Goal: Feedback & Contribution: Submit feedback/report problem

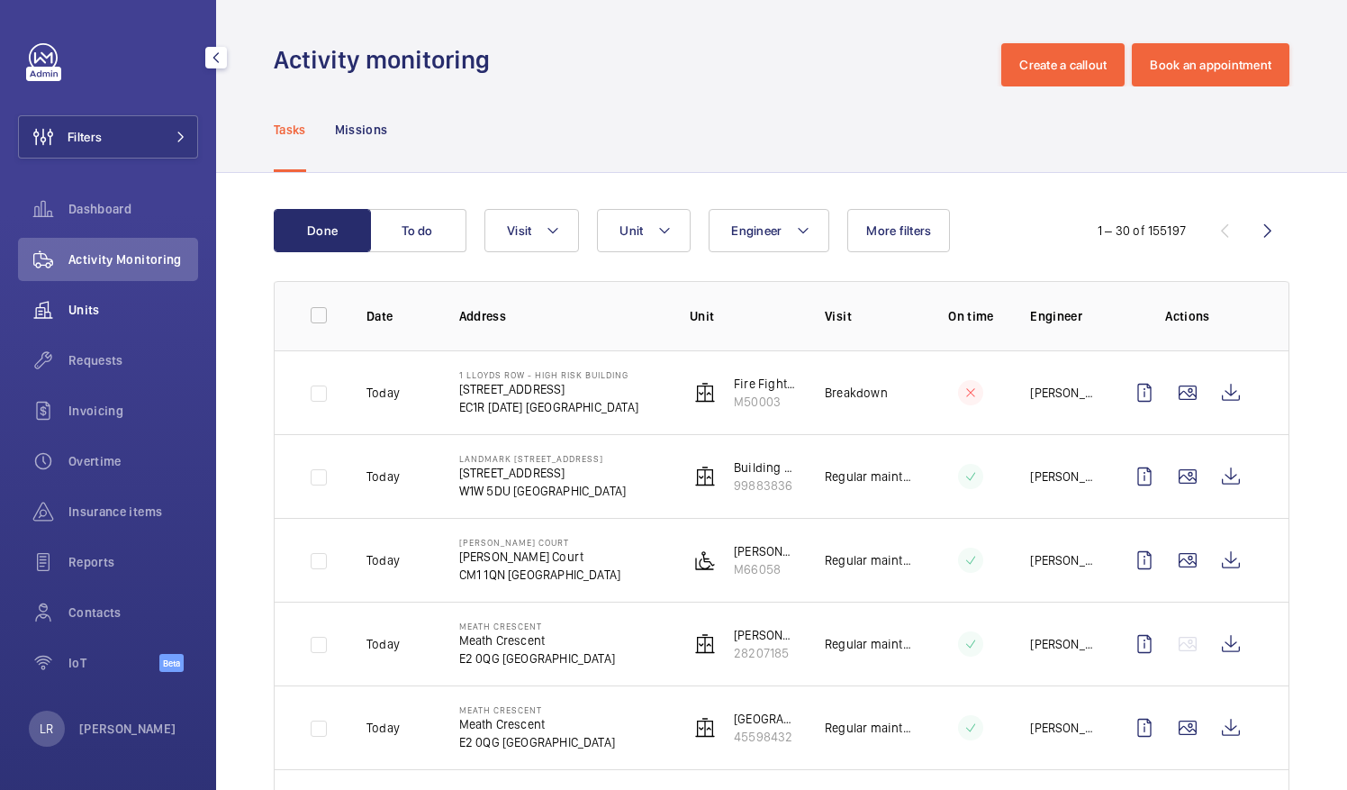
click at [132, 328] on div "Units" at bounding box center [108, 309] width 180 height 43
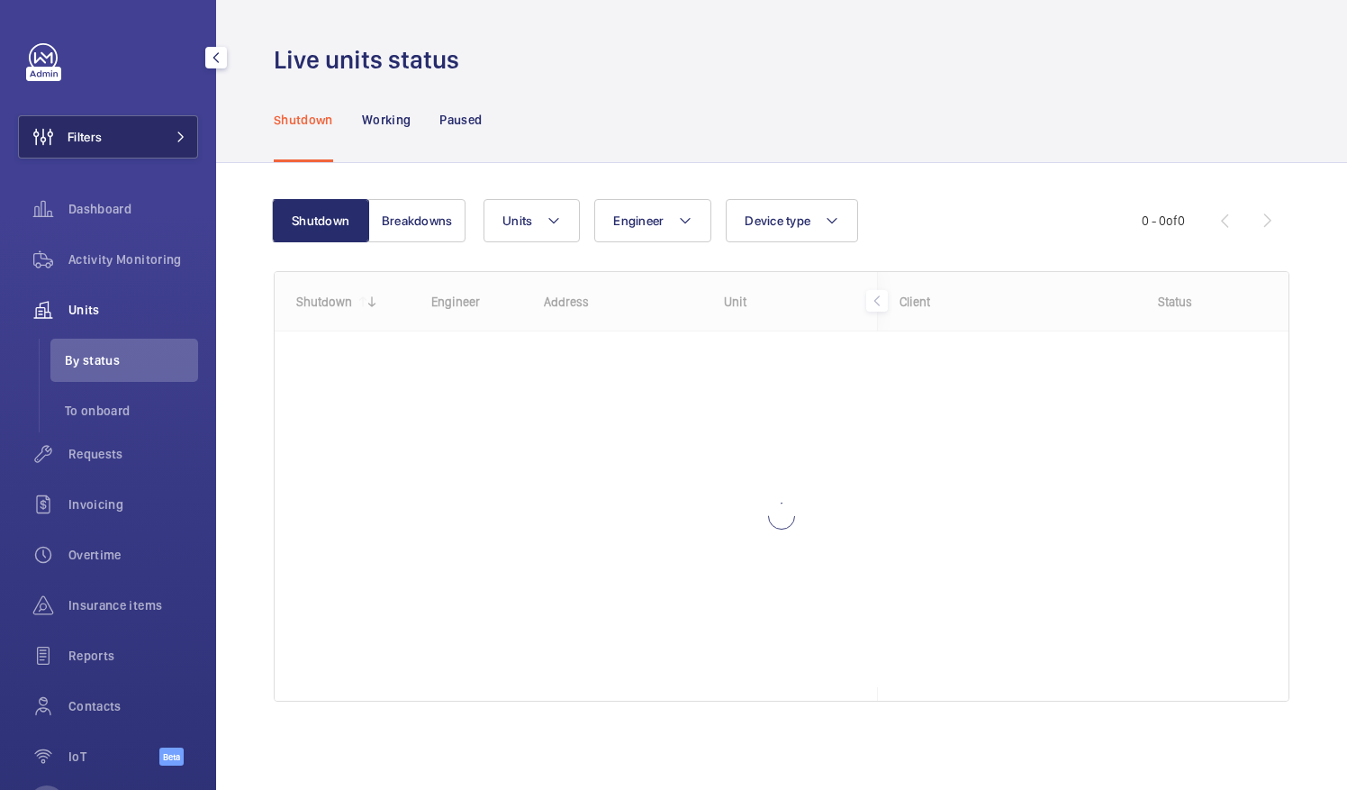
click at [144, 155] on button "Filters" at bounding box center [108, 136] width 180 height 43
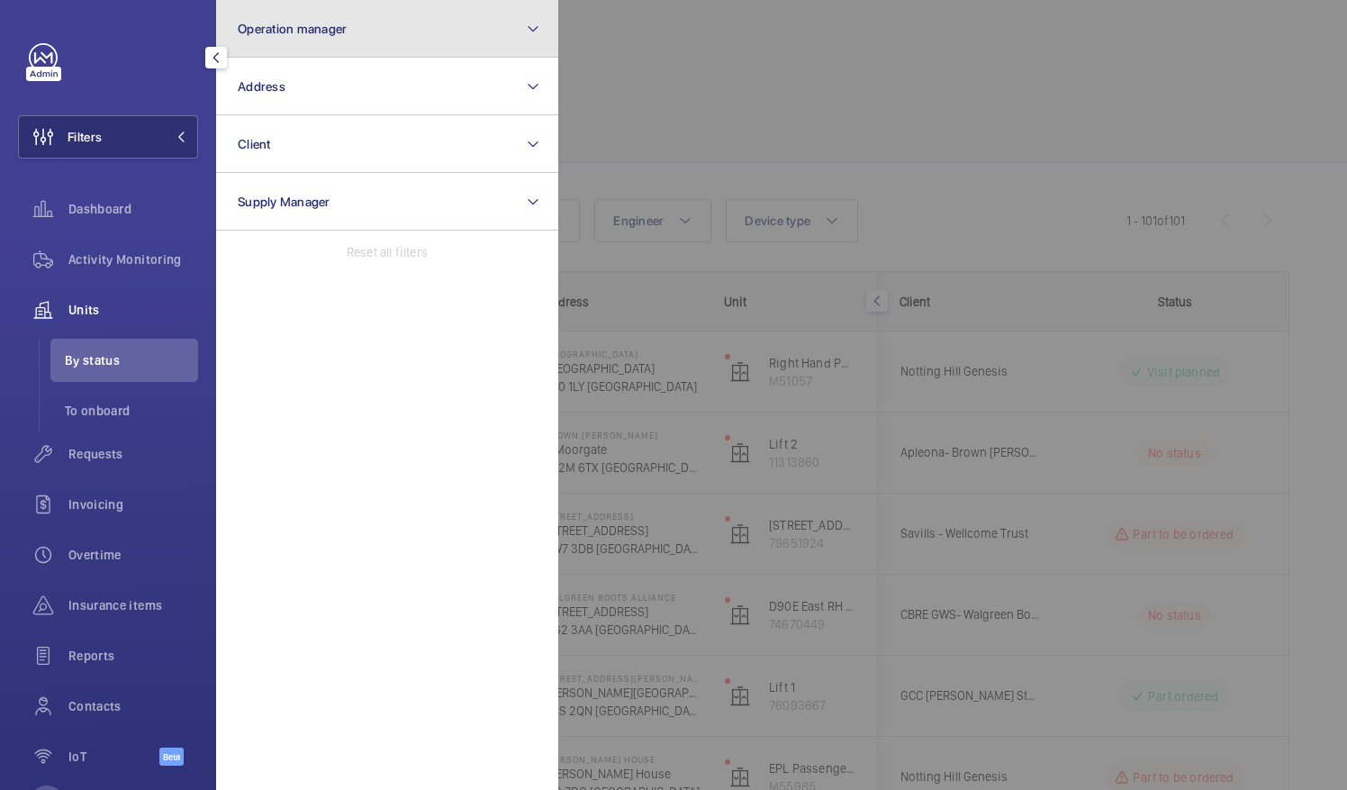
click at [465, 42] on button "Operation manager" at bounding box center [387, 29] width 342 height 58
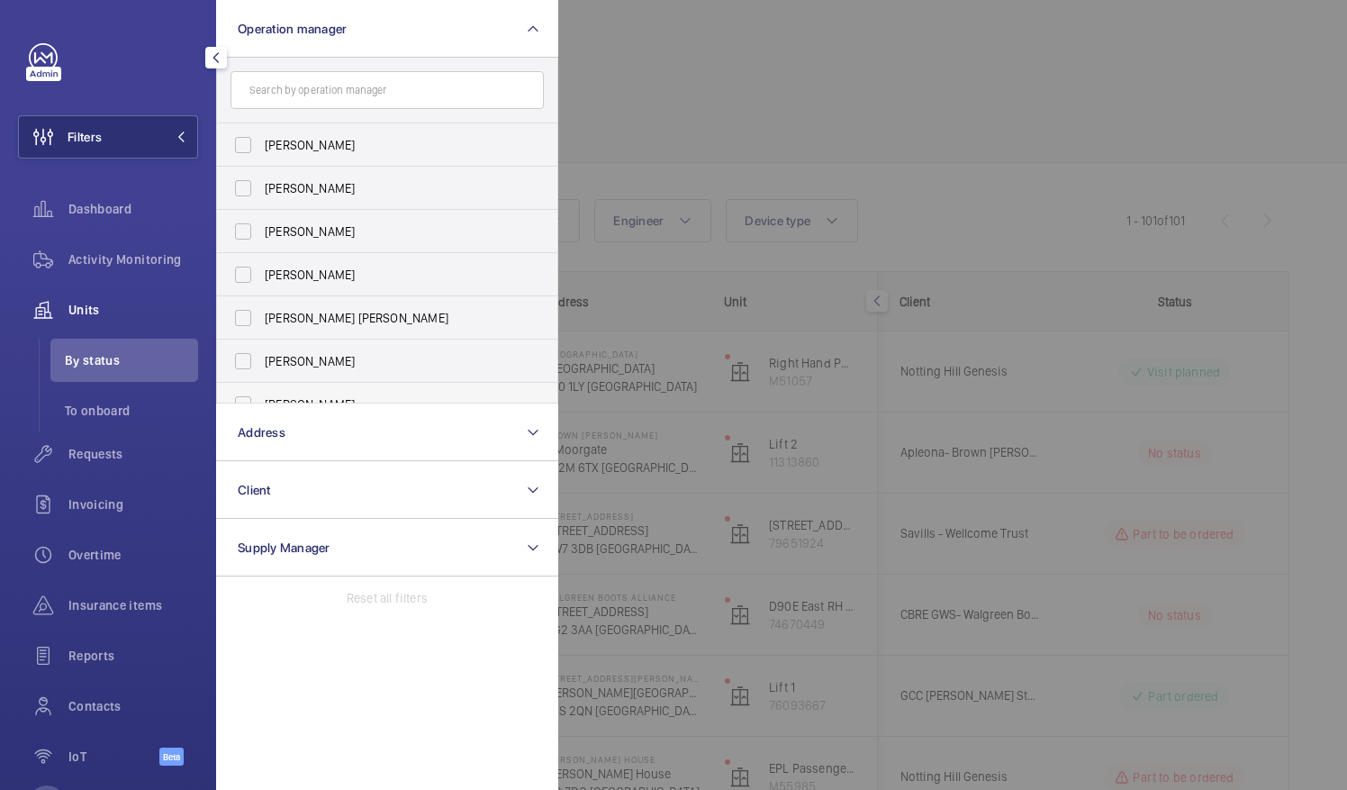
click at [355, 389] on label "Kirsten Kalaher" at bounding box center [373, 404] width 313 height 43
click at [261, 389] on input "Kirsten Kalaher" at bounding box center [243, 404] width 36 height 36
checkbox input "true"
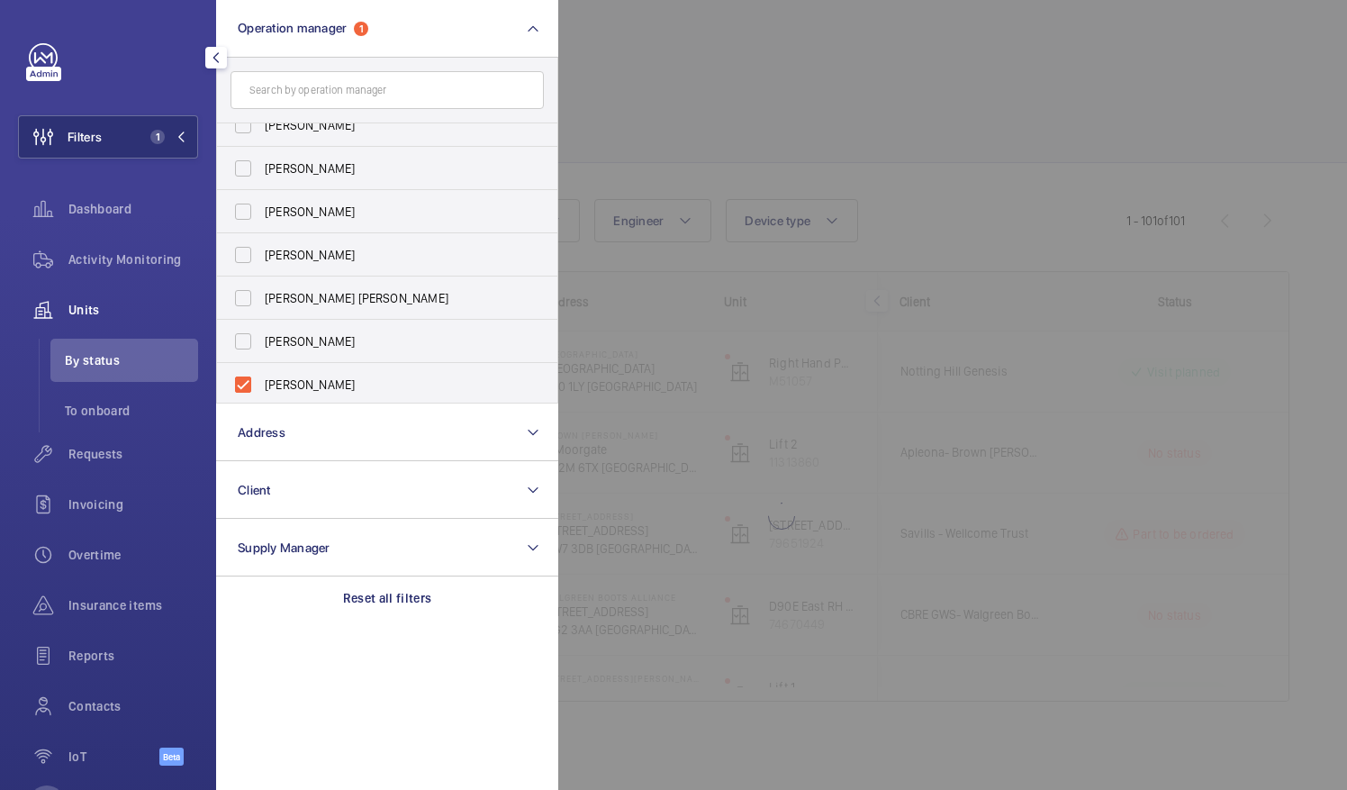
click at [673, 95] on div at bounding box center [1231, 395] width 1347 height 790
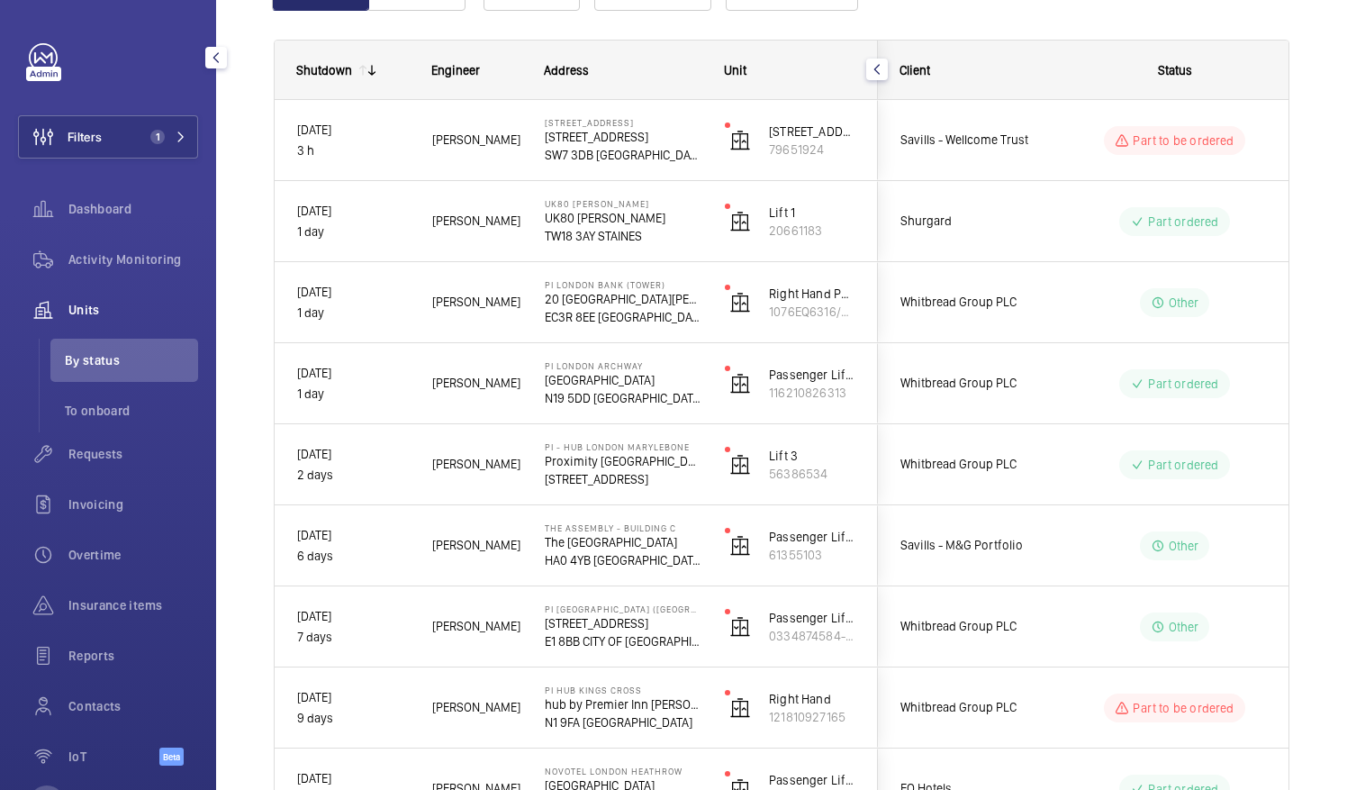
scroll to position [236, 0]
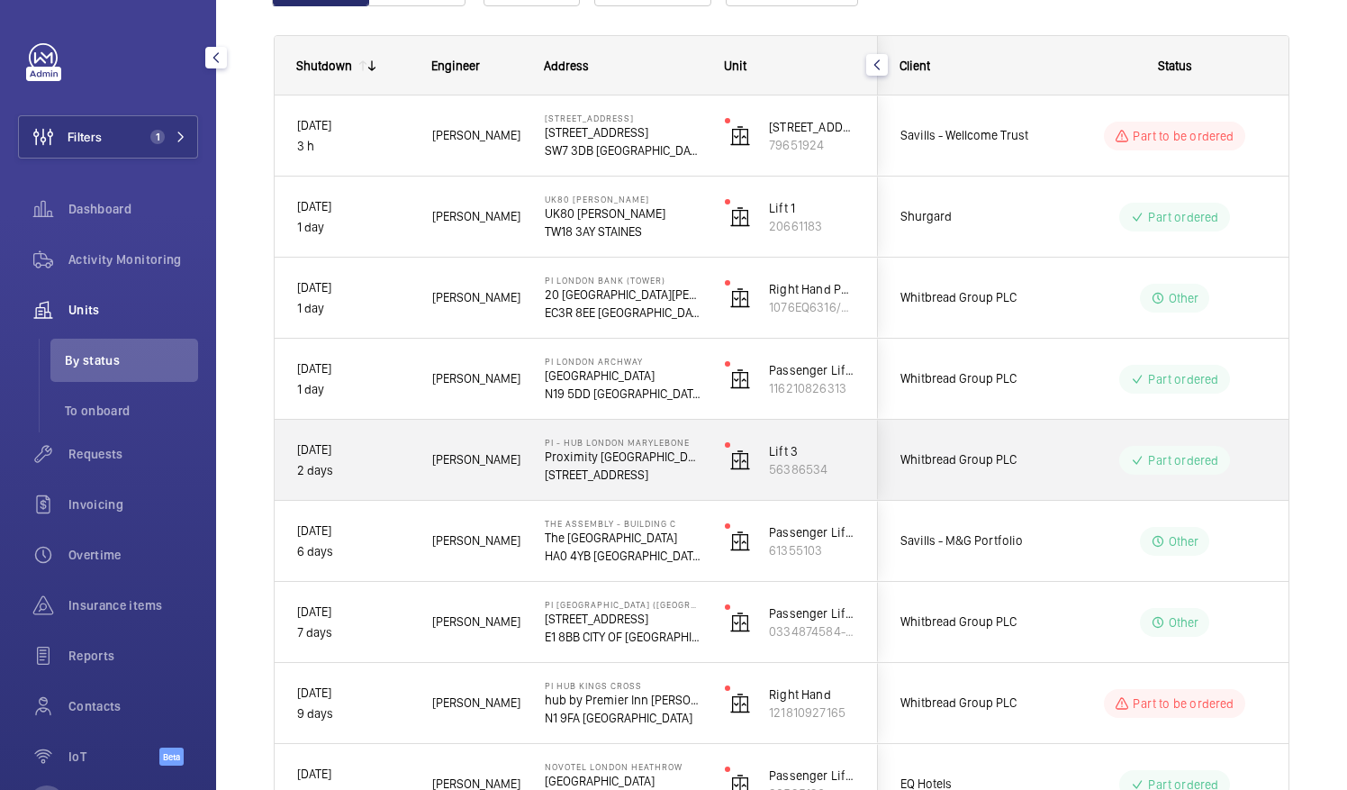
click at [679, 431] on div "PI - Hub London Marylebone Proximity London NW1 5RJ LONDON" at bounding box center [612, 460] width 178 height 81
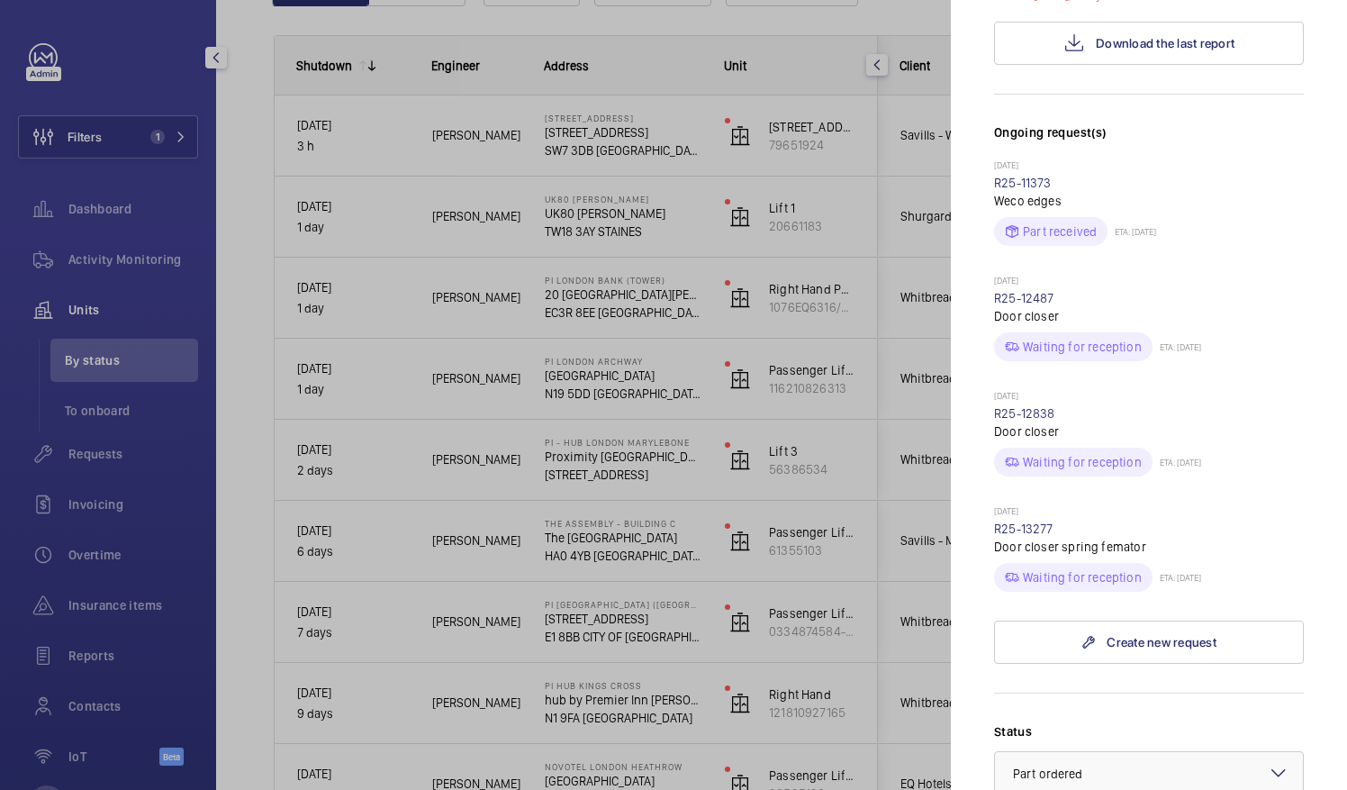
scroll to position [468, 0]
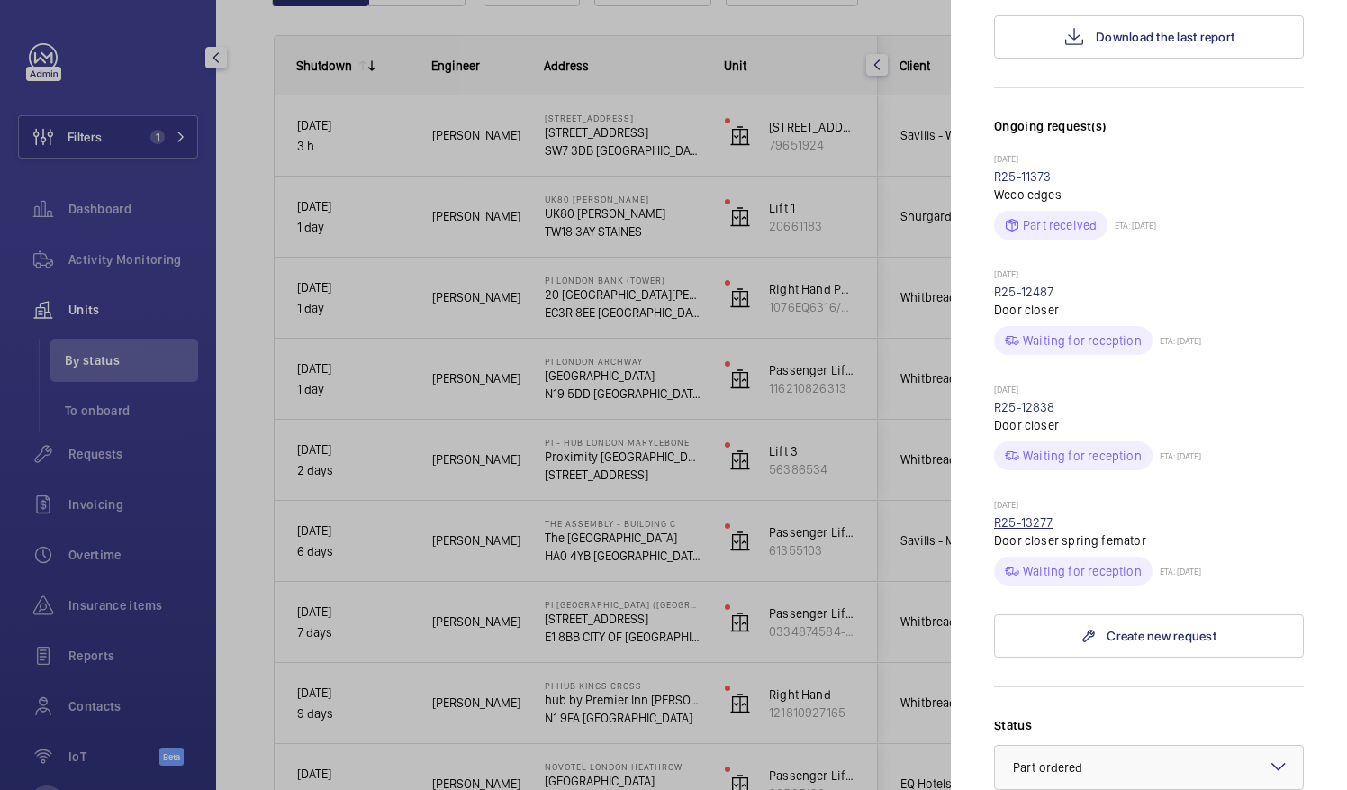
click at [1022, 515] on link "R25-13277" at bounding box center [1023, 522] width 59 height 14
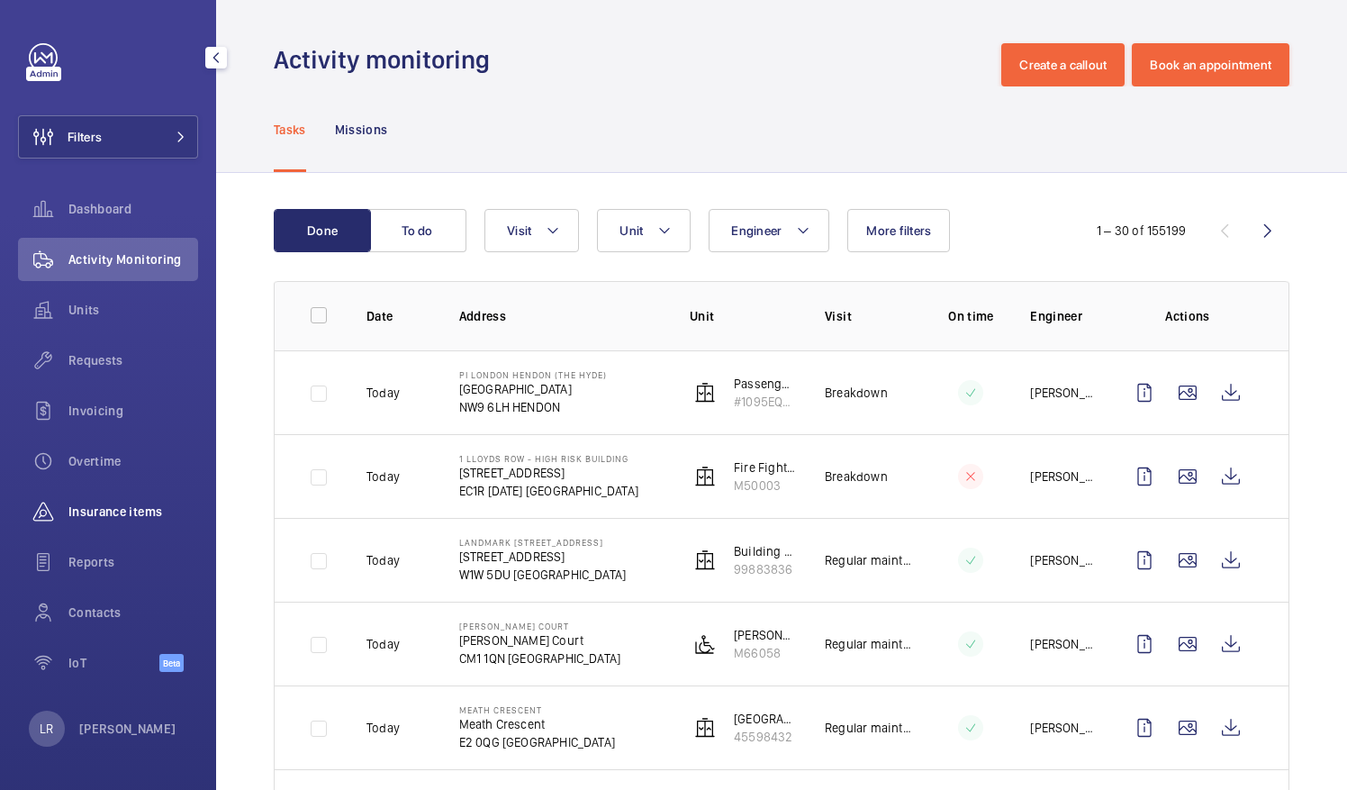
click at [97, 521] on div "Insurance items" at bounding box center [108, 511] width 180 height 43
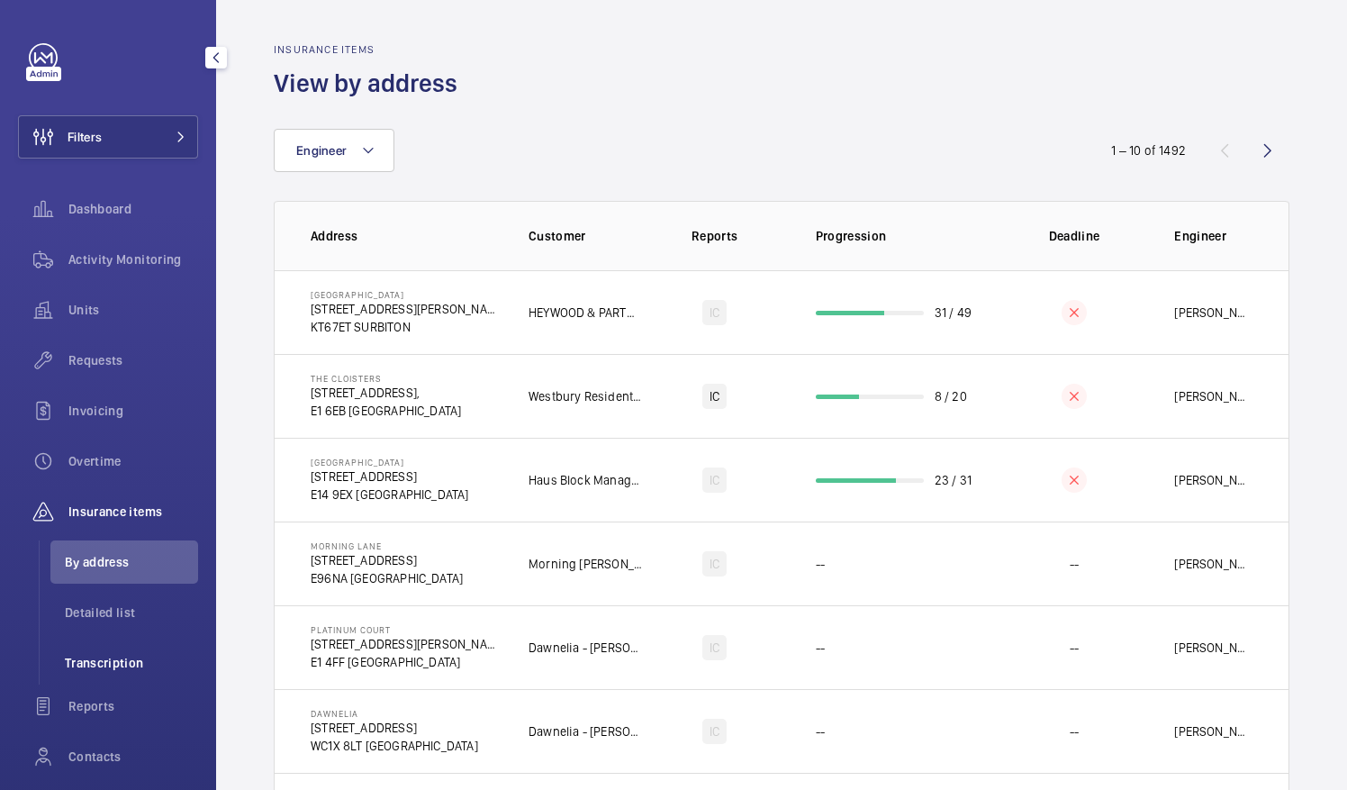
click at [130, 657] on span "Transcription" at bounding box center [131, 663] width 133 height 18
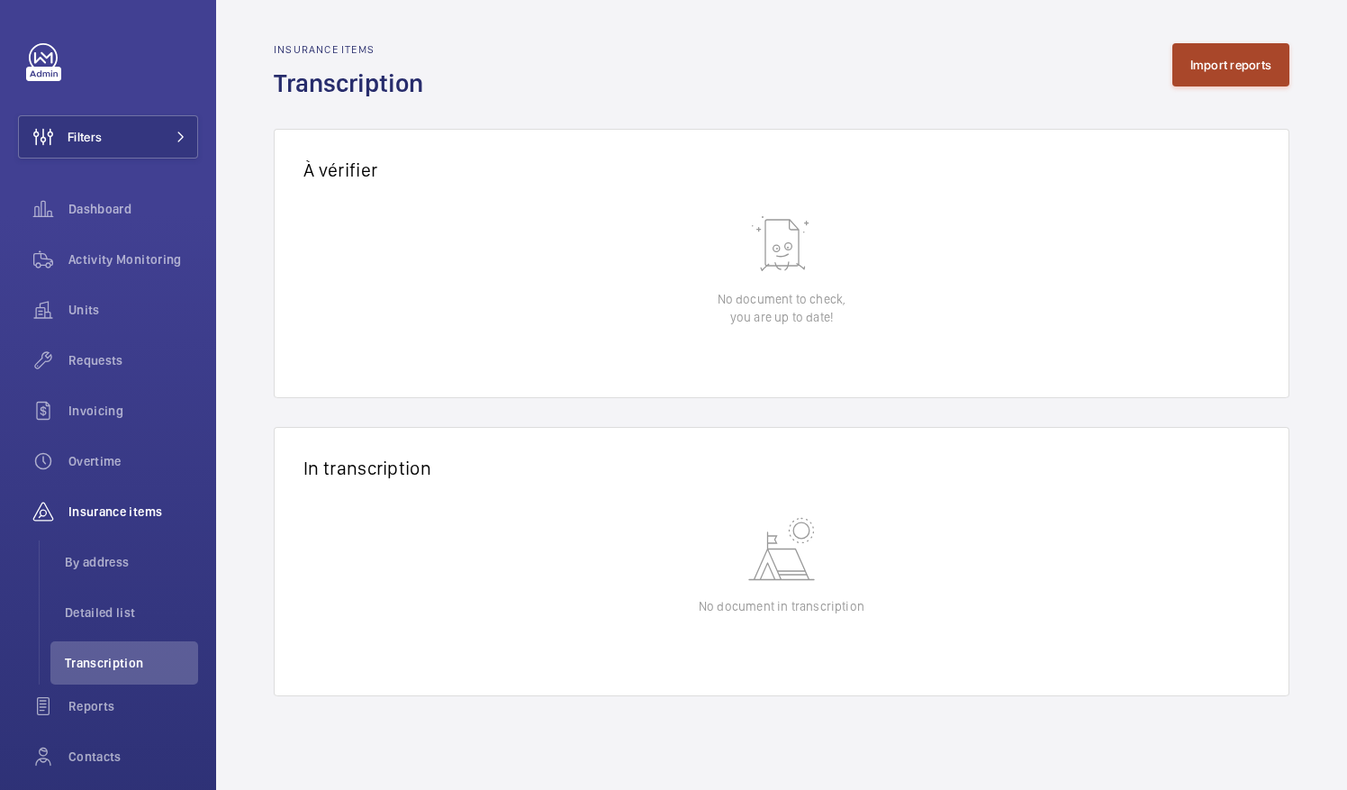
click at [1194, 79] on button "Import reports" at bounding box center [1232, 64] width 118 height 43
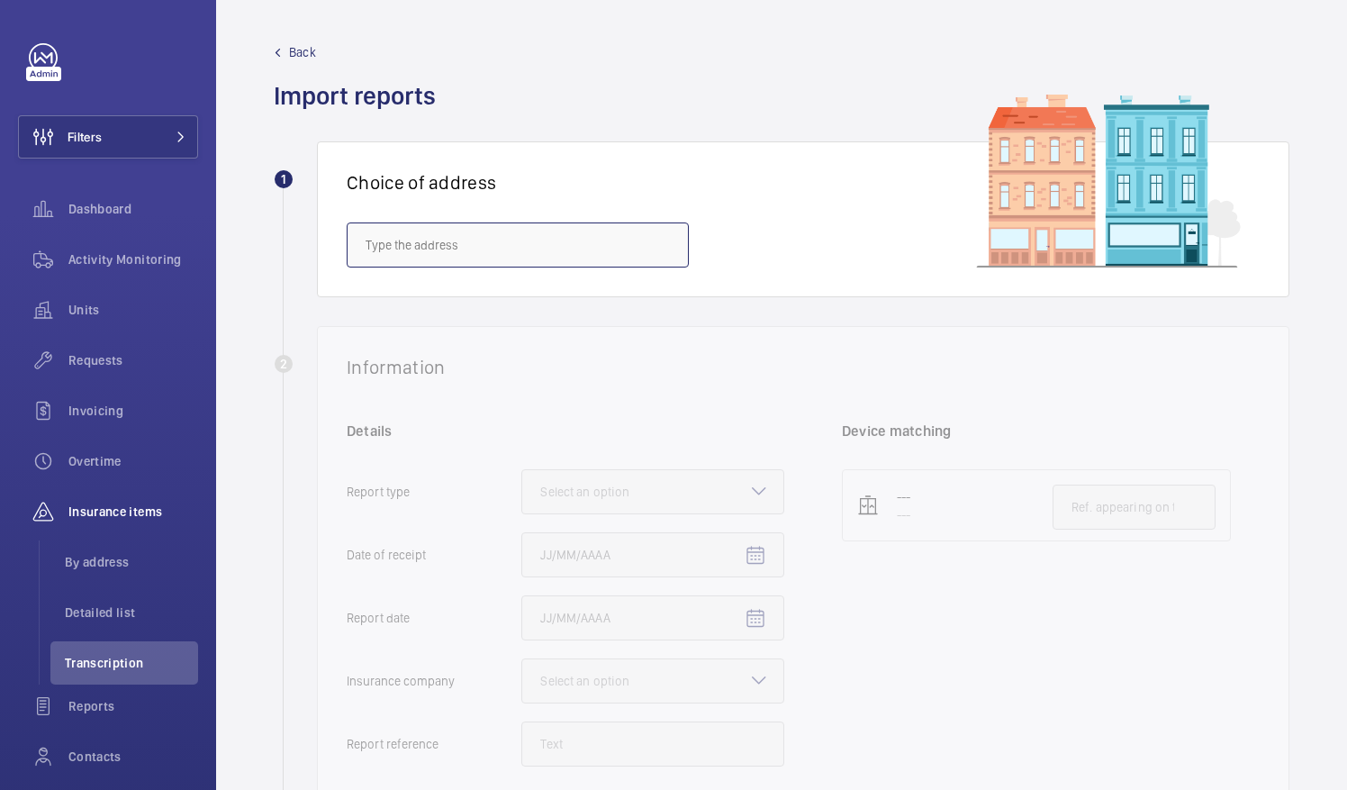
click at [530, 263] on input "text" at bounding box center [518, 244] width 342 height 45
type input "I"
type input "P"
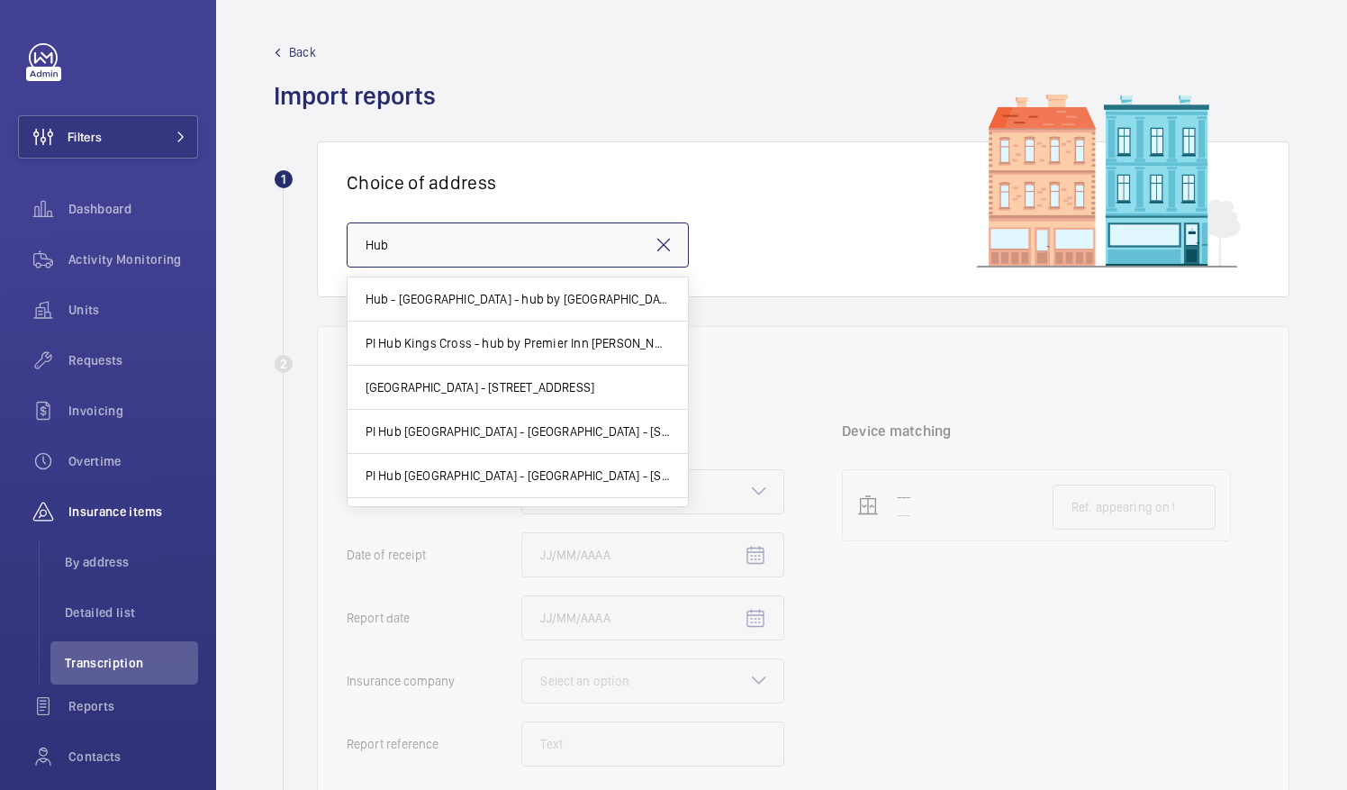
type input "Hub"
click at [516, 98] on div "Back Import reports" at bounding box center [782, 77] width 1016 height 69
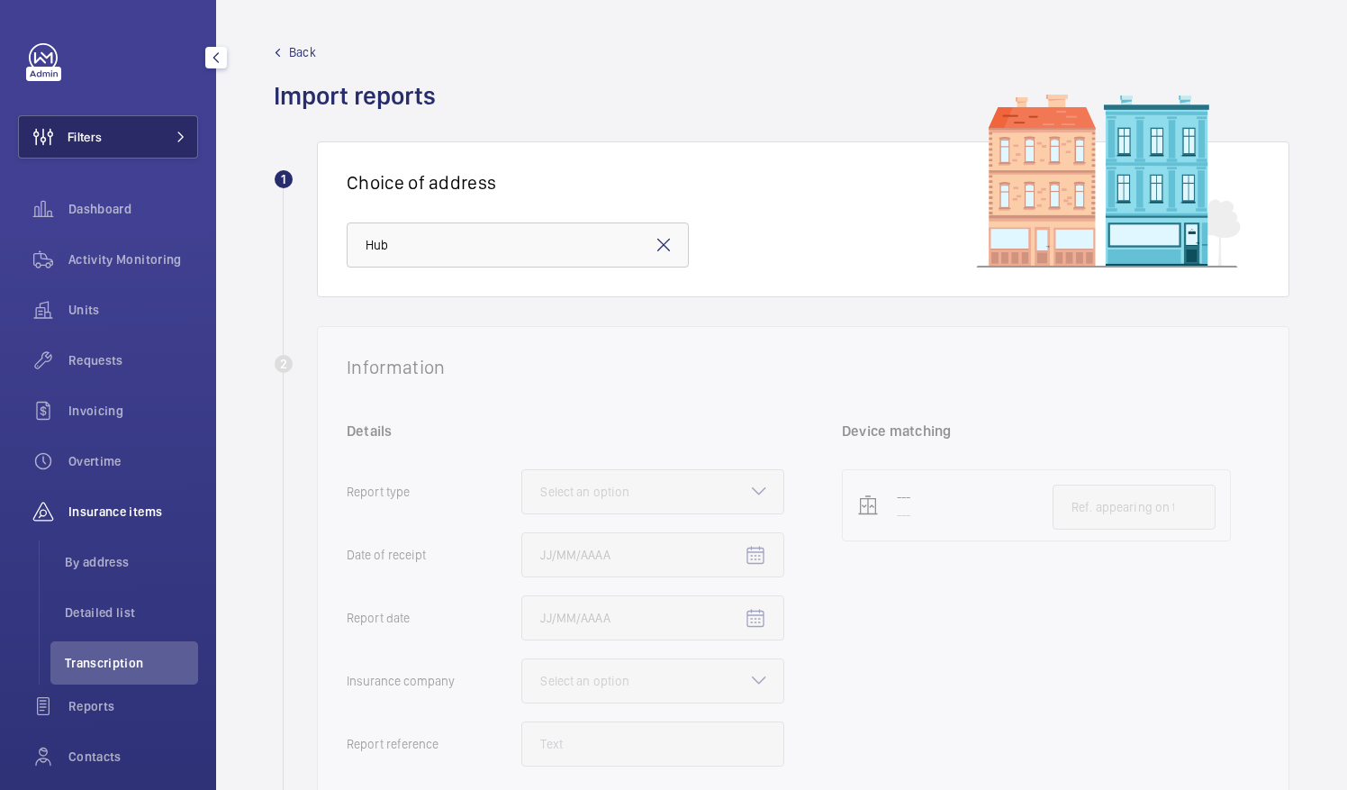
click at [161, 130] on button "Filters" at bounding box center [108, 136] width 180 height 43
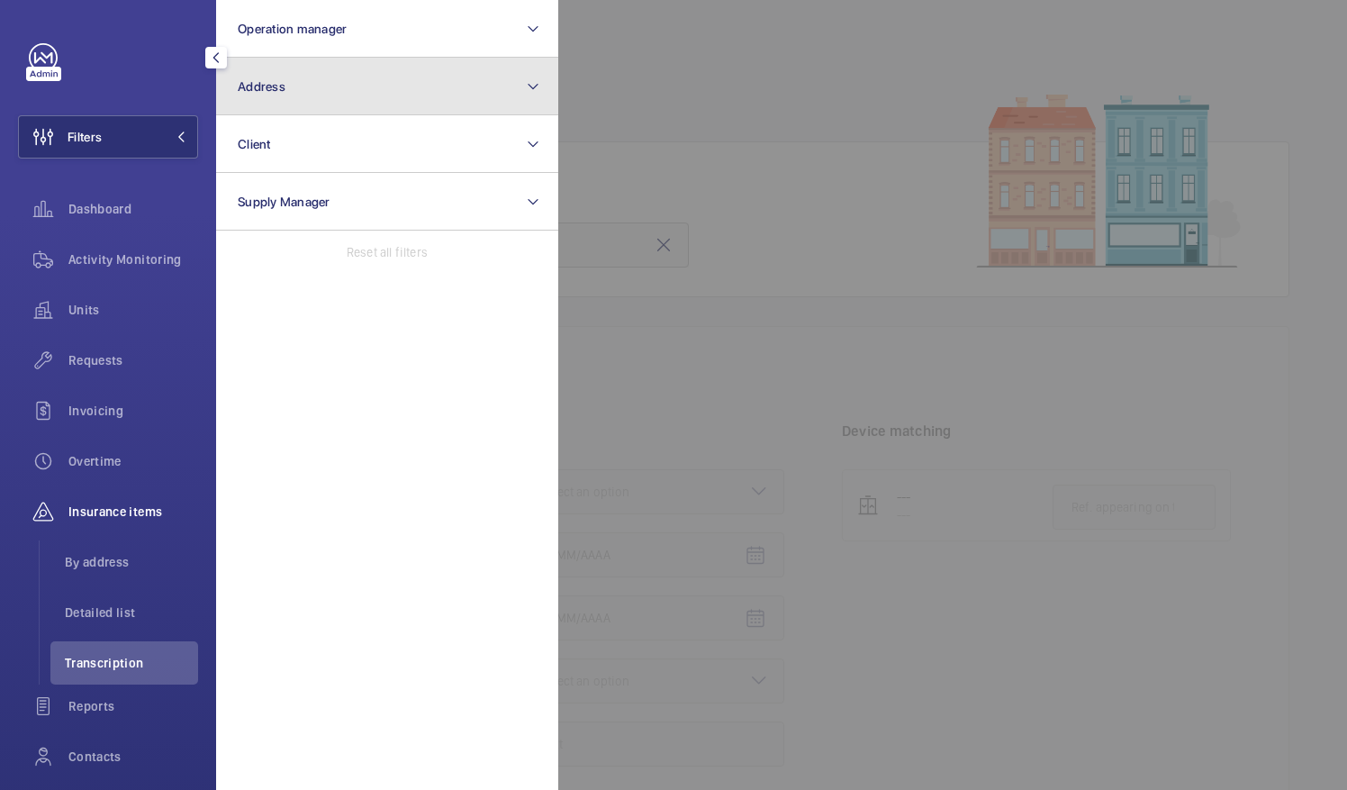
click at [321, 83] on button "Address" at bounding box center [387, 87] width 342 height 58
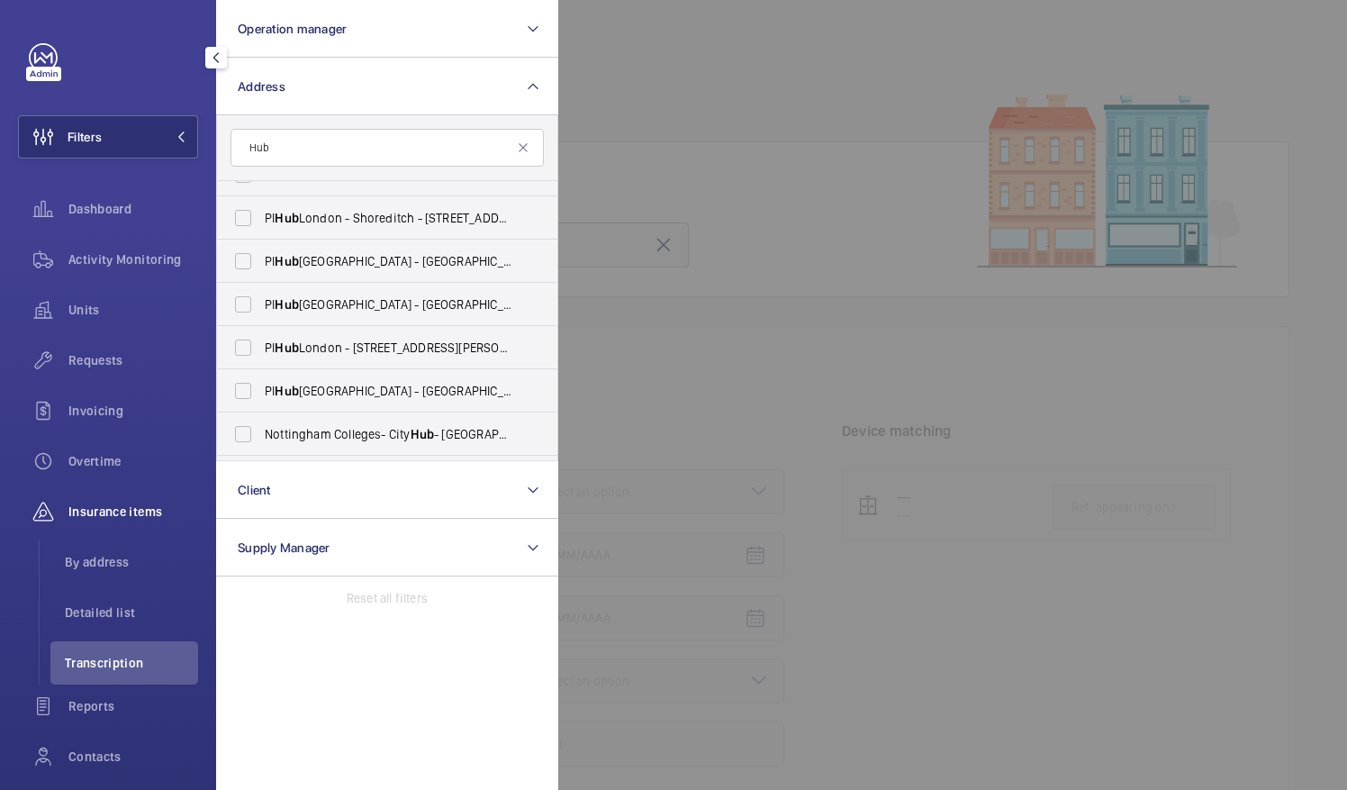
scroll to position [636, 0]
type input "Hub"
click at [450, 387] on span "PI Hub [GEOGRAPHIC_DATA], [GEOGRAPHIC_DATA] - [STREET_ADDRESS]" at bounding box center [389, 388] width 248 height 18
click at [261, 387] on input "PI Hub [GEOGRAPHIC_DATA], [GEOGRAPHIC_DATA] - [STREET_ADDRESS]" at bounding box center [243, 388] width 36 height 36
checkbox input "true"
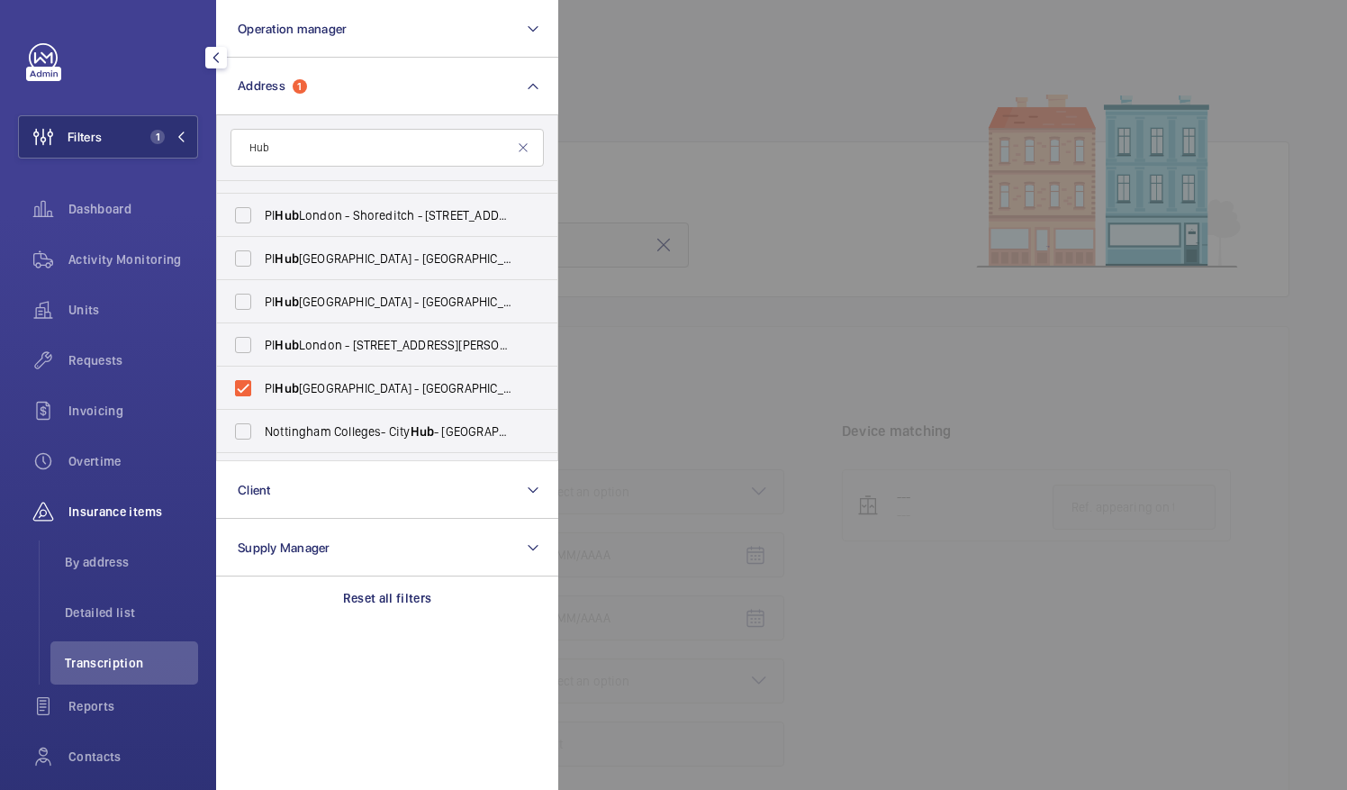
click at [683, 147] on div at bounding box center [1231, 395] width 1347 height 790
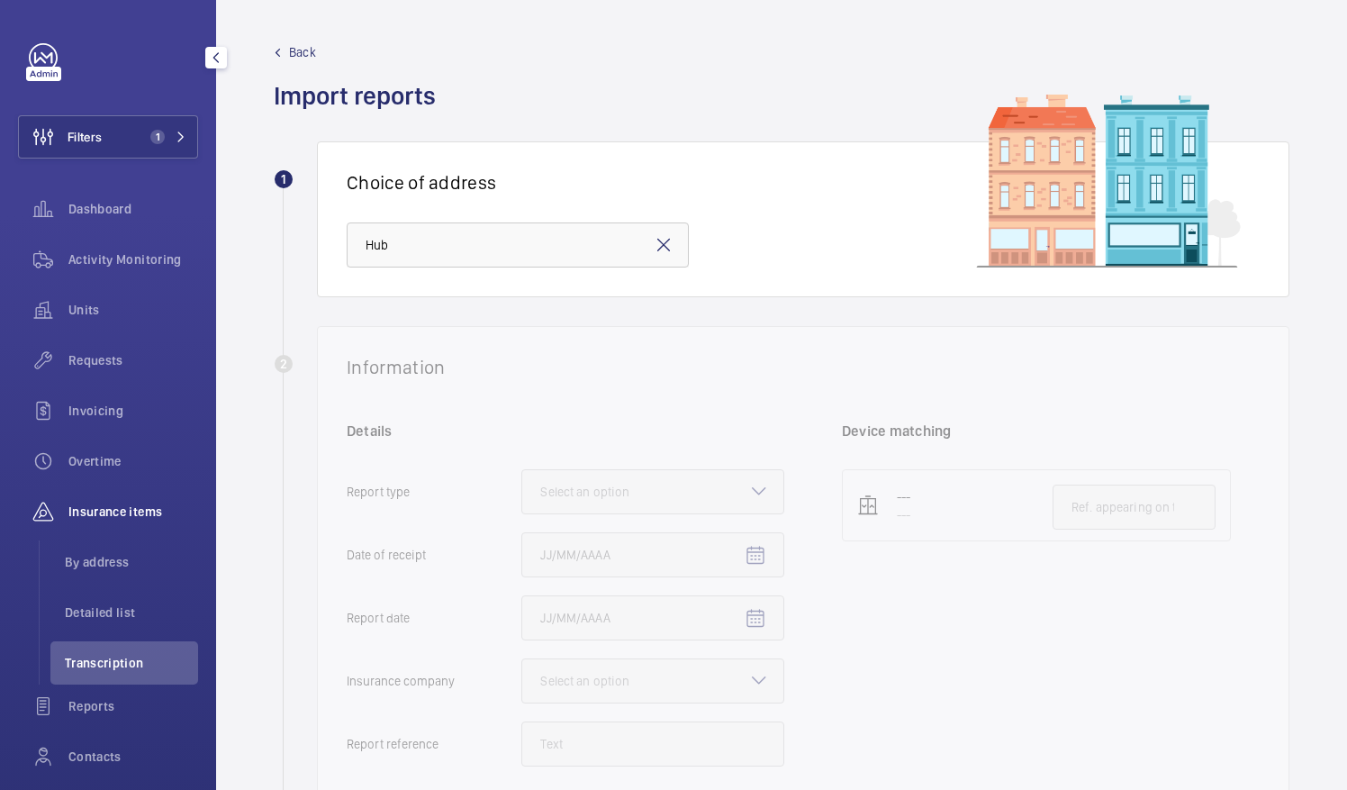
click at [303, 56] on span "Back" at bounding box center [302, 52] width 27 height 18
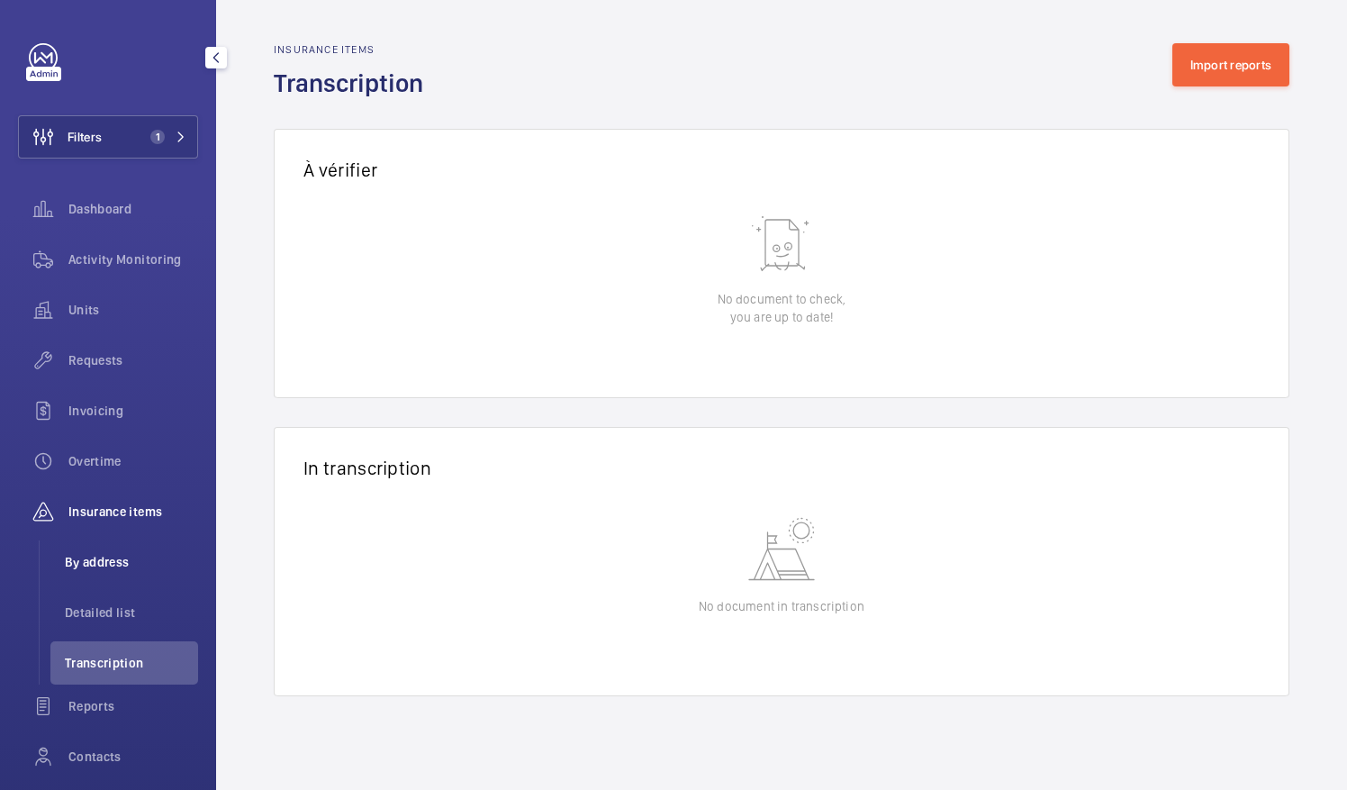
click at [142, 565] on span "By address" at bounding box center [131, 562] width 133 height 18
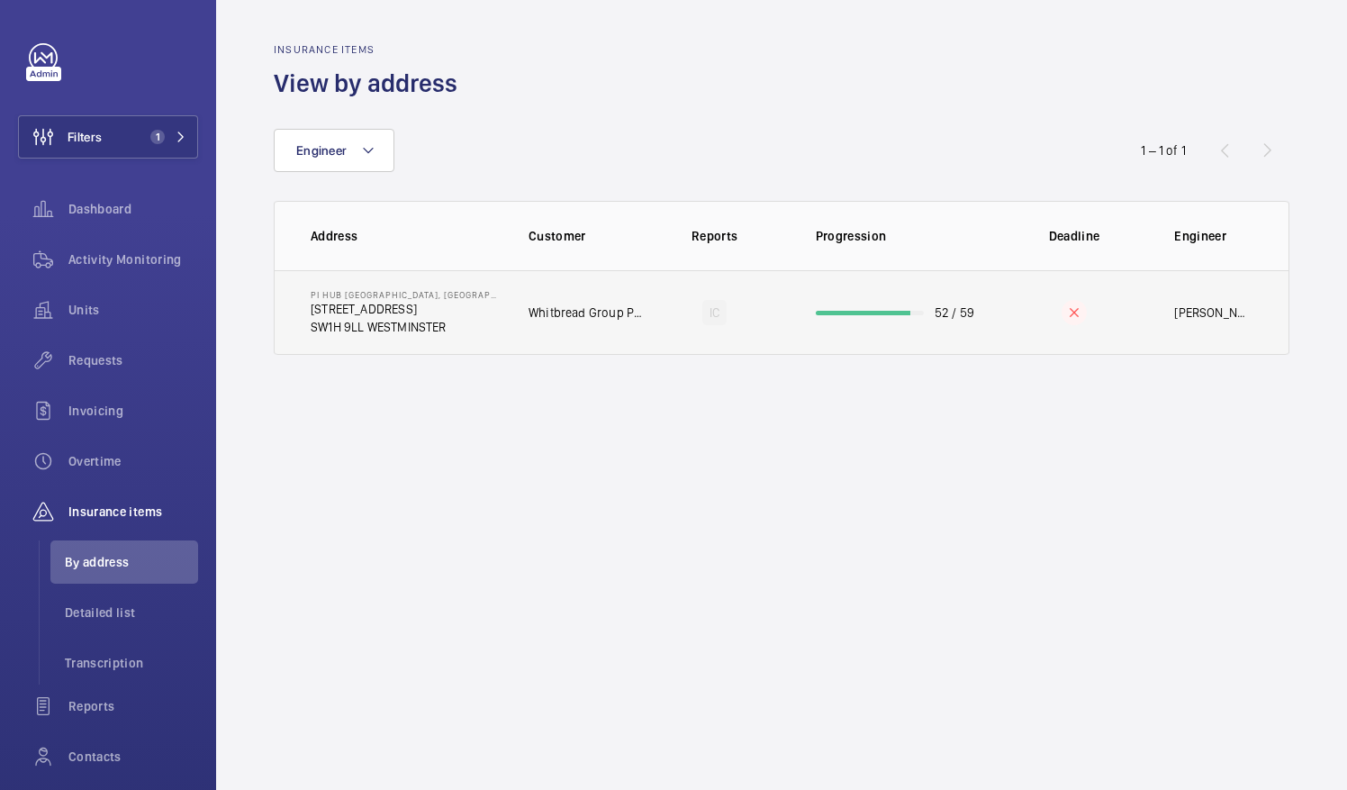
click at [601, 302] on td "Whitbread Group PLC" at bounding box center [571, 312] width 143 height 85
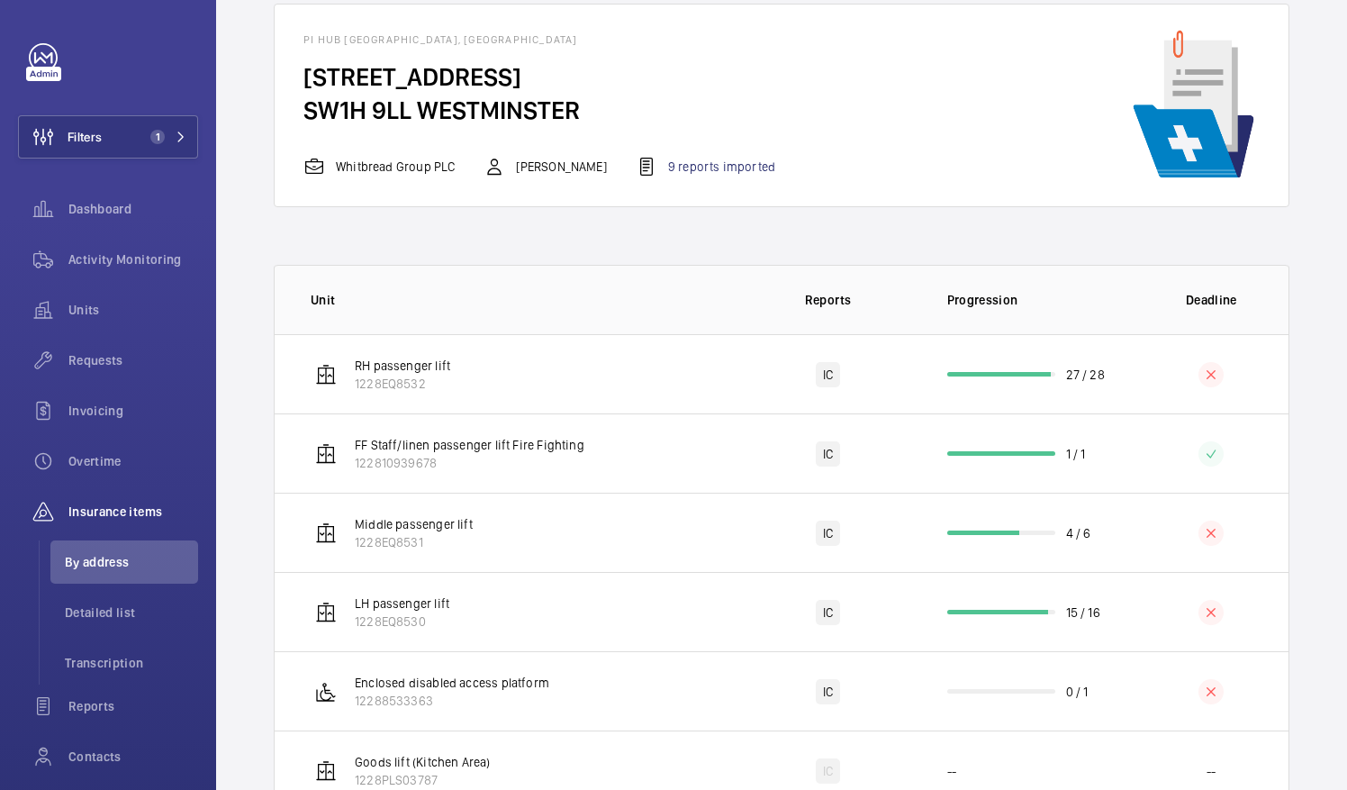
scroll to position [92, 0]
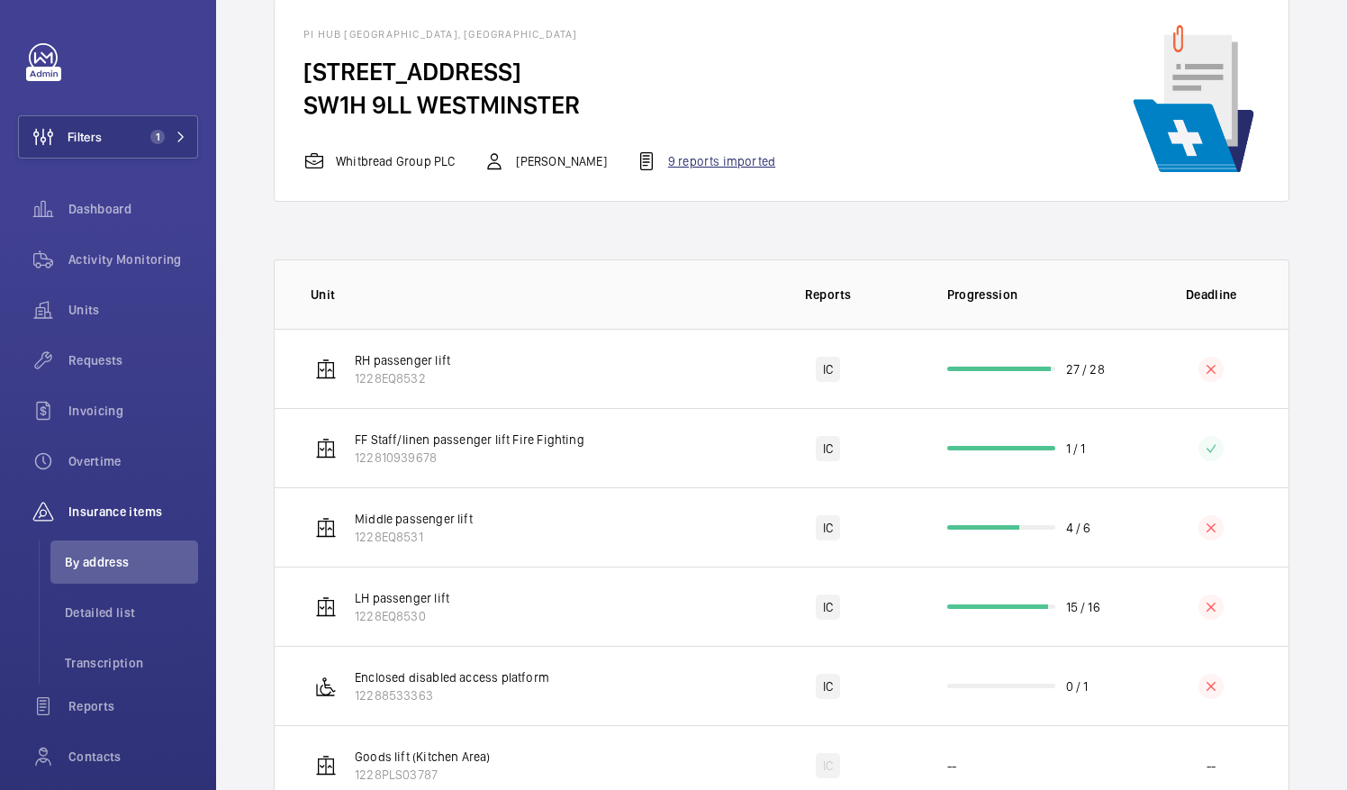
click at [650, 164] on div "9 reports imported" at bounding box center [706, 161] width 140 height 22
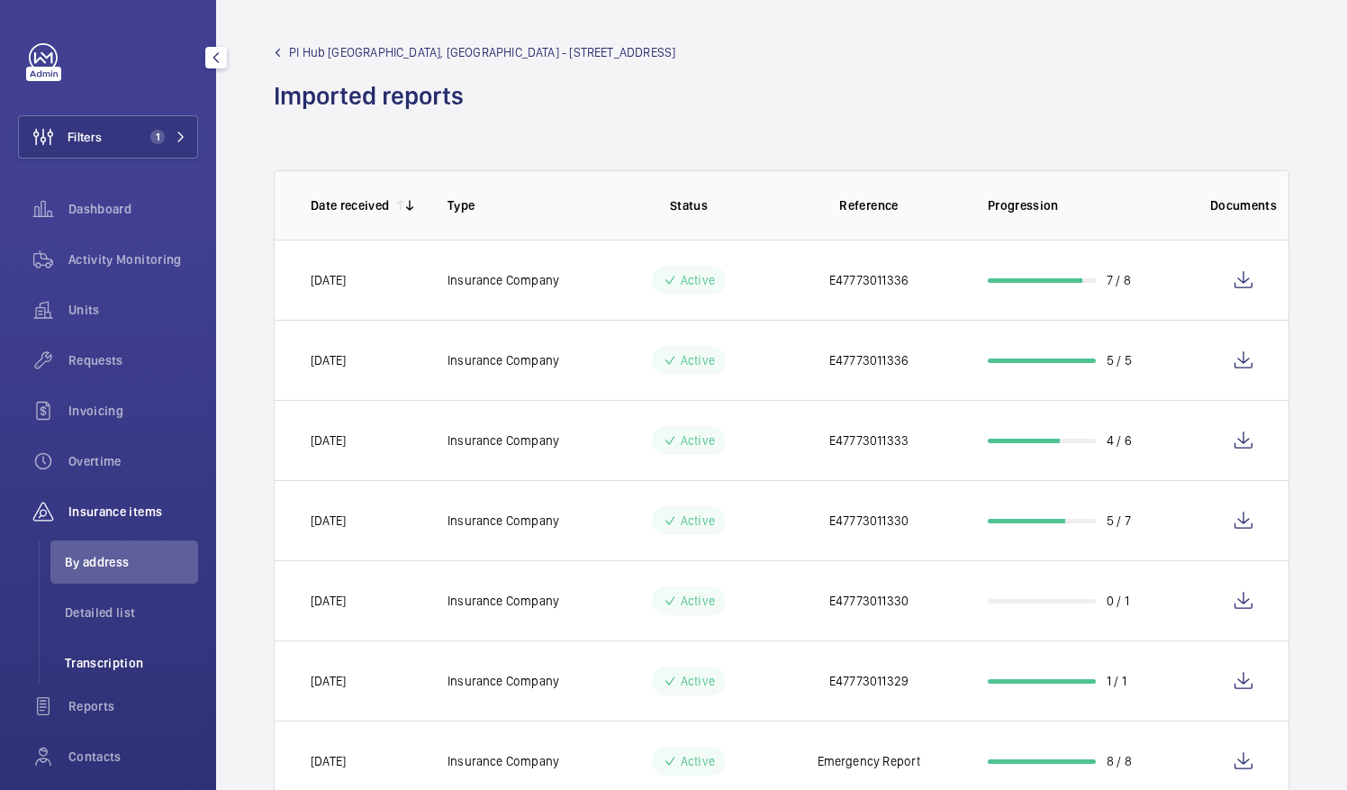
click at [140, 662] on span "Transcription" at bounding box center [131, 663] width 133 height 18
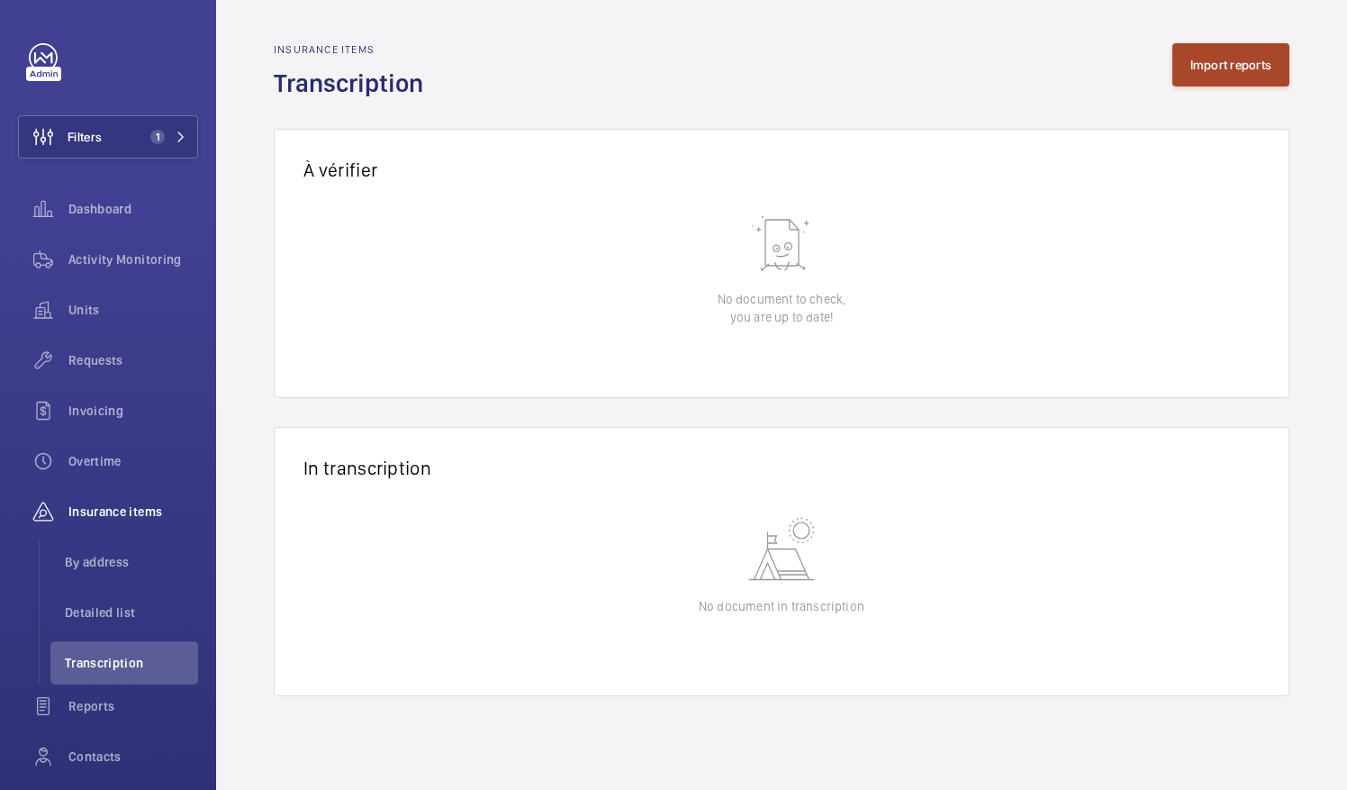
click at [1202, 81] on button "Import reports" at bounding box center [1232, 64] width 118 height 43
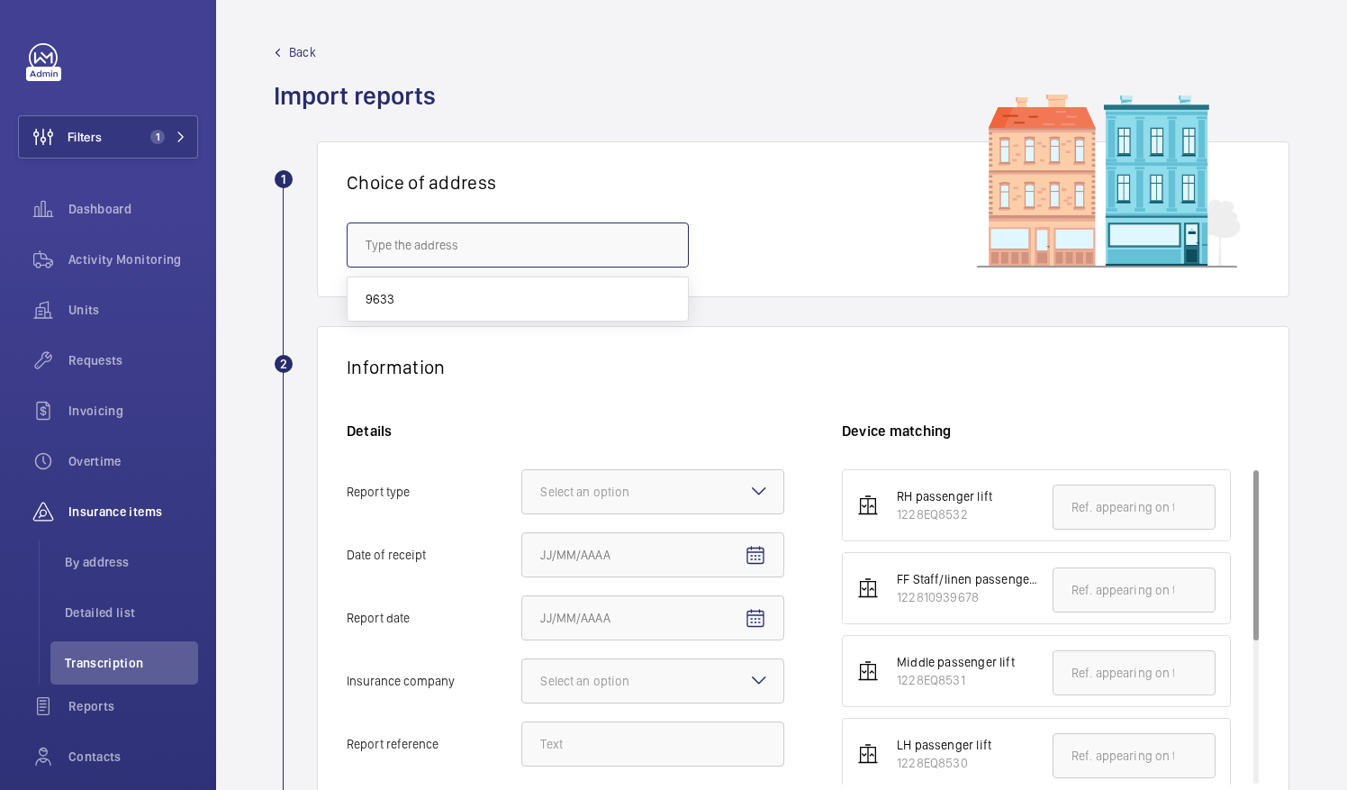
click at [611, 263] on input "text" at bounding box center [518, 244] width 342 height 45
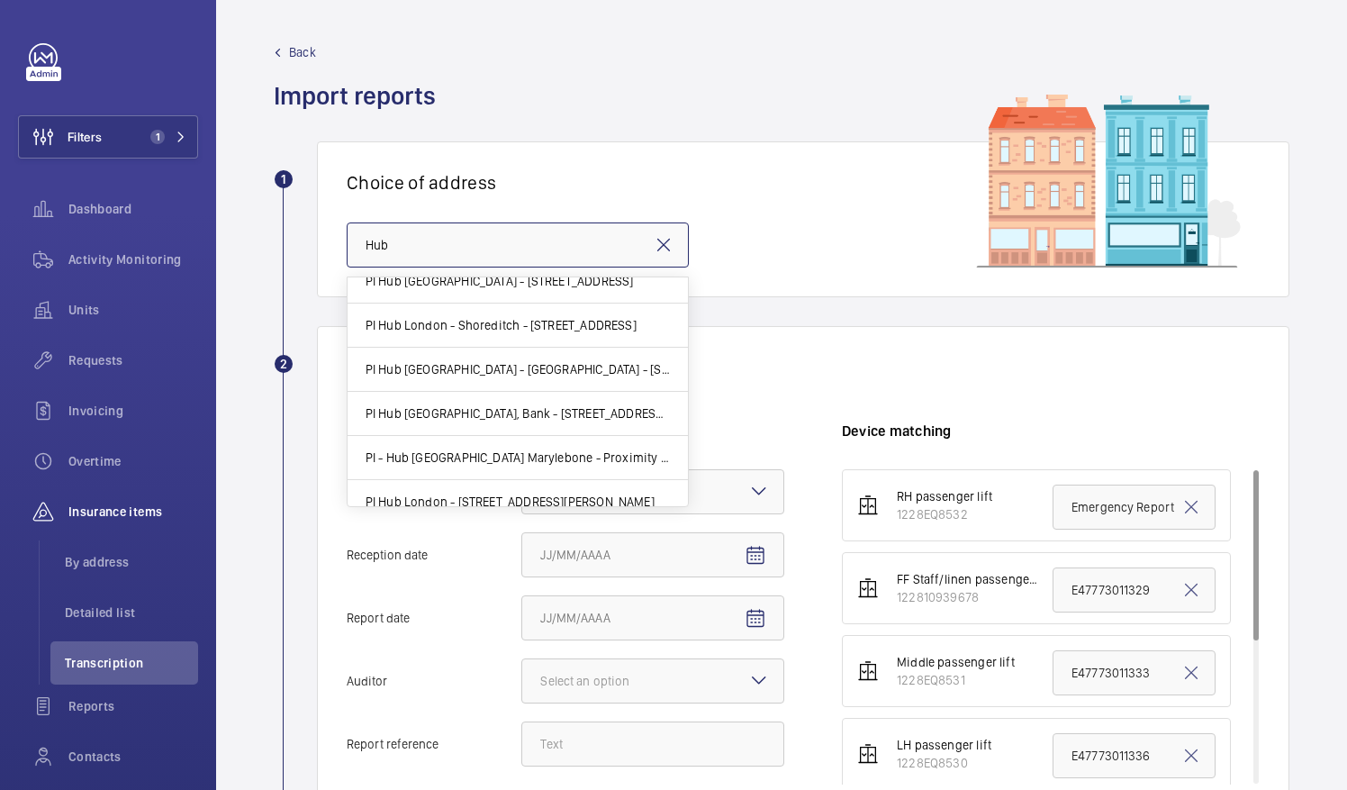
scroll to position [384, 0]
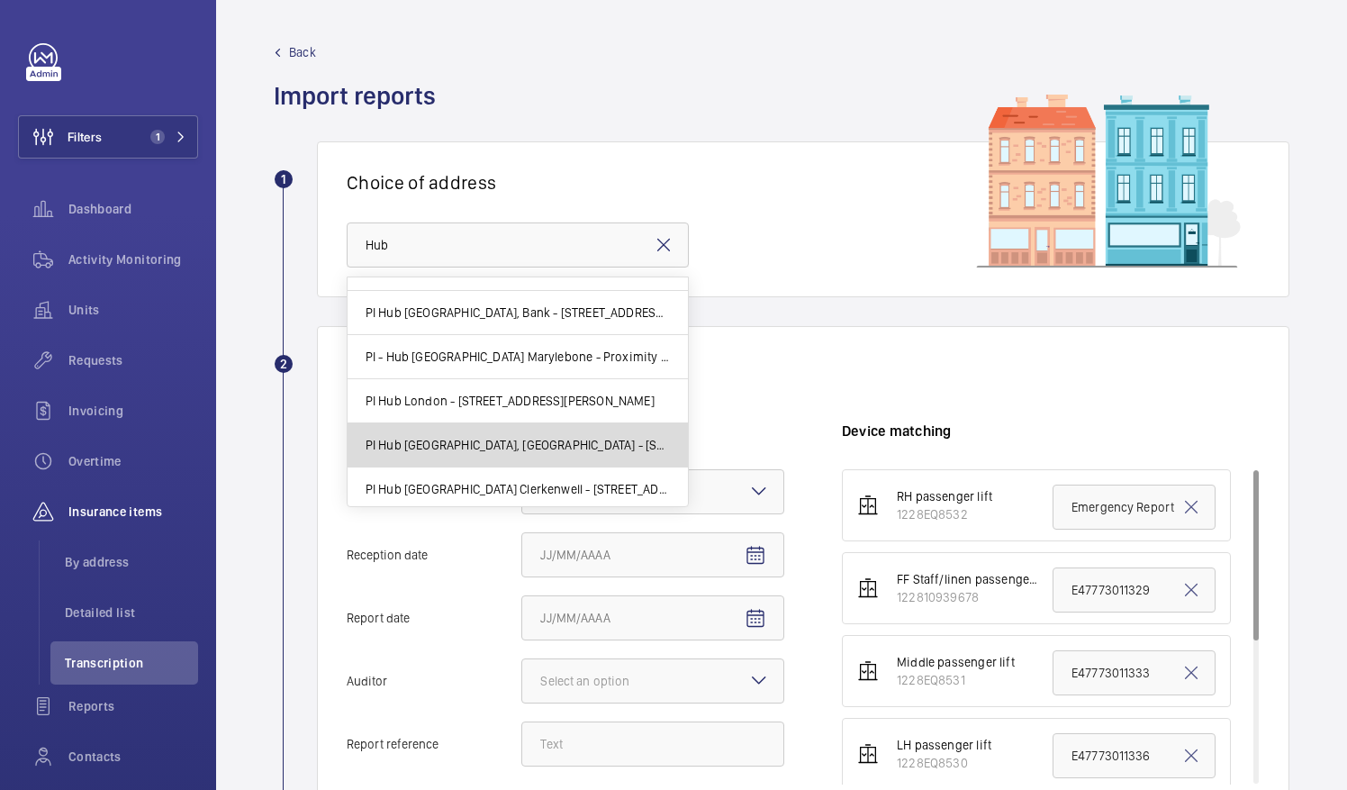
click at [602, 436] on span "PI Hub [GEOGRAPHIC_DATA], [GEOGRAPHIC_DATA] - [STREET_ADDRESS]" at bounding box center [518, 445] width 304 height 18
type input "PI Hub [GEOGRAPHIC_DATA], [GEOGRAPHIC_DATA] - [STREET_ADDRESS]"
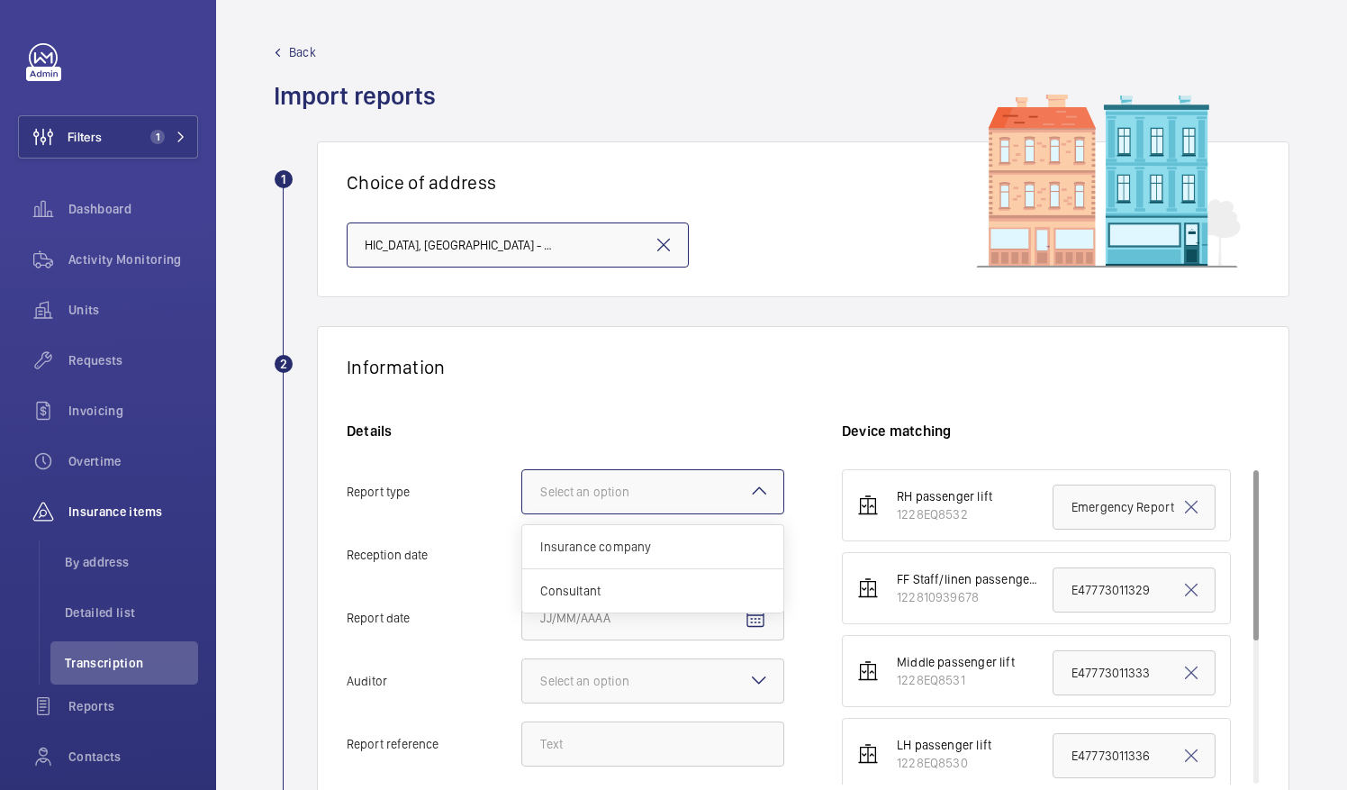
click at [729, 486] on div at bounding box center [652, 491] width 261 height 43
click at [522, 486] on input "Report type Select an option Insurance company Consultant" at bounding box center [522, 491] width 0 height 43
click at [684, 535] on div "Insurance company" at bounding box center [652, 547] width 261 height 44
click at [522, 513] on input "Report type Select an option Insurance company Consultant" at bounding box center [522, 491] width 0 height 43
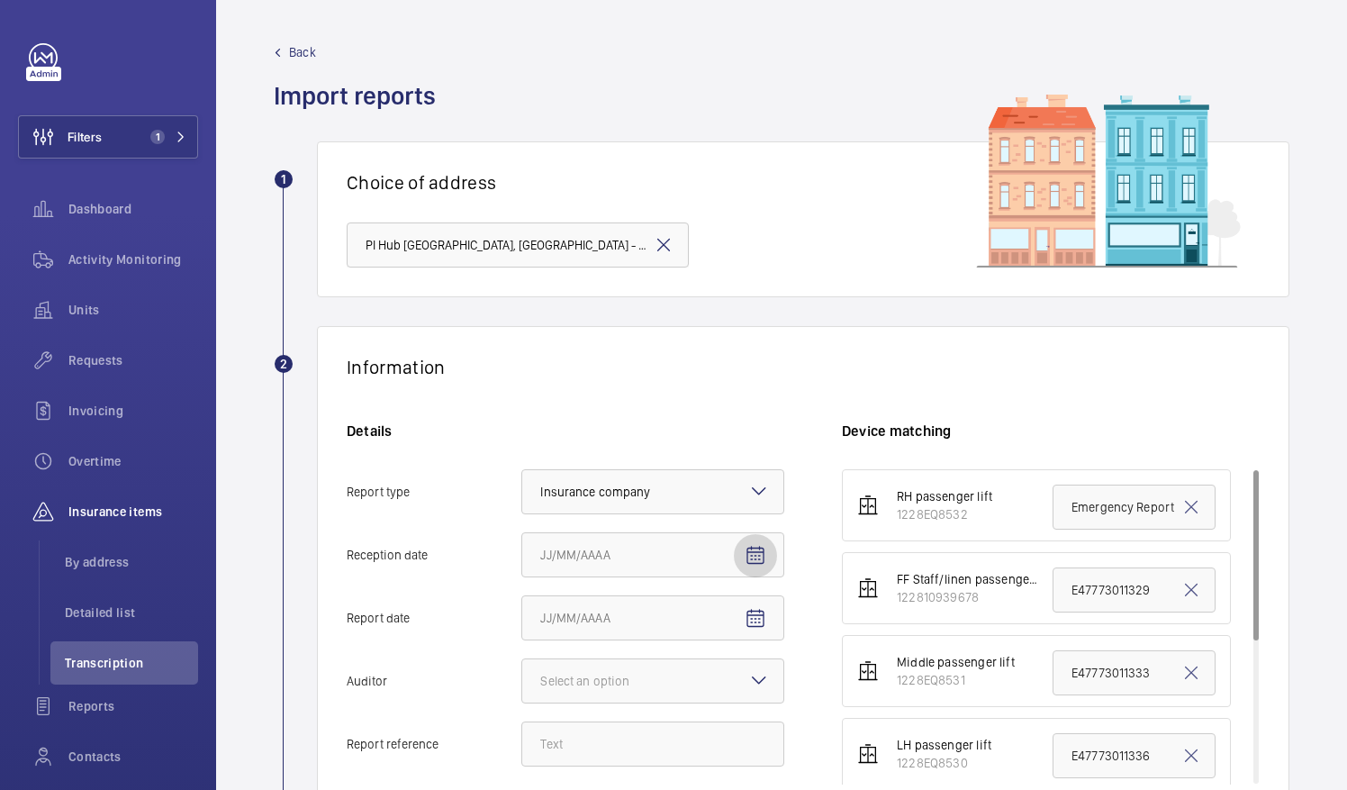
click at [760, 553] on mat-icon "Open calendar" at bounding box center [756, 556] width 22 height 22
click at [607, 404] on span "7" at bounding box center [619, 398] width 32 height 32
type input "[DATE]"
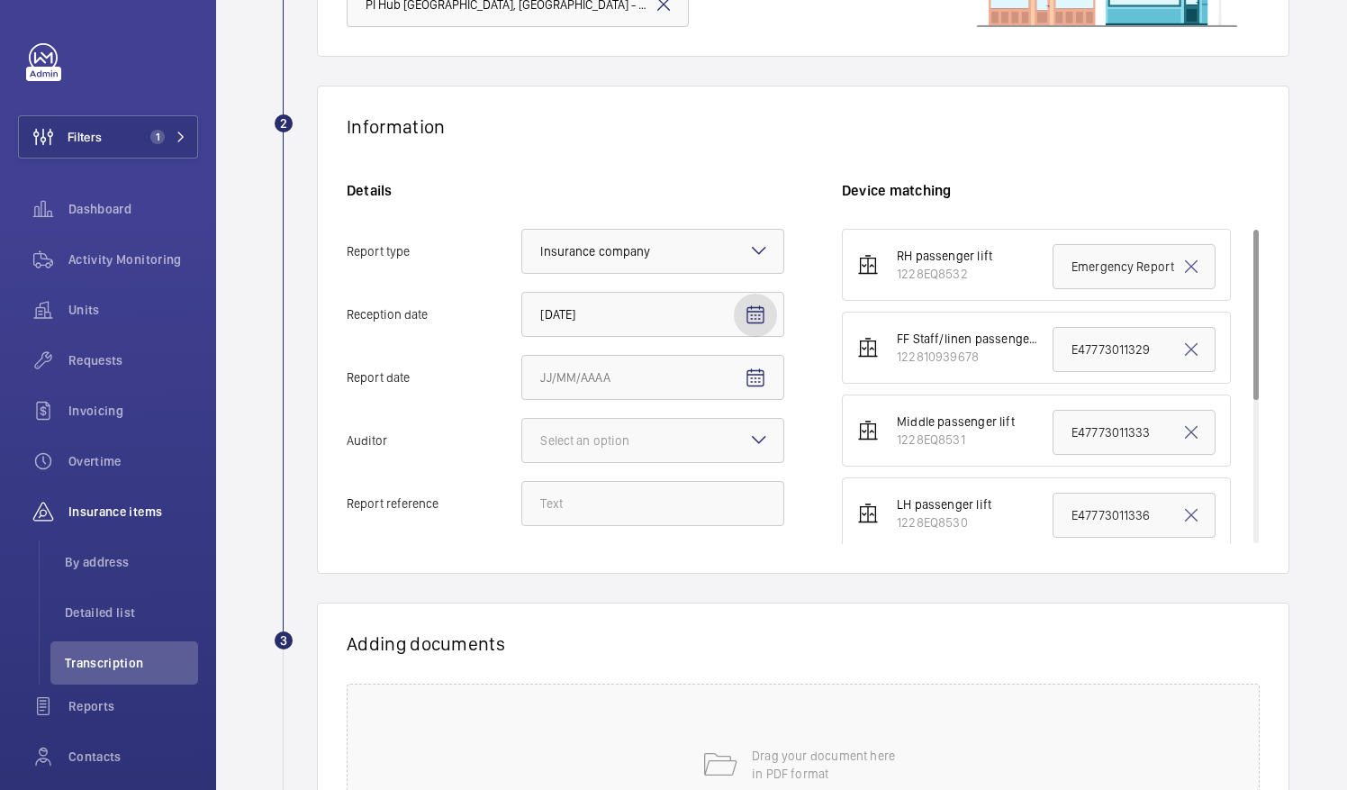
scroll to position [273, 0]
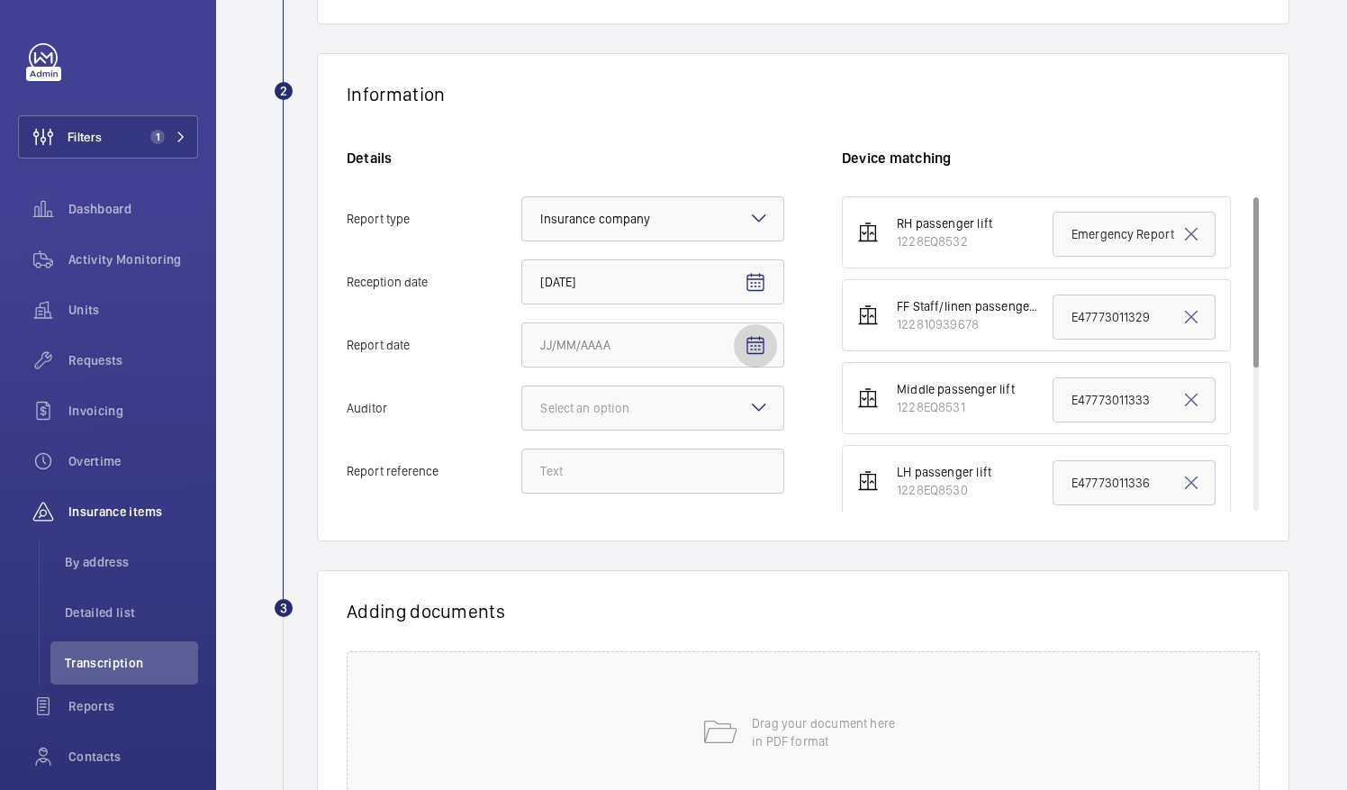
click at [754, 350] on mat-icon "Open calendar" at bounding box center [756, 346] width 22 height 22
click at [548, 522] on span "5" at bounding box center [547, 527] width 32 height 32
type input "[DATE]"
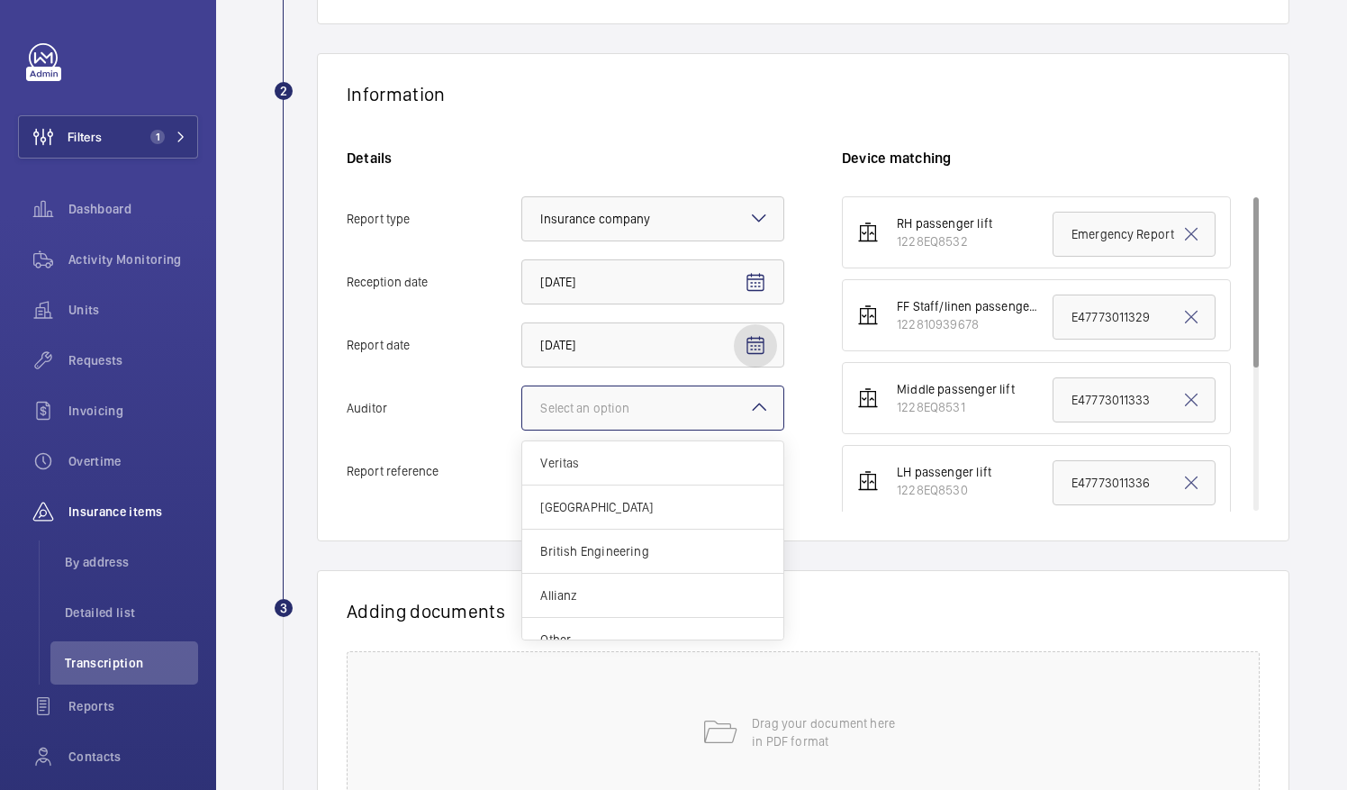
click at [642, 411] on div "Select an option" at bounding box center [607, 408] width 134 height 18
click at [522, 411] on input "Auditor Select an option Veritas Zurich British Engineering Allianz Other" at bounding box center [522, 407] width 0 height 43
click at [639, 592] on span "Allianz" at bounding box center [652, 595] width 225 height 18
click at [522, 430] on input "Auditor Select an option Veritas Zurich British Engineering Allianz Other" at bounding box center [522, 407] width 0 height 43
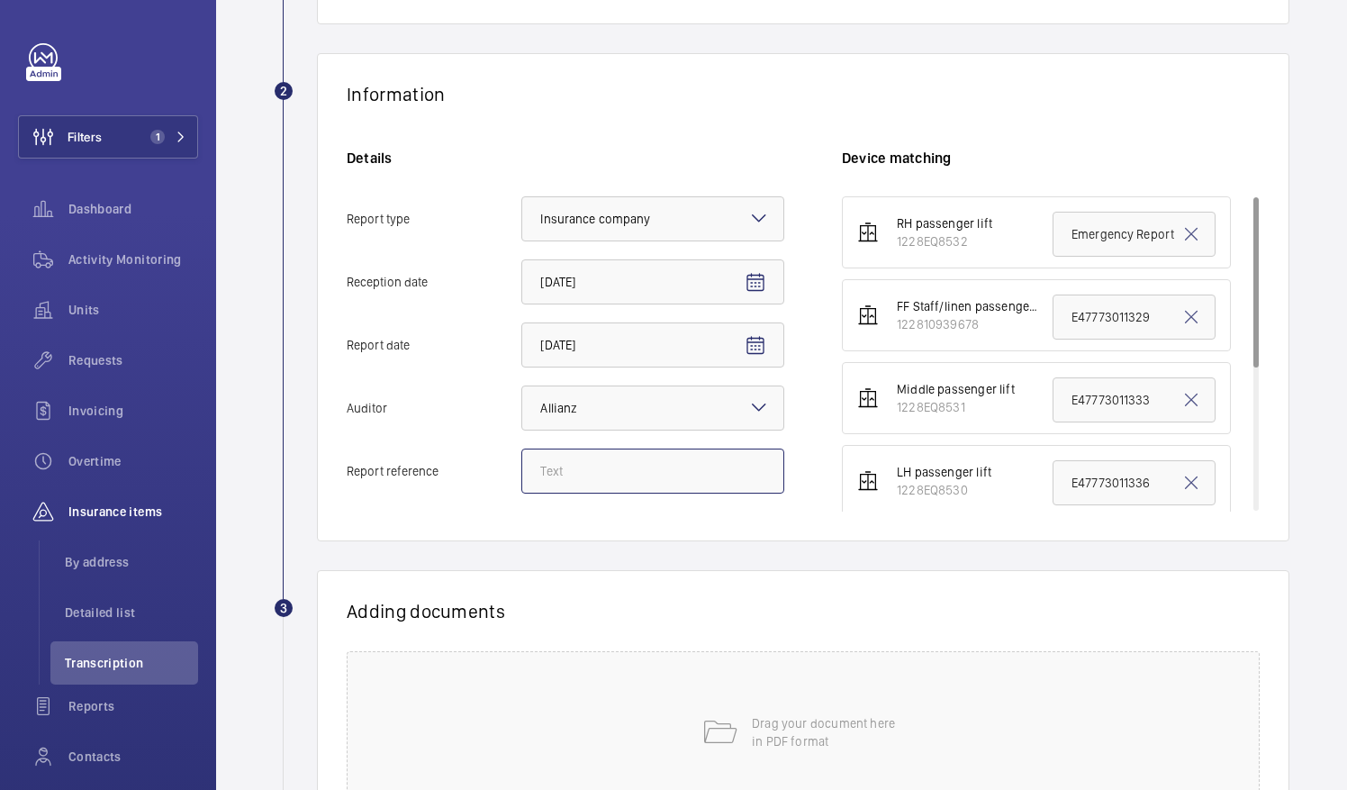
click at [653, 483] on input "Report reference" at bounding box center [652, 470] width 263 height 45
paste input "E52829002350"
type input "E52829002350"
click at [998, 92] on div "Information" at bounding box center [803, 94] width 913 height 23
click at [843, 719] on p "Drag your document here in PDF format" at bounding box center [828, 732] width 153 height 36
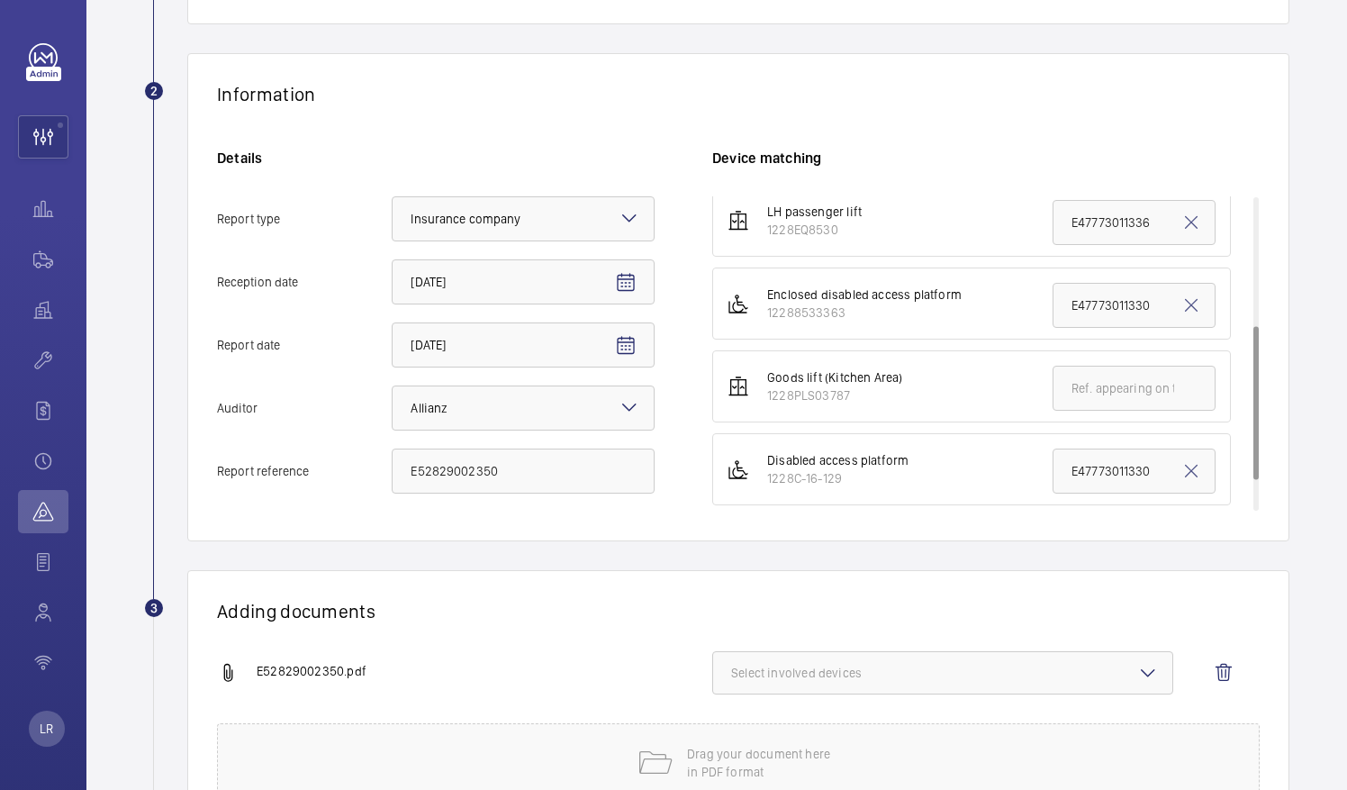
scroll to position [242, 0]
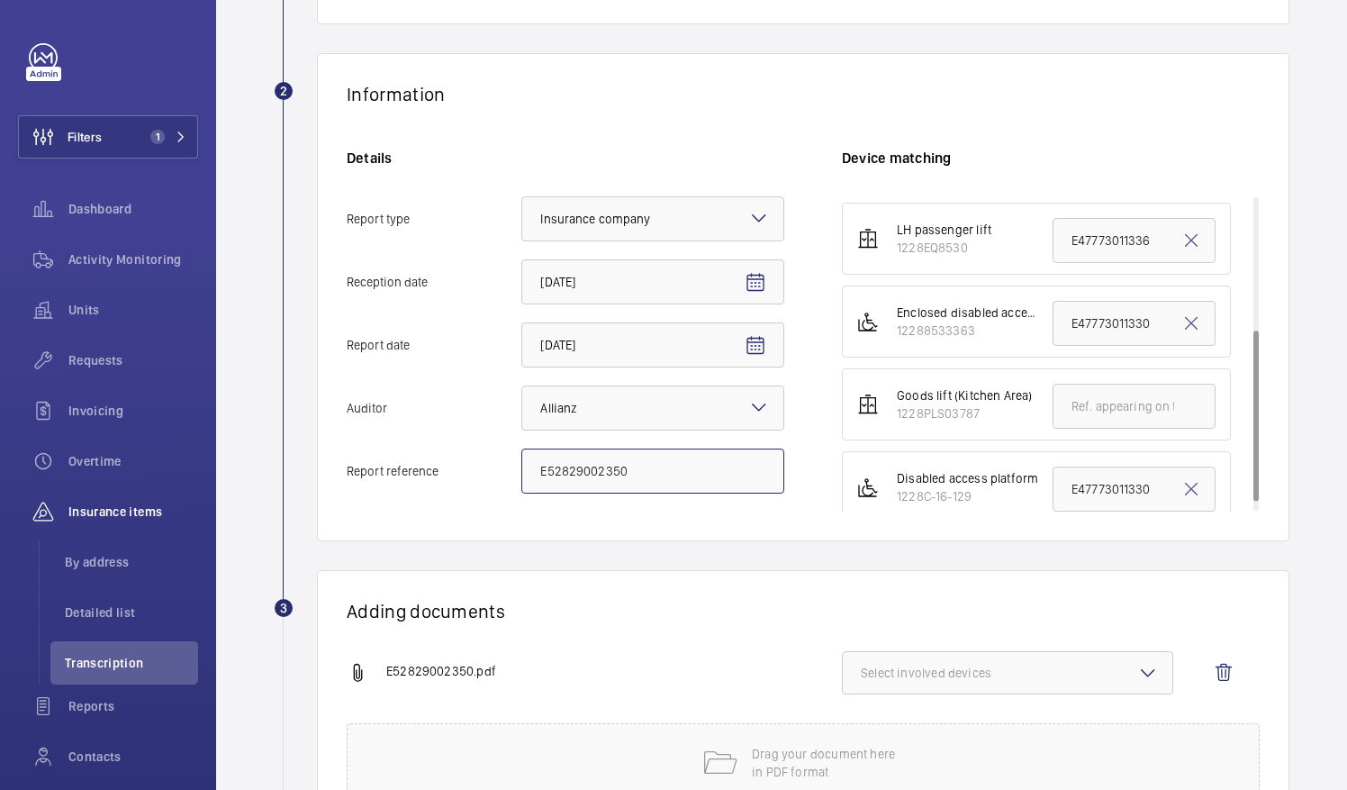
drag, startPoint x: 681, startPoint y: 452, endPoint x: 385, endPoint y: 432, distance: 296.0
click at [385, 432] on div "Details Report type Select an option × Insurance company × Reception date [DATE…" at bounding box center [594, 330] width 495 height 363
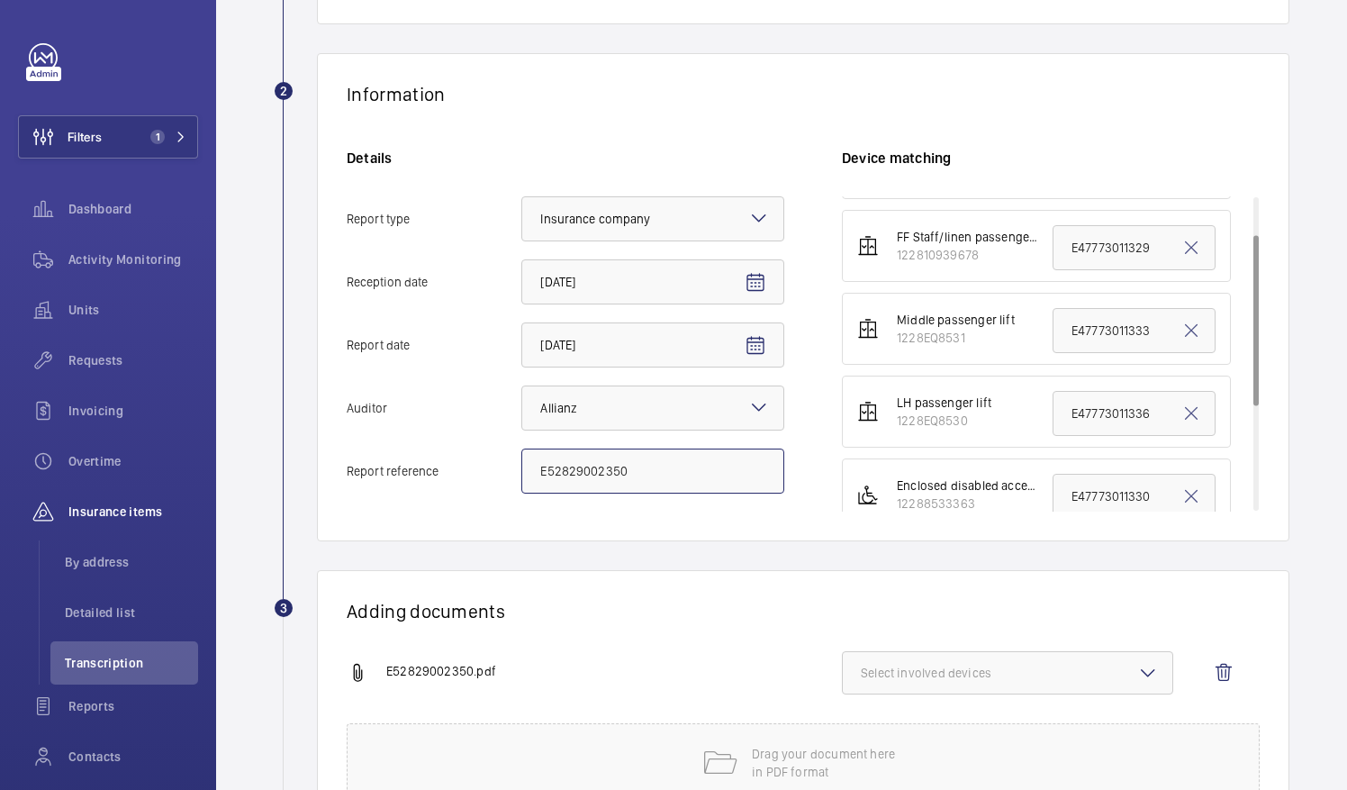
scroll to position [0, 0]
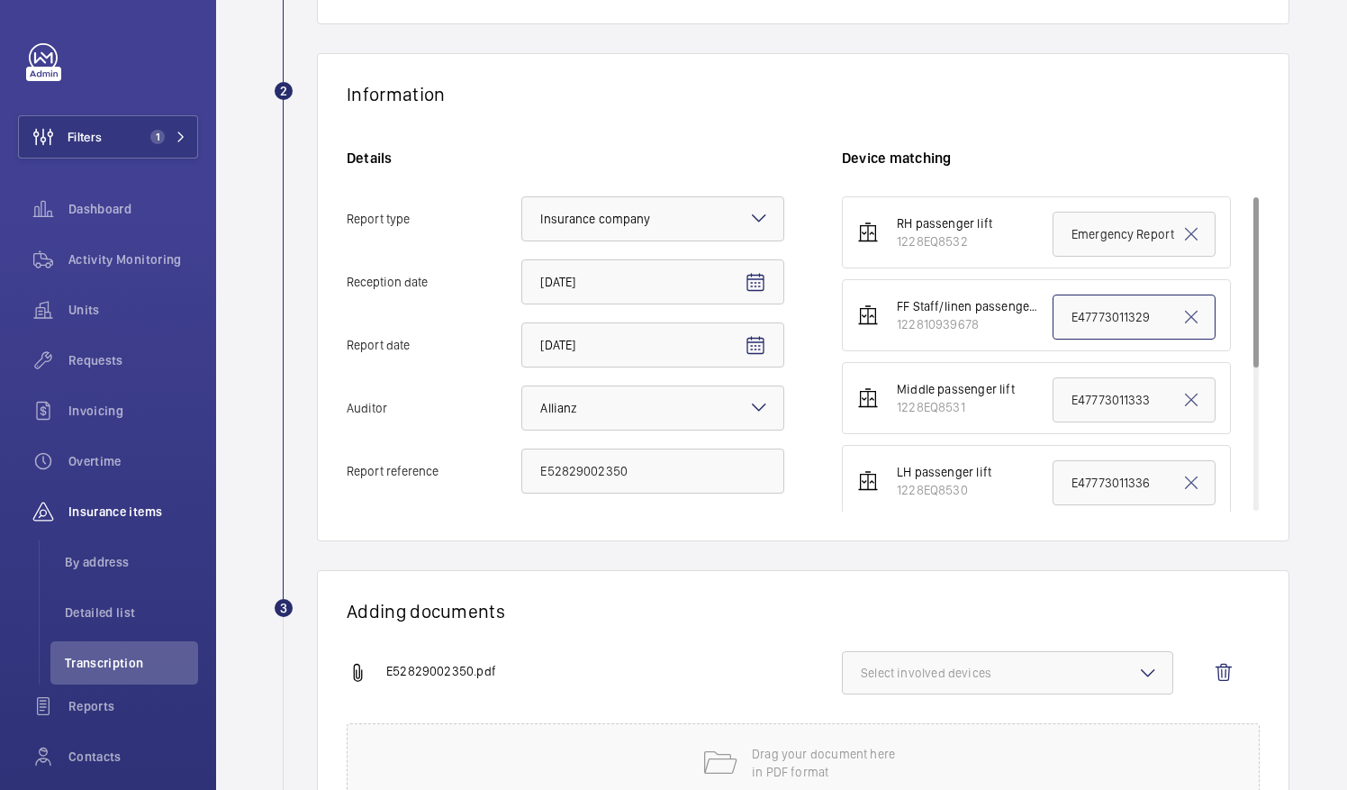
drag, startPoint x: 1054, startPoint y: 315, endPoint x: 1342, endPoint y: 315, distance: 288.2
click at [1342, 315] on div "Back Import reports 1 Choice of address [GEOGRAPHIC_DATA] [GEOGRAPHIC_DATA], [G…" at bounding box center [781, 395] width 1131 height 790
paste input "52829002350"
type input "E52829002350"
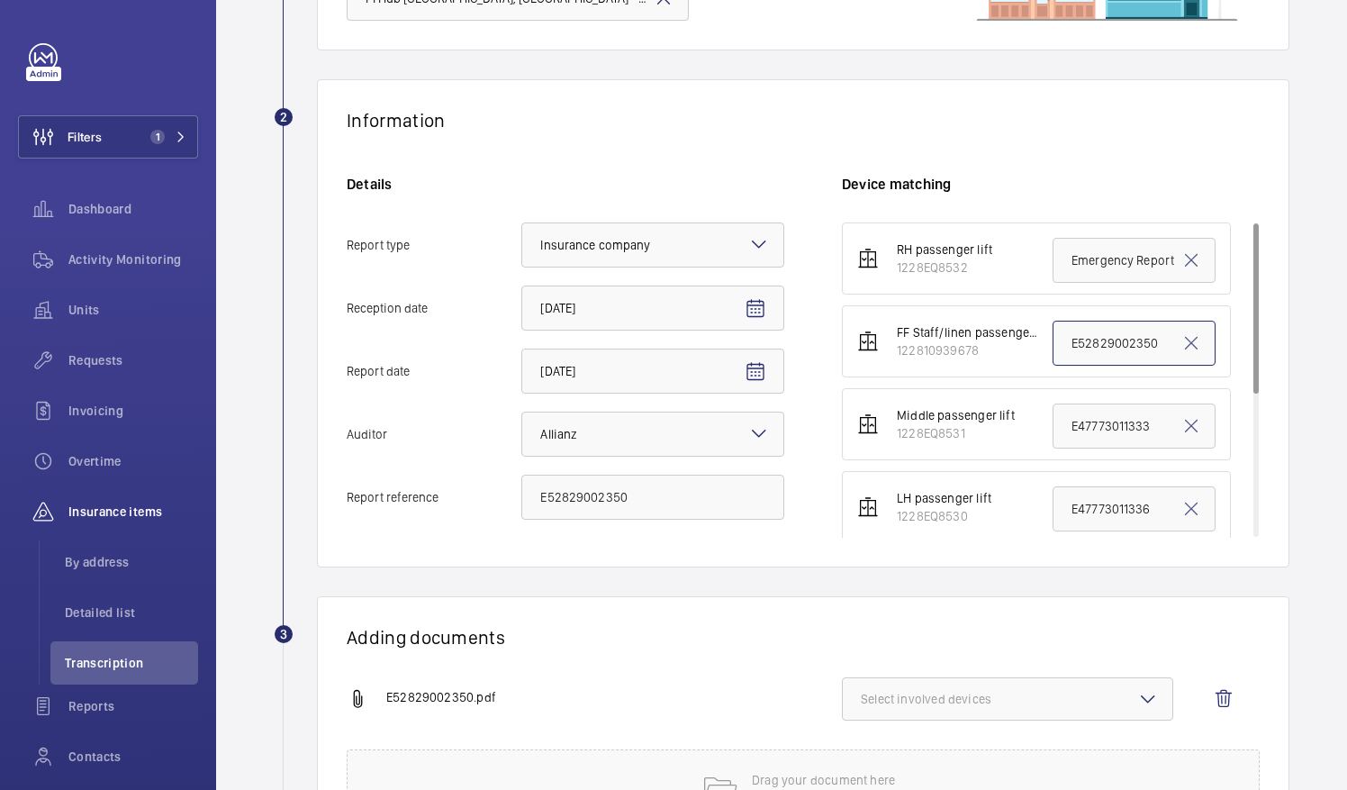
scroll to position [429, 0]
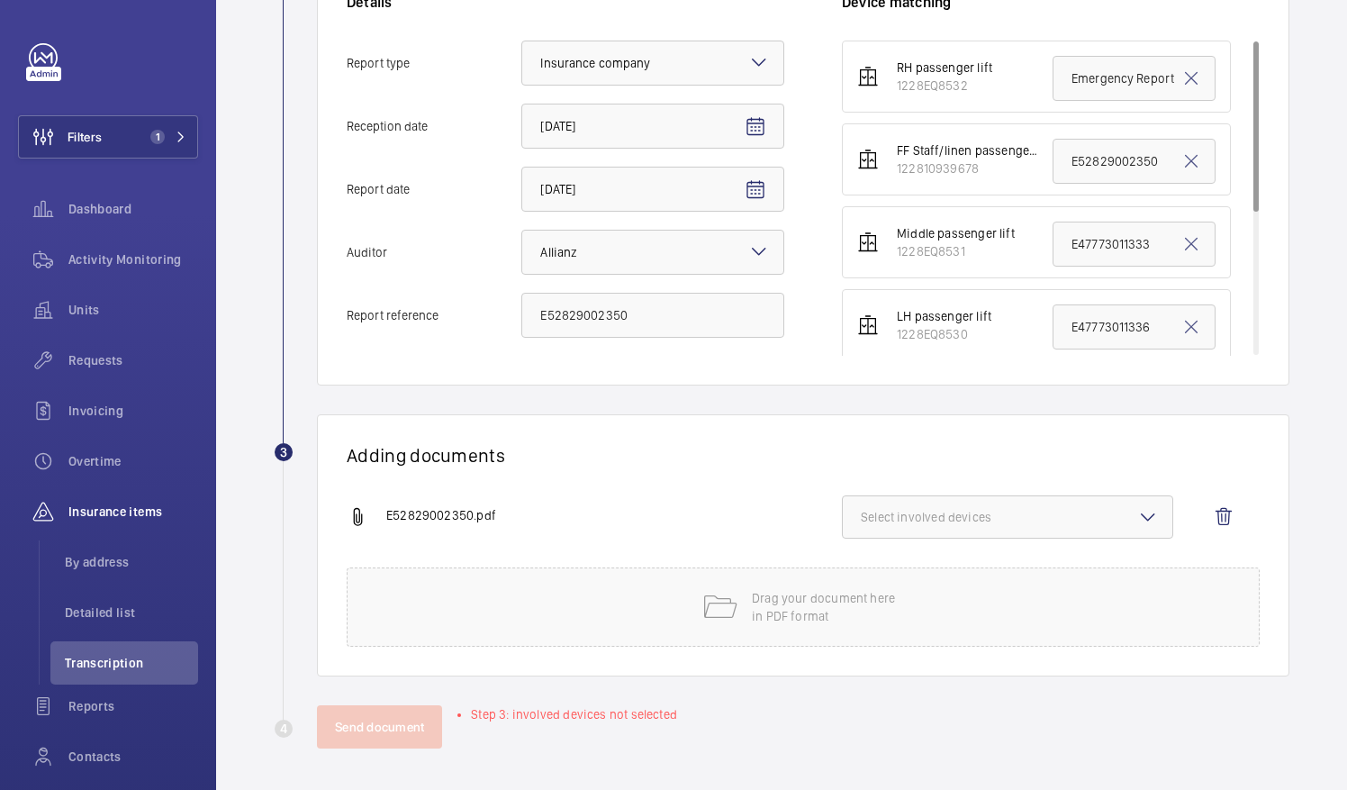
click at [1001, 534] on button "Select involved devices" at bounding box center [1007, 516] width 331 height 43
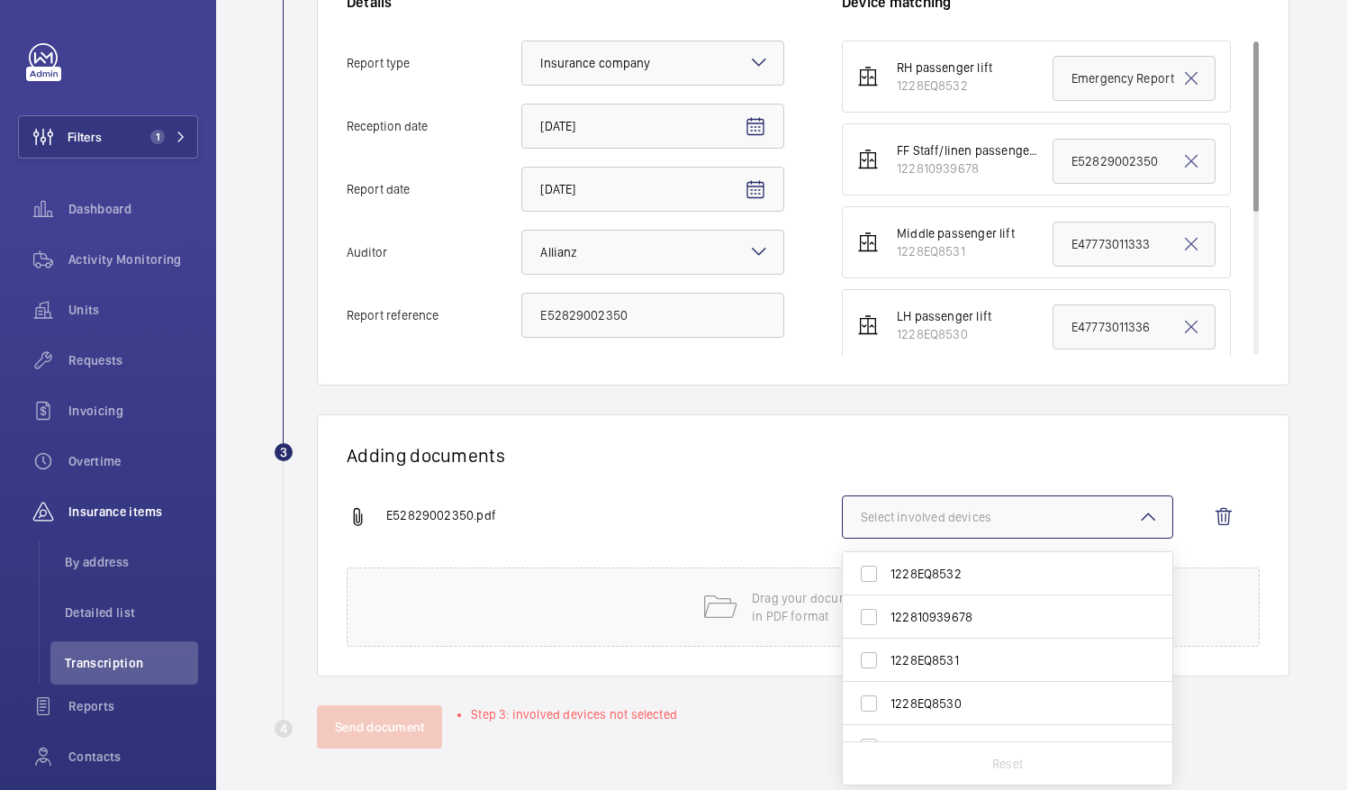
click at [926, 611] on span "122810939678" at bounding box center [1009, 617] width 237 height 18
click at [887, 611] on input "122810939678" at bounding box center [869, 617] width 36 height 36
checkbox input "true"
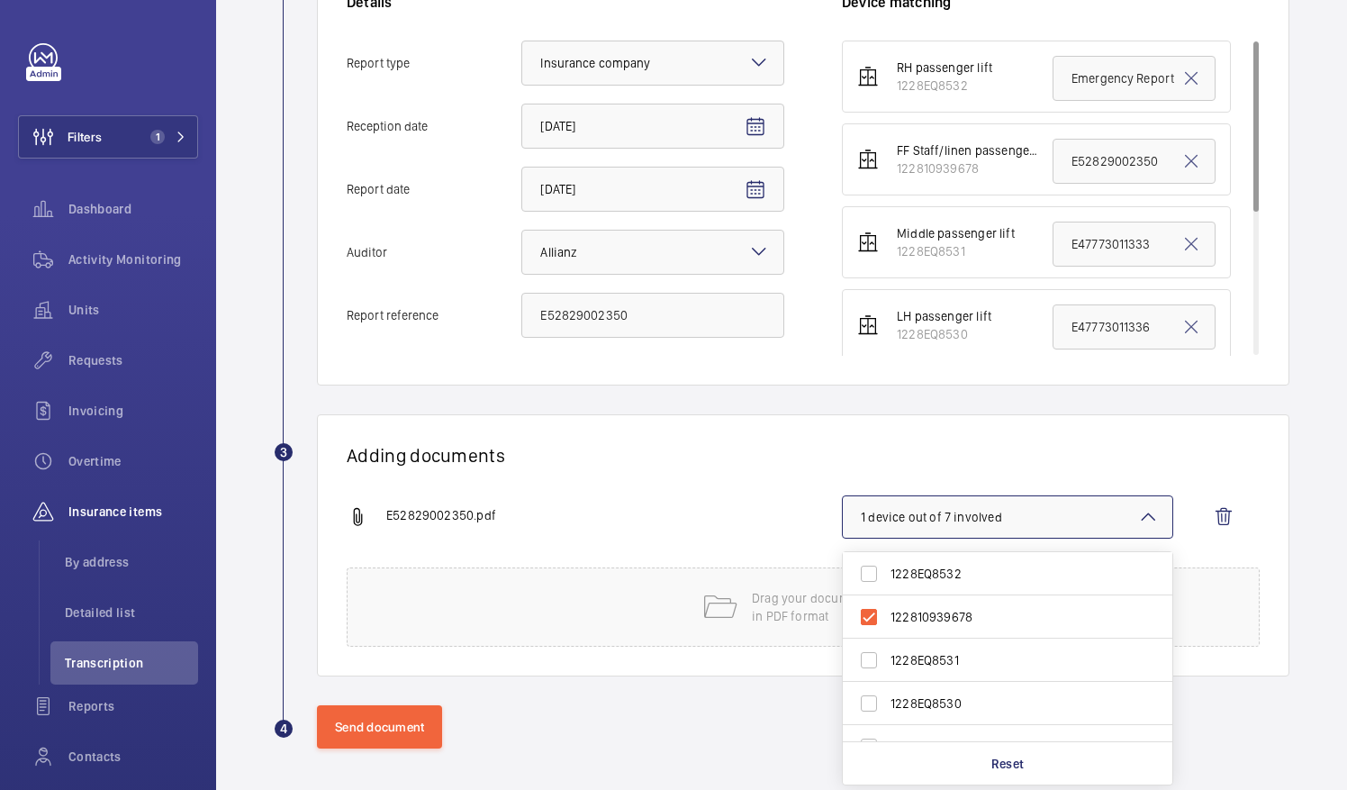
click at [558, 490] on div "Adding documents E52829002350.pdf 1 device out of 7 involved 1228EQ8532 1228109…" at bounding box center [803, 545] width 973 height 262
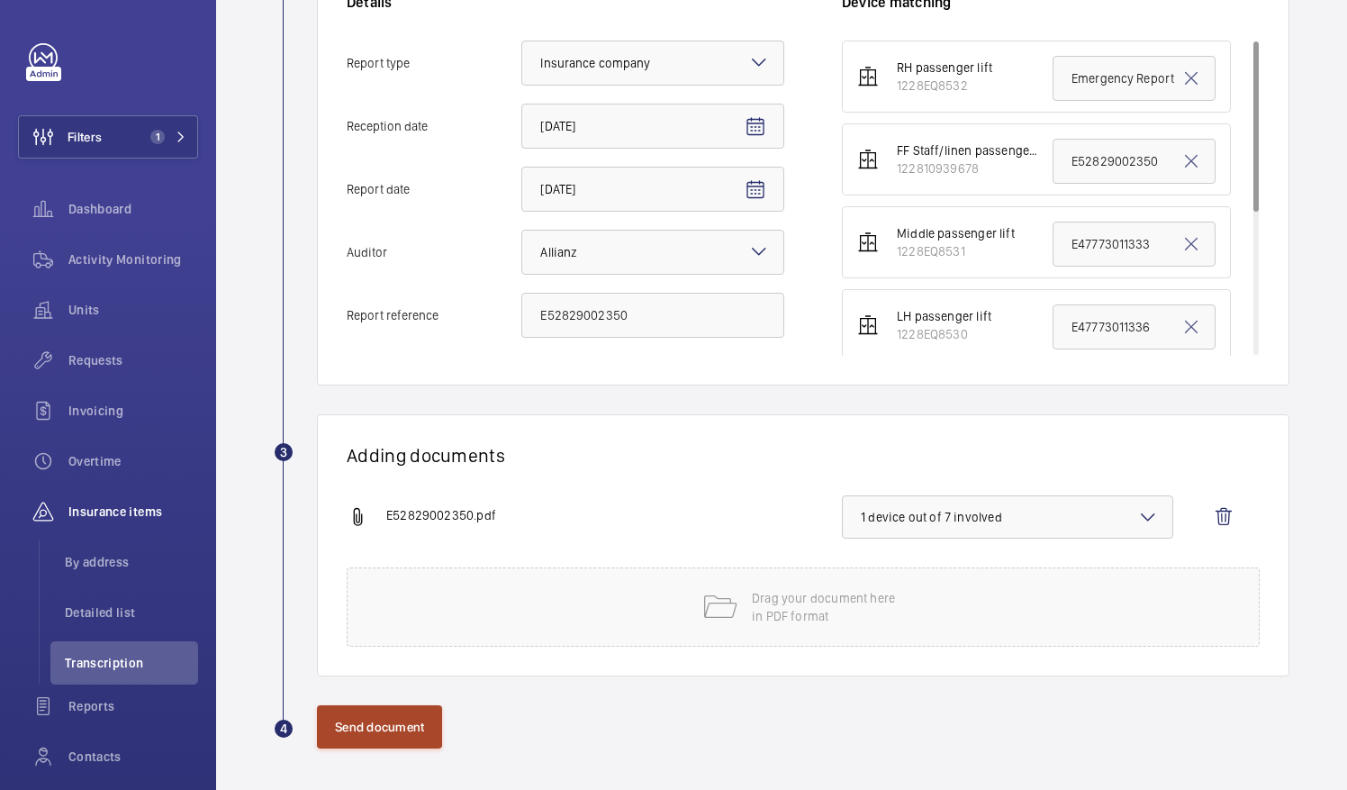
click at [380, 729] on button "Send document" at bounding box center [379, 726] width 125 height 43
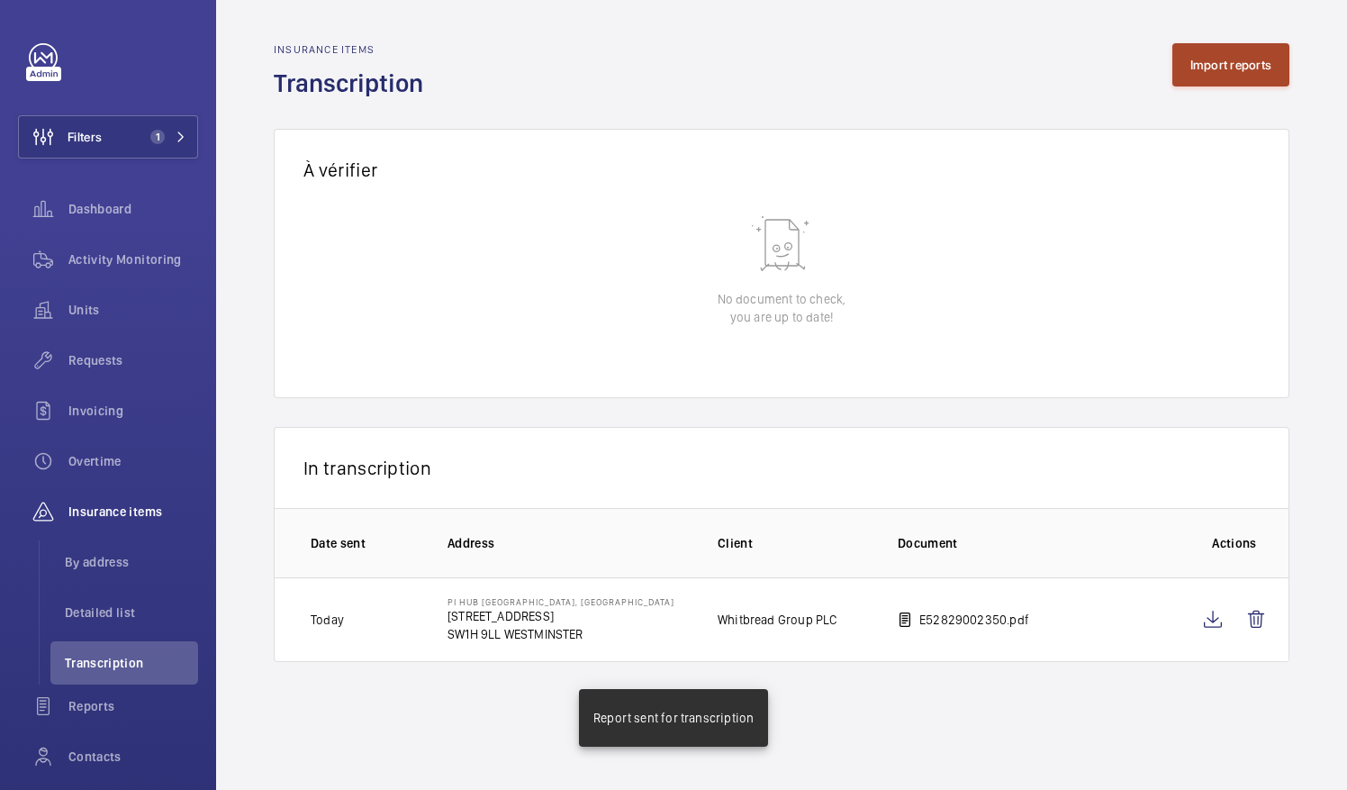
click at [1212, 68] on button "Import reports" at bounding box center [1232, 64] width 118 height 43
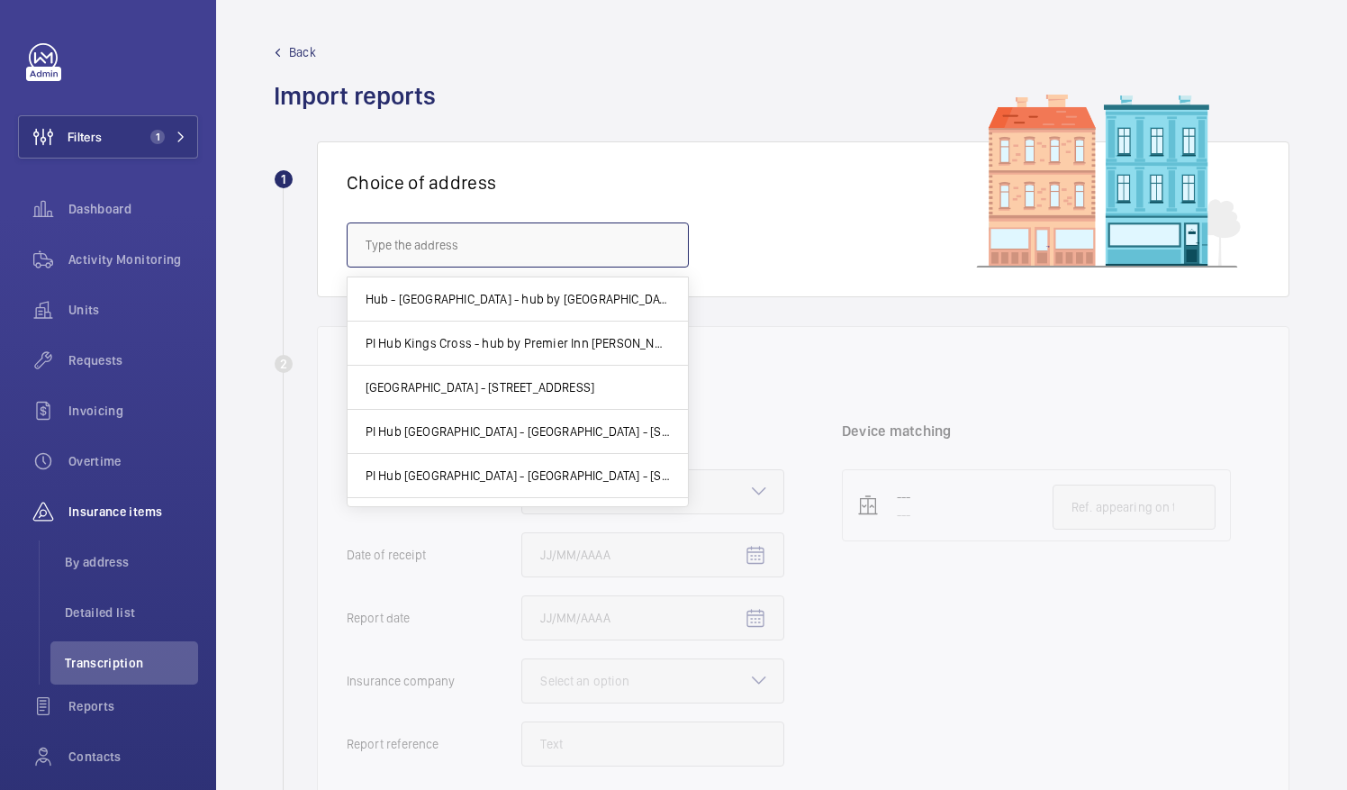
click at [561, 243] on input "text" at bounding box center [518, 244] width 342 height 45
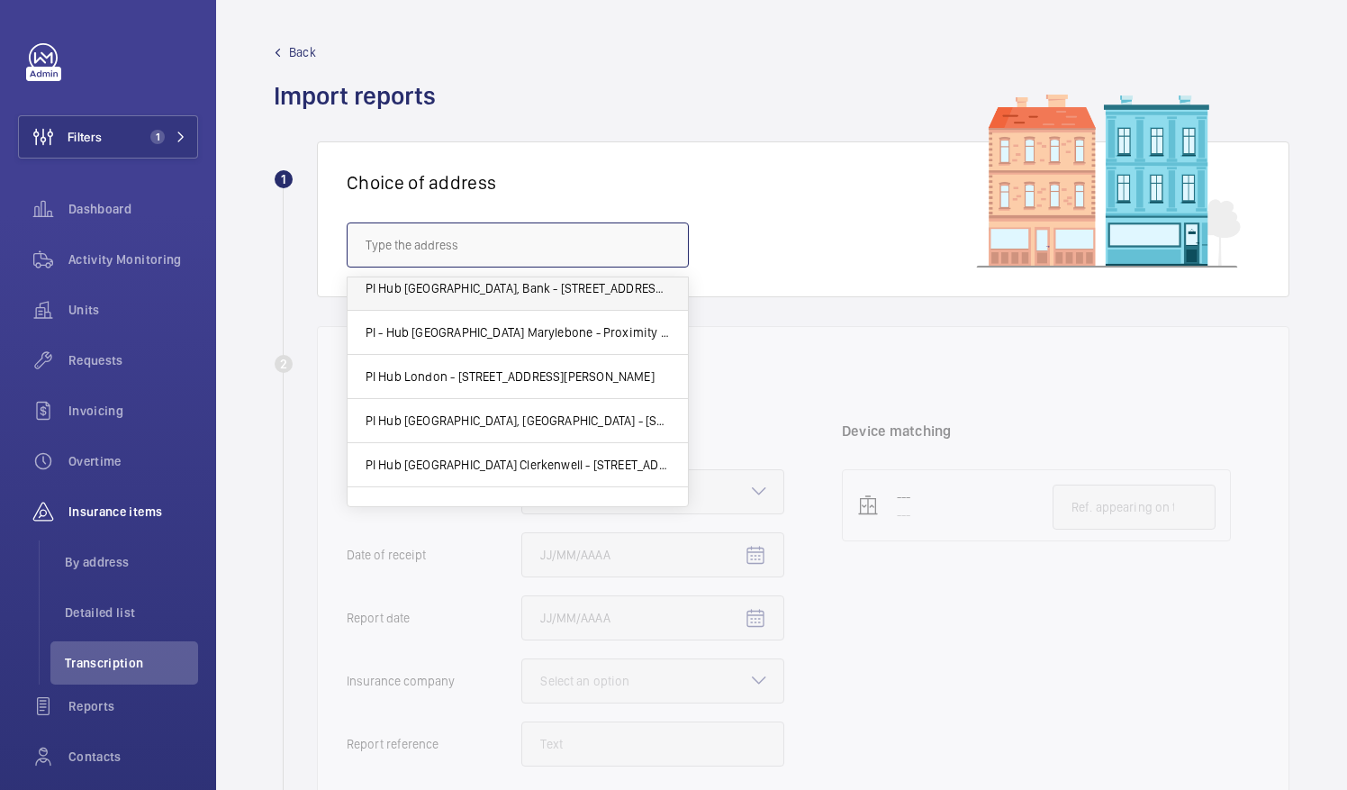
scroll to position [409, 0]
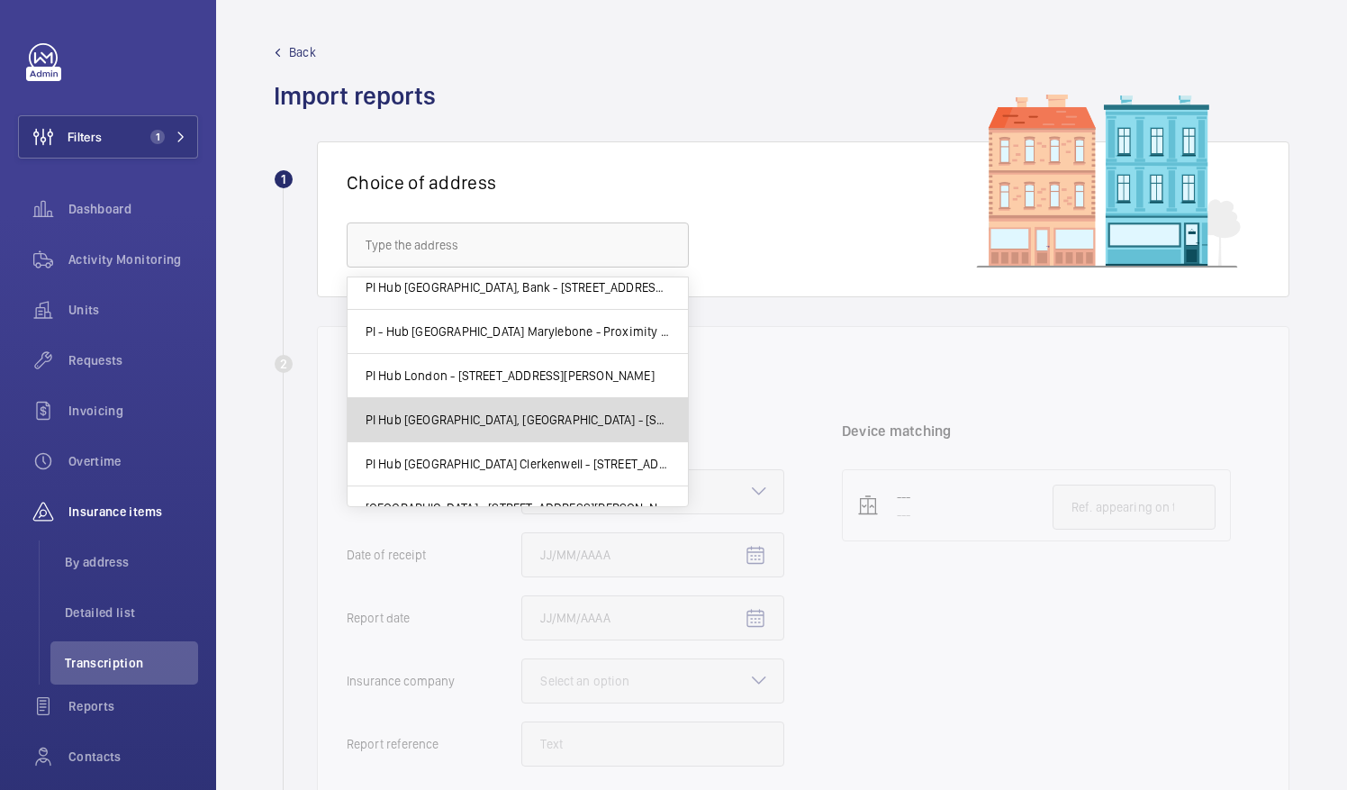
click at [566, 425] on mat-option "PI Hub [GEOGRAPHIC_DATA], [GEOGRAPHIC_DATA] - [STREET_ADDRESS]" at bounding box center [518, 420] width 340 height 44
type input "PI Hub [GEOGRAPHIC_DATA], [GEOGRAPHIC_DATA] - [STREET_ADDRESS]"
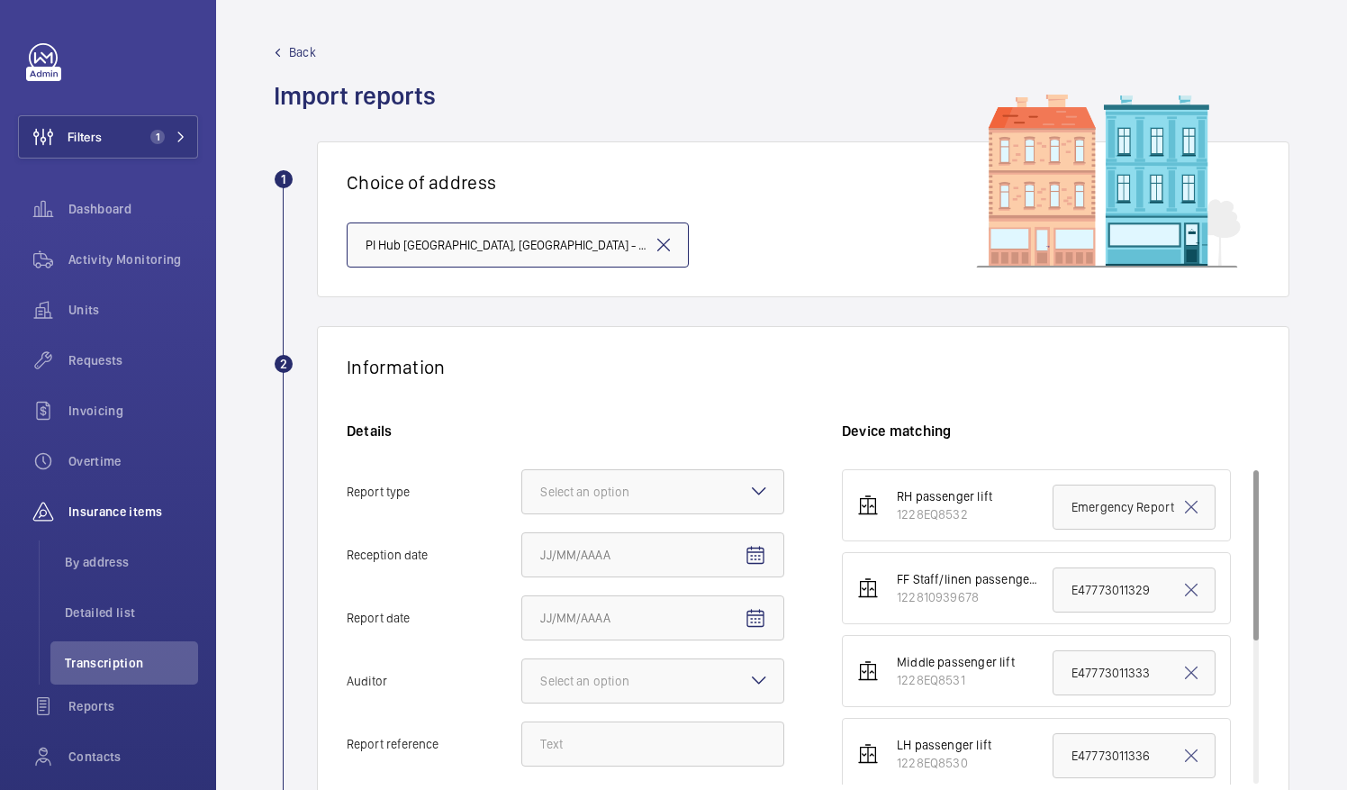
scroll to position [0, 213]
click at [647, 501] on div at bounding box center [652, 491] width 261 height 43
click at [522, 501] on input "Report type Select an option Insurance company Consultant" at bounding box center [522, 491] width 0 height 43
click at [632, 548] on span "Insurance company" at bounding box center [652, 547] width 225 height 18
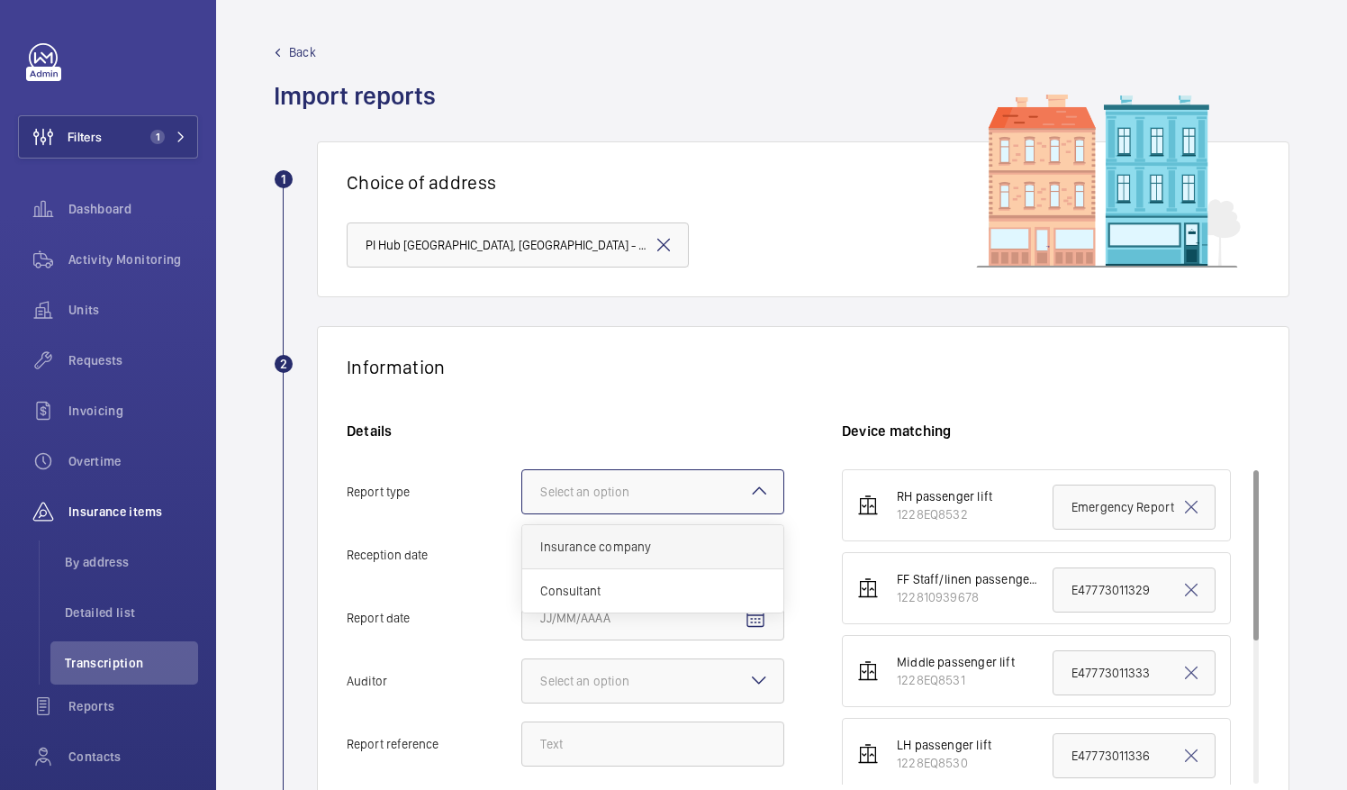
click at [522, 513] on input "Report type Select an option Insurance company Consultant" at bounding box center [522, 491] width 0 height 43
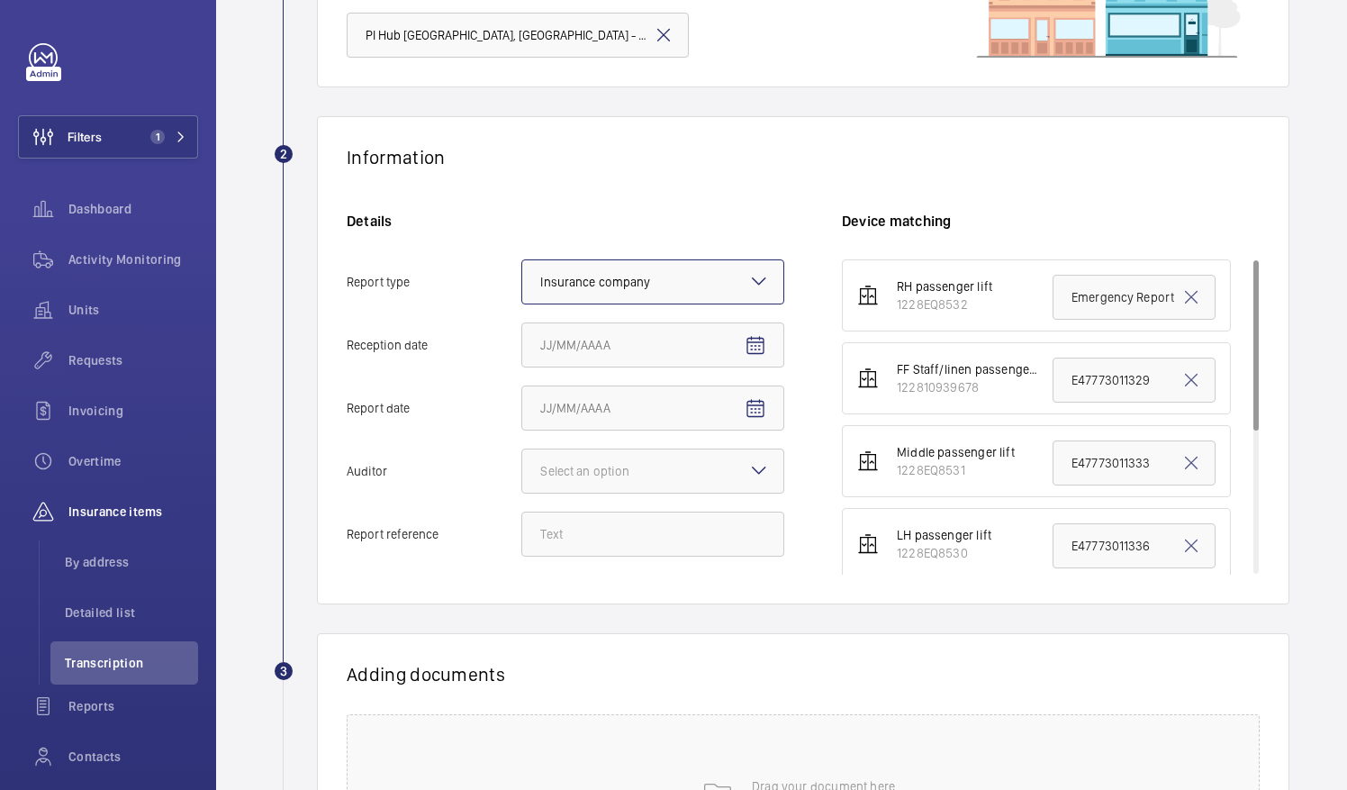
scroll to position [214, 0]
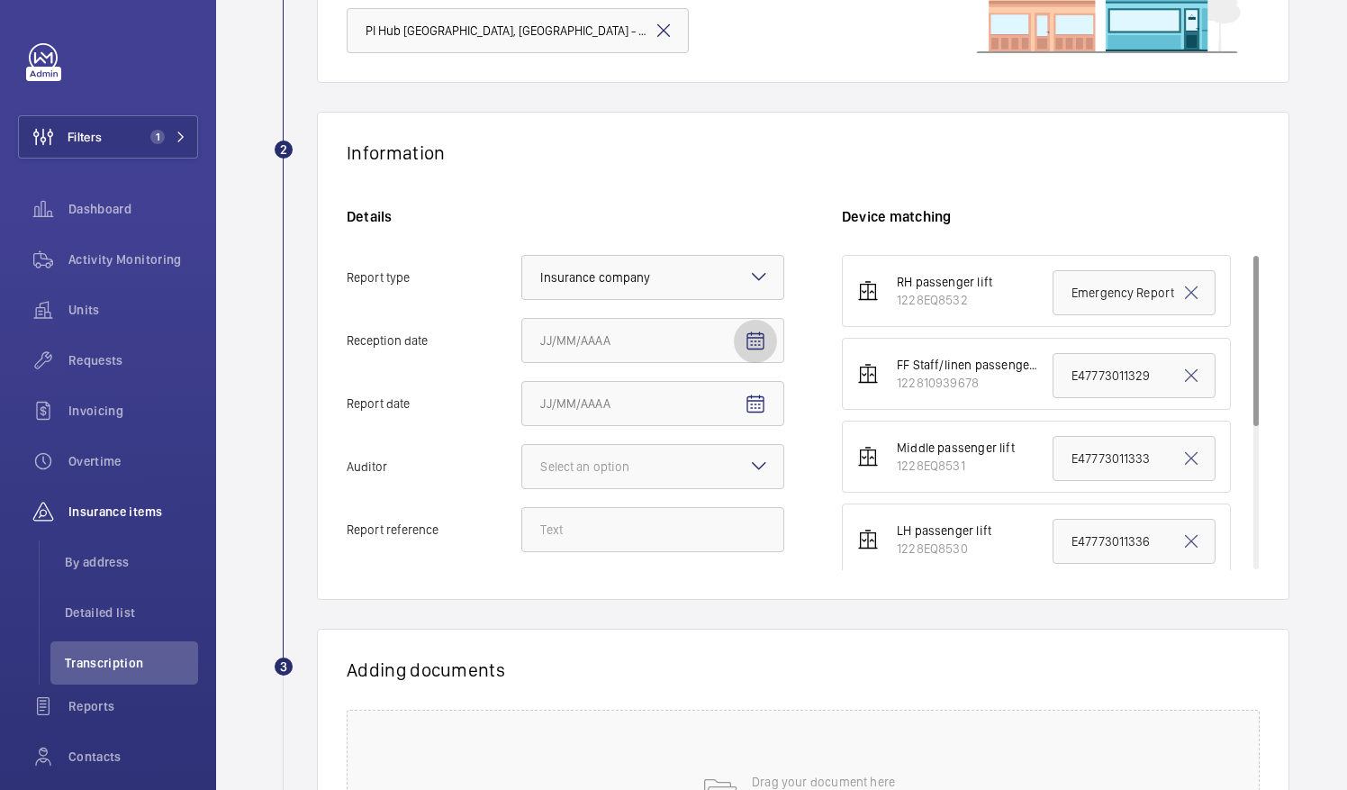
click at [763, 335] on mat-icon "Open calendar" at bounding box center [756, 342] width 22 height 22
click at [623, 529] on span "7" at bounding box center [619, 523] width 32 height 32
type input "[DATE]"
click at [738, 414] on span "Open calendar" at bounding box center [755, 404] width 43 height 43
click at [549, 584] on span "5" at bounding box center [547, 586] width 32 height 32
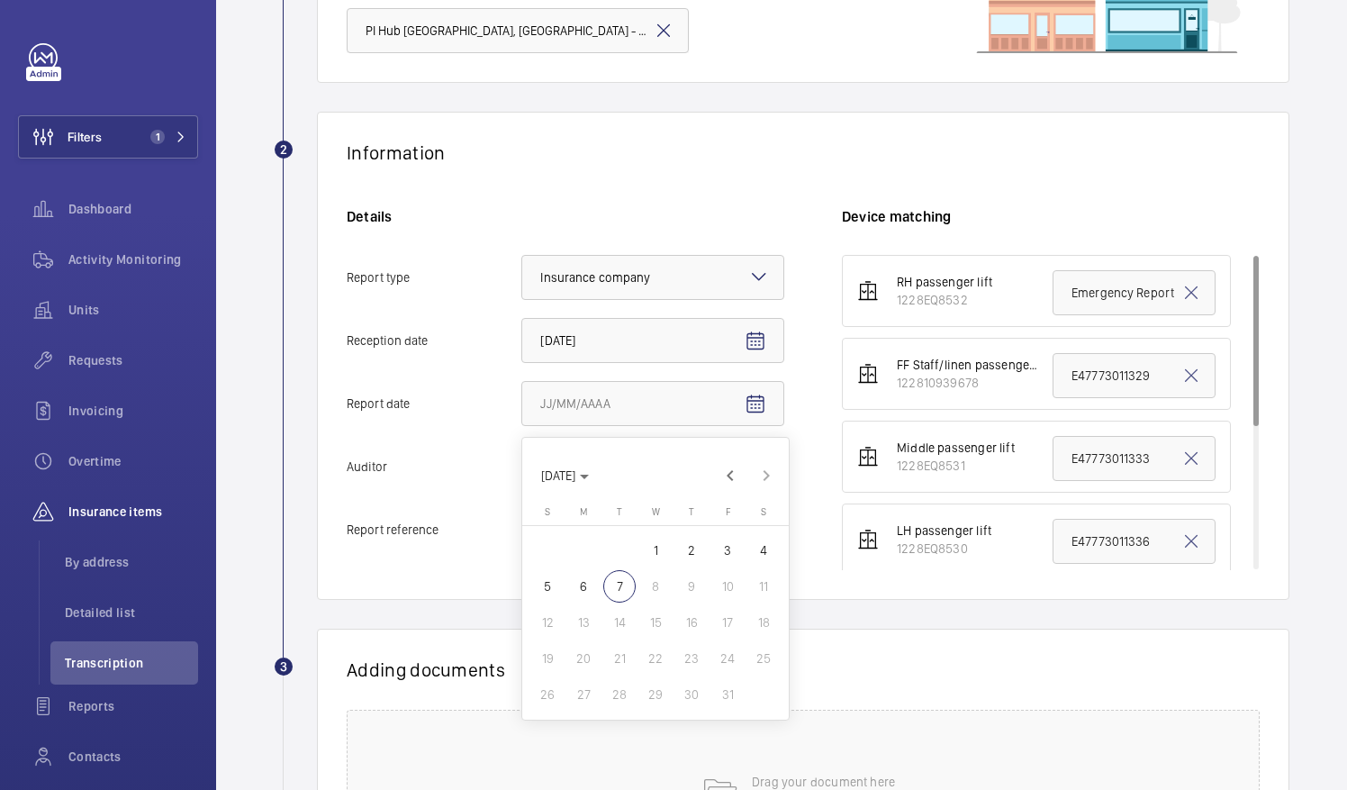
type input "[DATE]"
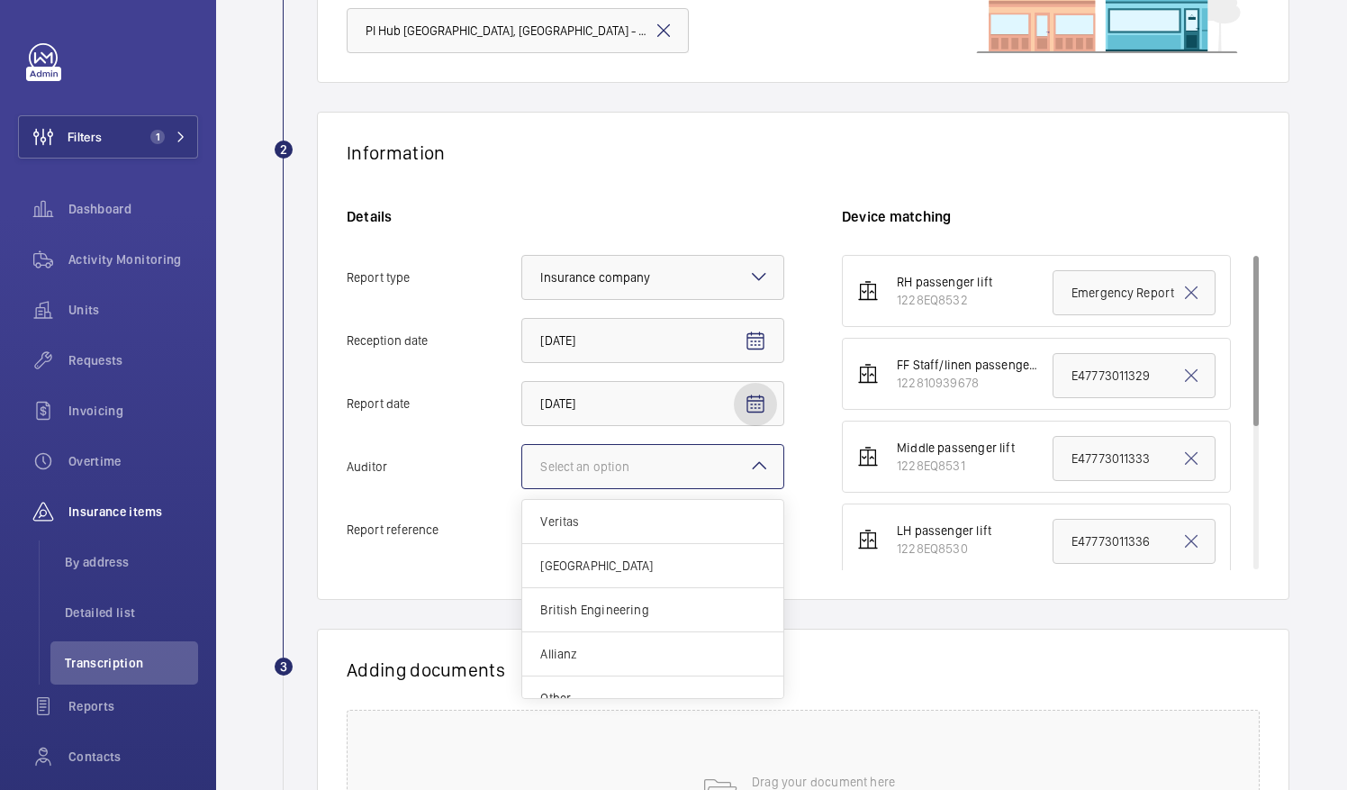
click at [654, 466] on div "Select an option" at bounding box center [607, 466] width 134 height 18
click at [522, 466] on input "Auditor Select an option Veritas Zurich British Engineering Allianz Other" at bounding box center [522, 466] width 0 height 43
click at [587, 645] on span "Allianz" at bounding box center [652, 654] width 225 height 18
click at [522, 488] on input "Auditor Select an option Veritas Zurich British Engineering Allianz Other" at bounding box center [522, 466] width 0 height 43
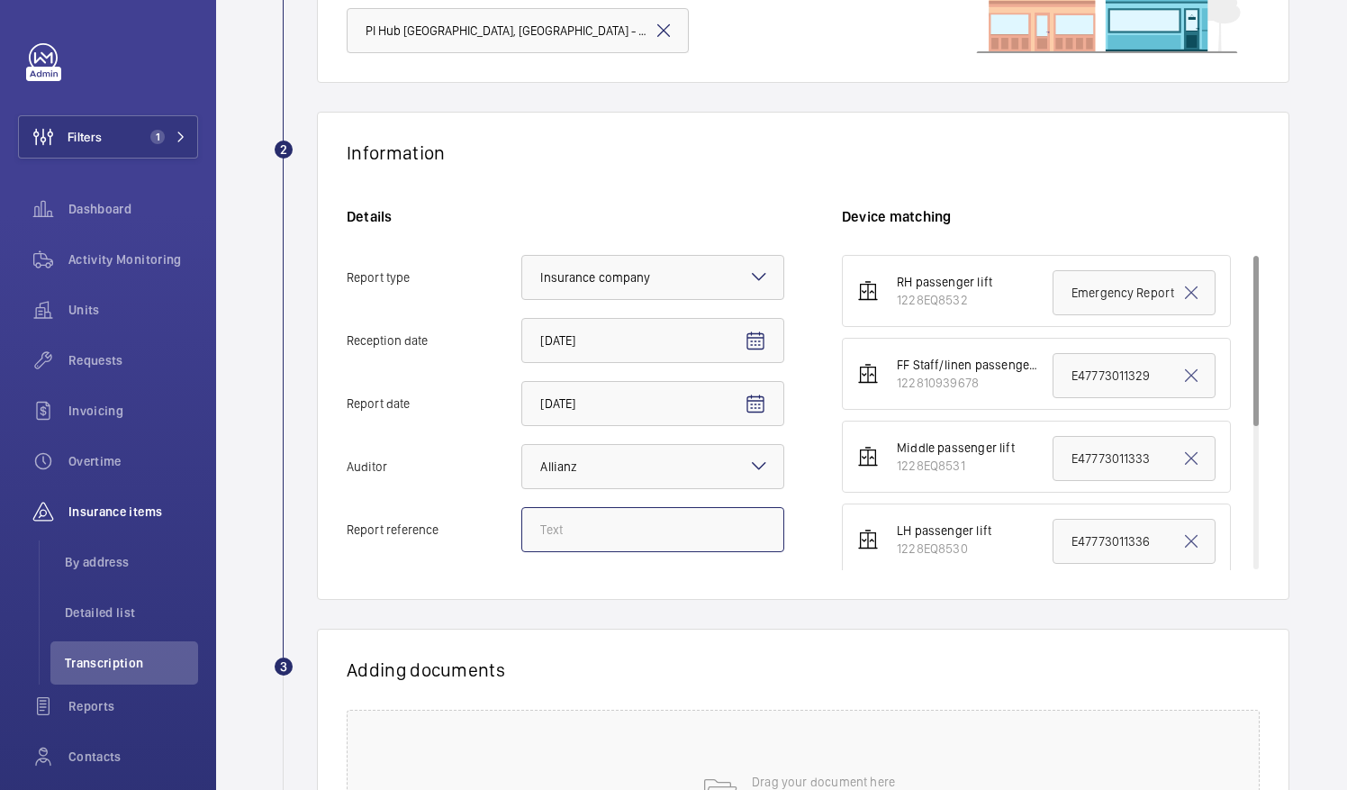
click at [647, 533] on input "Report reference" at bounding box center [652, 529] width 263 height 45
paste input "E52829002356"
type input "E52829002356"
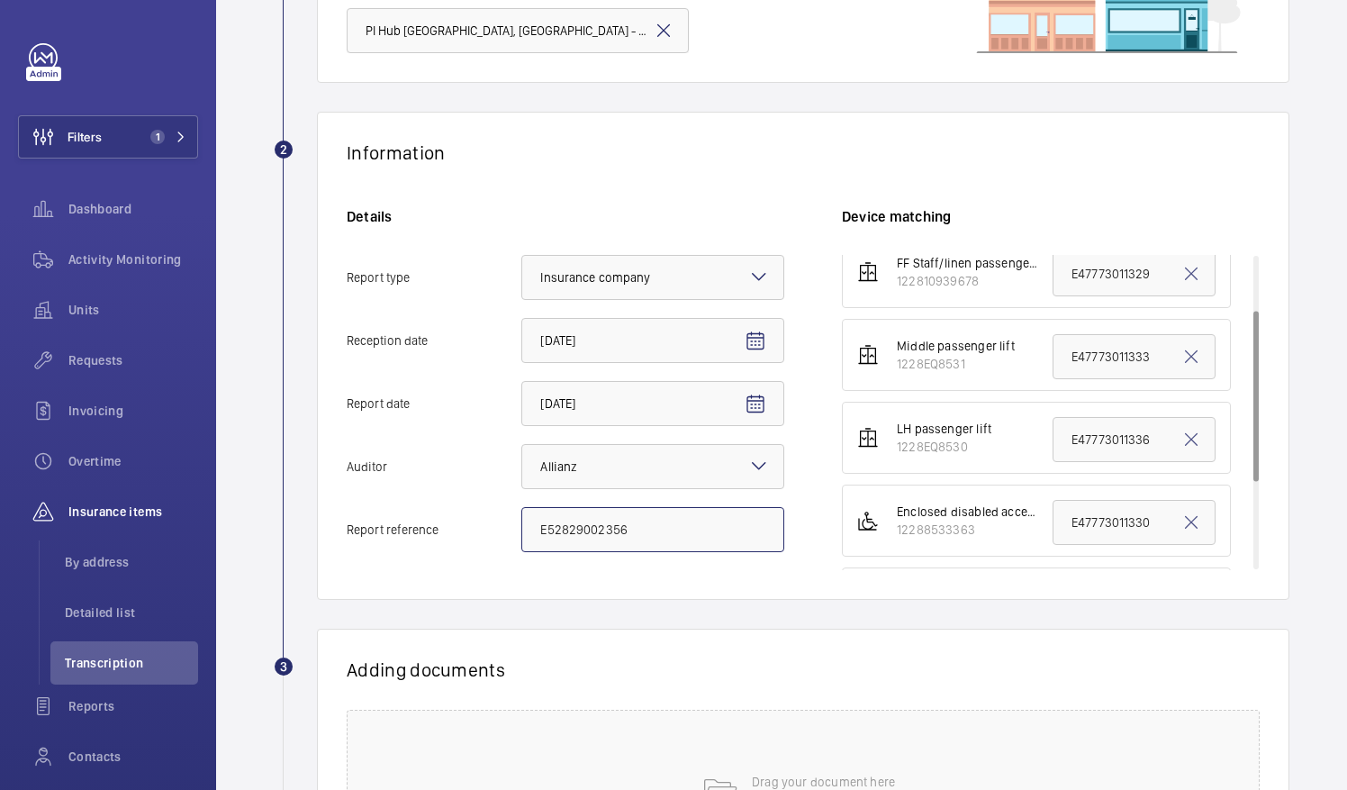
scroll to position [101, 0]
drag, startPoint x: 1046, startPoint y: 432, endPoint x: 1318, endPoint y: 460, distance: 272.5
click at [1318, 460] on wm-front-admin-audit-upload "Back Import reports 1 Choice of address [GEOGRAPHIC_DATA] [GEOGRAPHIC_DATA], [G…" at bounding box center [781, 401] width 1131 height 1231
paste input "E5282900235"
type input "E52829002356"
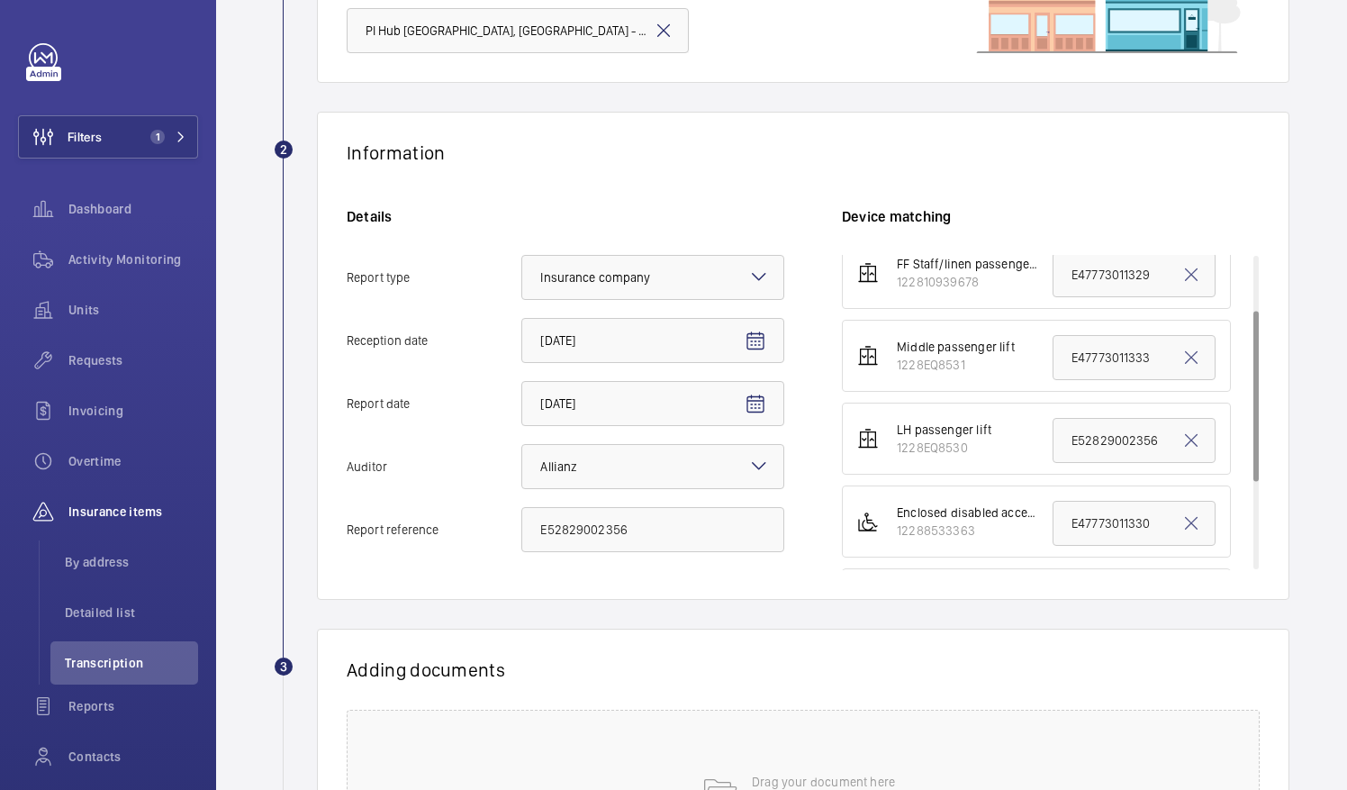
click at [980, 603] on wm-front-report-upload-form "2 Information Details Report type Select an option × Insurance company × Recept…" at bounding box center [782, 543] width 1016 height 862
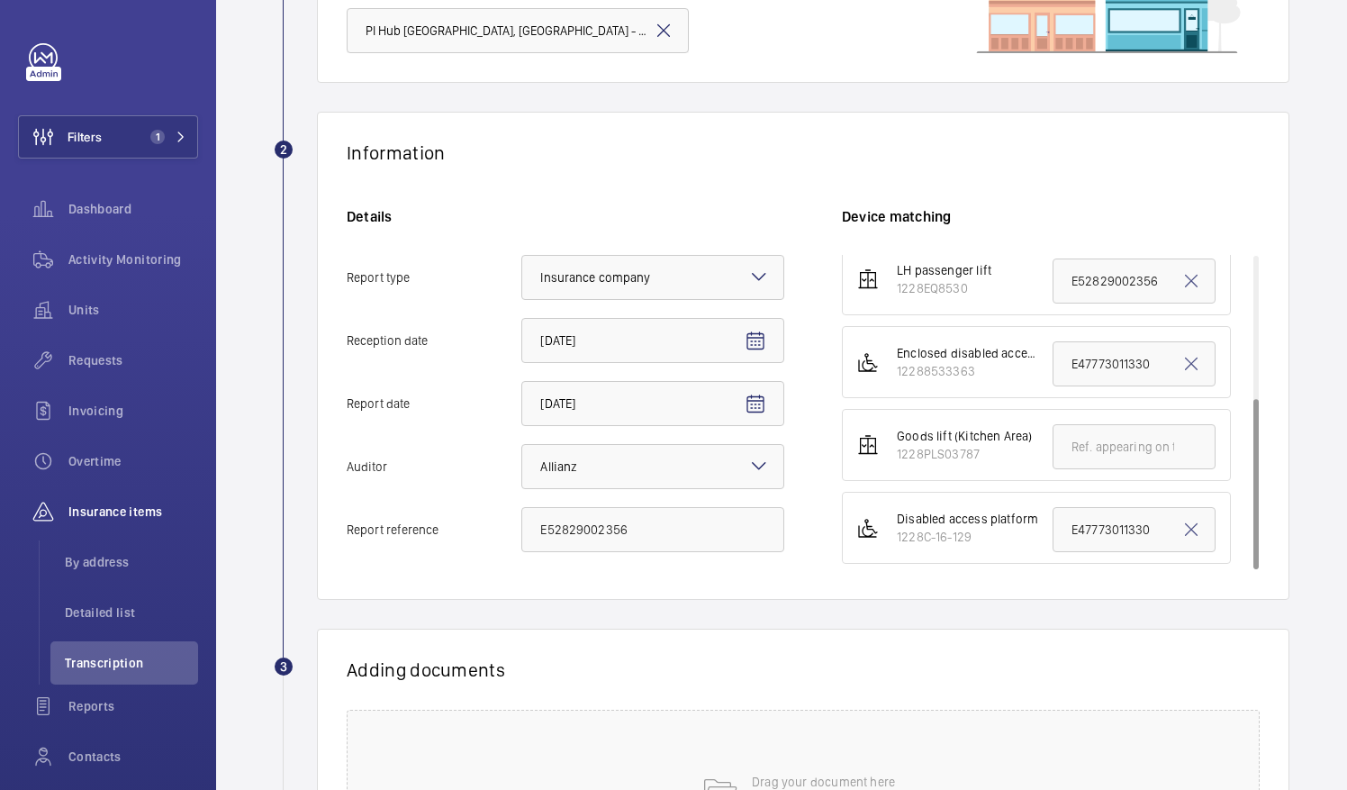
scroll to position [439, 0]
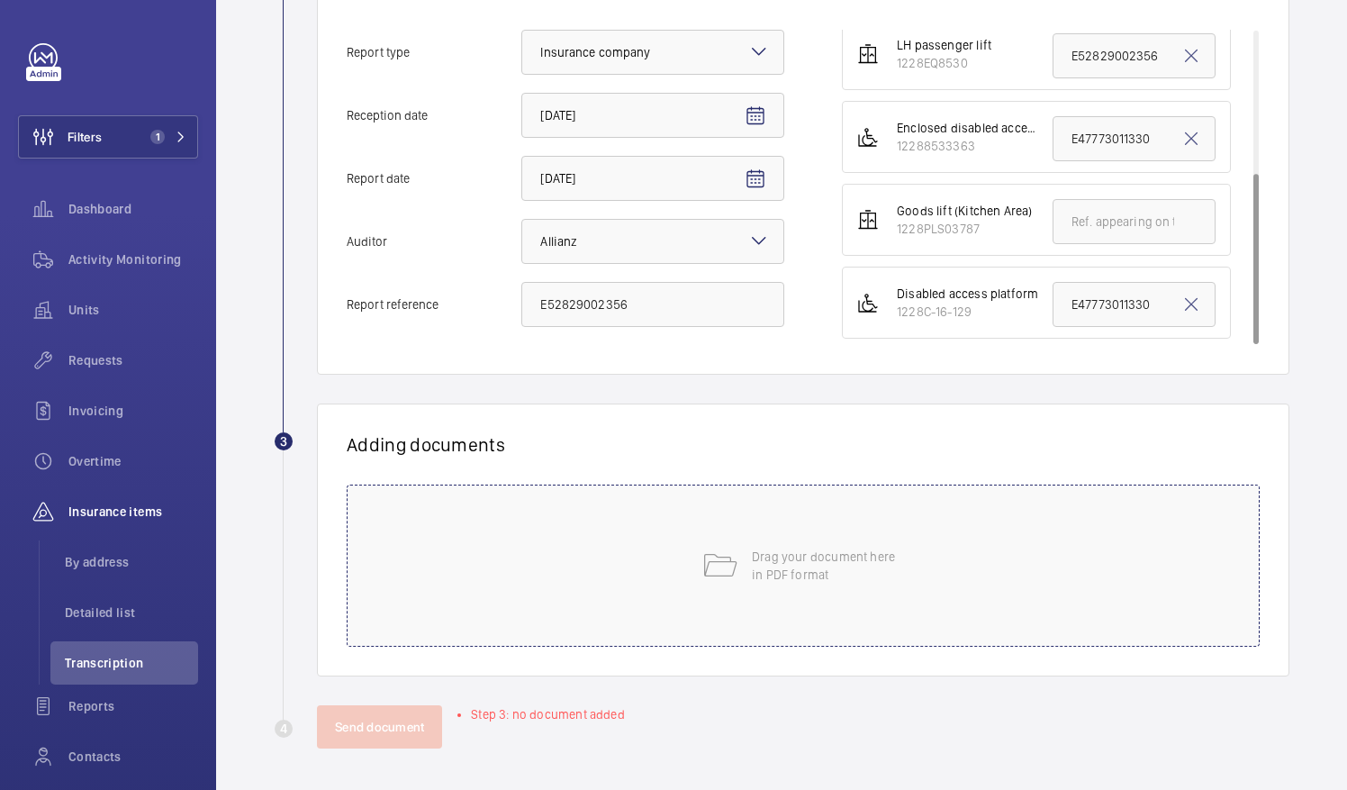
click at [714, 527] on div "Drag your document here in PDF format" at bounding box center [803, 565] width 913 height 162
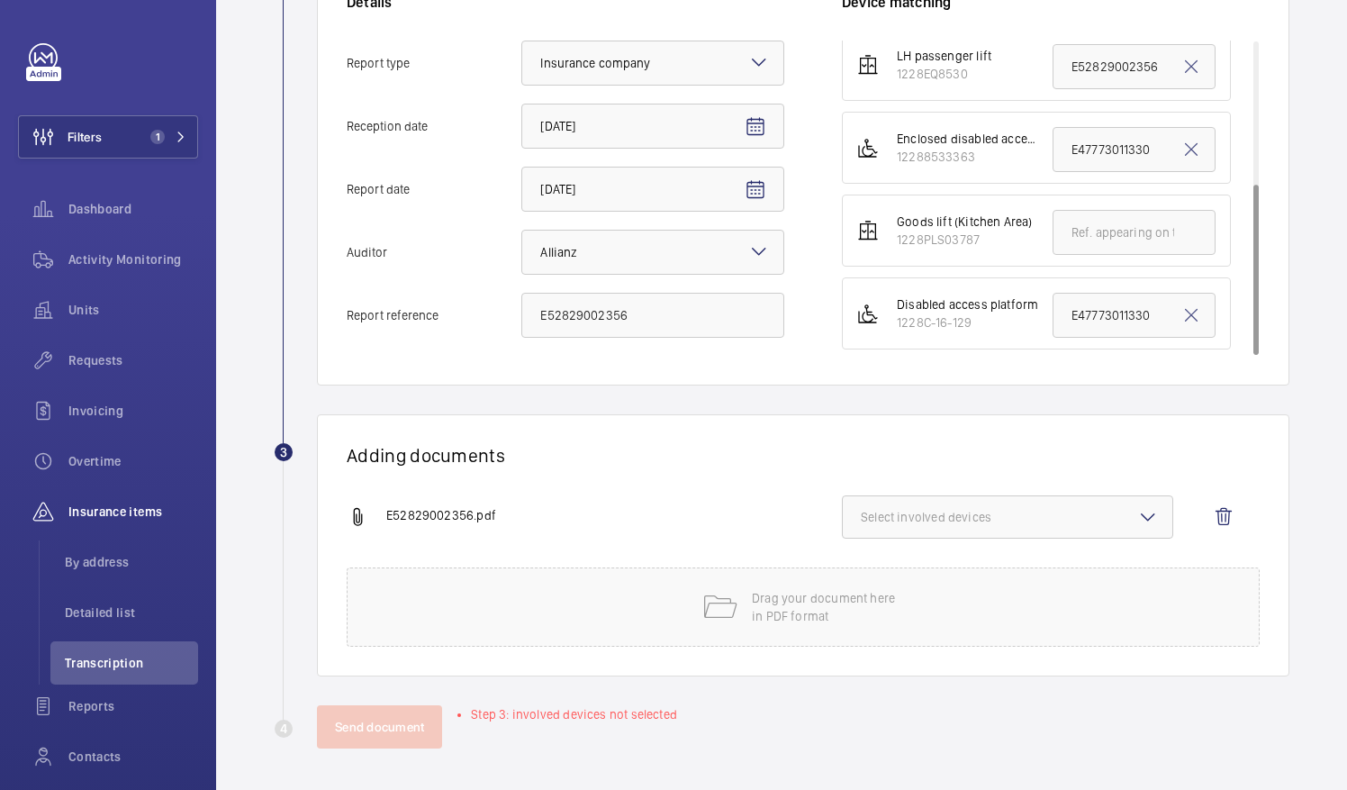
click at [982, 521] on span "Select involved devices" at bounding box center [1008, 517] width 294 height 18
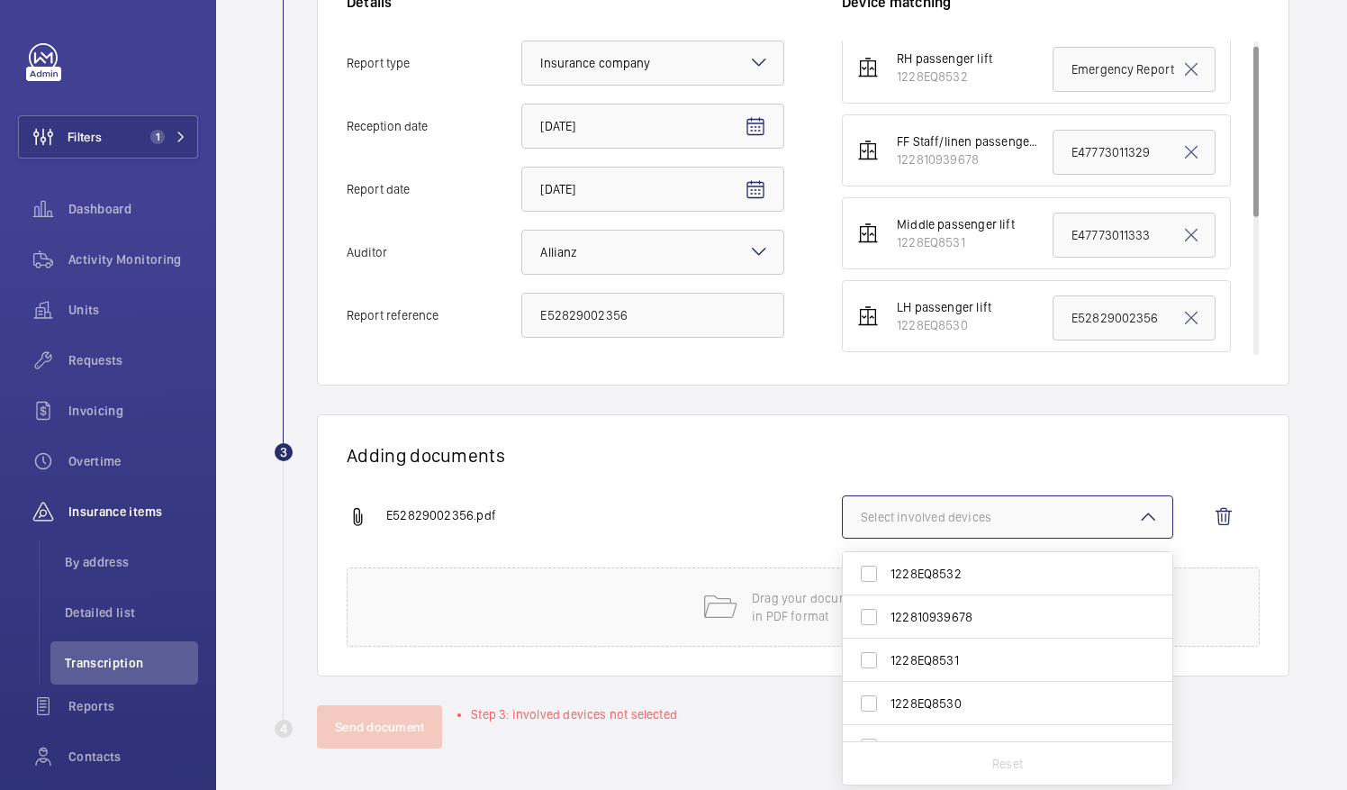
scroll to position [0, 0]
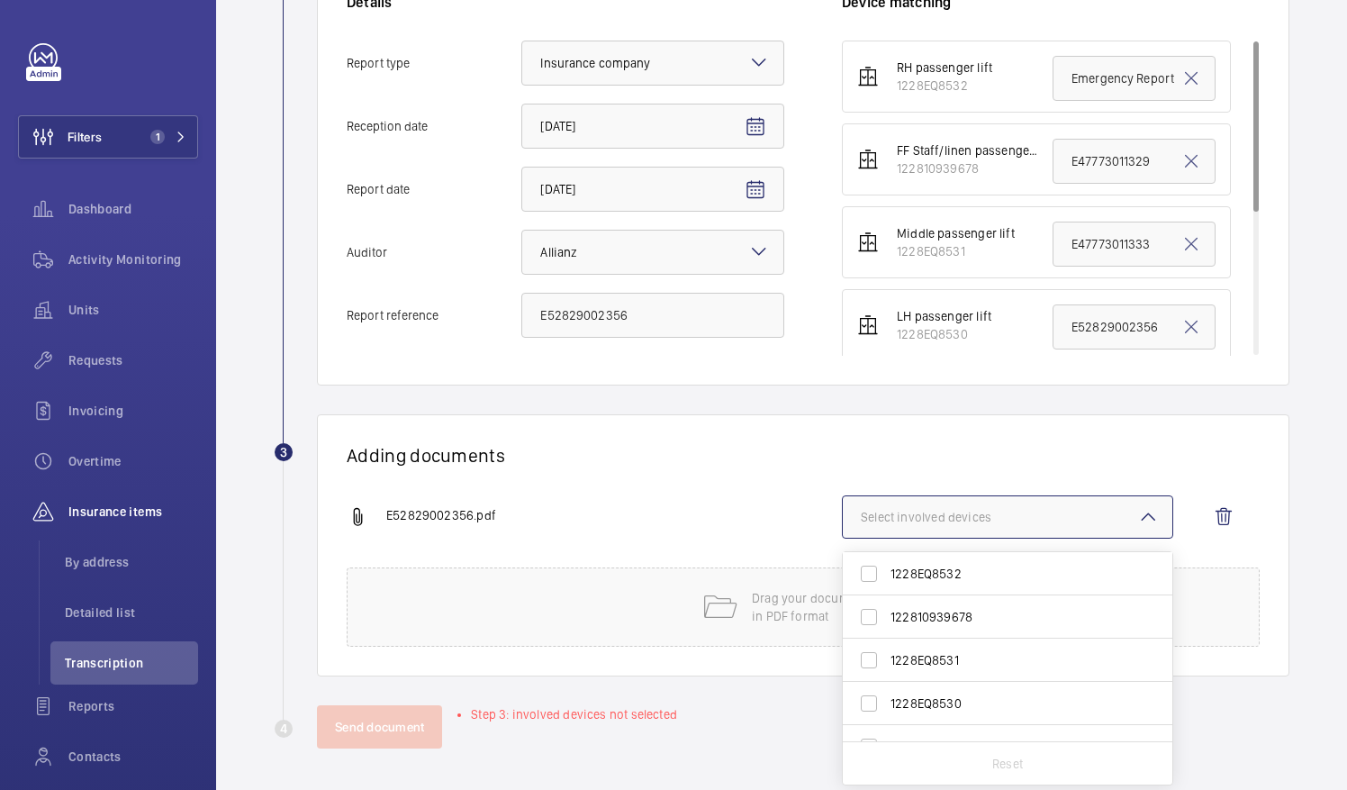
click at [924, 710] on span "1228EQ8530" at bounding box center [1009, 703] width 237 height 18
click at [887, 710] on input "1228EQ8530" at bounding box center [869, 703] width 36 height 36
checkbox input "true"
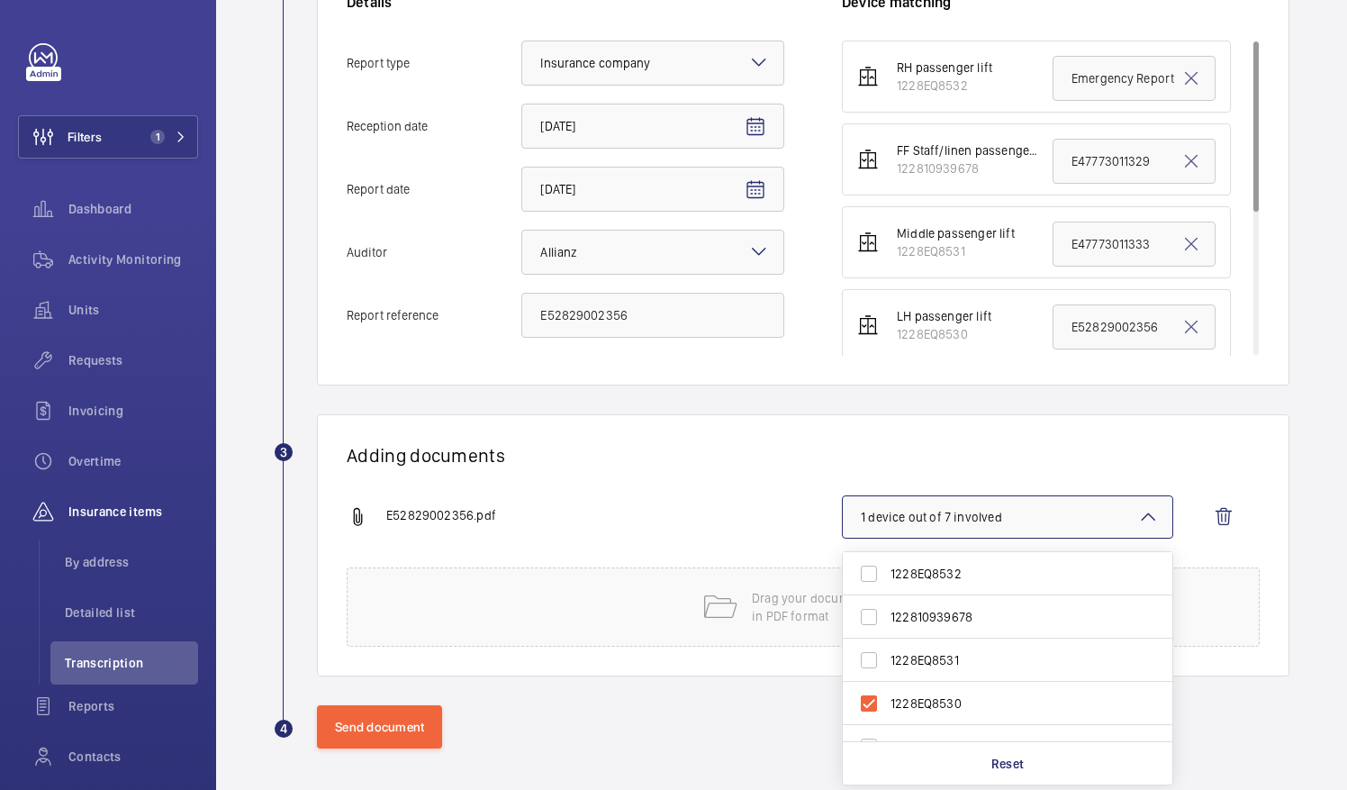
click at [843, 466] on div "Adding documents E52829002356.pdf 1 device out of 7 involved 1228EQ8532 1228109…" at bounding box center [803, 545] width 973 height 262
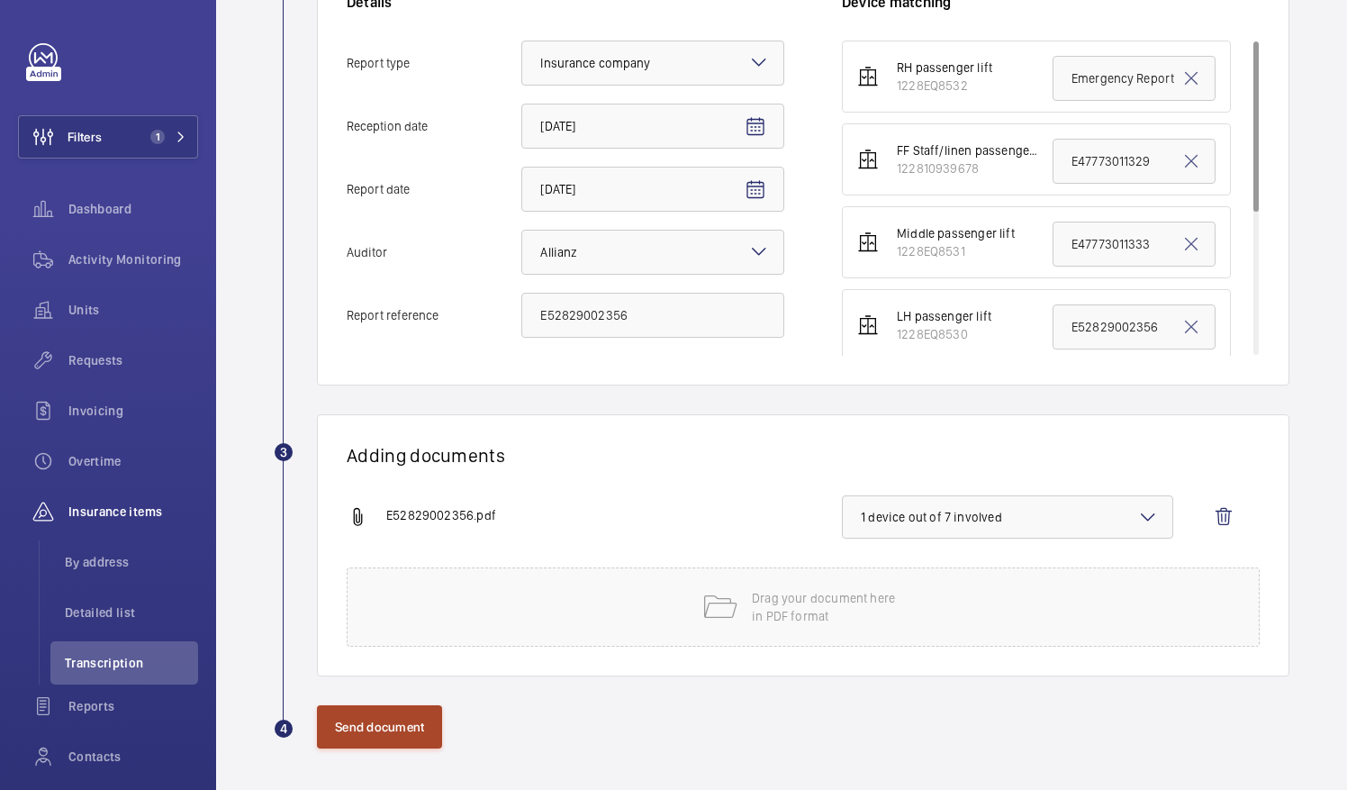
click at [393, 706] on button "Send document" at bounding box center [379, 726] width 125 height 43
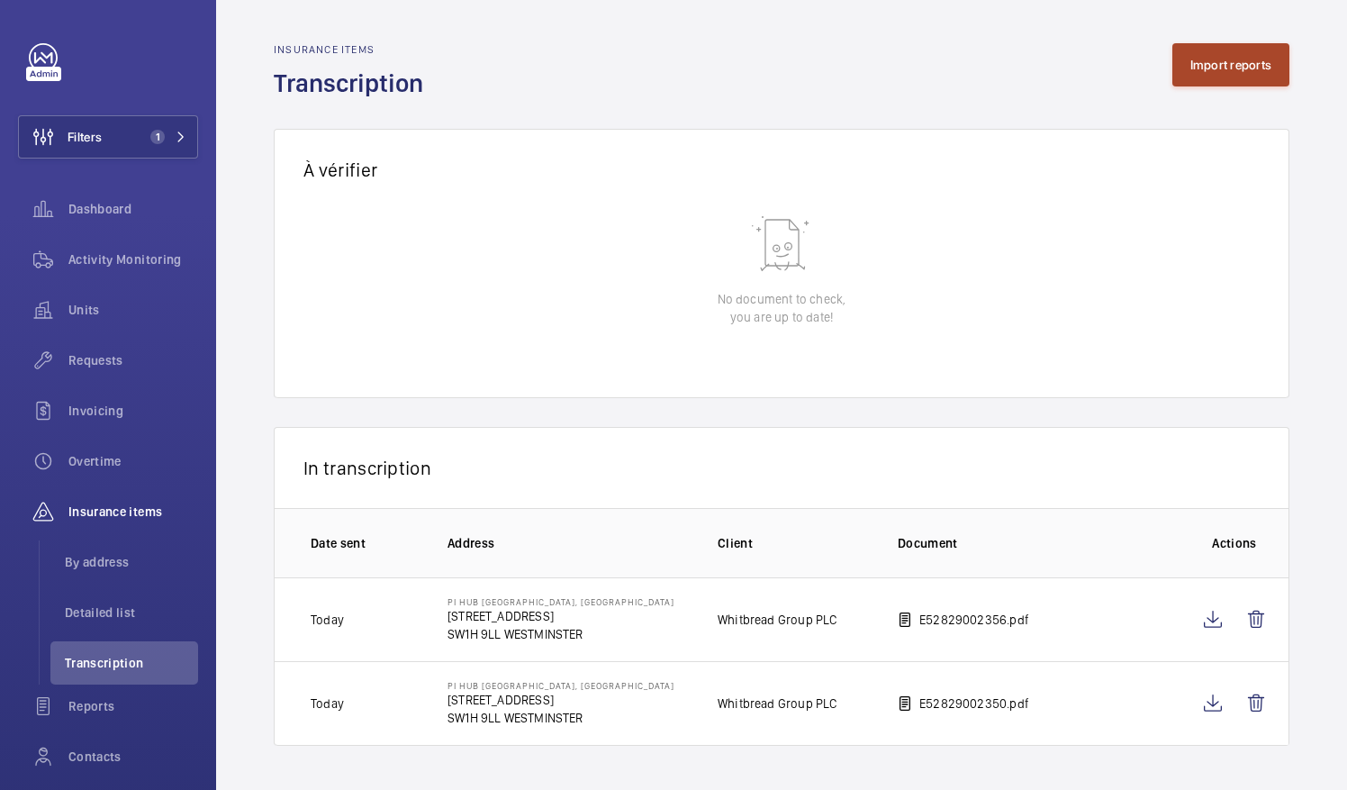
click at [1173, 76] on button "Import reports" at bounding box center [1232, 64] width 118 height 43
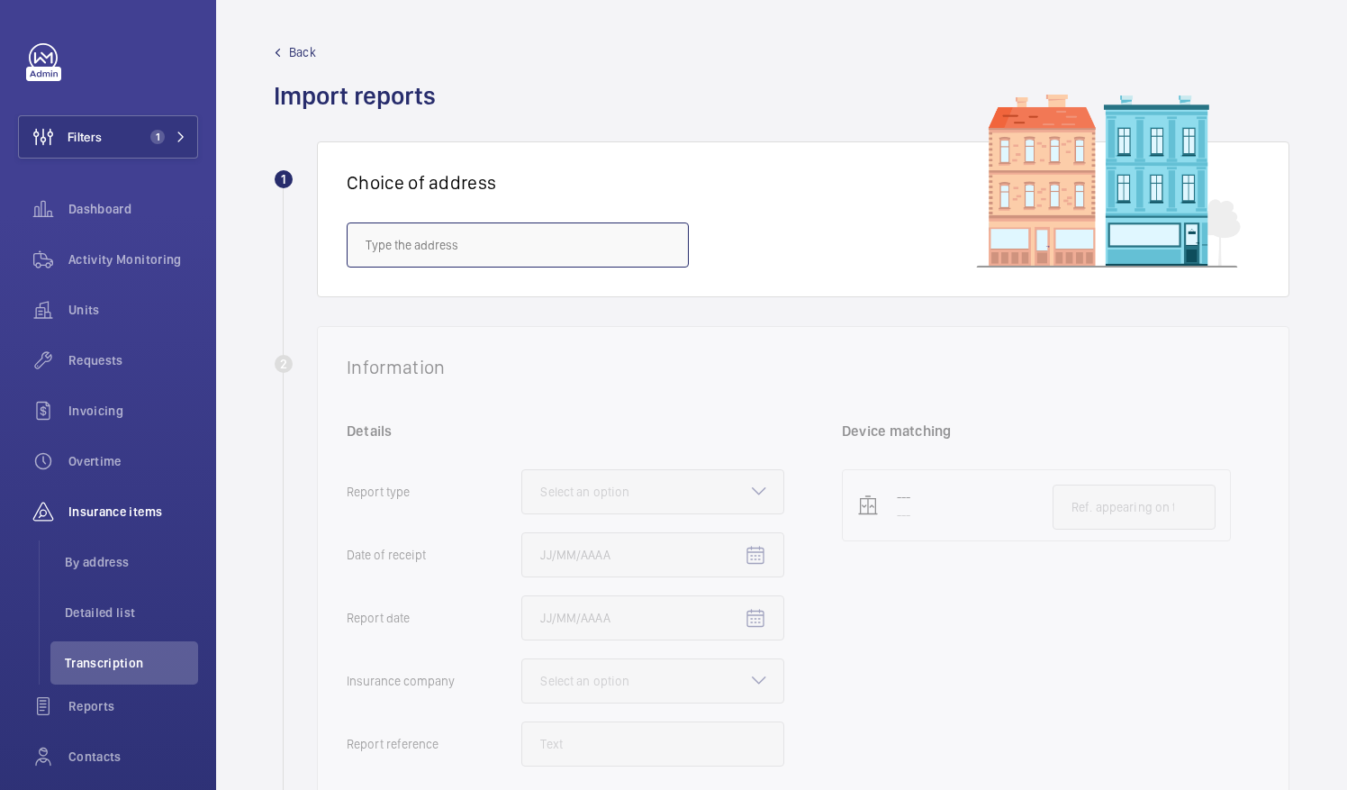
click at [605, 241] on input "text" at bounding box center [518, 244] width 342 height 45
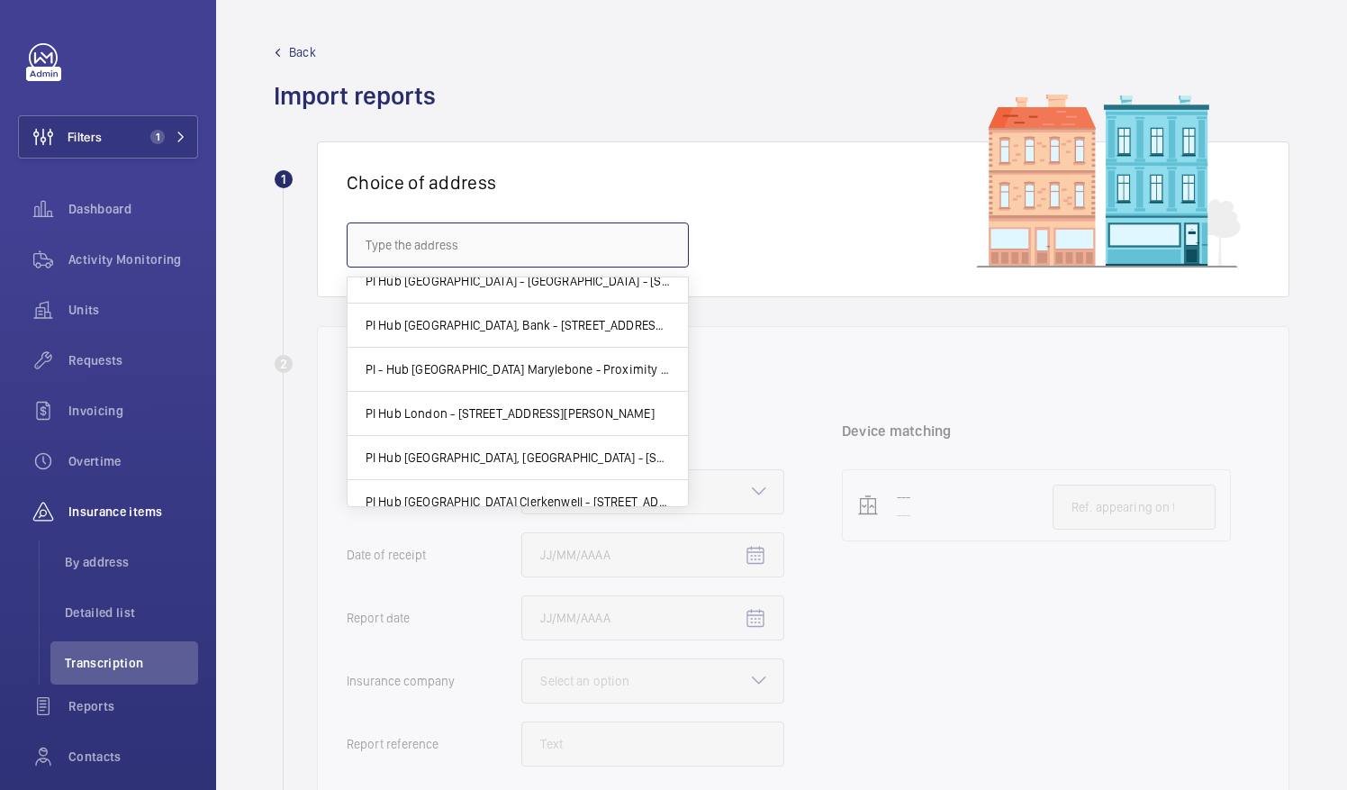
scroll to position [375, 0]
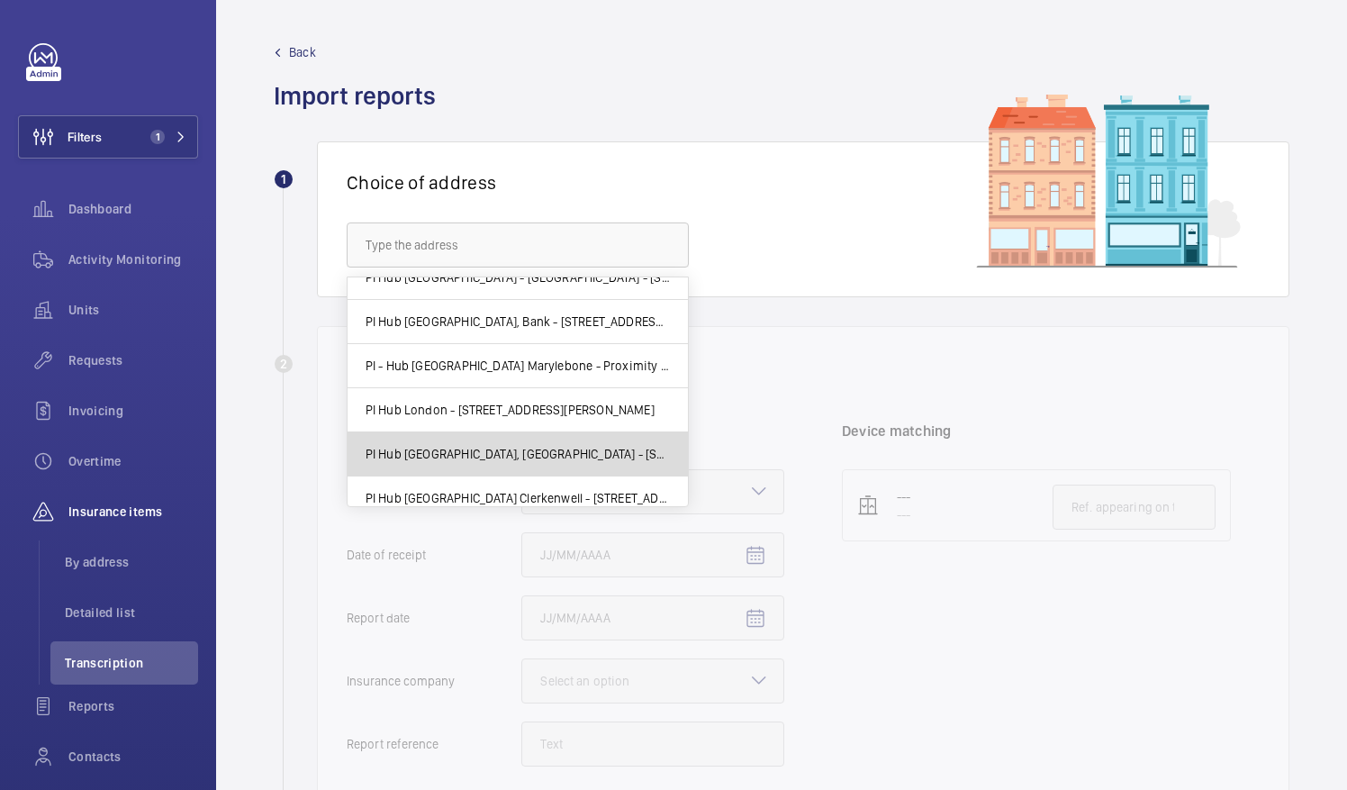
click at [562, 439] on mat-option "PI Hub [GEOGRAPHIC_DATA], [GEOGRAPHIC_DATA] - [STREET_ADDRESS]" at bounding box center [518, 454] width 340 height 44
type input "PI Hub [GEOGRAPHIC_DATA], [GEOGRAPHIC_DATA] - [STREET_ADDRESS]"
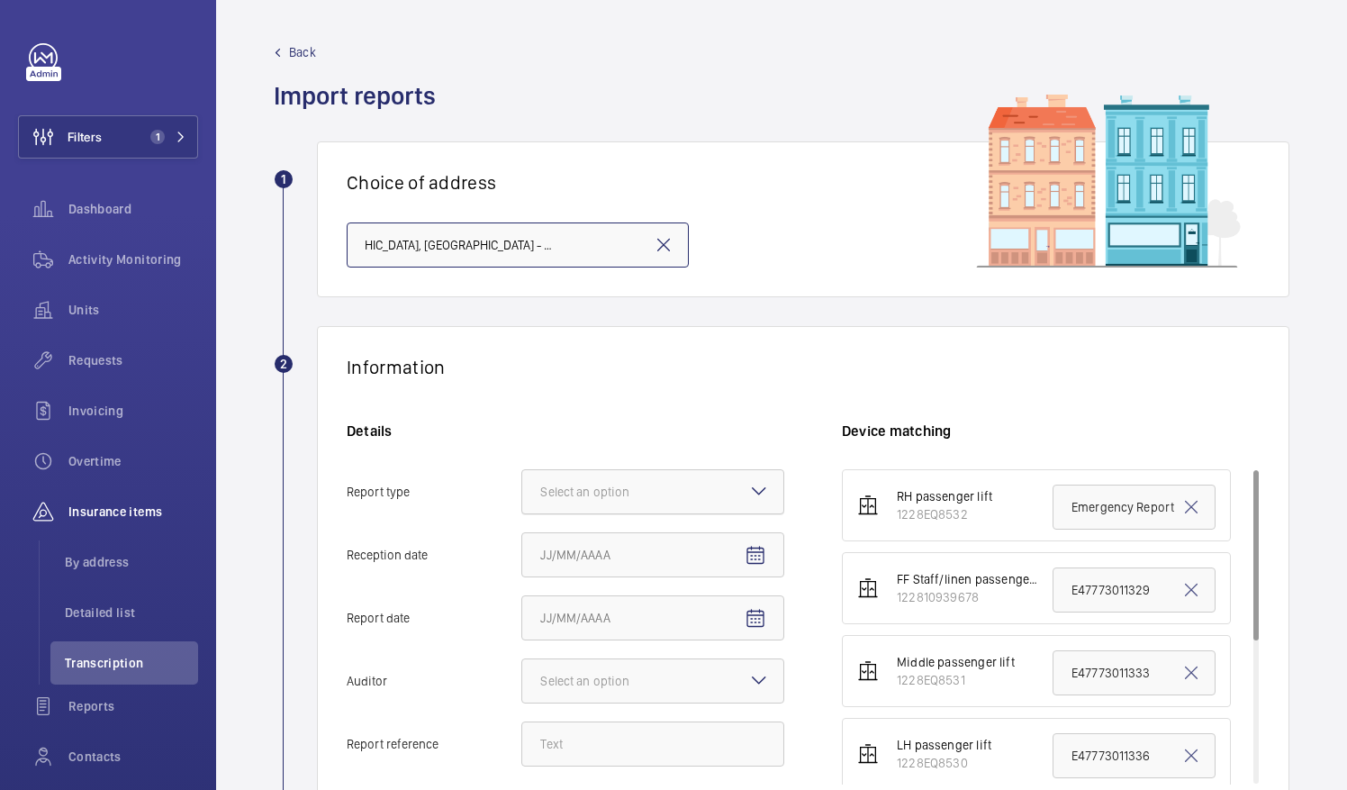
click at [654, 504] on div at bounding box center [652, 491] width 261 height 43
click at [522, 504] on input "Report type Select an option" at bounding box center [522, 491] width 0 height 43
click at [665, 555] on div "Insurance company" at bounding box center [652, 547] width 261 height 44
click at [522, 513] on input "Report type Select an option Insurance company Consultant" at bounding box center [522, 491] width 0 height 43
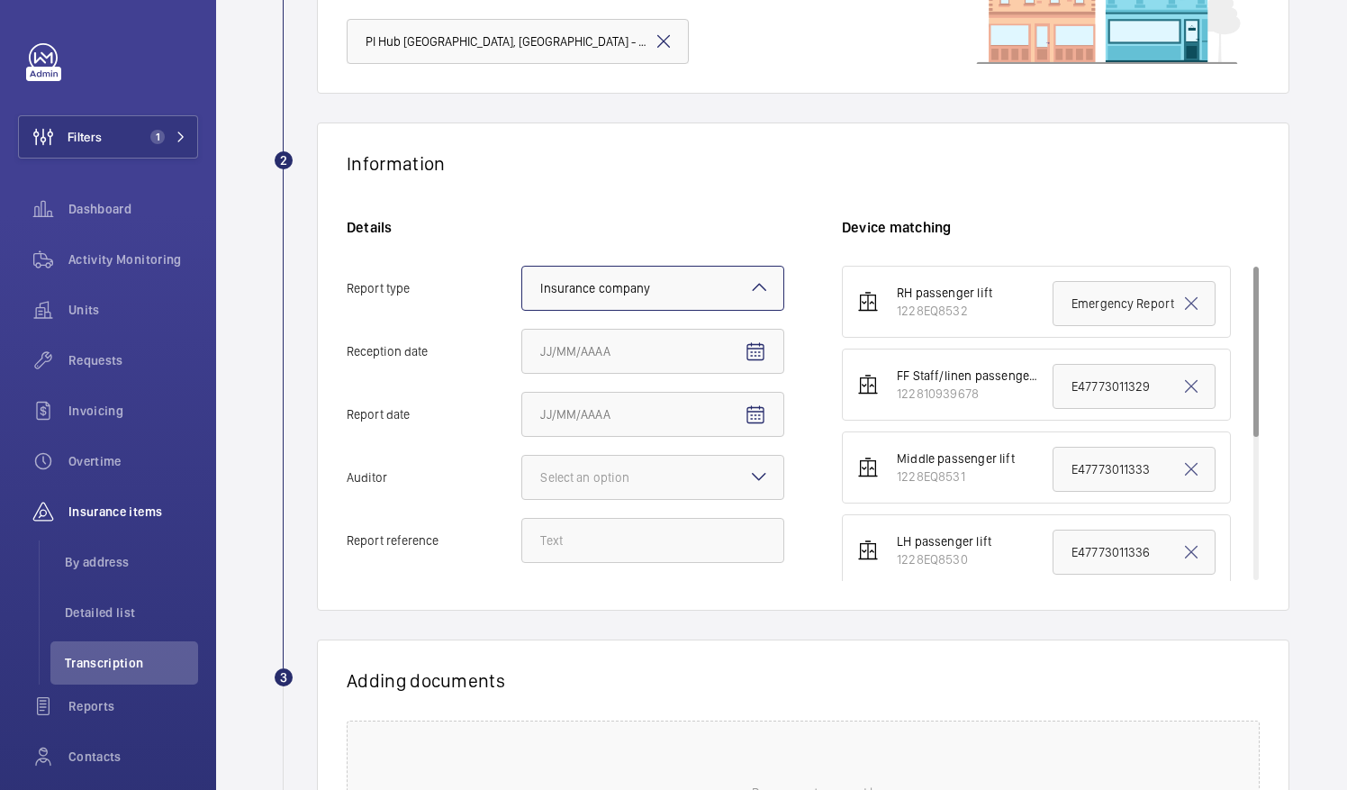
scroll to position [207, 0]
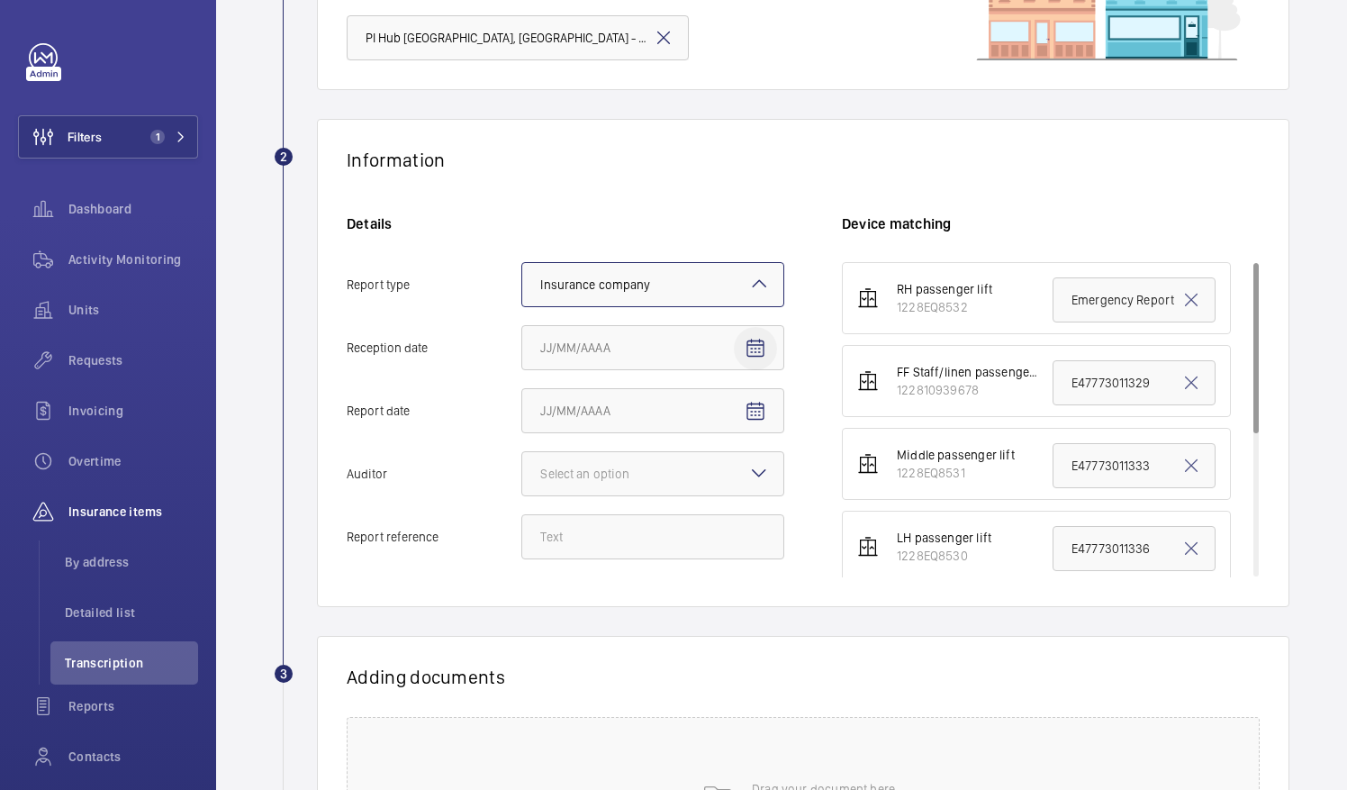
click at [760, 341] on mat-icon "Open calendar" at bounding box center [756, 349] width 22 height 22
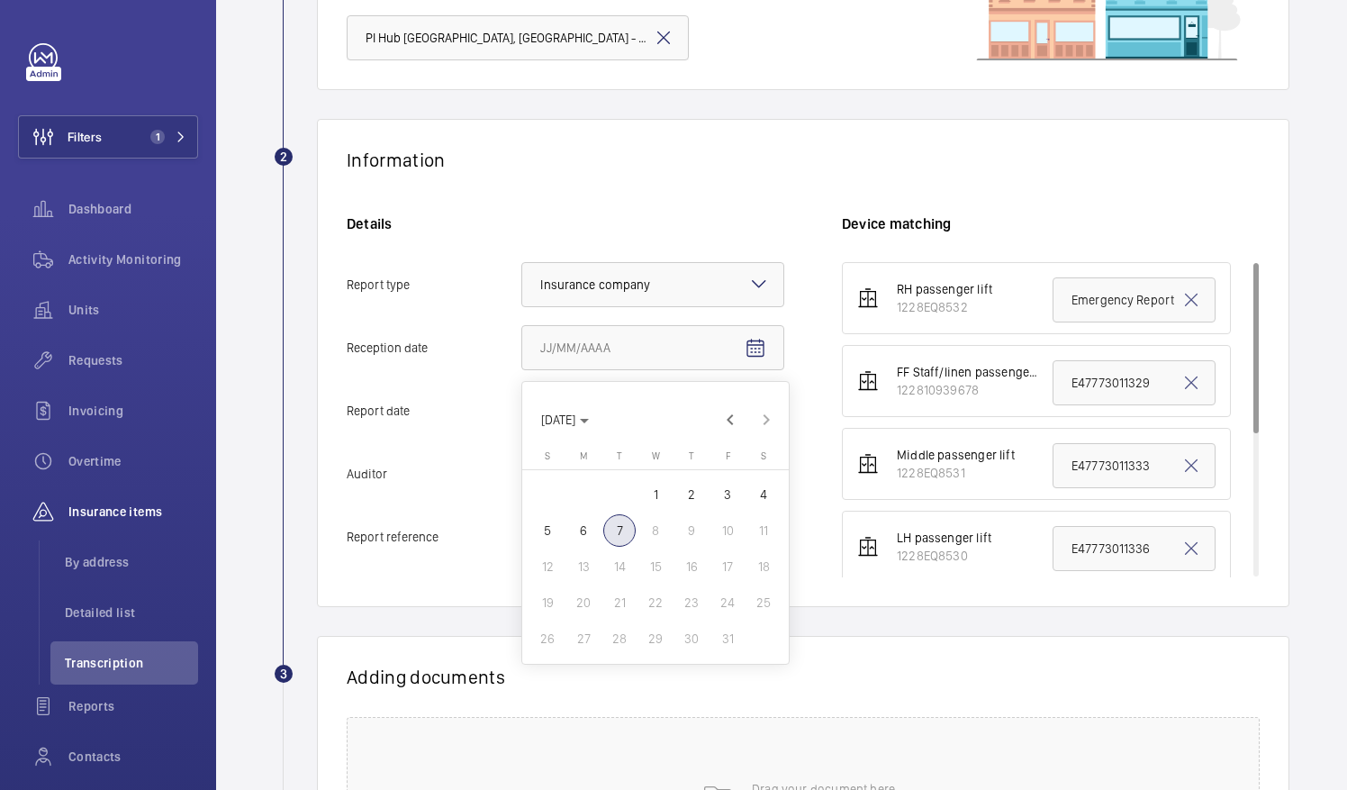
click at [612, 530] on span "7" at bounding box center [619, 530] width 32 height 32
type input "[DATE]"
click at [746, 419] on mat-icon "Open calendar" at bounding box center [756, 412] width 22 height 22
click at [549, 583] on span "5" at bounding box center [547, 593] width 32 height 32
type input "[DATE]"
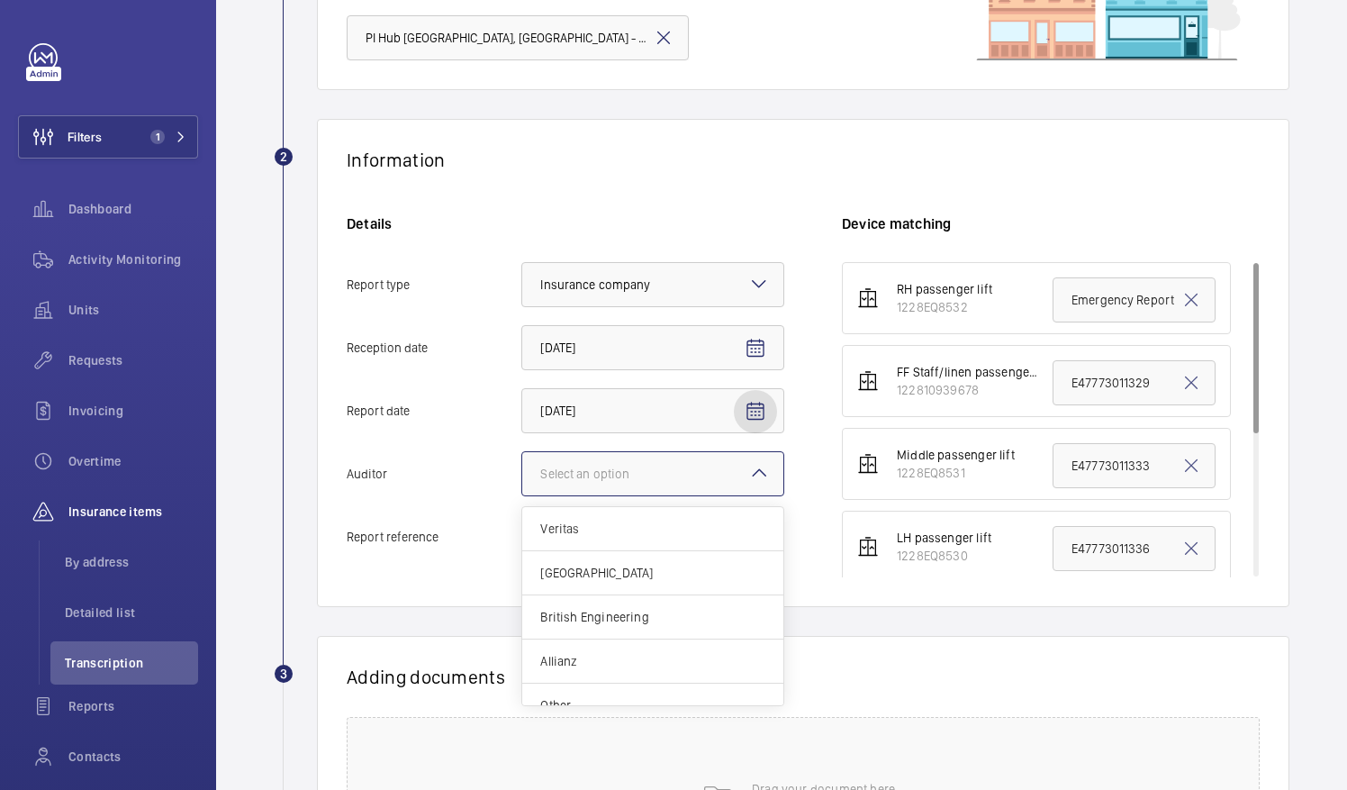
click at [648, 463] on div at bounding box center [652, 473] width 261 height 43
click at [522, 463] on input "Auditor Select an option Veritas Zurich British Engineering Allianz Other" at bounding box center [522, 473] width 0 height 43
click at [599, 655] on span "Allianz" at bounding box center [652, 661] width 225 height 18
click at [522, 495] on input "Auditor Select an option Veritas Zurich British Engineering Allianz Other" at bounding box center [522, 473] width 0 height 43
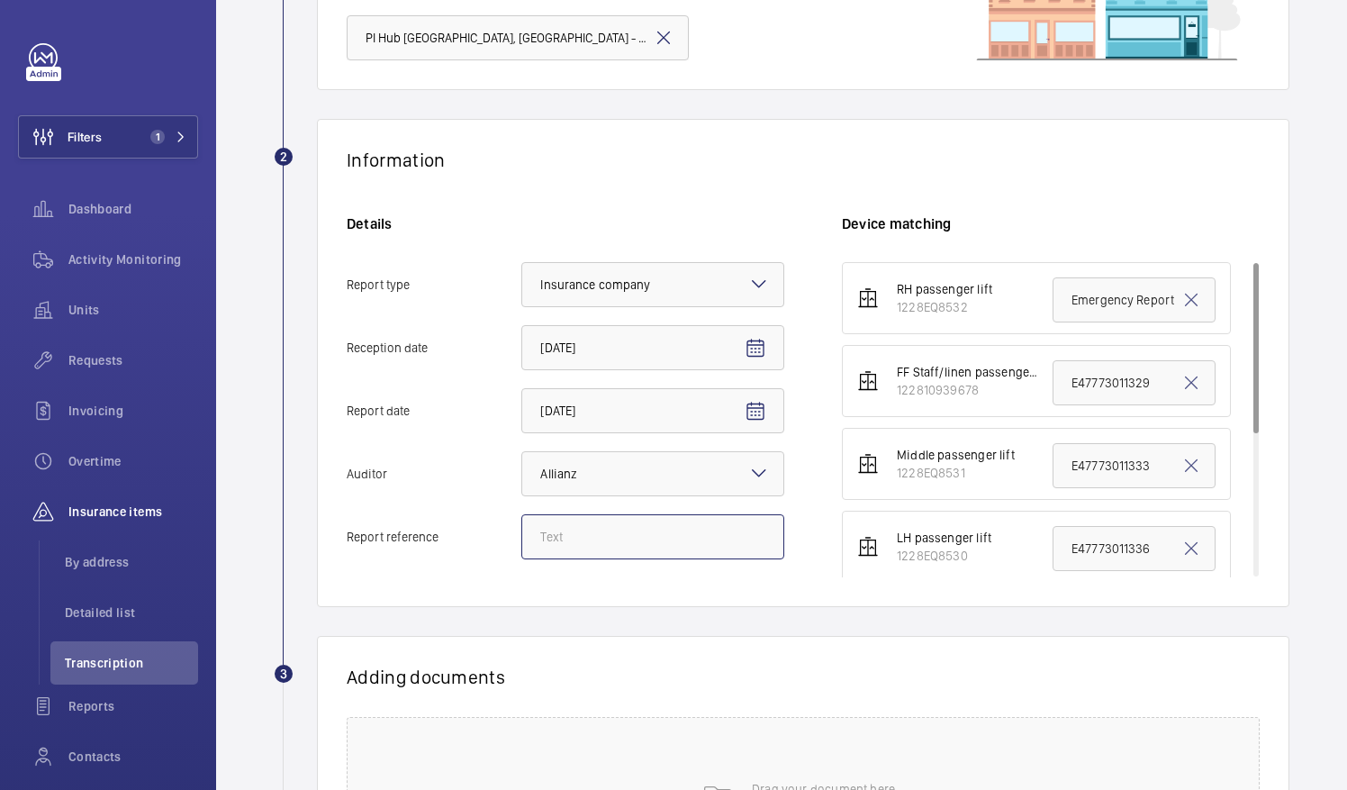
click at [665, 551] on input "Report reference" at bounding box center [652, 536] width 263 height 45
paste input "E52829002354"
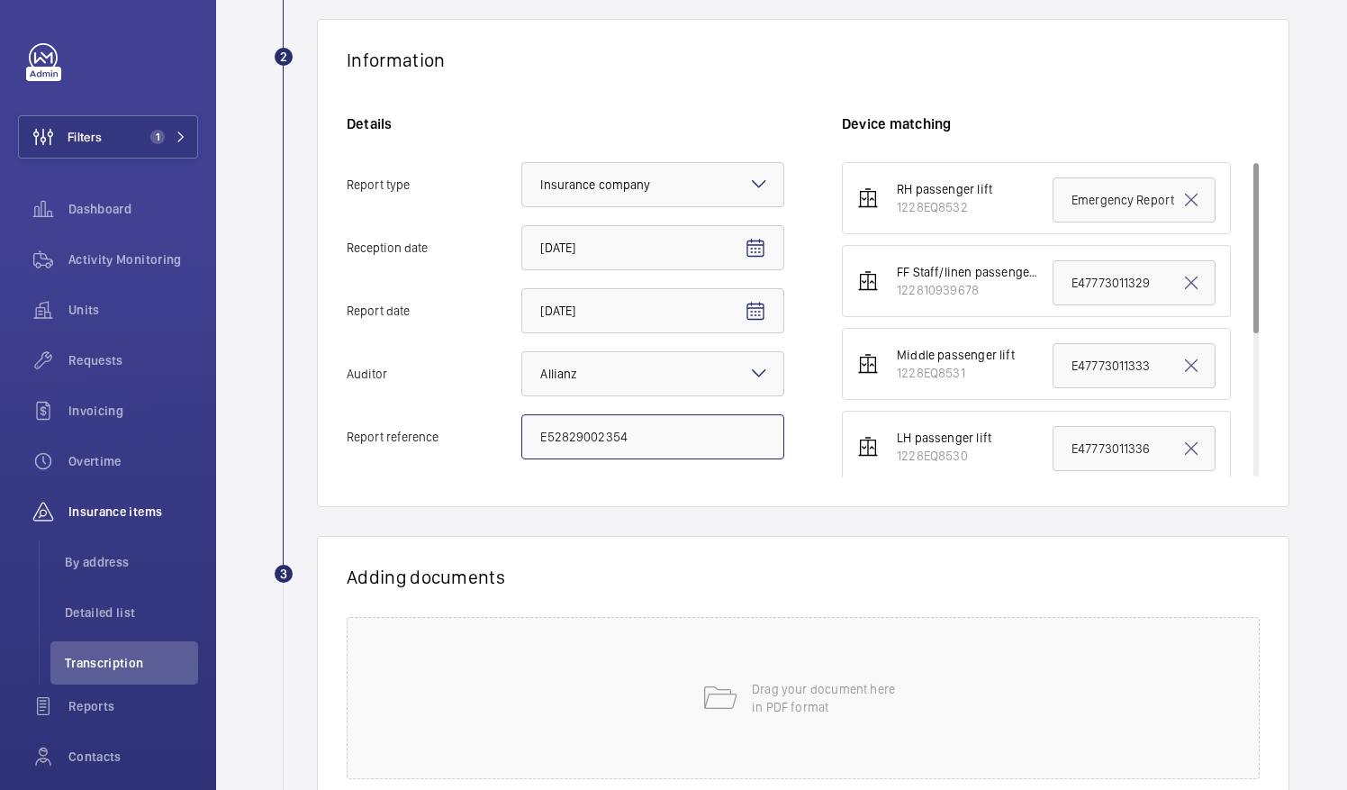
type input "E52829002354"
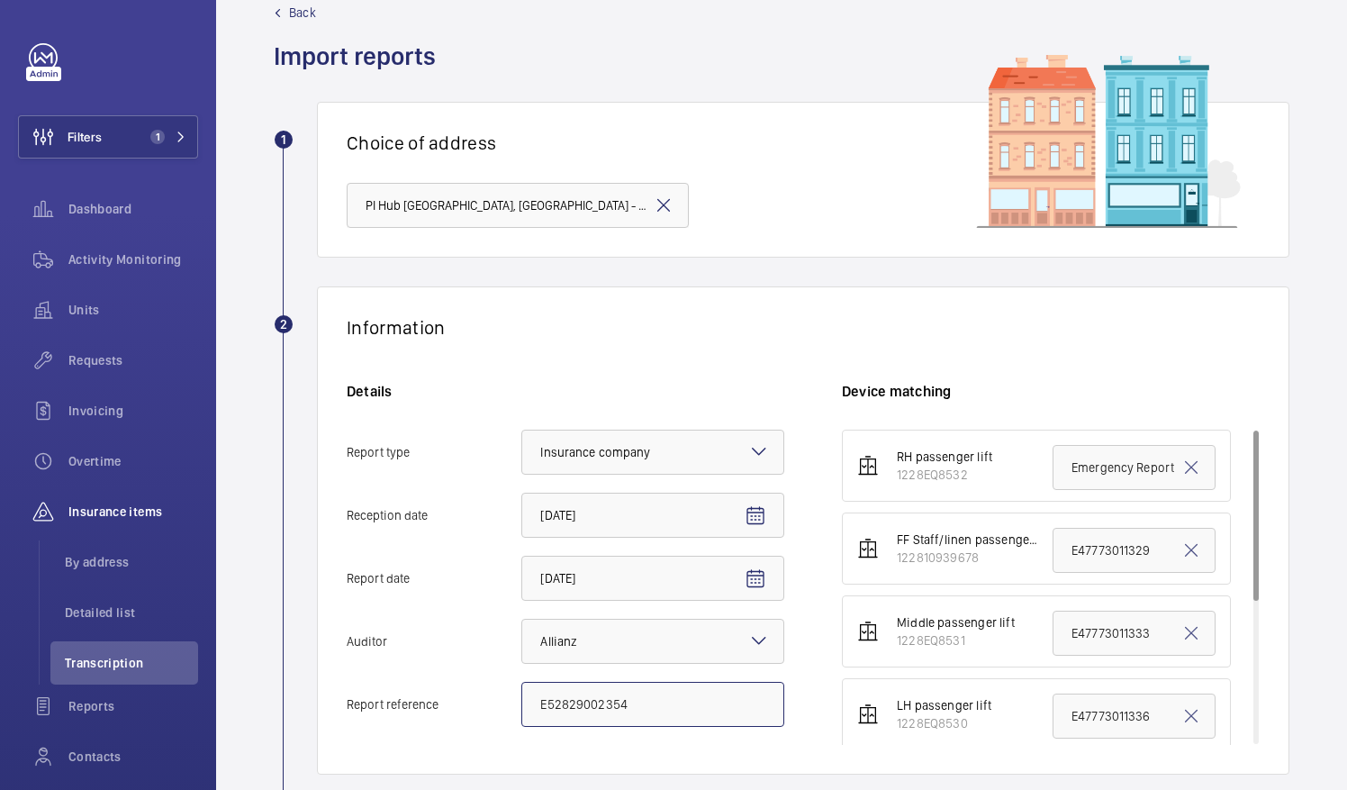
scroll to position [11, 0]
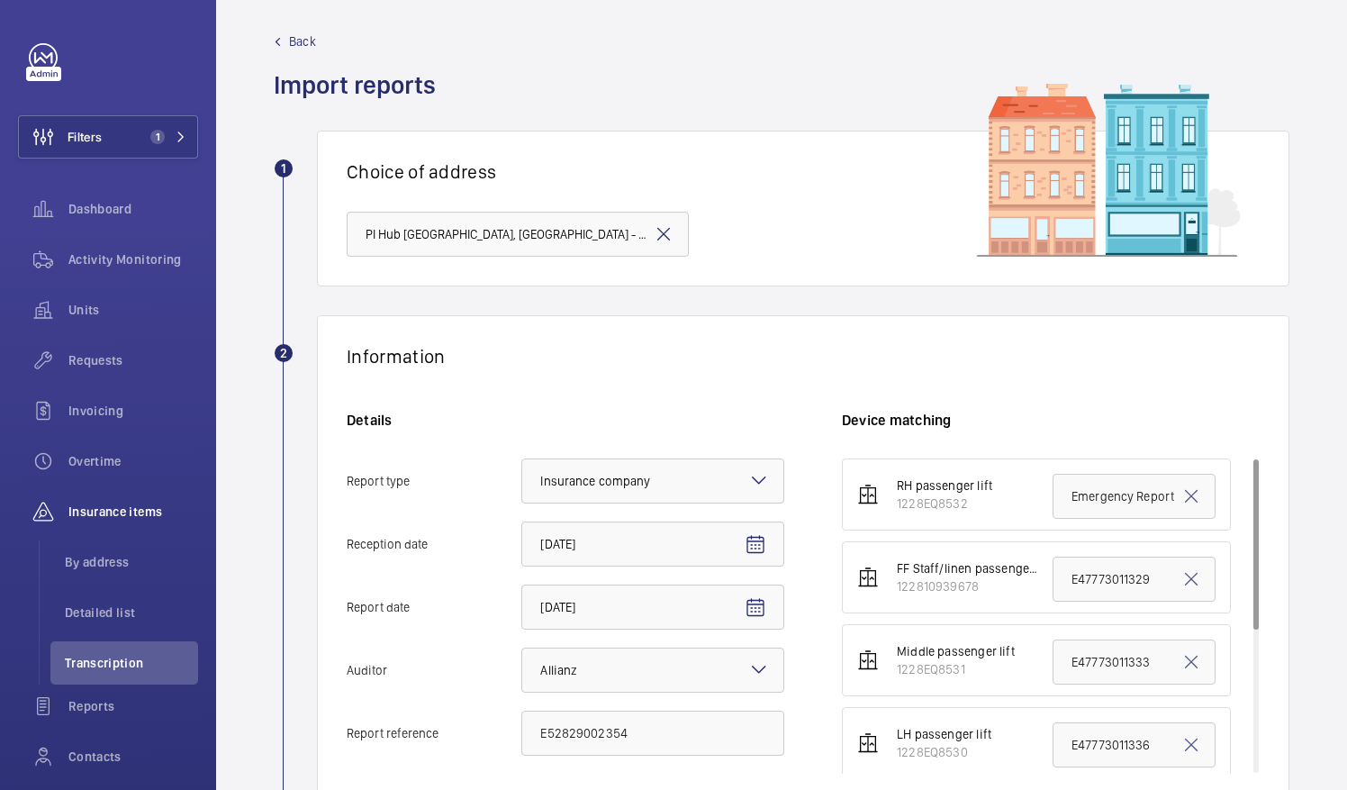
click at [312, 41] on span "Back" at bounding box center [302, 41] width 27 height 18
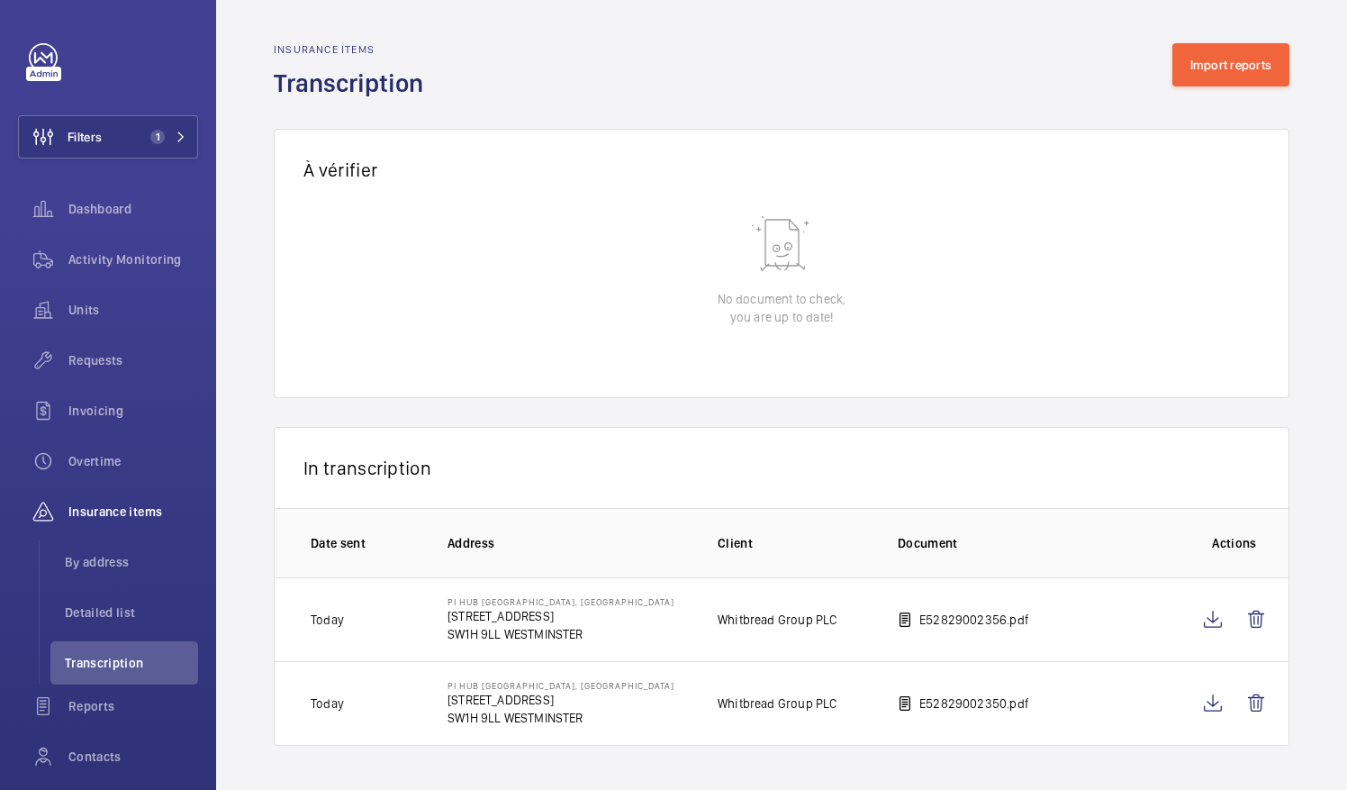
scroll to position [11, 0]
click at [913, 609] on td "E52829002356.pdf" at bounding box center [1004, 619] width 270 height 84
click at [960, 611] on p "E52829002356.pdf" at bounding box center [974, 620] width 110 height 18
click at [1211, 611] on wm-front-icon-button at bounding box center [1212, 619] width 43 height 43
click at [1247, 612] on wm-front-icon-button at bounding box center [1256, 619] width 43 height 43
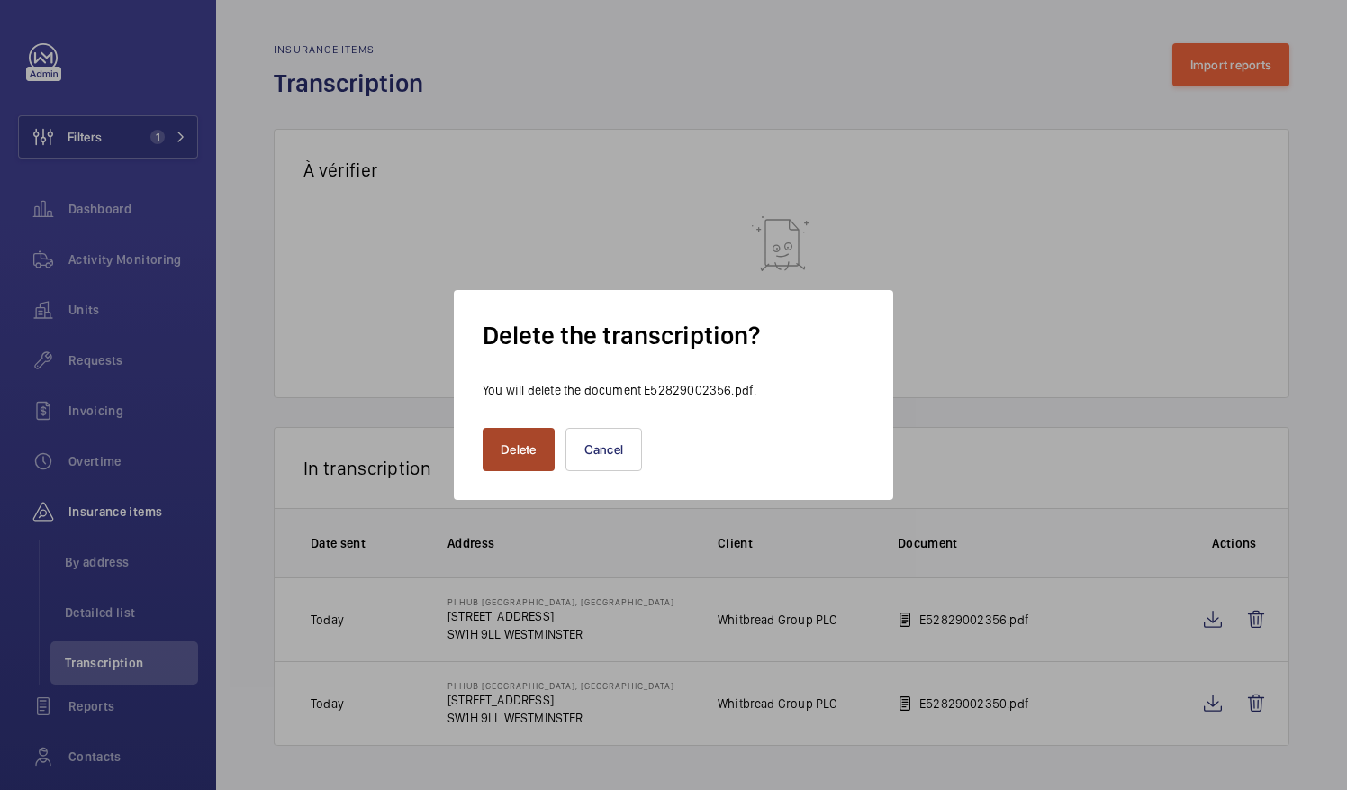
click at [510, 464] on button "Delete" at bounding box center [519, 449] width 72 height 43
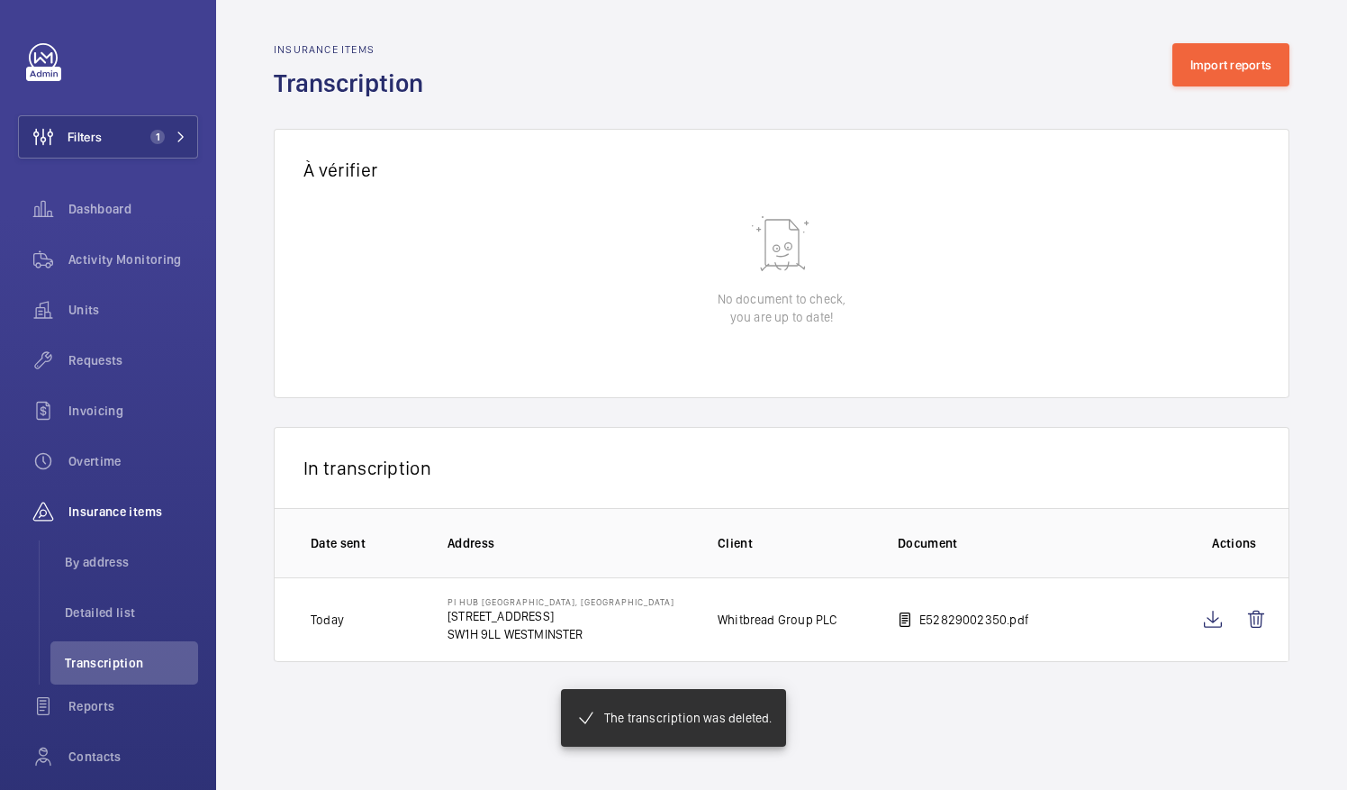
scroll to position [0, 0]
click at [1209, 63] on button "Import reports" at bounding box center [1232, 64] width 118 height 43
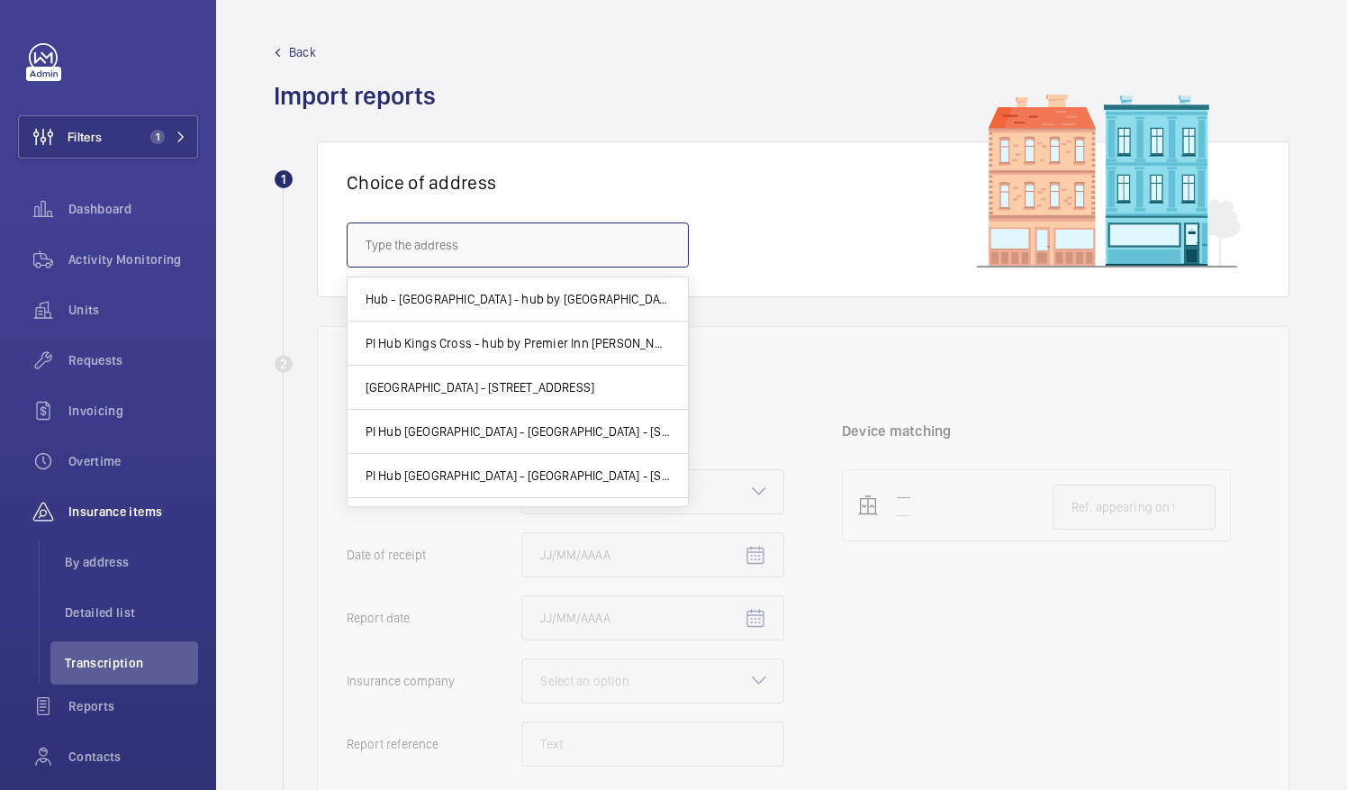
click at [532, 237] on input "text" at bounding box center [518, 244] width 342 height 45
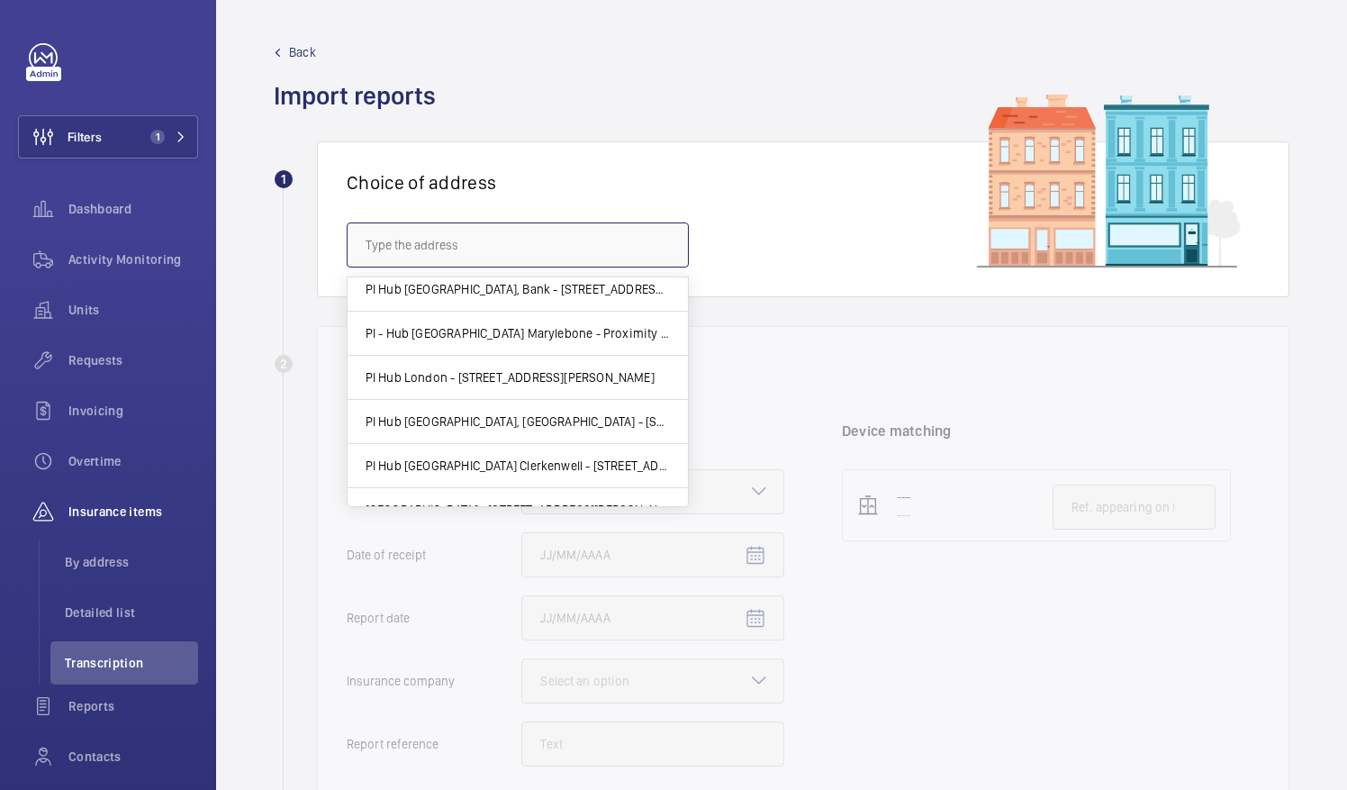
scroll to position [412, 0]
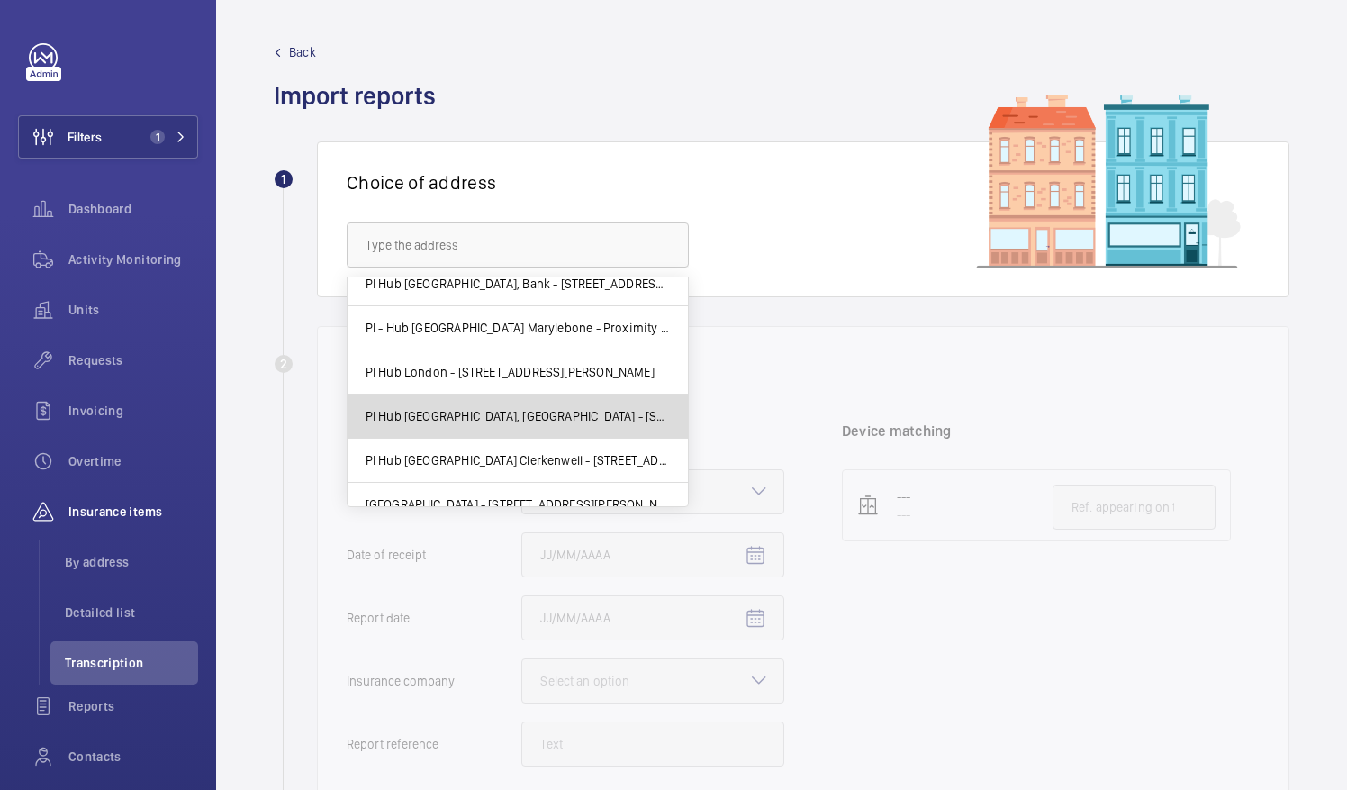
click at [570, 415] on span "PI Hub [GEOGRAPHIC_DATA], [GEOGRAPHIC_DATA] - [STREET_ADDRESS]" at bounding box center [518, 416] width 304 height 18
type input "PI Hub [GEOGRAPHIC_DATA], [GEOGRAPHIC_DATA] - [STREET_ADDRESS]"
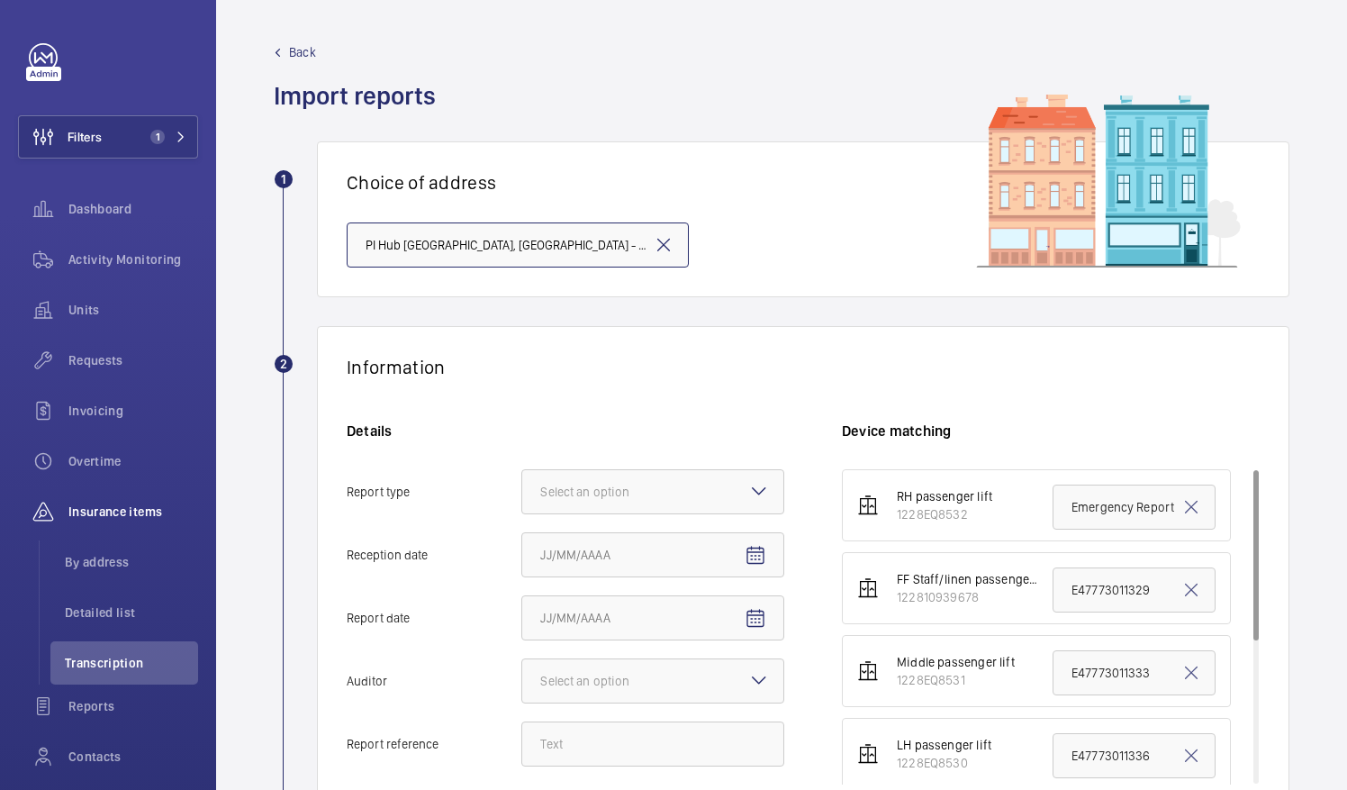
scroll to position [0, 213]
click at [655, 507] on div at bounding box center [652, 491] width 261 height 43
click at [522, 507] on input "Report type Select an option Insurance company Consultant" at bounding box center [522, 491] width 0 height 43
click at [635, 561] on div "Insurance company" at bounding box center [652, 547] width 261 height 44
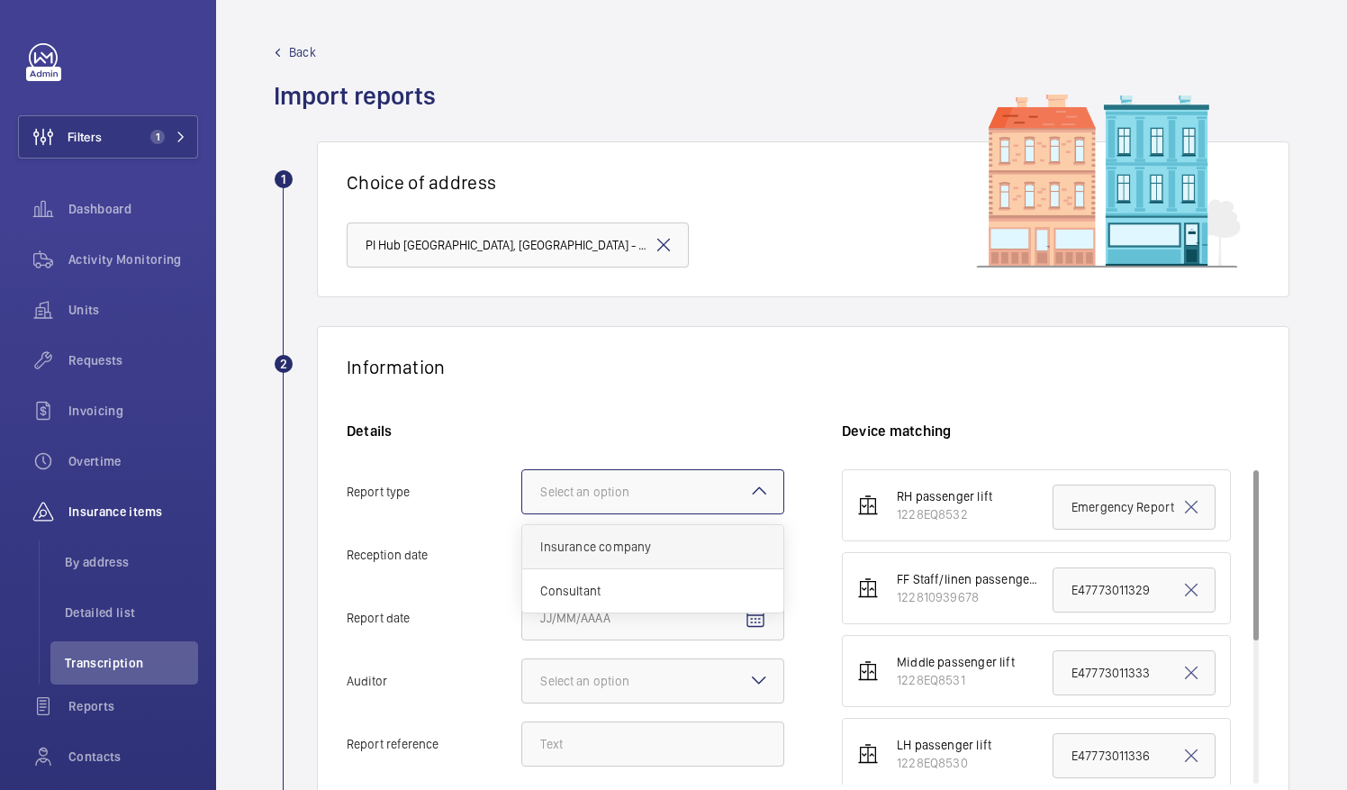
click at [522, 513] on input "Report type Select an option Insurance company Consultant" at bounding box center [522, 491] width 0 height 43
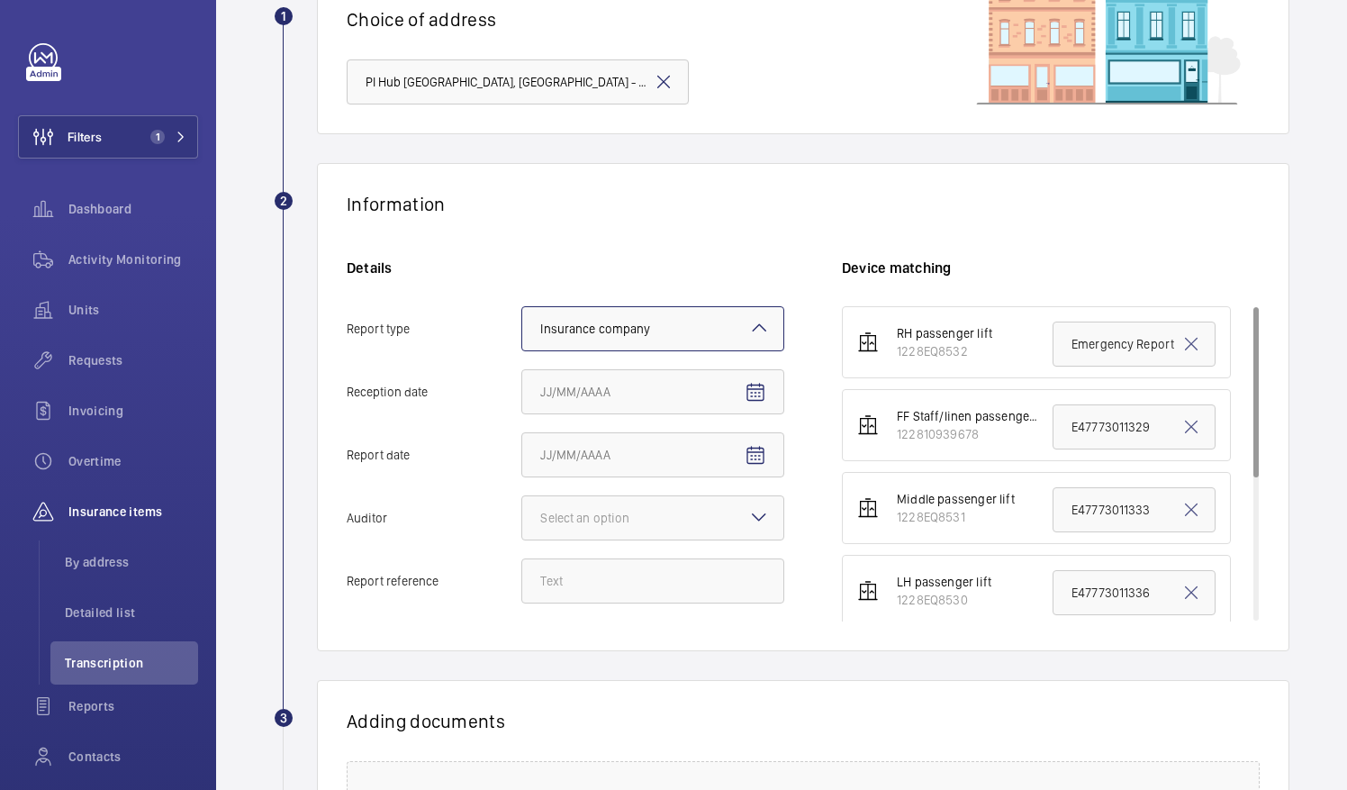
scroll to position [178, 0]
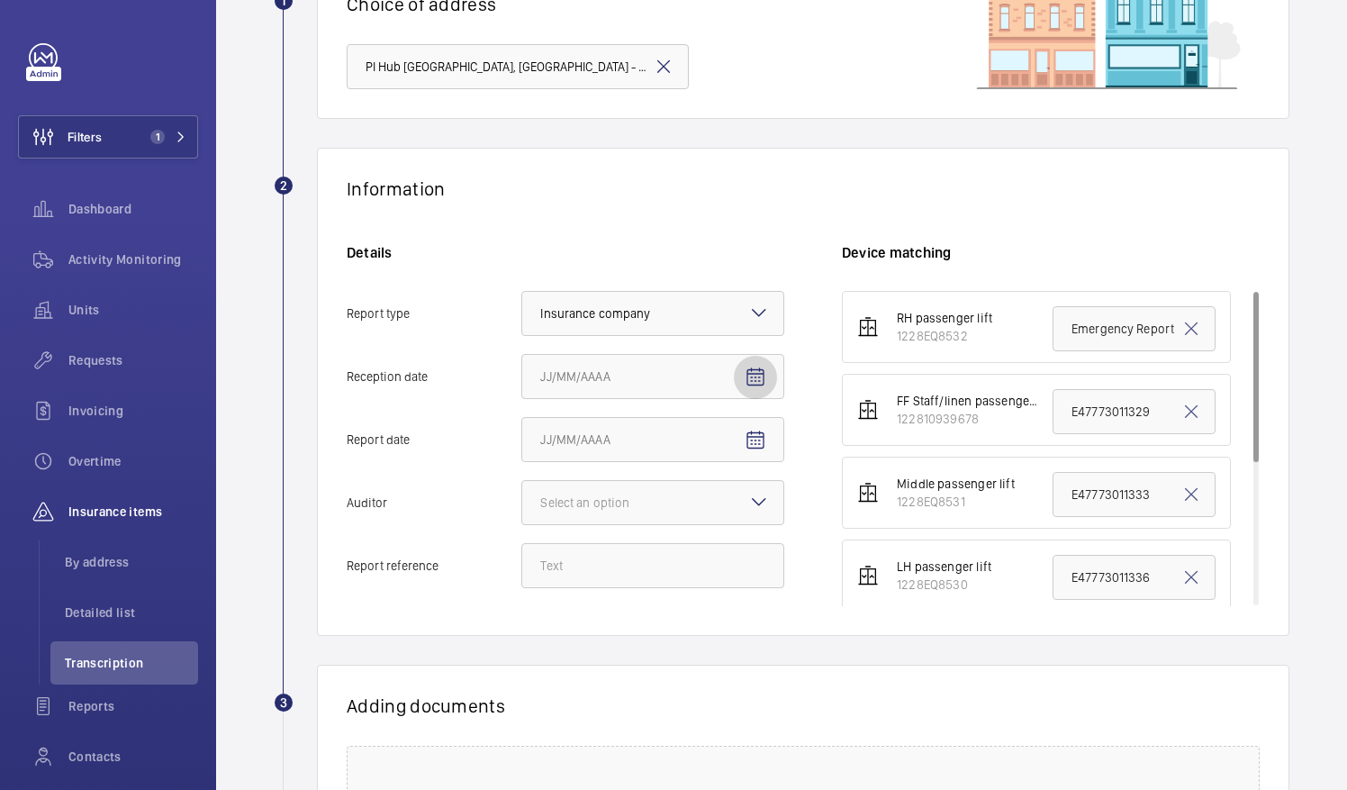
click at [769, 382] on span "Open calendar" at bounding box center [755, 377] width 43 height 43
click at [617, 551] on span "7" at bounding box center [619, 559] width 32 height 32
type input "[DATE]"
click at [747, 438] on mat-icon "Open calendar" at bounding box center [756, 441] width 22 height 22
click at [533, 636] on button "5" at bounding box center [548, 622] width 36 height 36
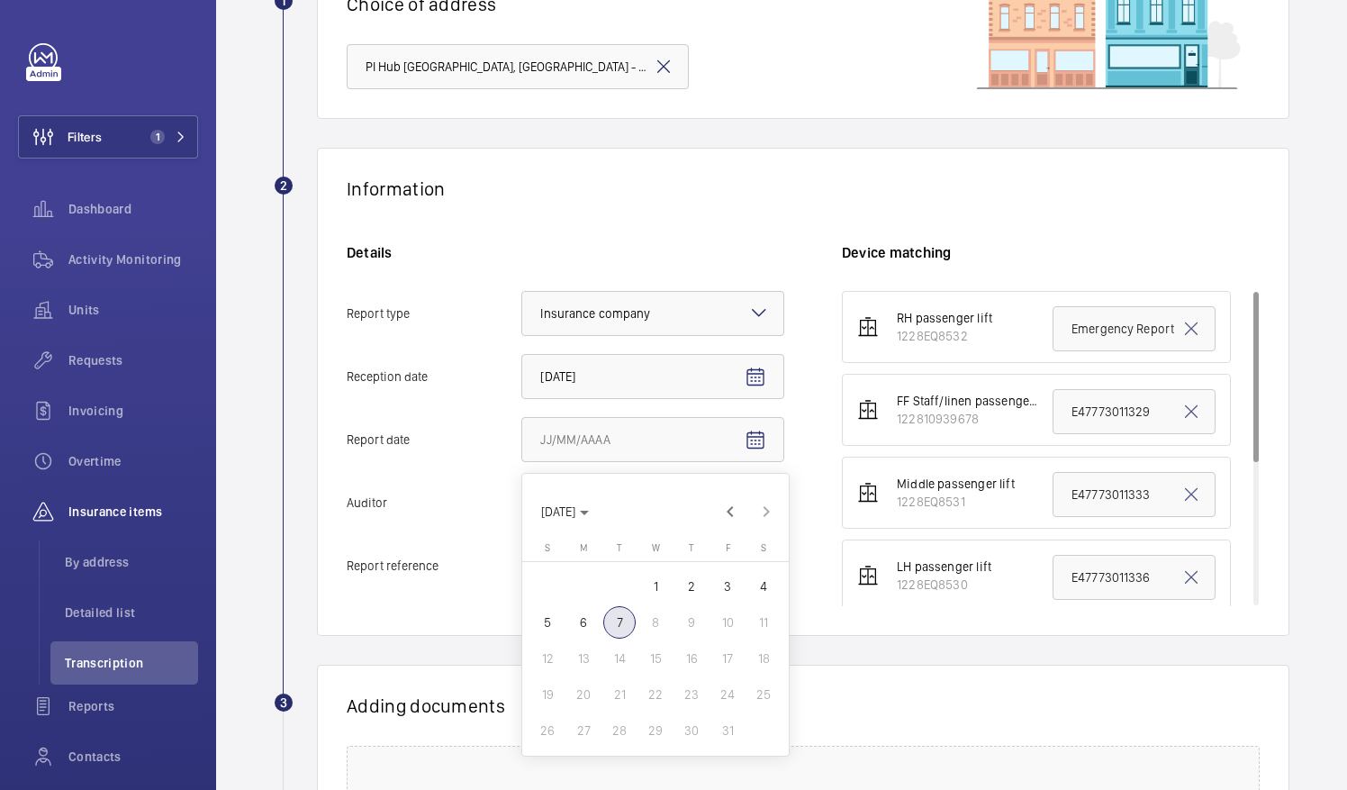
type input "[DATE]"
click at [720, 494] on div at bounding box center [652, 502] width 261 height 43
click at [522, 494] on input "Auditor Select an option" at bounding box center [522, 502] width 0 height 43
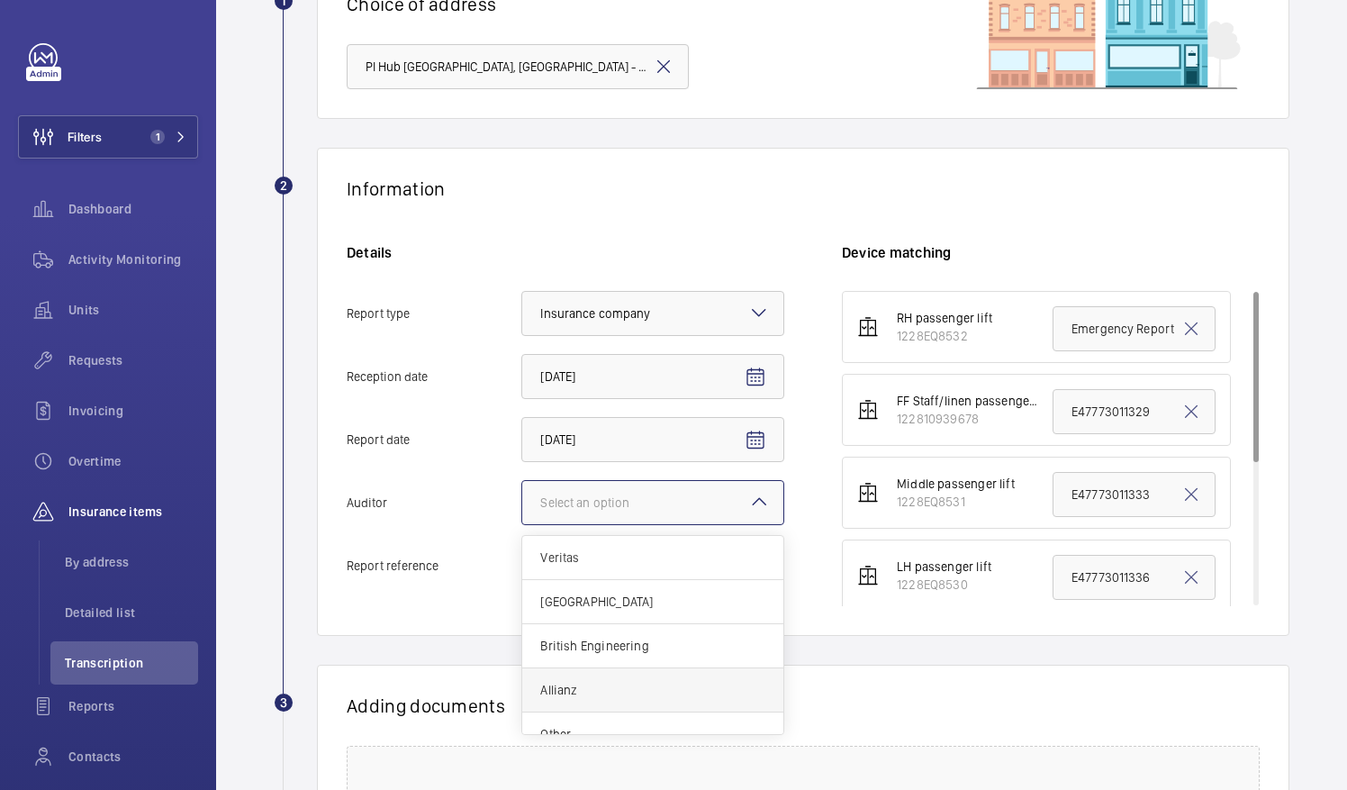
click at [661, 701] on div "Allianz" at bounding box center [652, 690] width 261 height 44
click at [522, 524] on input "Auditor Select an option Veritas Zurich British Engineering Allianz Other" at bounding box center [522, 502] width 0 height 43
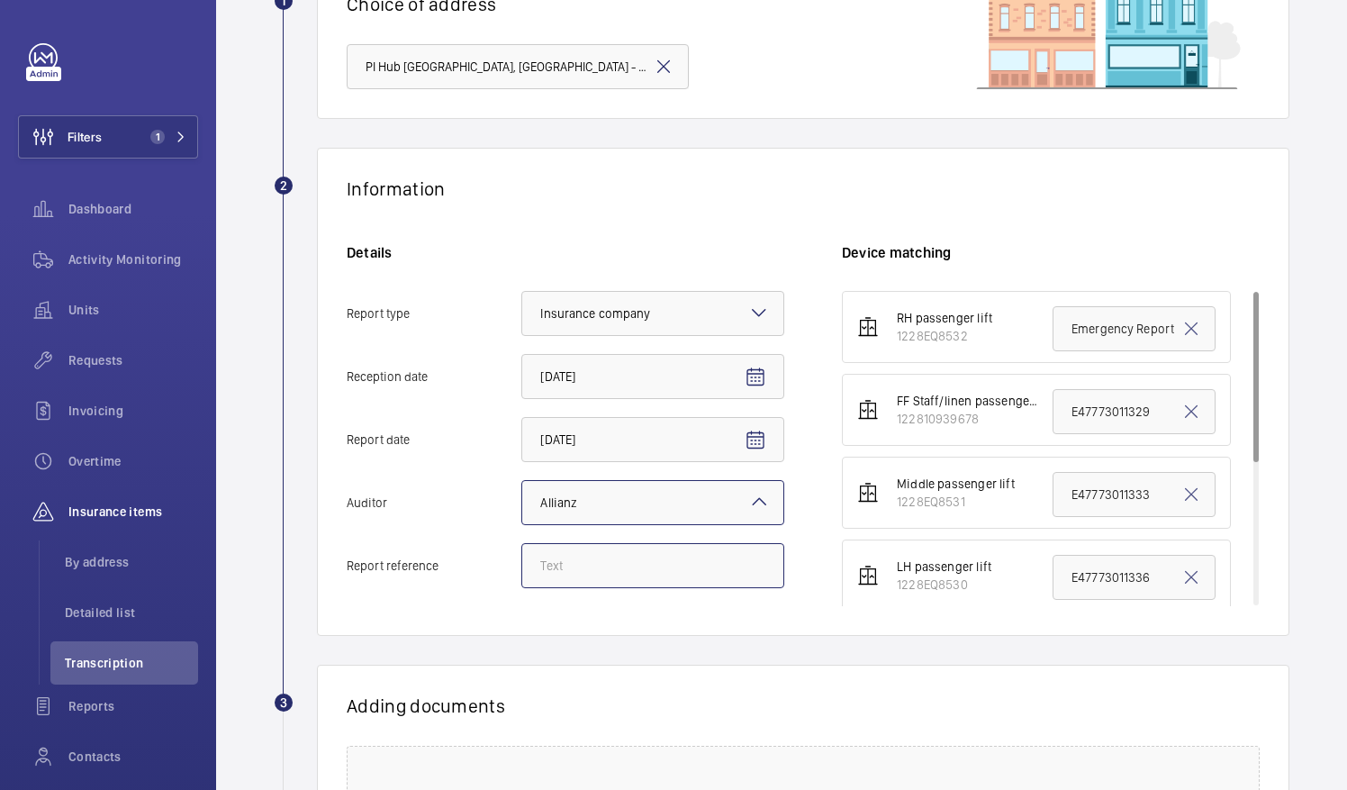
click at [676, 583] on input "Report reference" at bounding box center [652, 565] width 263 height 45
click at [666, 566] on input "Report reference" at bounding box center [652, 565] width 263 height 45
click at [667, 572] on input "Report reference" at bounding box center [652, 565] width 263 height 45
click at [621, 582] on input "Report reference" at bounding box center [652, 565] width 263 height 45
paste input "E52829002354"
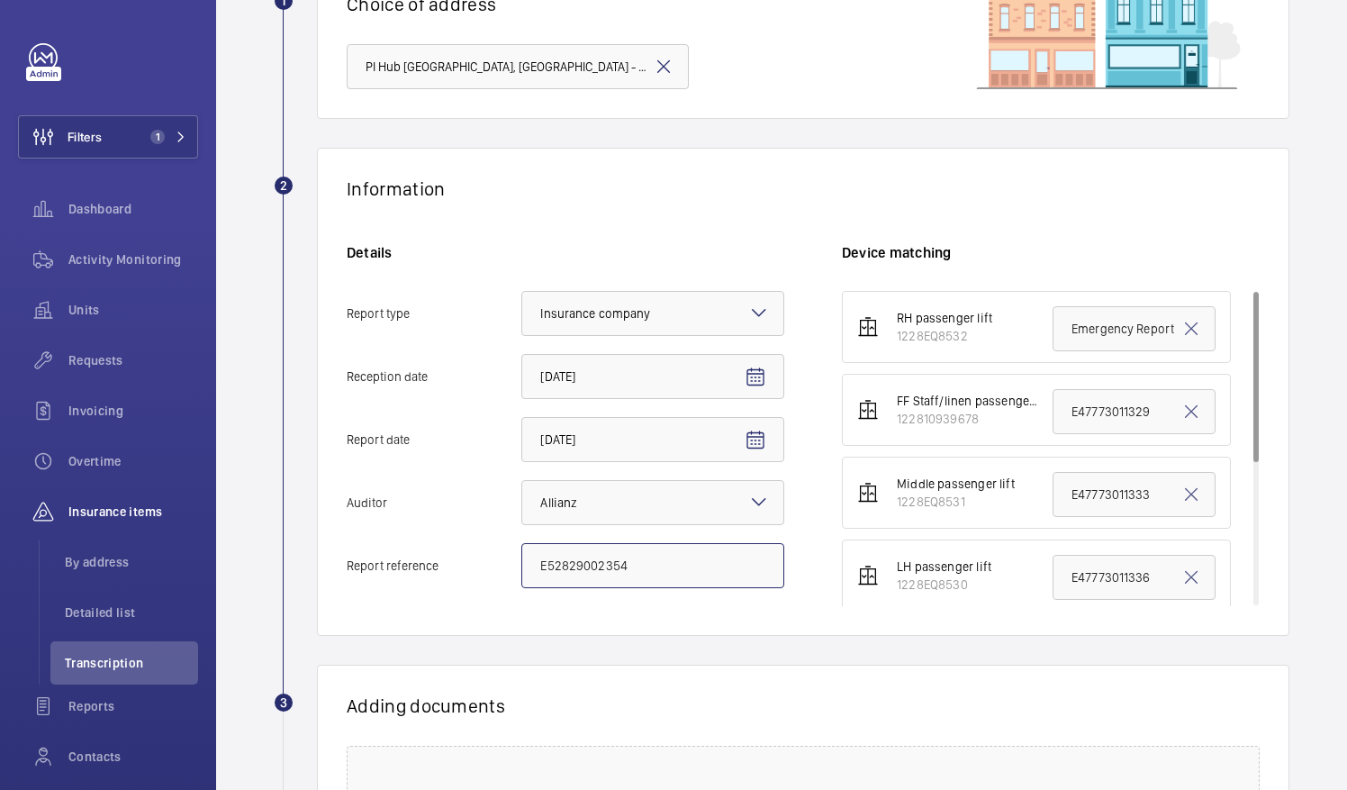
type input "E52829002354"
click at [1066, 330] on input "Emergency Report" at bounding box center [1134, 328] width 163 height 45
click at [1075, 326] on input "Emergency Report" at bounding box center [1134, 328] width 163 height 45
paste input "52829002354"
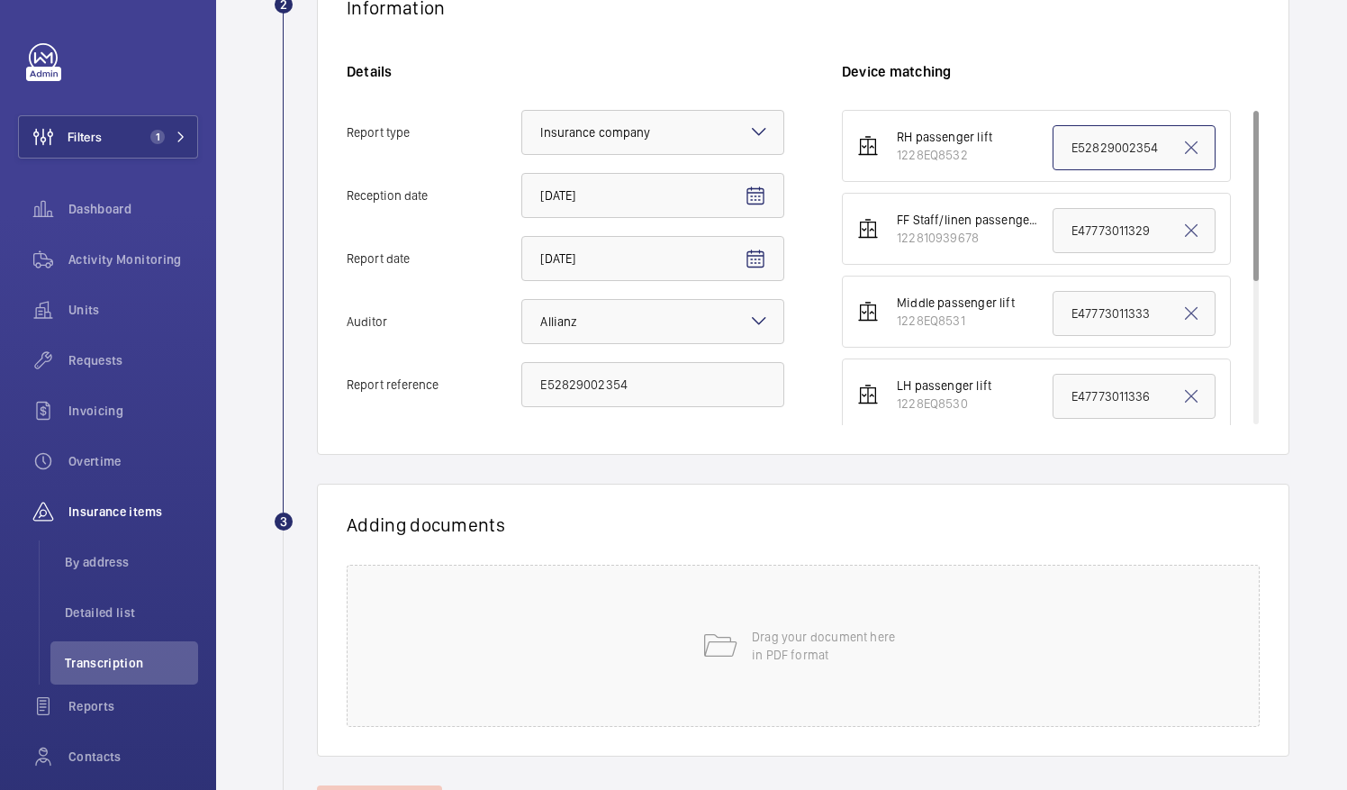
scroll to position [439, 0]
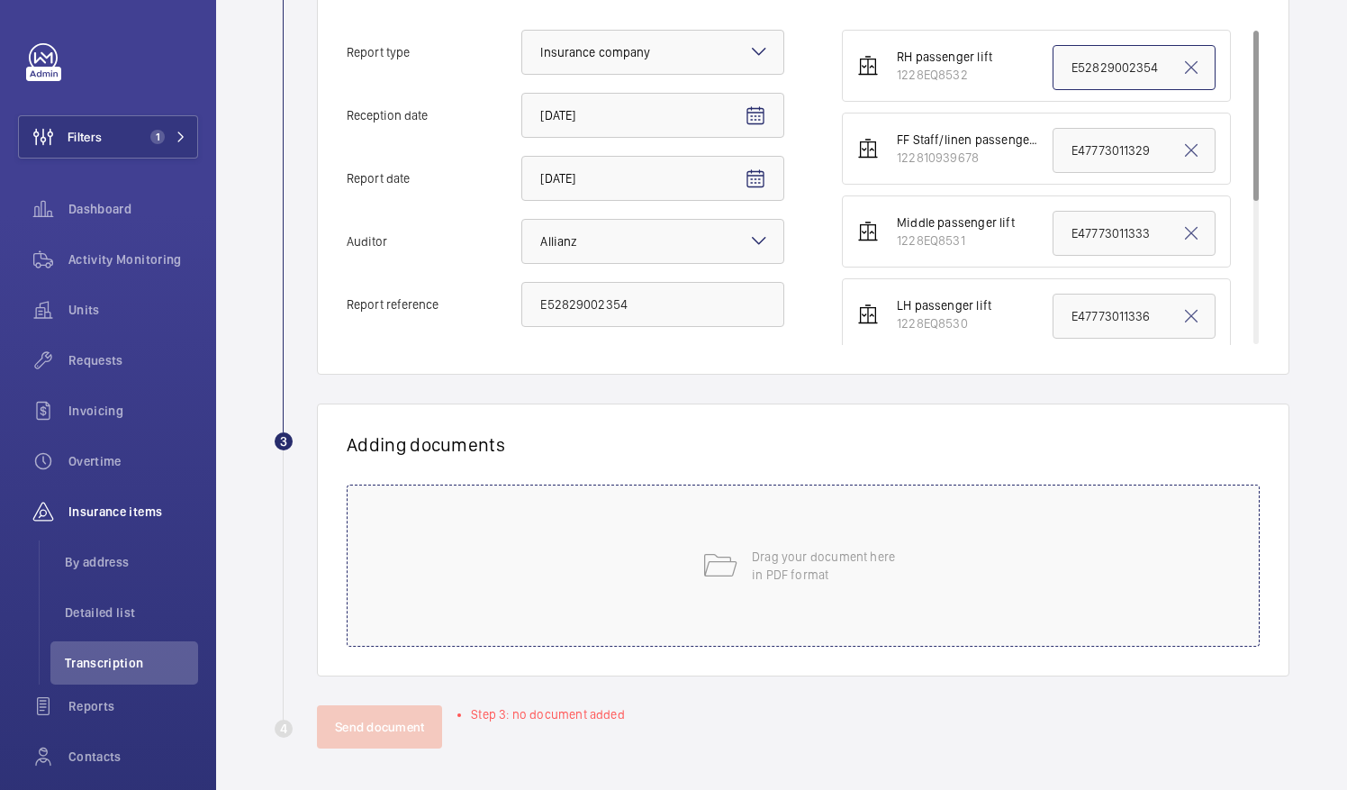
type input "E52829002354"
click at [719, 602] on div "Drag your document here in PDF format" at bounding box center [803, 565] width 913 height 162
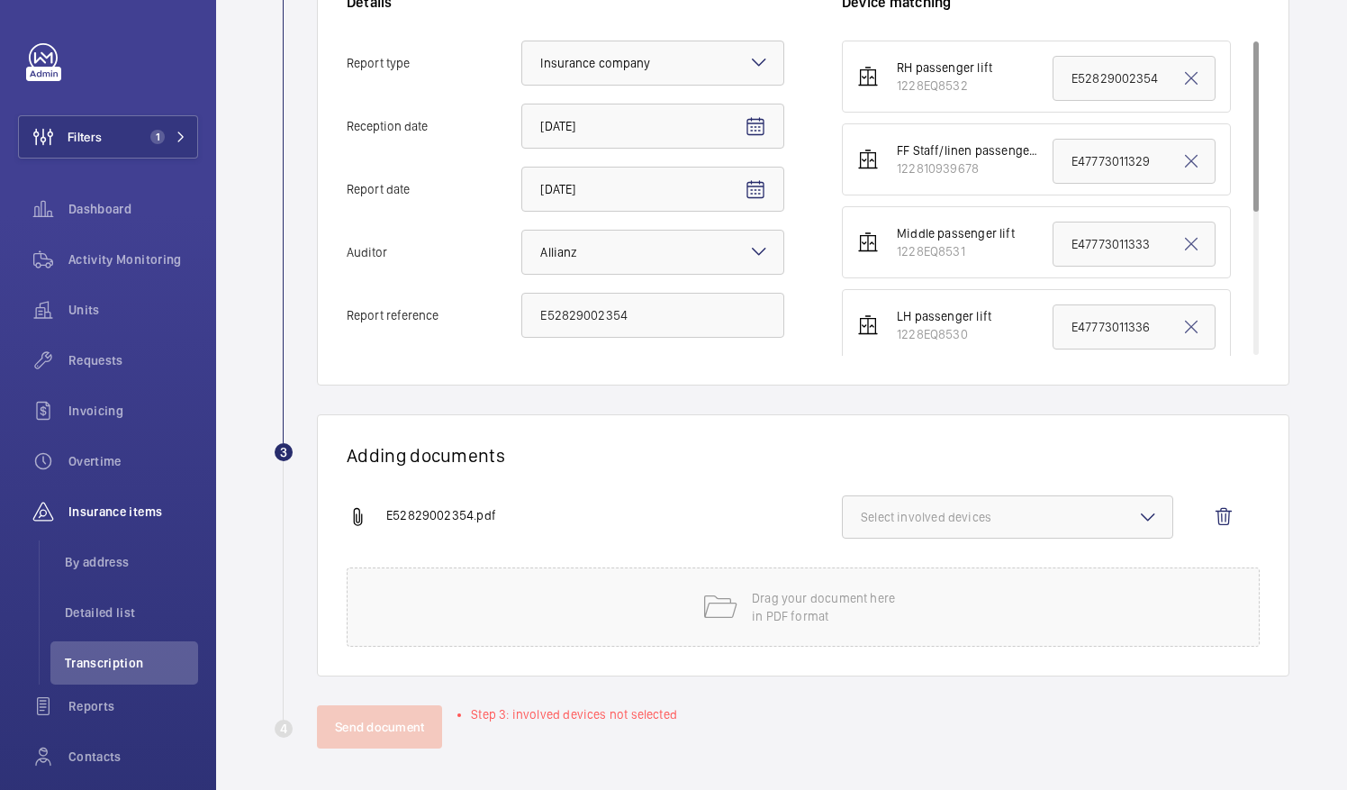
click at [946, 512] on span "Select involved devices" at bounding box center [1008, 517] width 294 height 18
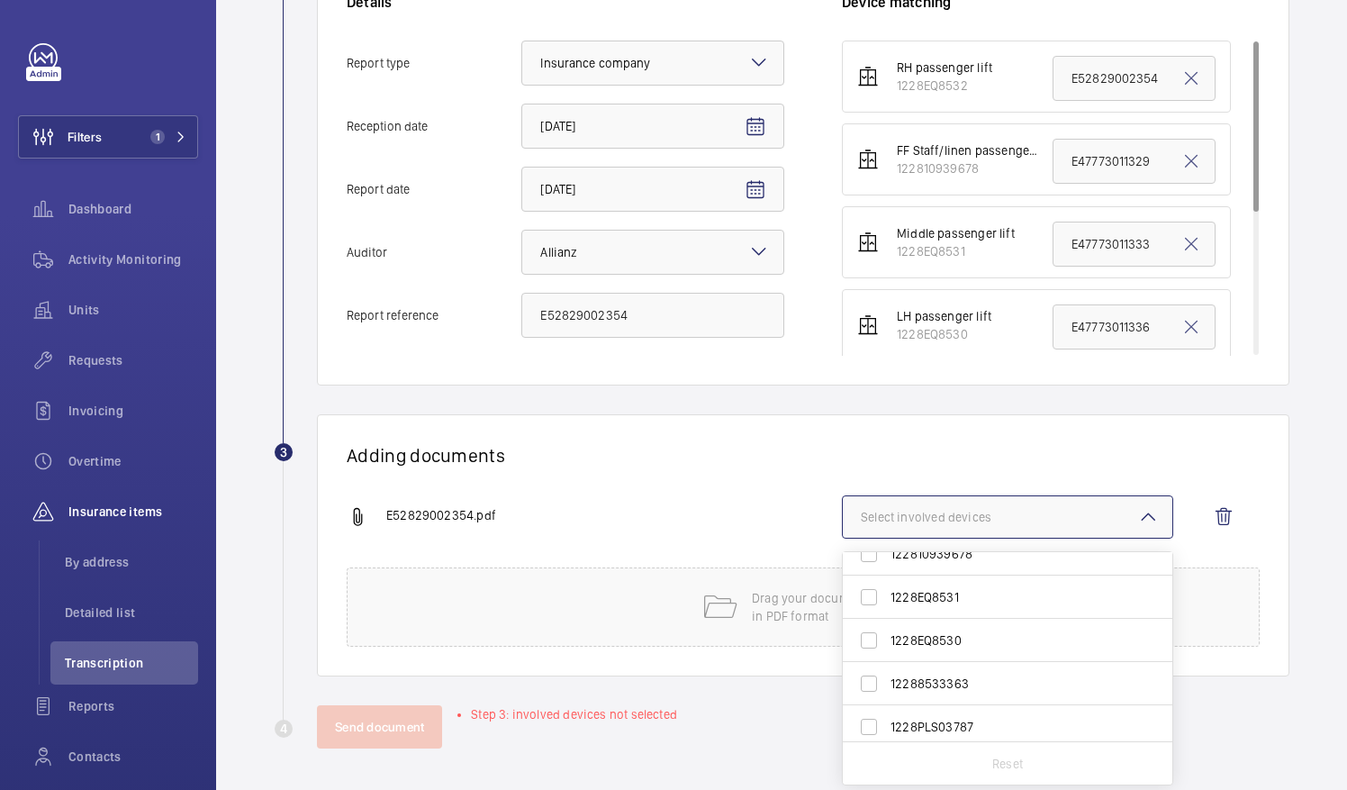
scroll to position [0, 0]
click at [992, 579] on span "1228EQ8532" at bounding box center [1009, 574] width 237 height 18
click at [887, 579] on input "1228EQ8532" at bounding box center [869, 574] width 36 height 36
checkbox input "true"
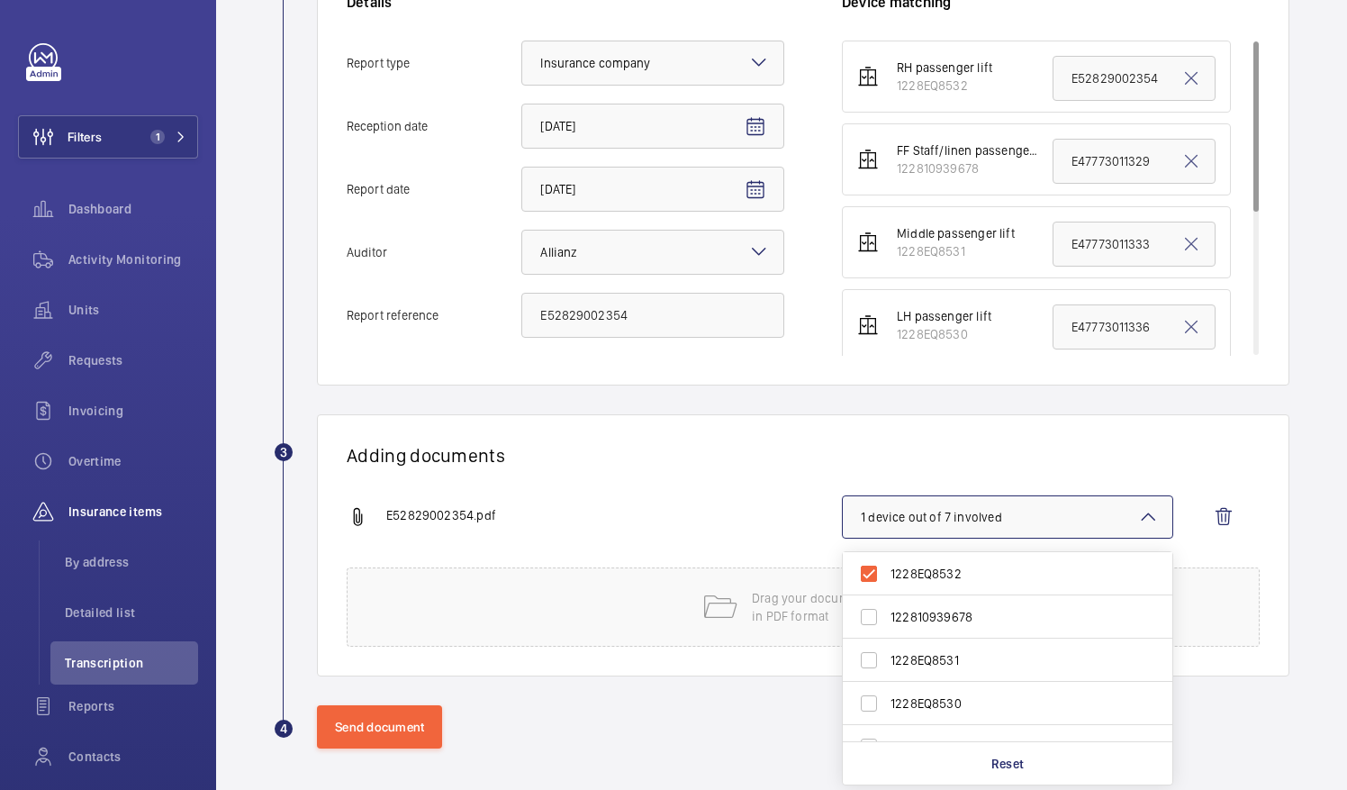
click at [970, 448] on h1 "Adding documents" at bounding box center [803, 455] width 913 height 23
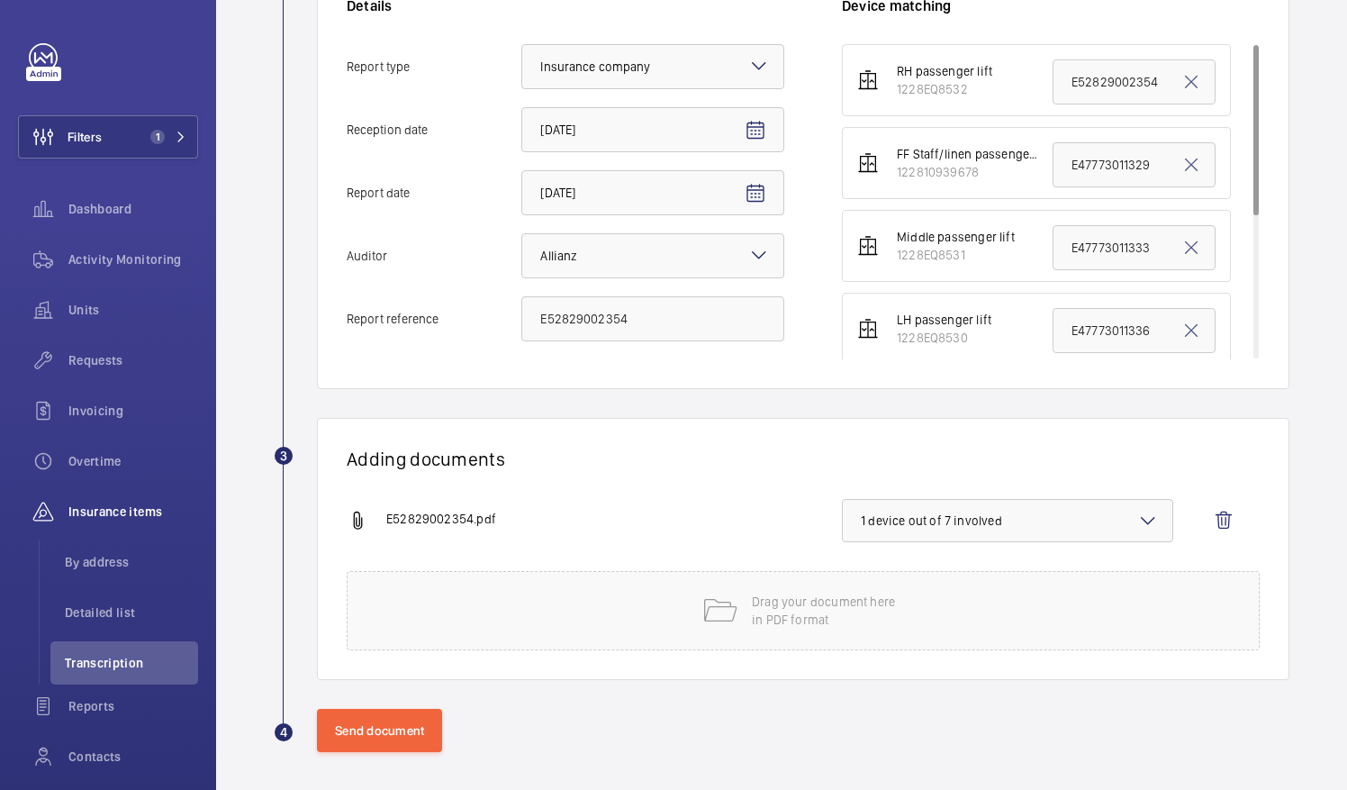
scroll to position [425, 0]
click at [1211, 521] on wm-front-icon-button at bounding box center [1223, 520] width 43 height 43
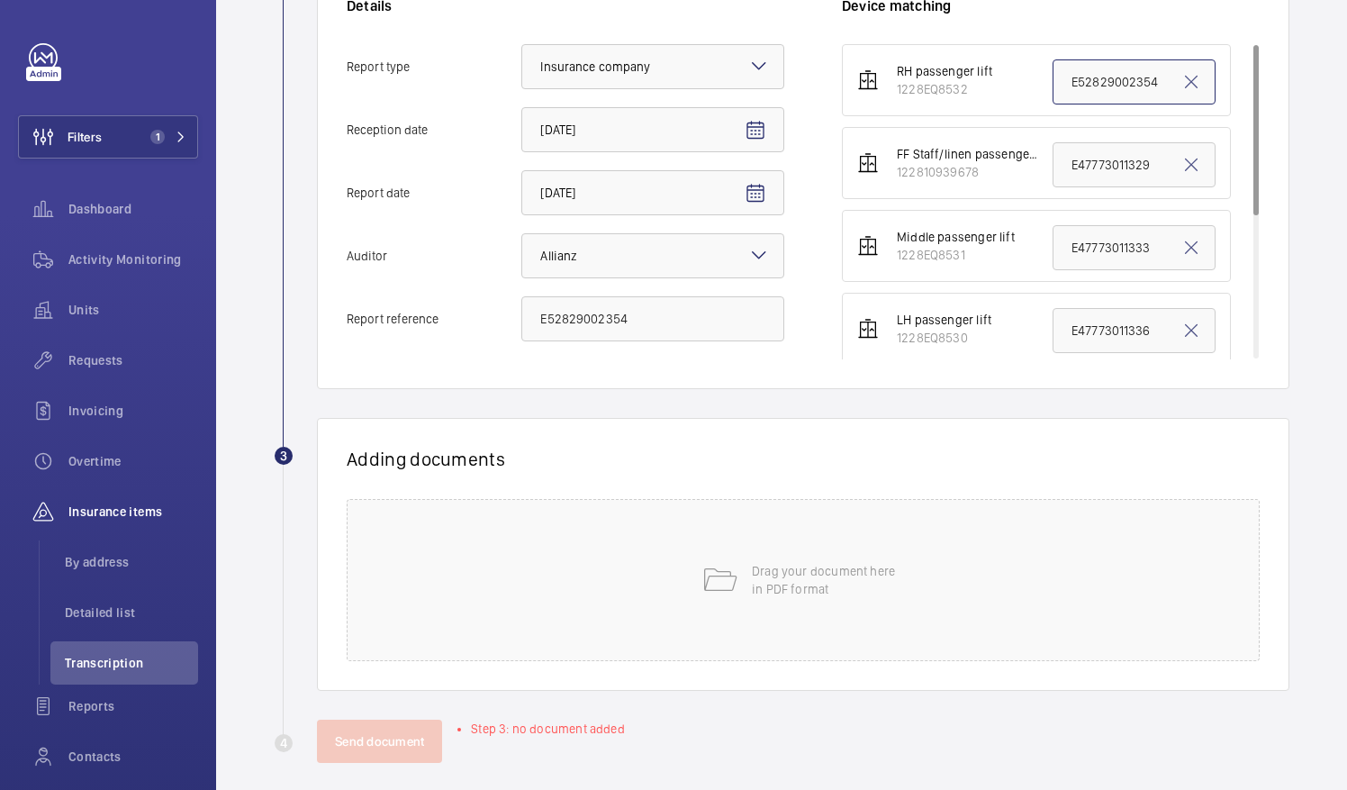
drag, startPoint x: 1051, startPoint y: 76, endPoint x: 1224, endPoint y: 82, distance: 173.0
click at [1224, 82] on ul "RH passenger lift 1228EQ8532 E52829002354 FF Staff/linen passenger lift Fire Fi…" at bounding box center [1051, 328] width 418 height 569
paste input "52829002356"
click at [1060, 79] on input "52829002356" at bounding box center [1134, 81] width 163 height 45
drag, startPoint x: 1144, startPoint y: 79, endPoint x: 983, endPoint y: 68, distance: 161.6
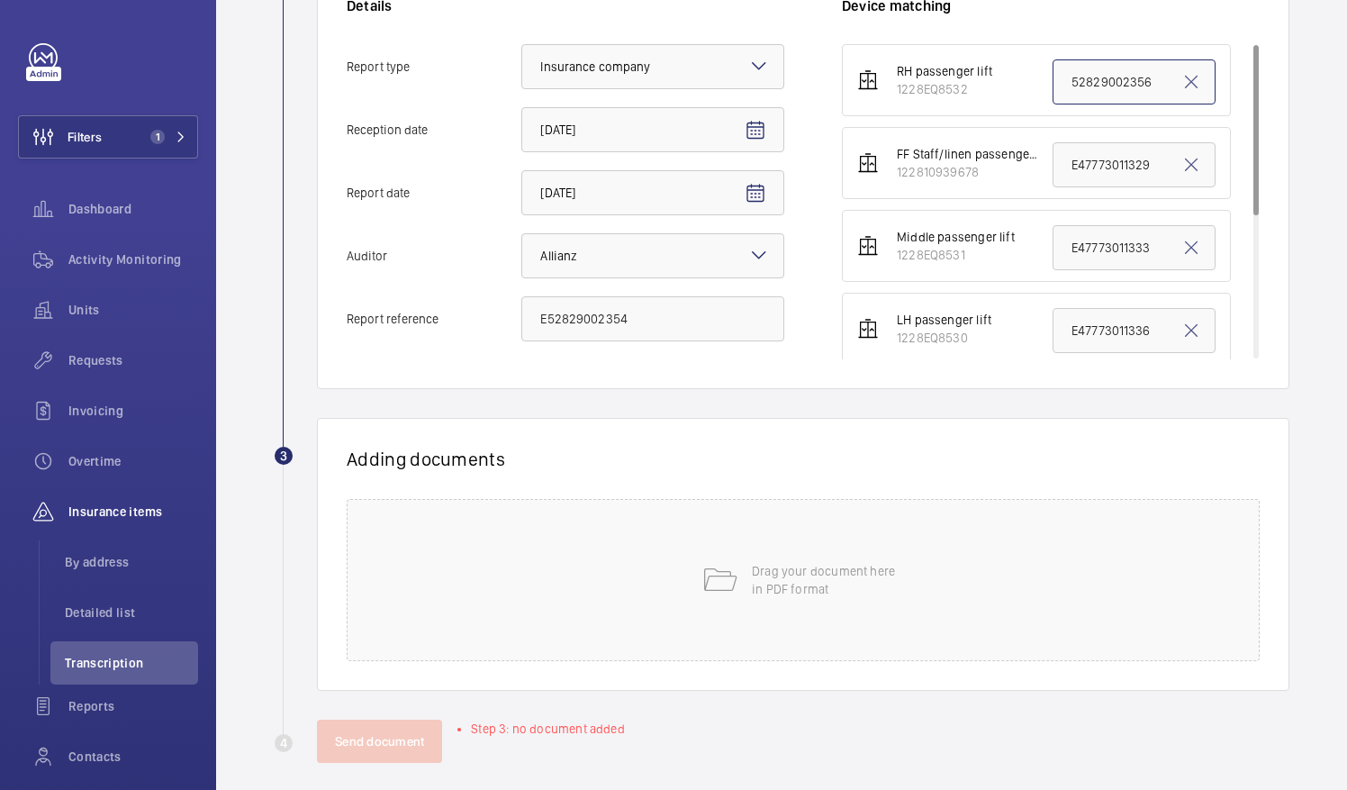
click at [983, 68] on li "RH passenger lift 1228EQ8532 52829002356" at bounding box center [1036, 80] width 389 height 72
paste input "text"
click at [1057, 83] on input "52829002356" at bounding box center [1134, 81] width 163 height 45
drag, startPoint x: 1052, startPoint y: 81, endPoint x: 1272, endPoint y: 67, distance: 221.1
click at [1272, 67] on div "Information Details Report type Select an option × Insurance company × Receptio…" at bounding box center [803, 145] width 973 height 488
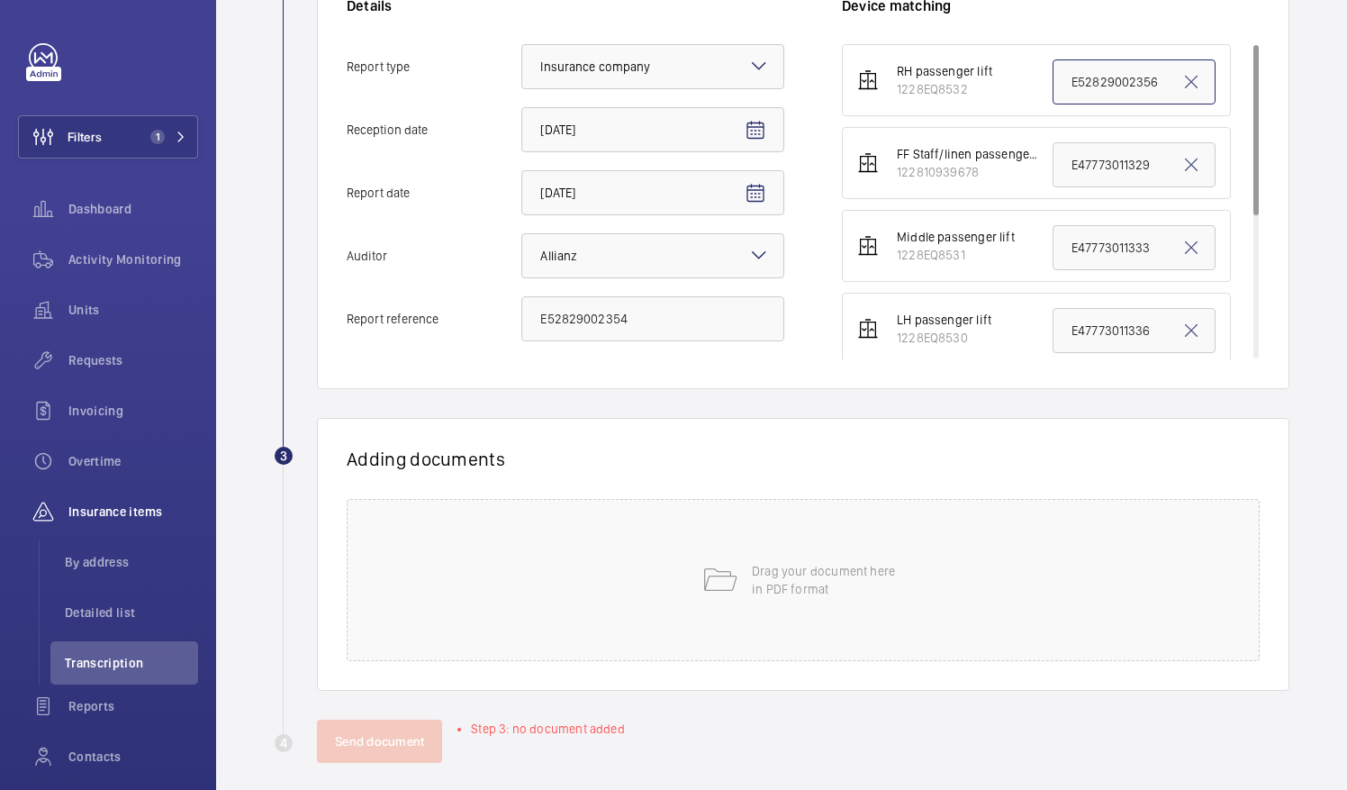
type input "E52829002356"
drag, startPoint x: 702, startPoint y: 314, endPoint x: 384, endPoint y: 259, distance: 322.6
click at [384, 259] on div "Details Report type Select an option × Insurance company × Reception date [DATE…" at bounding box center [594, 177] width 495 height 363
paste input "6"
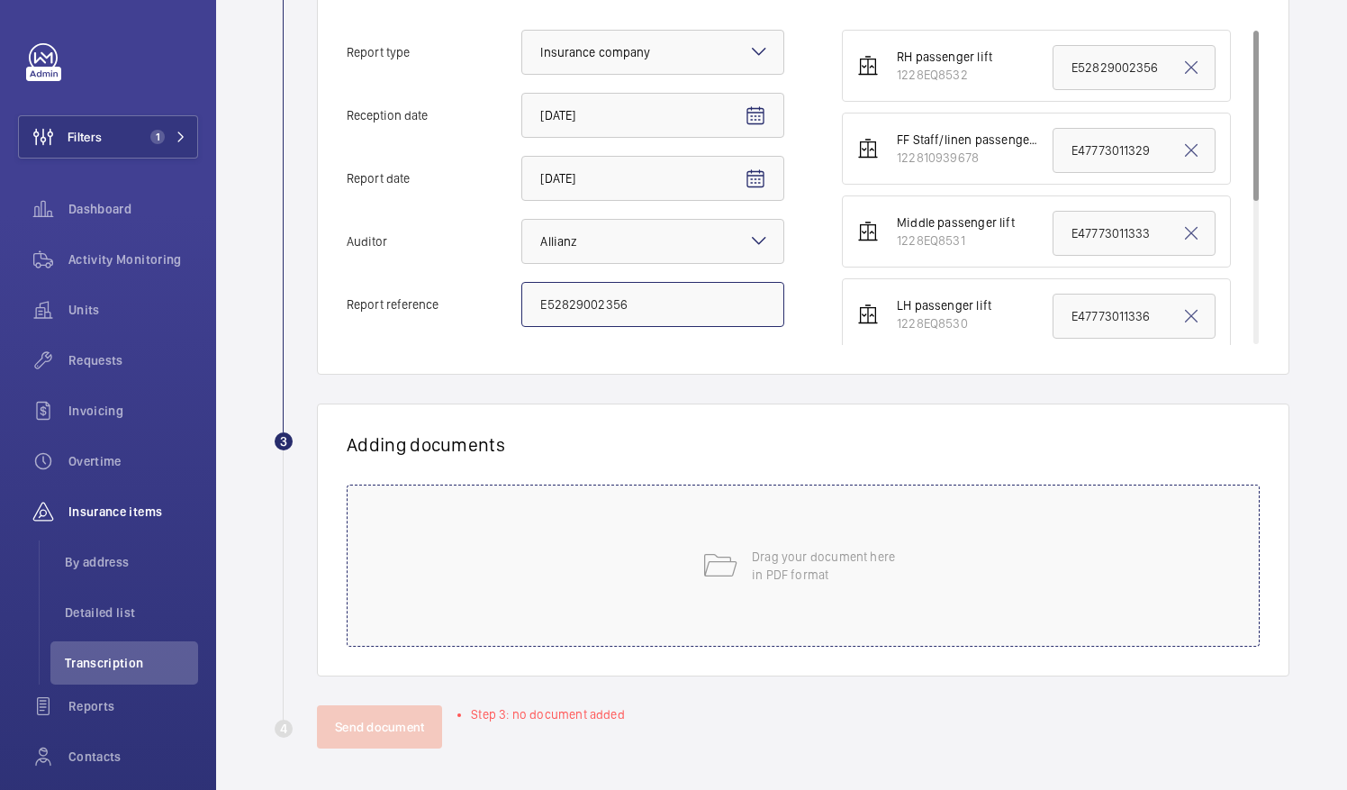
type input "E52829002356"
click at [839, 537] on div "Drag your document here in PDF format" at bounding box center [803, 565] width 913 height 162
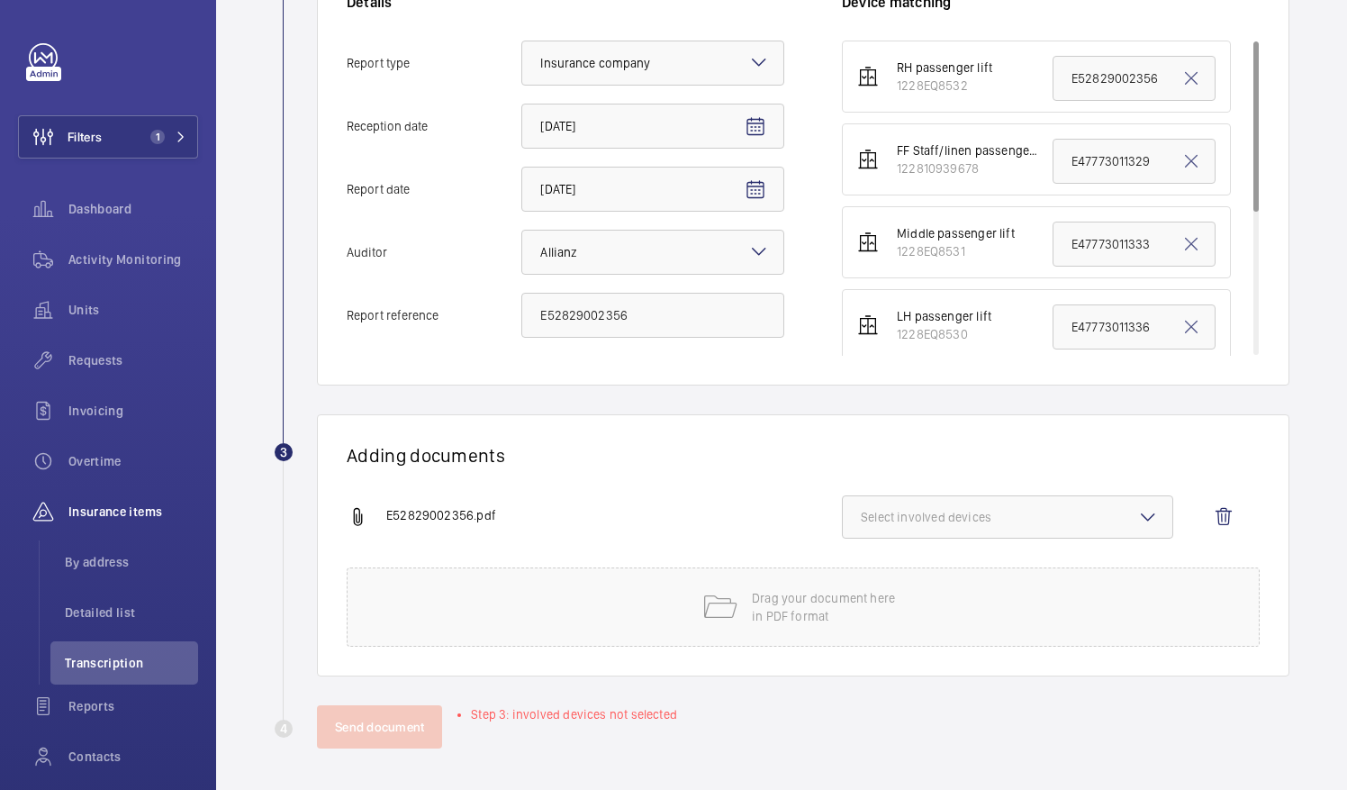
click at [928, 521] on span "Select involved devices" at bounding box center [1008, 517] width 294 height 18
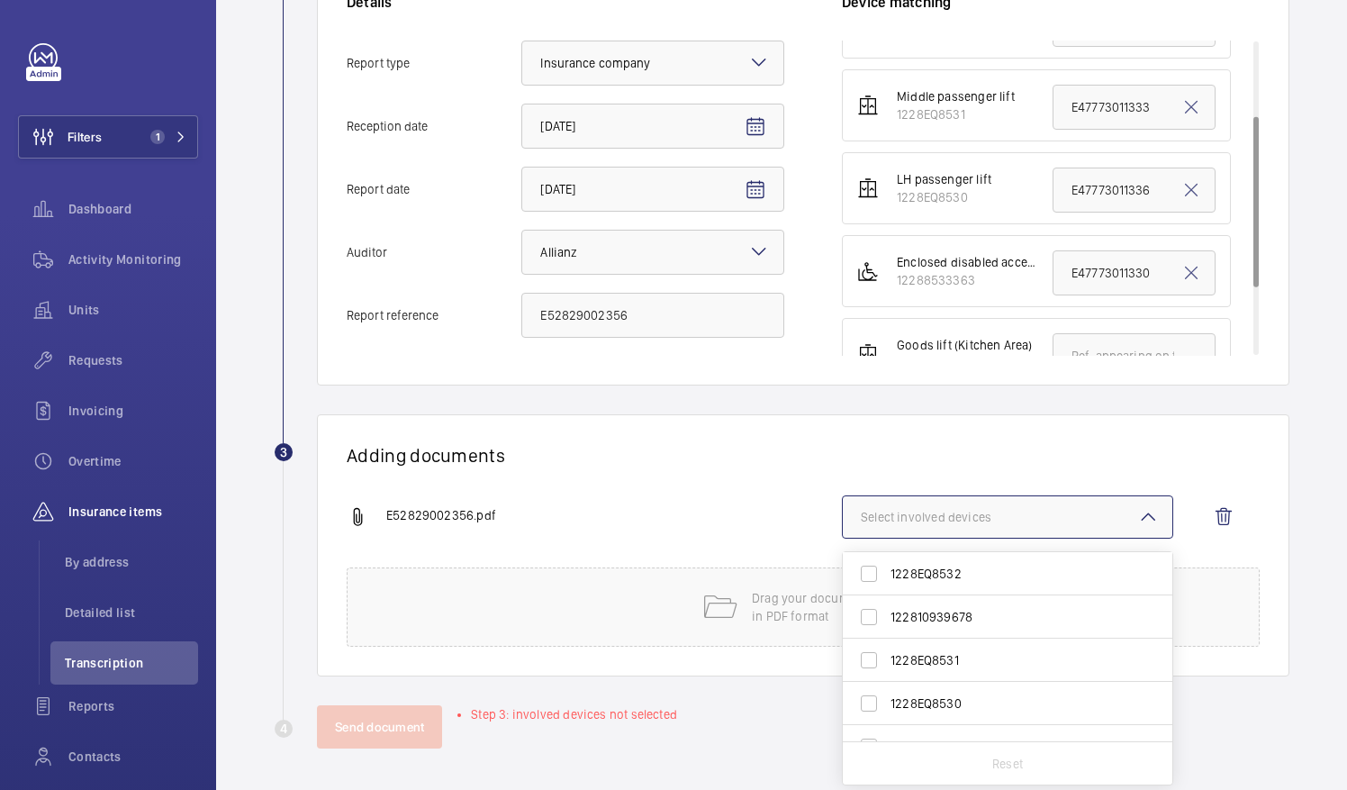
scroll to position [0, 0]
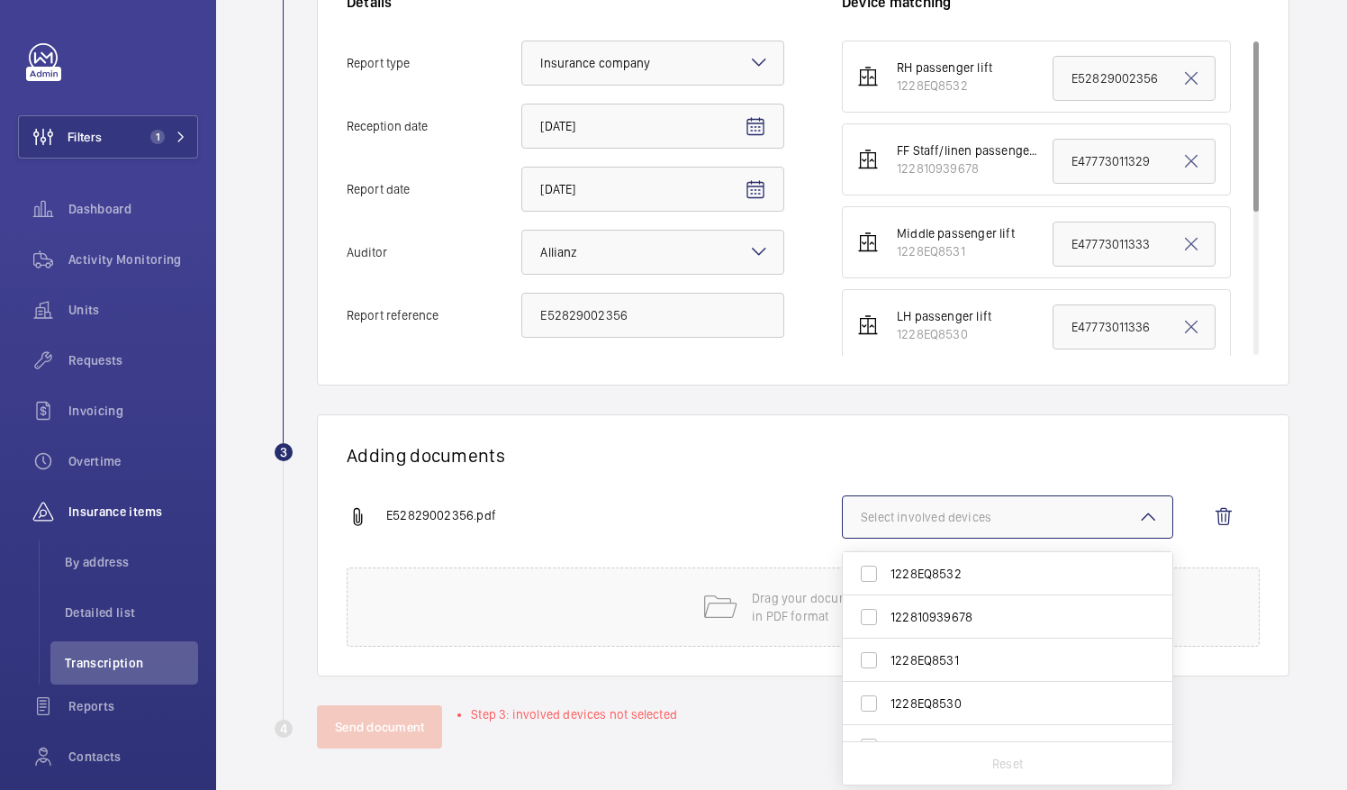
click at [946, 569] on span "1228EQ8532" at bounding box center [1009, 574] width 237 height 18
click at [887, 569] on input "1228EQ8532" at bounding box center [869, 574] width 36 height 36
checkbox input "true"
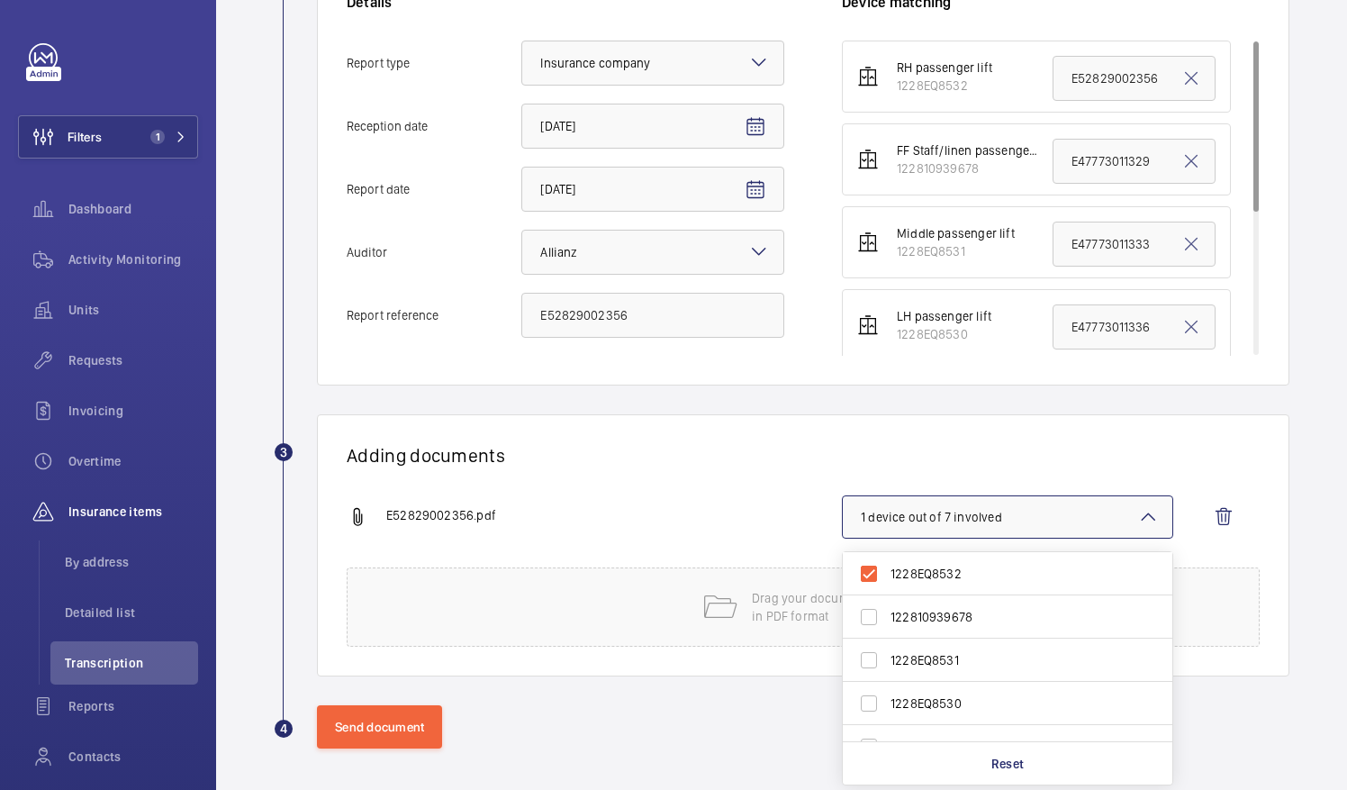
click at [929, 414] on div "Adding documents E52829002356.pdf 1 device out of 7 involved 1228EQ8532 1228109…" at bounding box center [803, 545] width 973 height 262
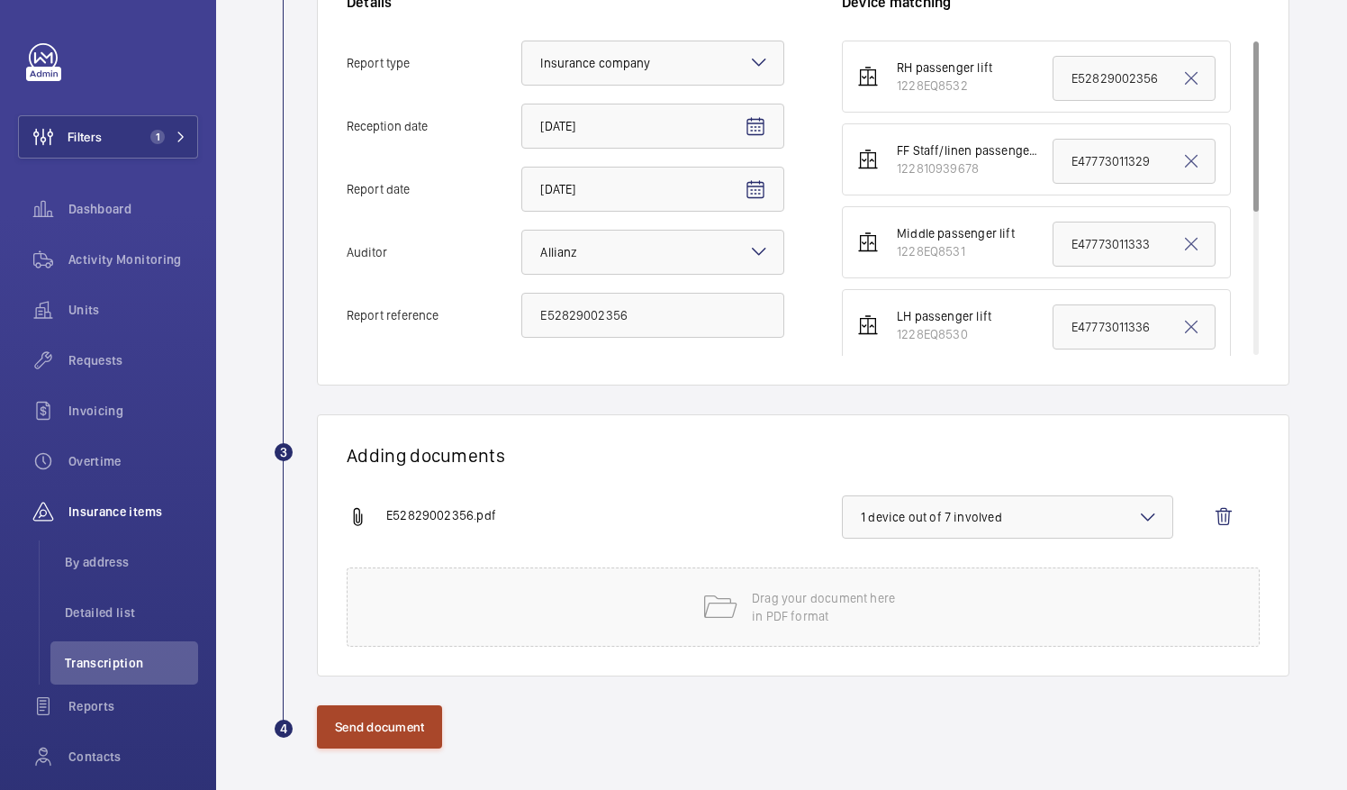
click at [401, 707] on button "Send document" at bounding box center [379, 726] width 125 height 43
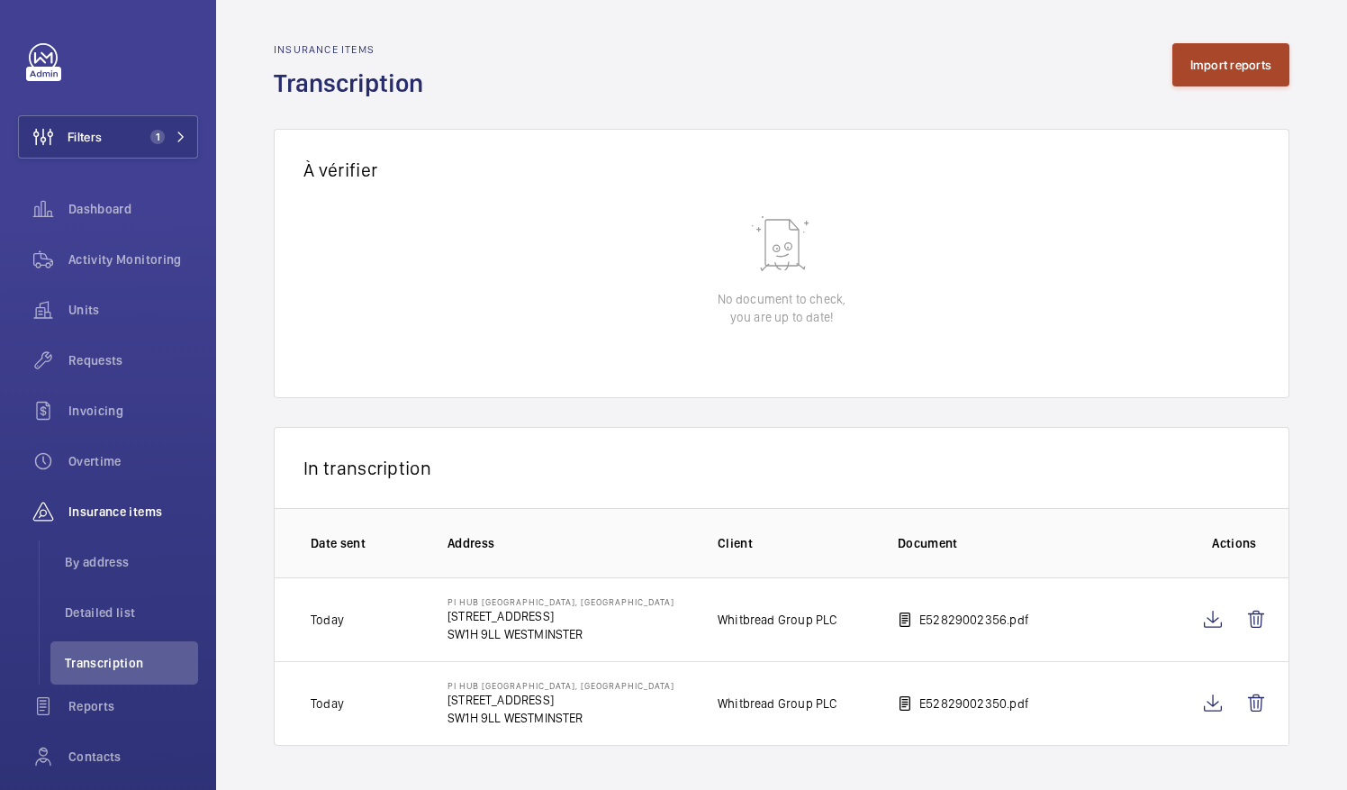
click at [1221, 48] on button "Import reports" at bounding box center [1232, 64] width 118 height 43
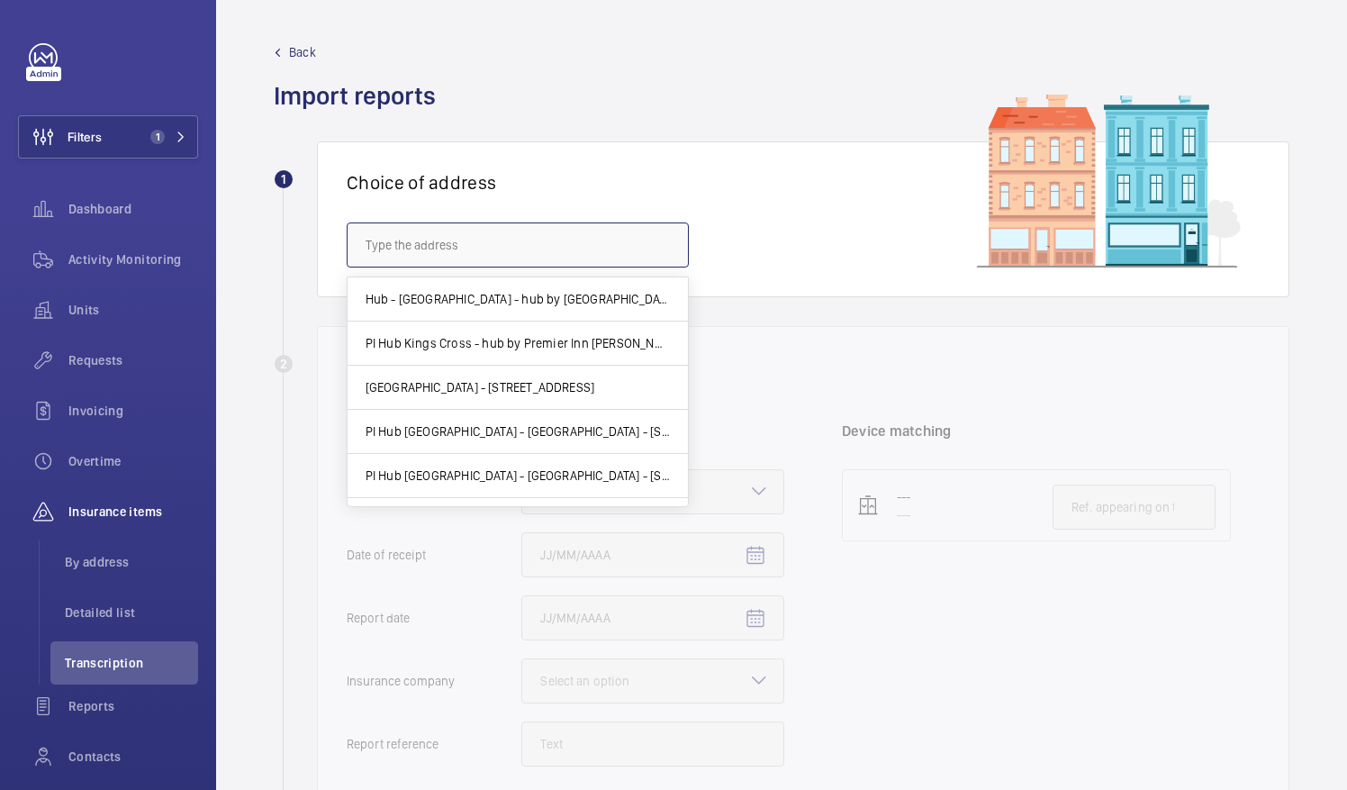
click at [618, 258] on input "text" at bounding box center [518, 244] width 342 height 45
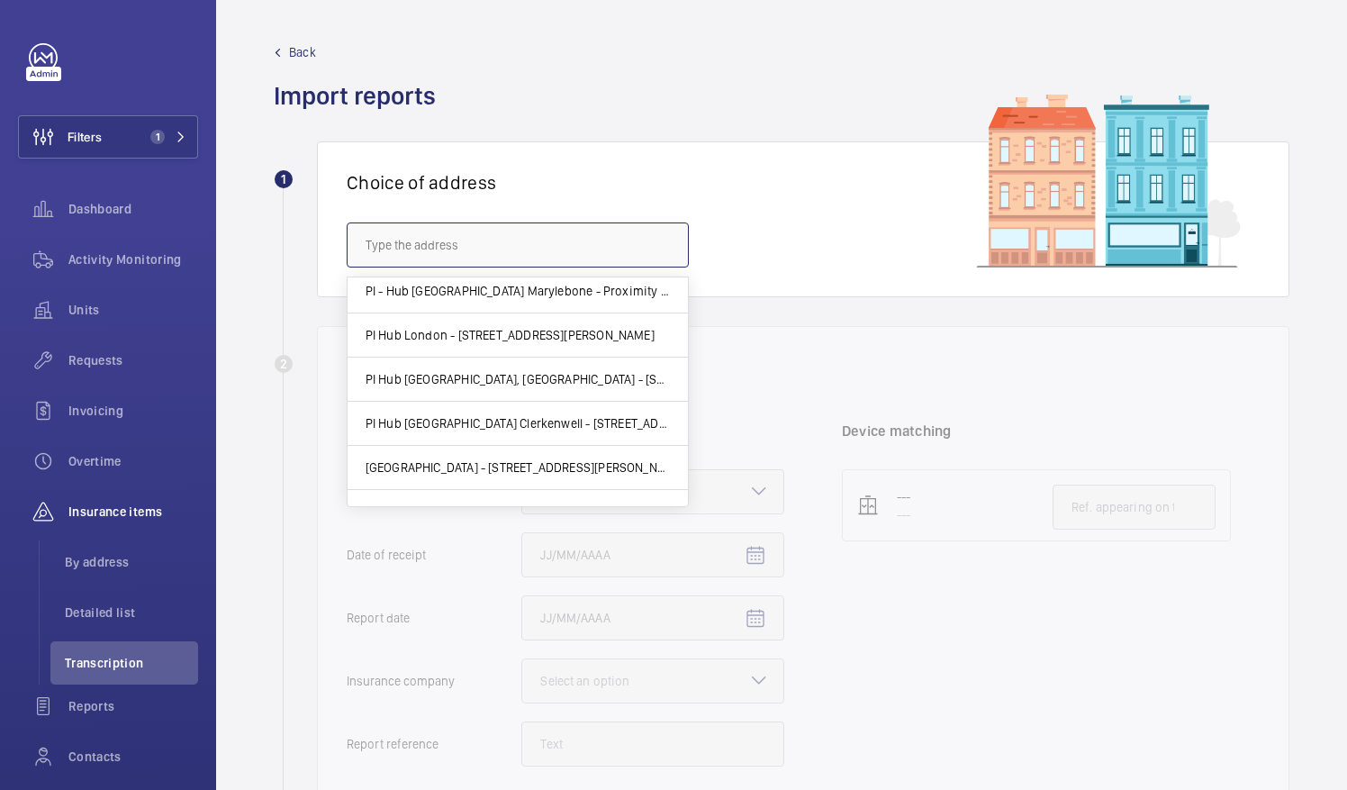
scroll to position [450, 0]
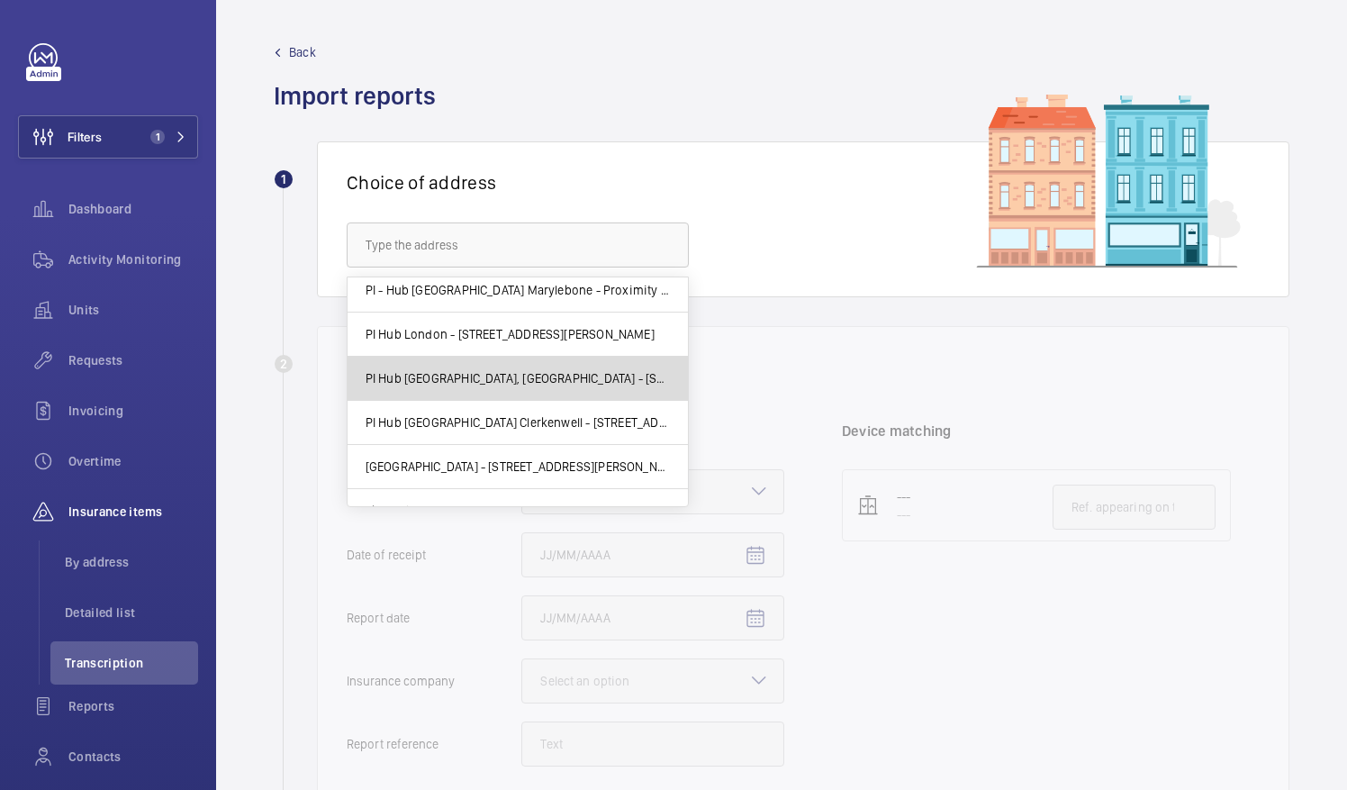
click at [565, 388] on mat-option "PI Hub [GEOGRAPHIC_DATA], [GEOGRAPHIC_DATA] - [STREET_ADDRESS]" at bounding box center [518, 379] width 340 height 44
type input "PI Hub [GEOGRAPHIC_DATA], [GEOGRAPHIC_DATA] - [STREET_ADDRESS]"
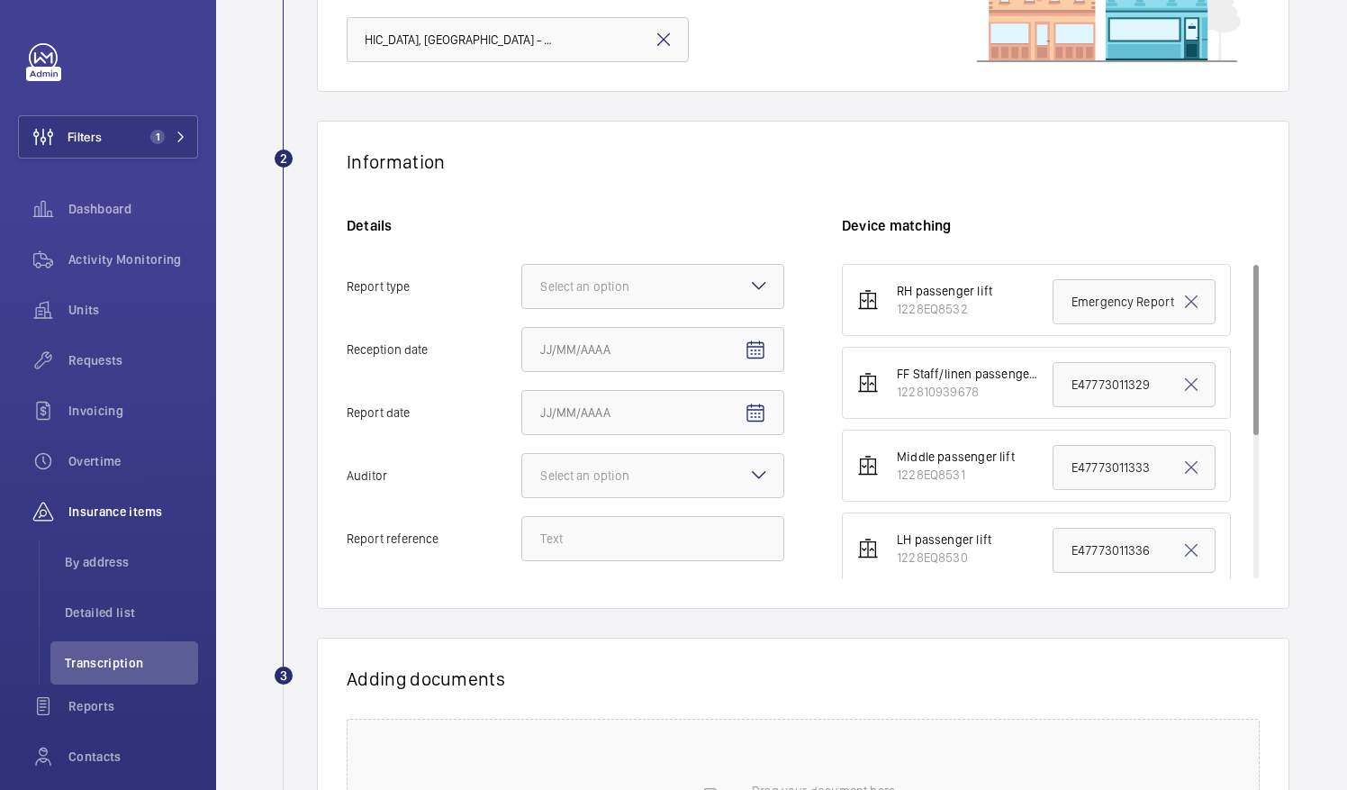
scroll to position [0, 0]
click at [674, 262] on div "Details Report type Select an option Reception date Report date Auditor Select …" at bounding box center [594, 397] width 495 height 363
click at [712, 278] on div at bounding box center [652, 286] width 261 height 43
click at [522, 278] on input "Report type Select an option Insurance company Consultant" at bounding box center [522, 286] width 0 height 43
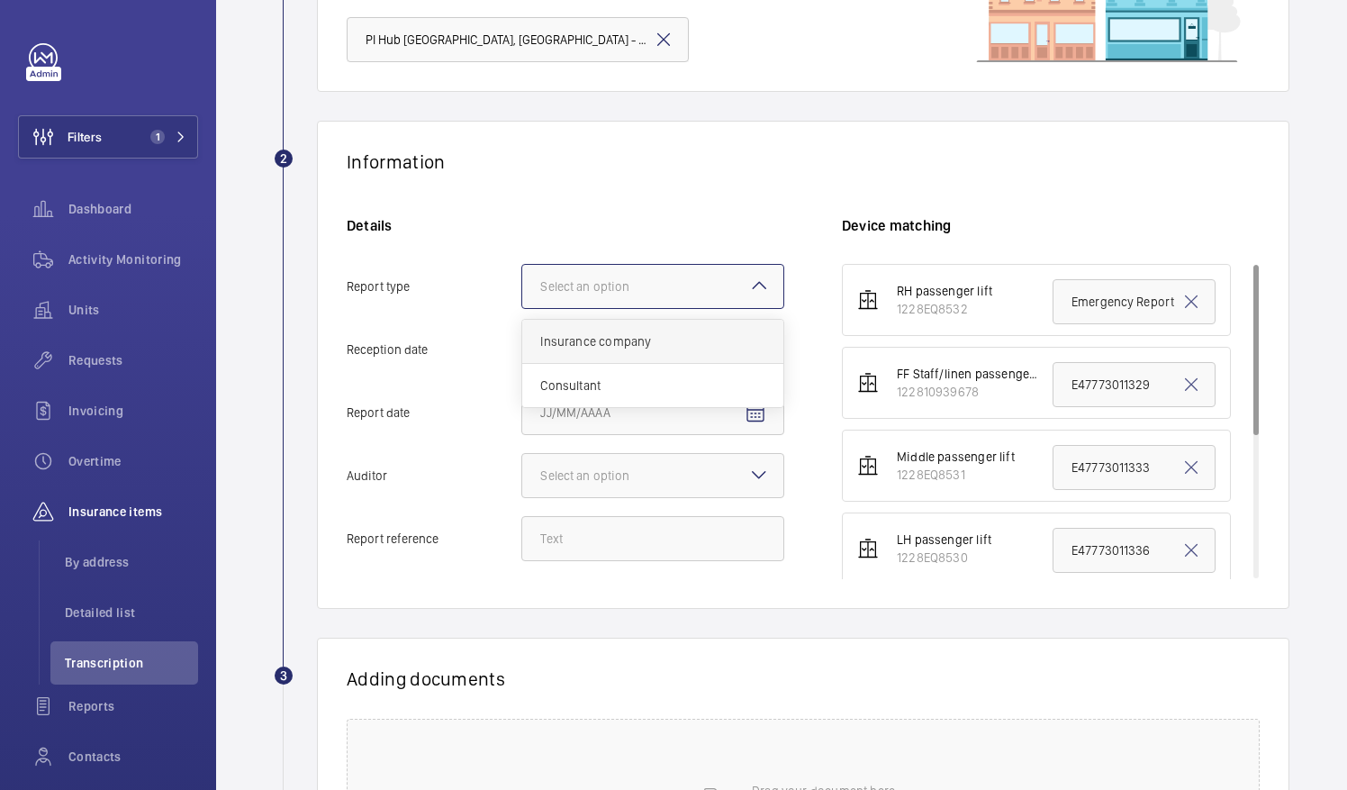
click at [657, 328] on div "Insurance company" at bounding box center [652, 342] width 261 height 44
click at [522, 308] on input "Report type Select an option Insurance company Consultant" at bounding box center [522, 286] width 0 height 43
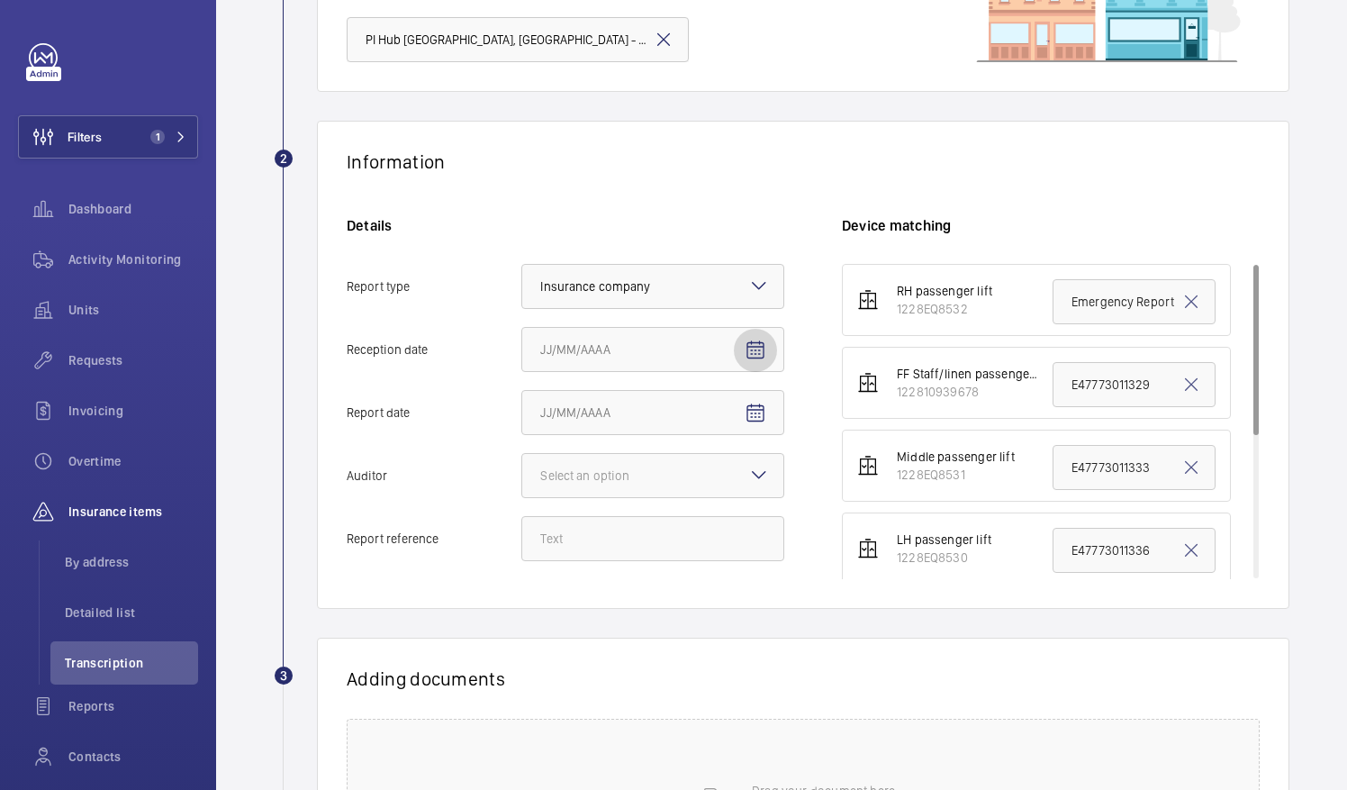
click at [741, 360] on span "Open calendar" at bounding box center [755, 350] width 43 height 43
click at [621, 534] on span "7" at bounding box center [619, 532] width 32 height 32
type input "[DATE]"
click at [771, 412] on span "Open calendar" at bounding box center [755, 413] width 43 height 43
click at [554, 592] on span "5" at bounding box center [547, 595] width 32 height 32
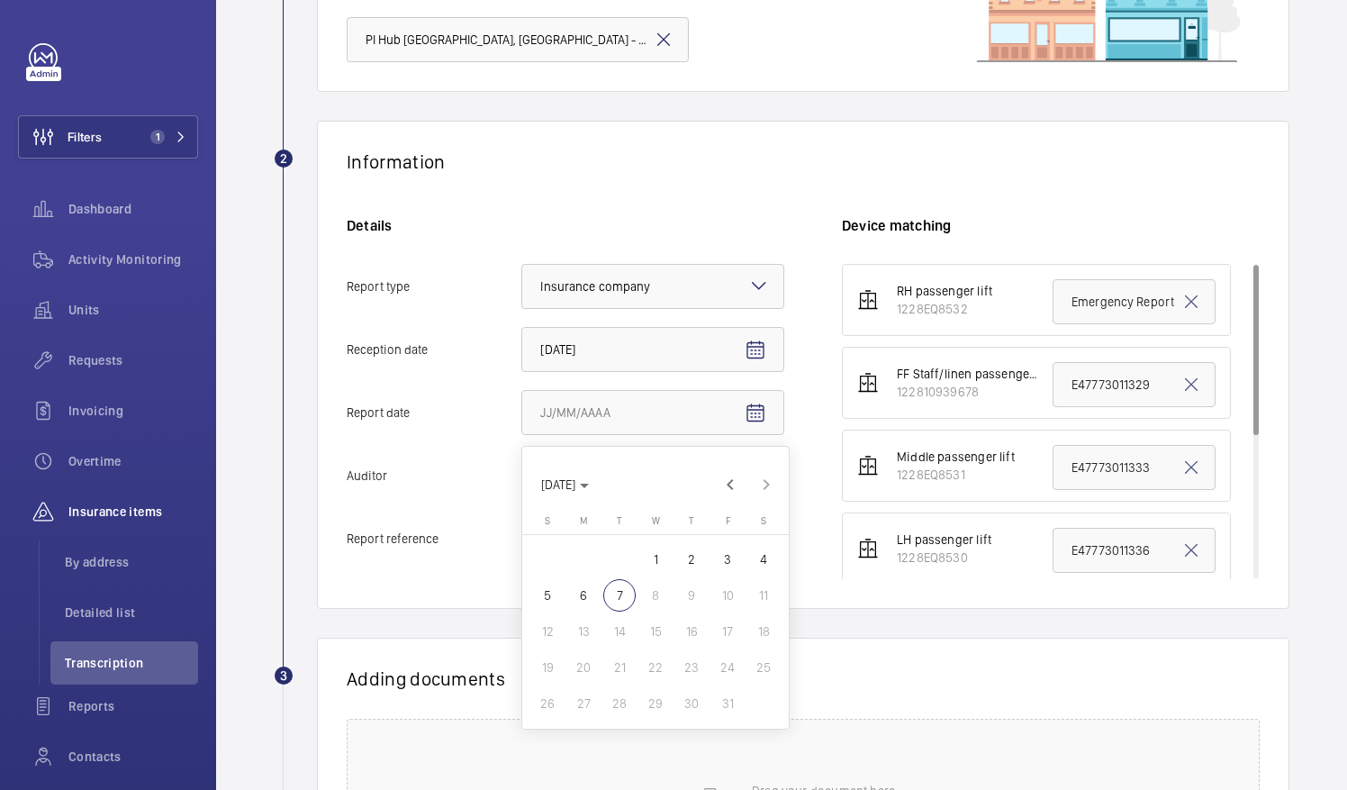
type input "[DATE]"
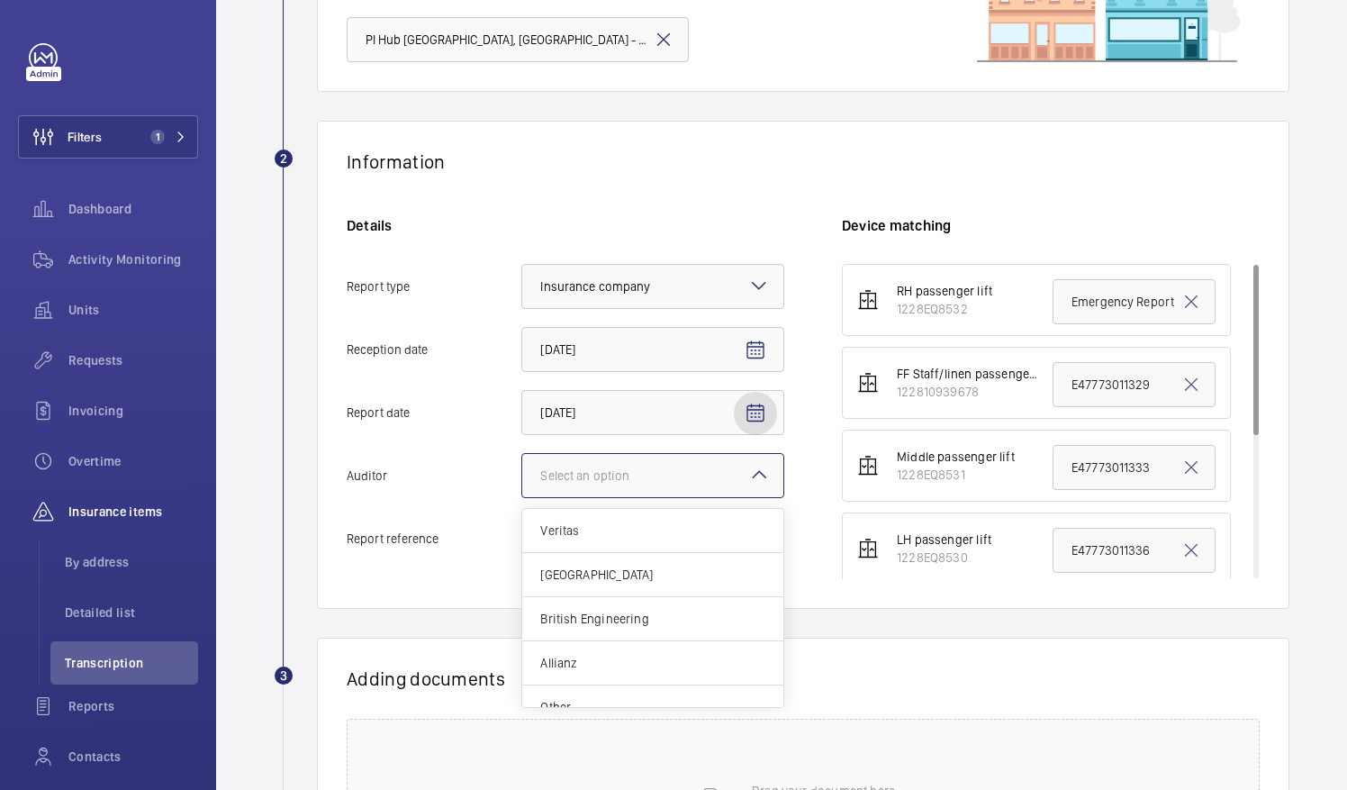
click at [647, 490] on div at bounding box center [652, 475] width 261 height 43
click at [522, 490] on input "Auditor Select an option Veritas Zurich British Engineering Allianz Other" at bounding box center [522, 475] width 0 height 43
click at [587, 676] on div "Allianz" at bounding box center [652, 663] width 261 height 44
click at [522, 497] on input "Auditor Select an option Veritas Zurich British Engineering Allianz Other" at bounding box center [522, 475] width 0 height 43
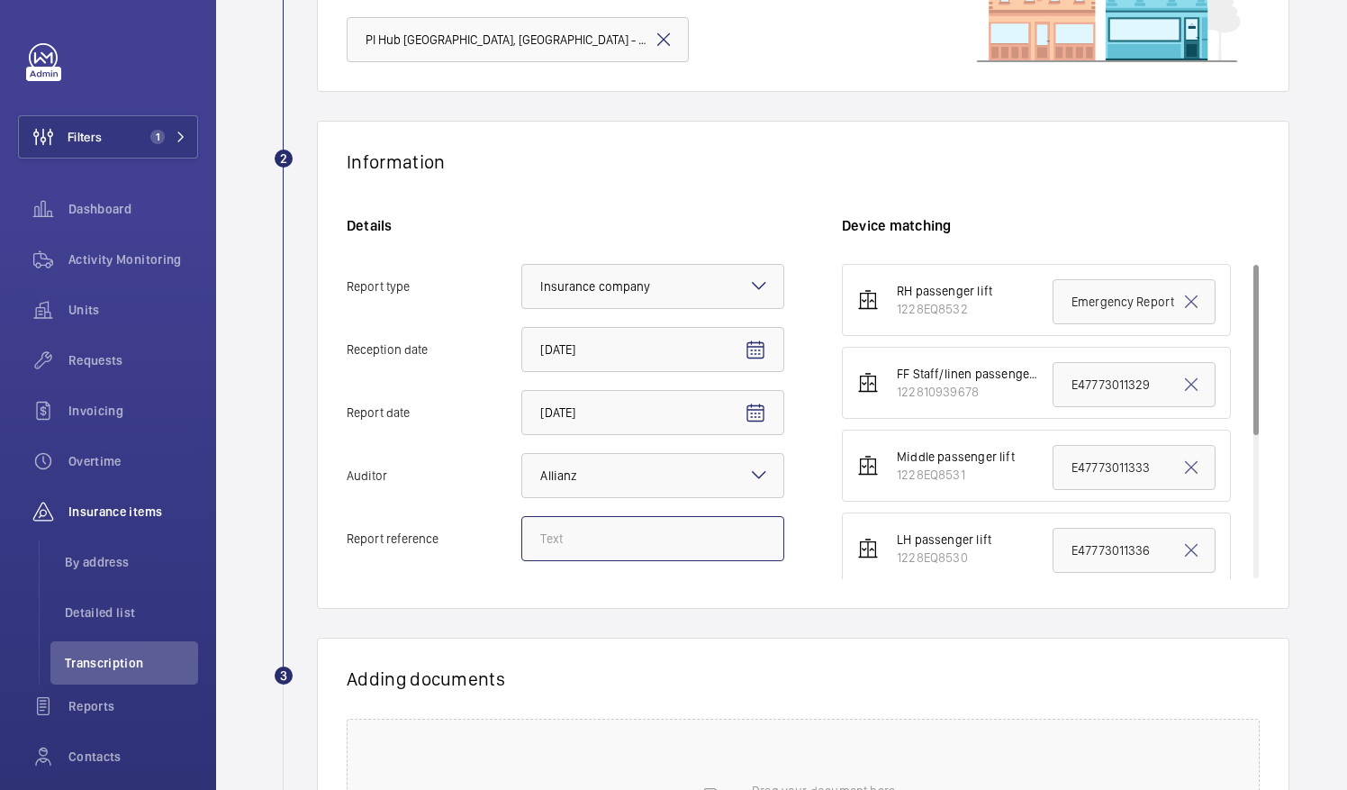
click at [674, 551] on input "Report reference" at bounding box center [652, 538] width 263 height 45
paste input "E52829002354"
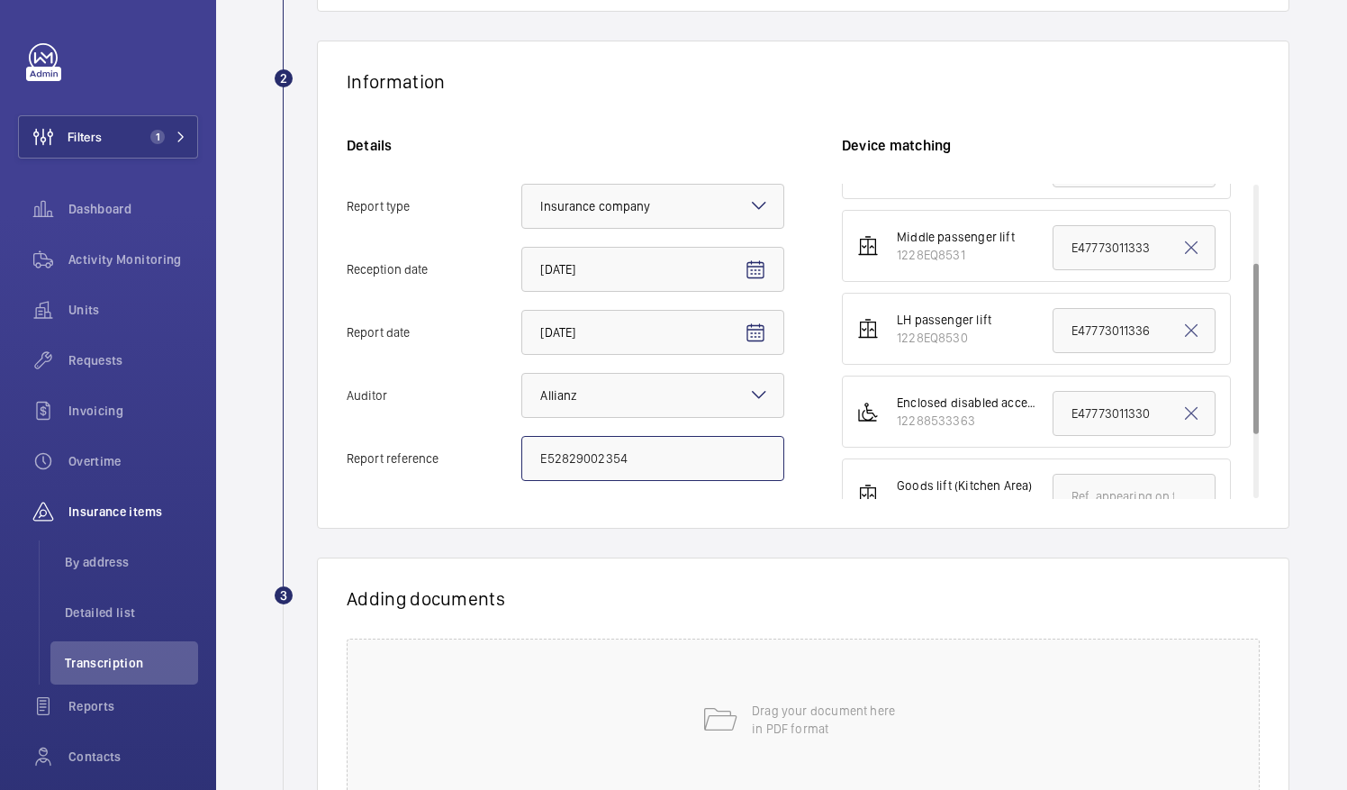
scroll to position [143, 0]
type input "E52829002354"
drag, startPoint x: 1060, startPoint y: 322, endPoint x: 1195, endPoint y: 331, distance: 135.4
click at [1195, 331] on input "E47773011336" at bounding box center [1134, 326] width 163 height 45
paste input "52829002354"
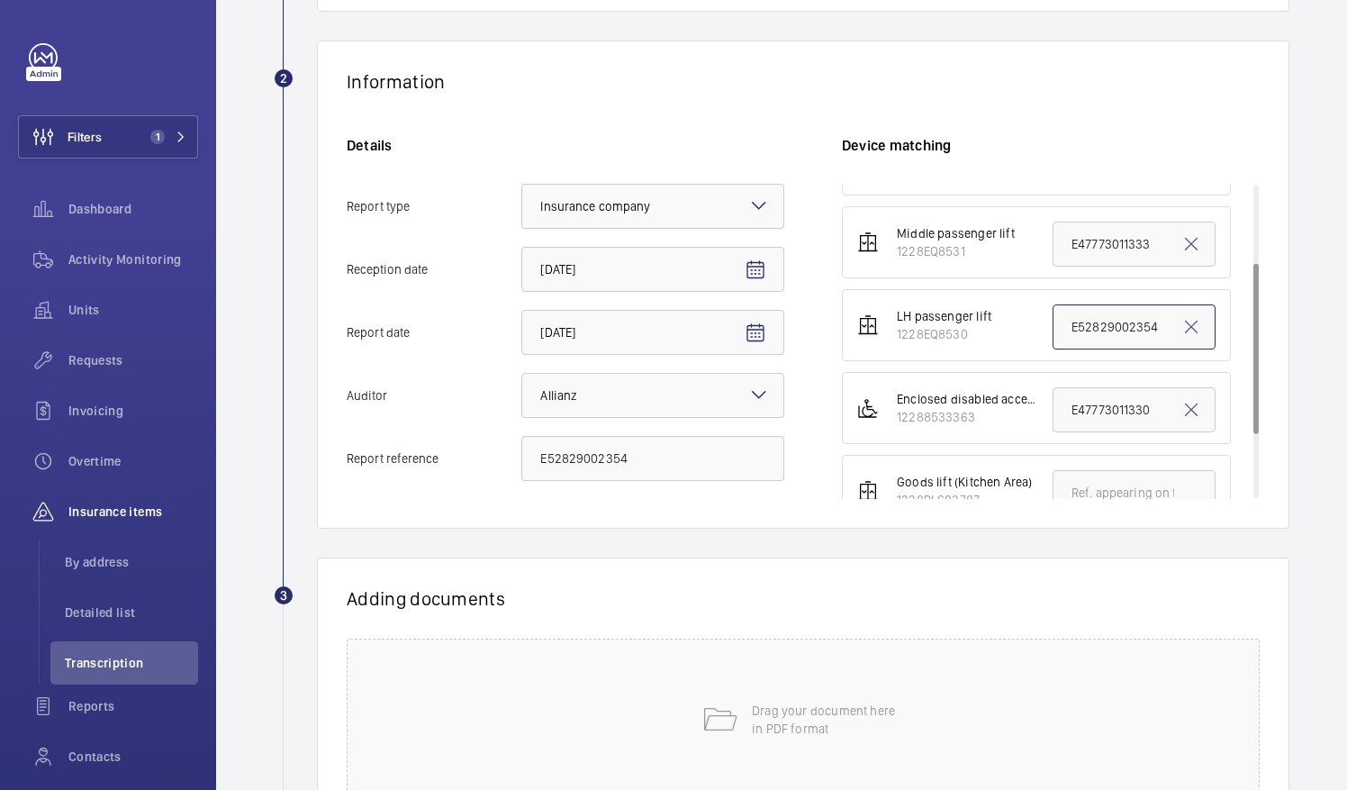
scroll to position [439, 0]
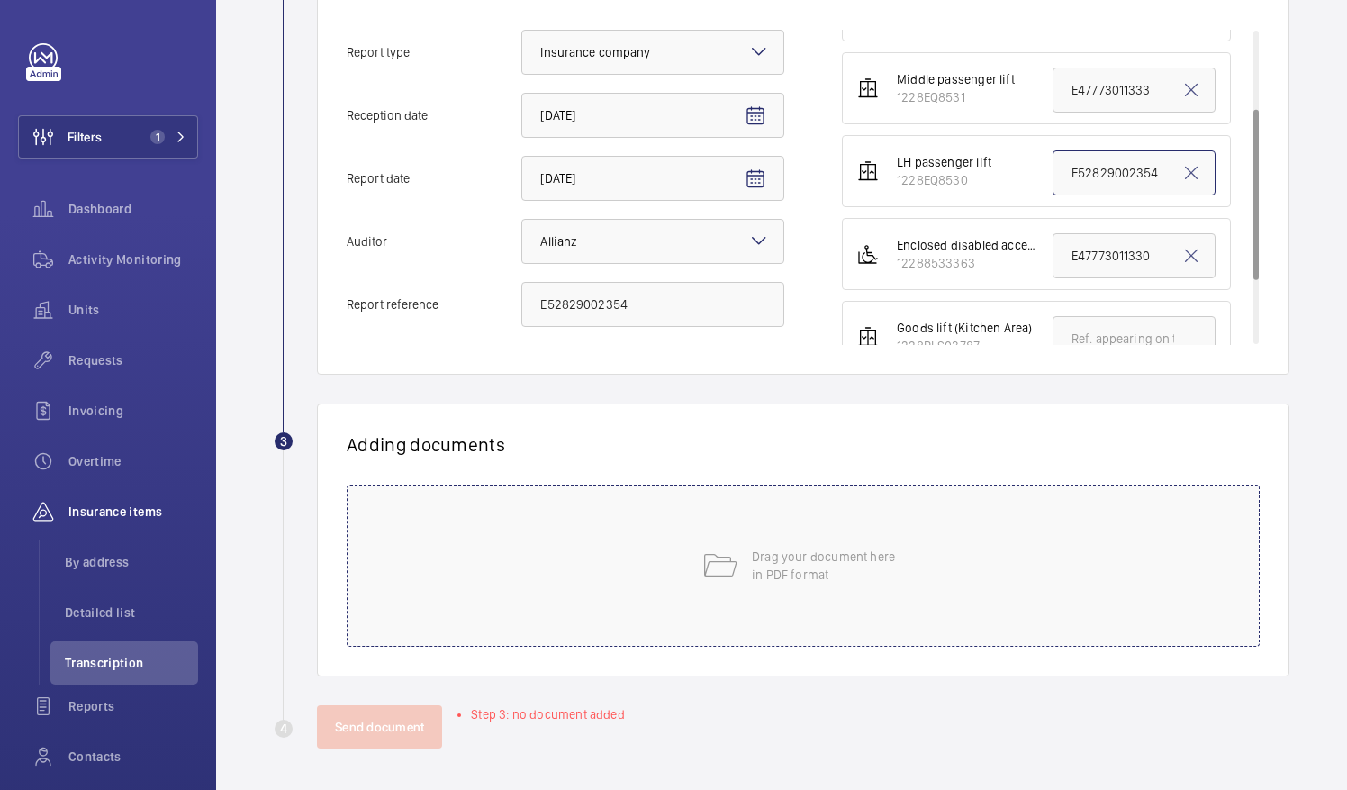
type input "E52829002354"
click at [857, 553] on p "Drag your document here in PDF format" at bounding box center [828, 566] width 153 height 36
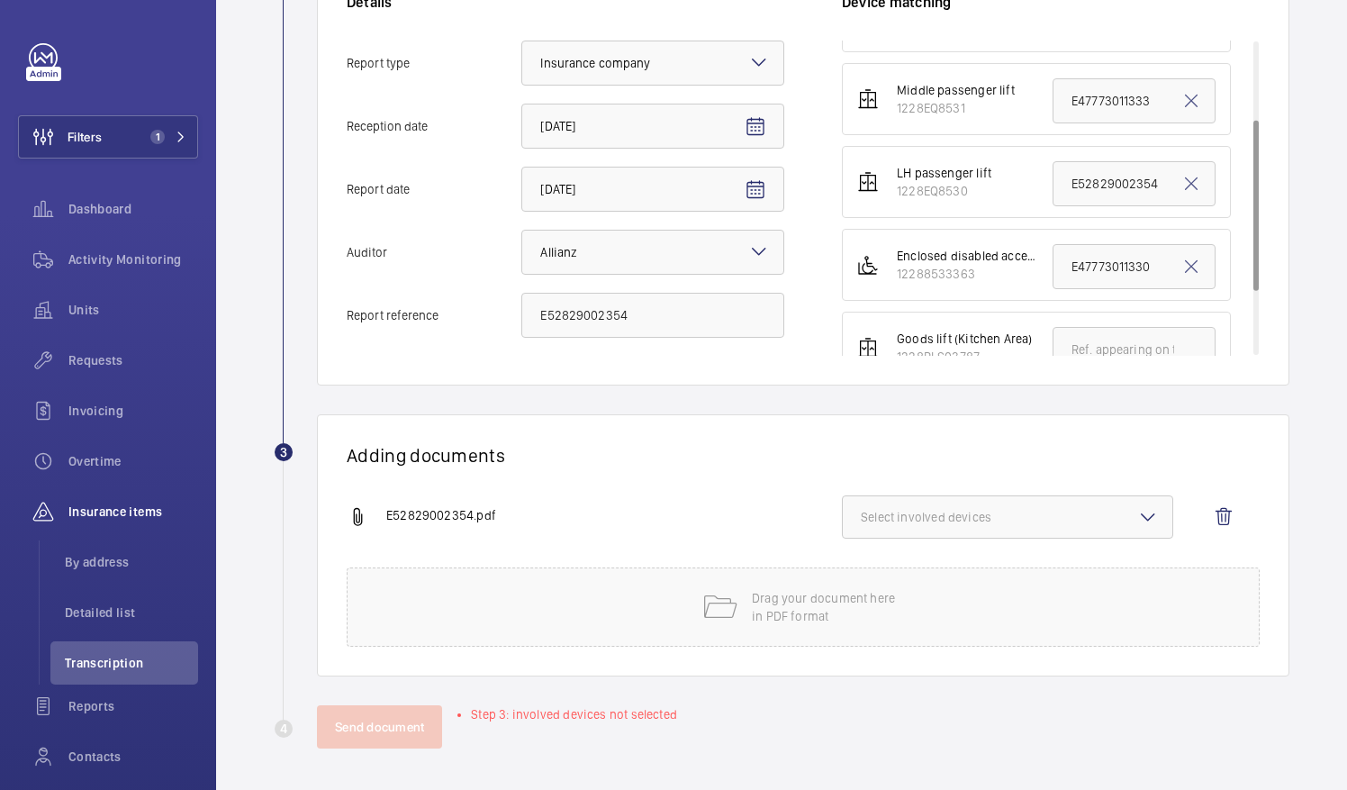
click at [904, 504] on button "Select involved devices" at bounding box center [1007, 516] width 331 height 43
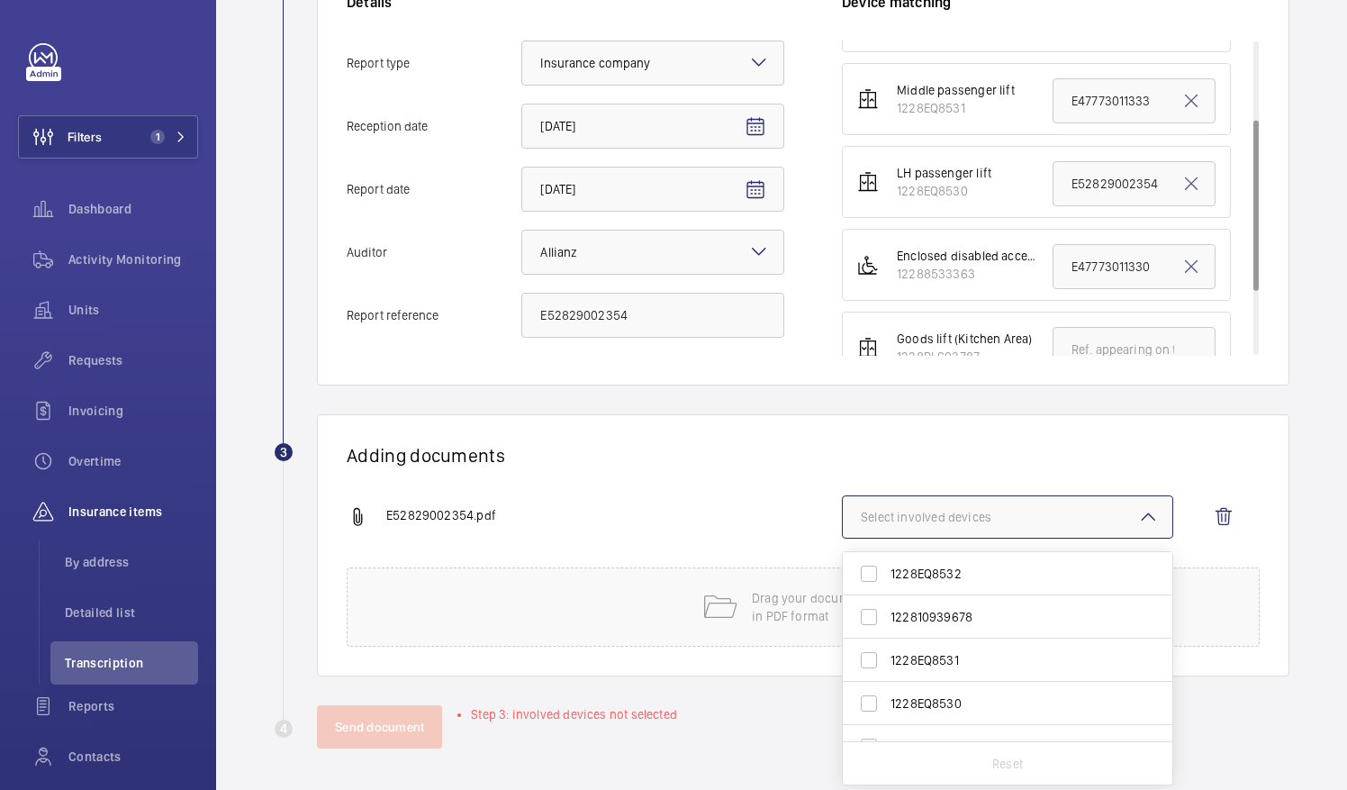
click at [948, 697] on span "1228EQ8530" at bounding box center [1009, 703] width 237 height 18
click at [887, 697] on input "1228EQ8530" at bounding box center [869, 703] width 36 height 36
checkbox input "true"
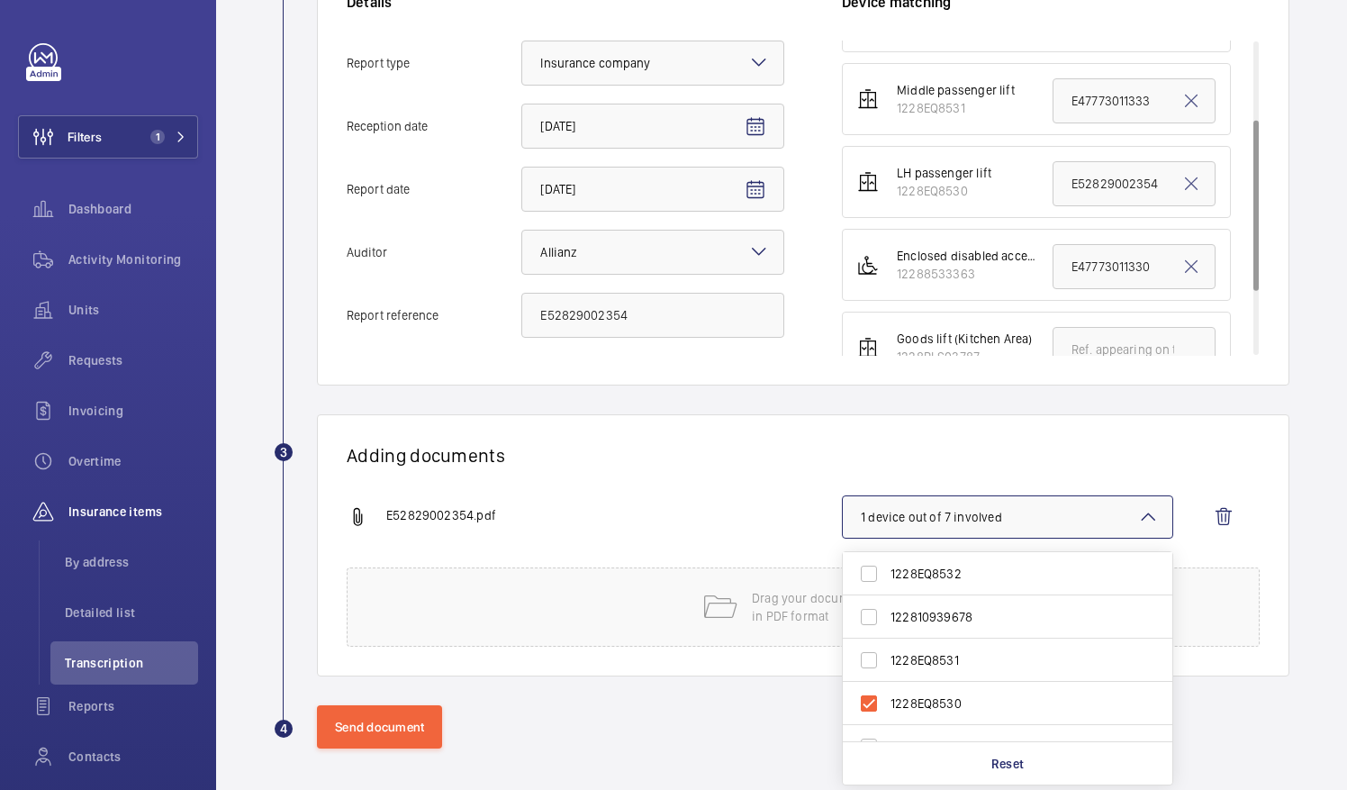
click at [711, 480] on div "Adding documents E52829002354.pdf 1 device out of 7 involved 1228EQ8532 1228109…" at bounding box center [803, 545] width 973 height 262
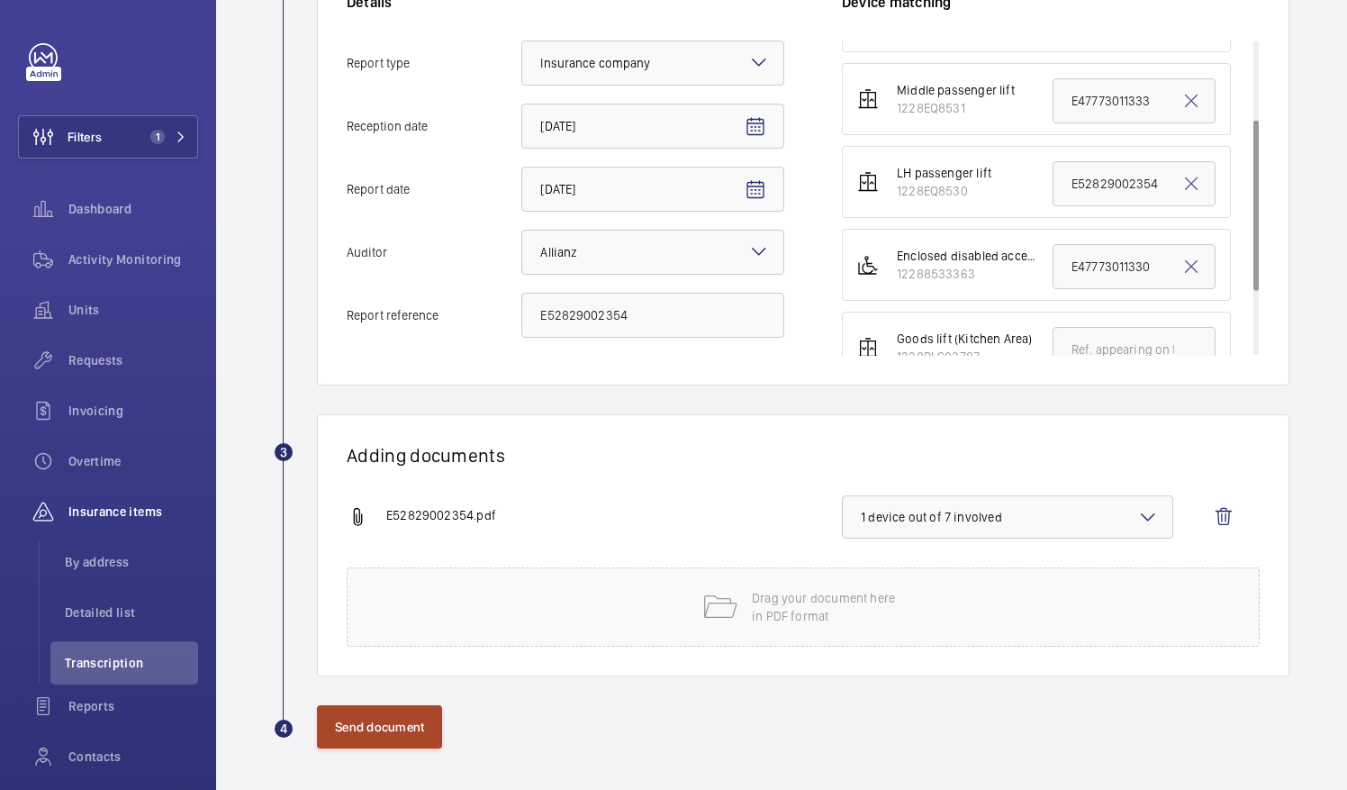
click at [391, 729] on button "Send document" at bounding box center [379, 726] width 125 height 43
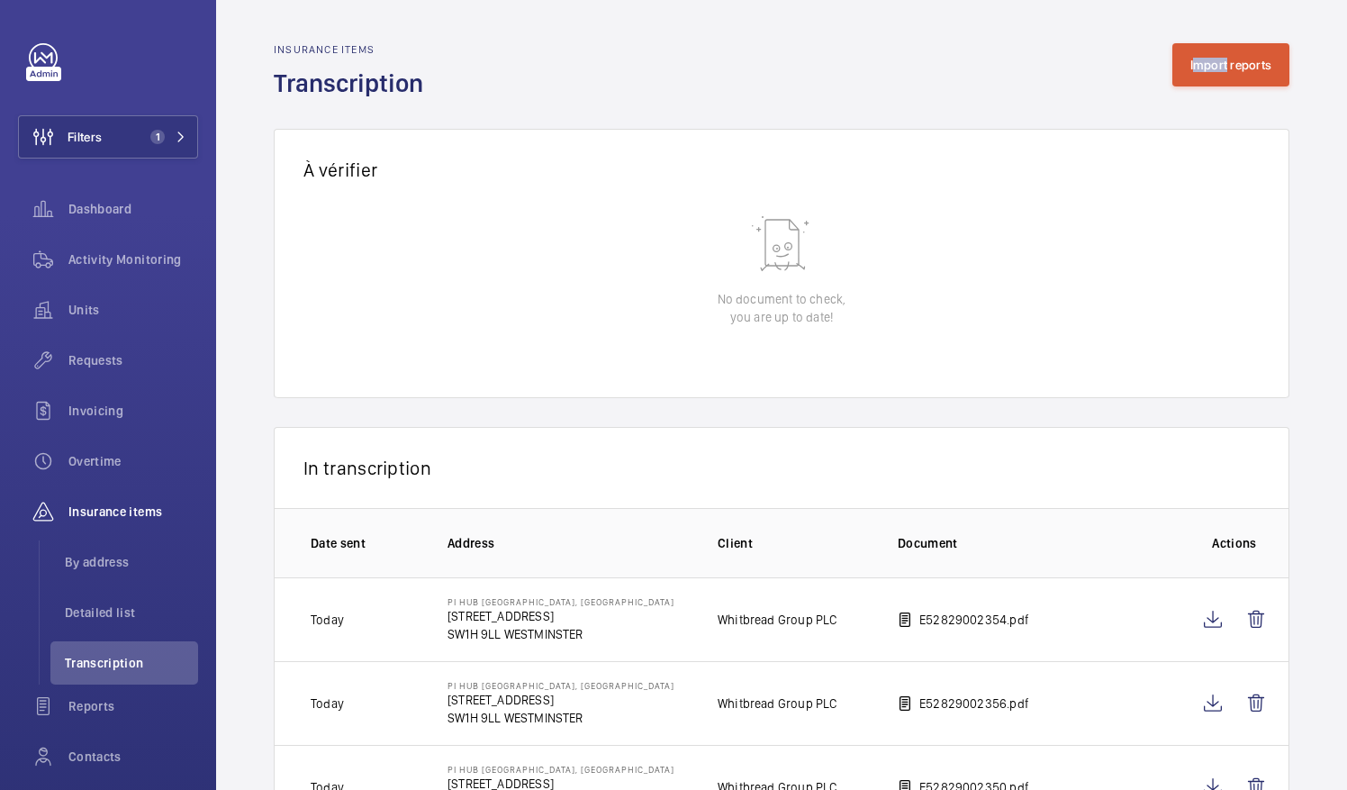
drag, startPoint x: 1176, startPoint y: 88, endPoint x: 1210, endPoint y: 43, distance: 56.6
click at [1210, 43] on div "Insurance items Transcription Import reports" at bounding box center [782, 71] width 1016 height 57
click at [1210, 43] on wm-front-admin-audit-in-transcription-table "Insurance items Transcription Import reports À vérifier 0 of 0 Reception date A…" at bounding box center [781, 436] width 1131 height 873
click at [1239, 67] on button "Import reports" at bounding box center [1232, 64] width 118 height 43
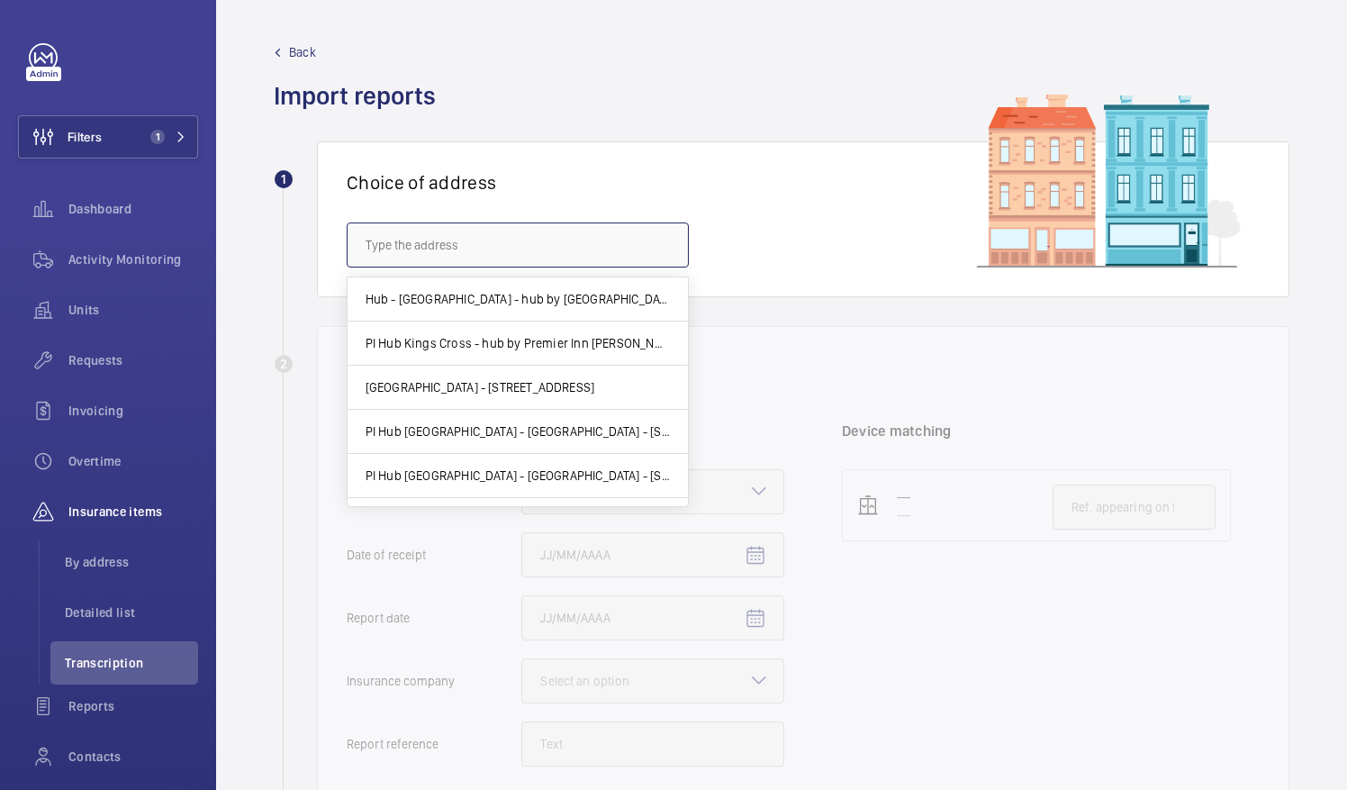
click at [628, 238] on input "text" at bounding box center [518, 244] width 342 height 45
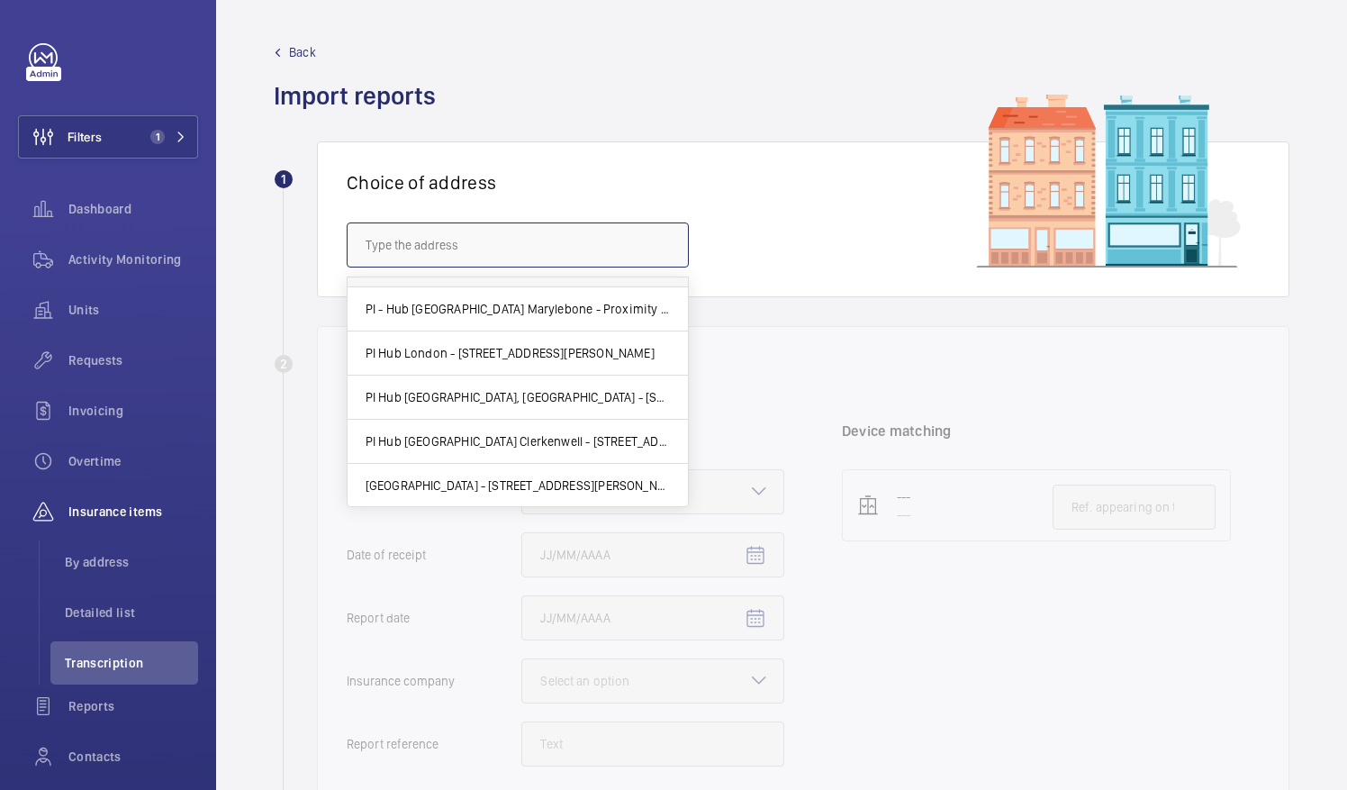
scroll to position [439, 0]
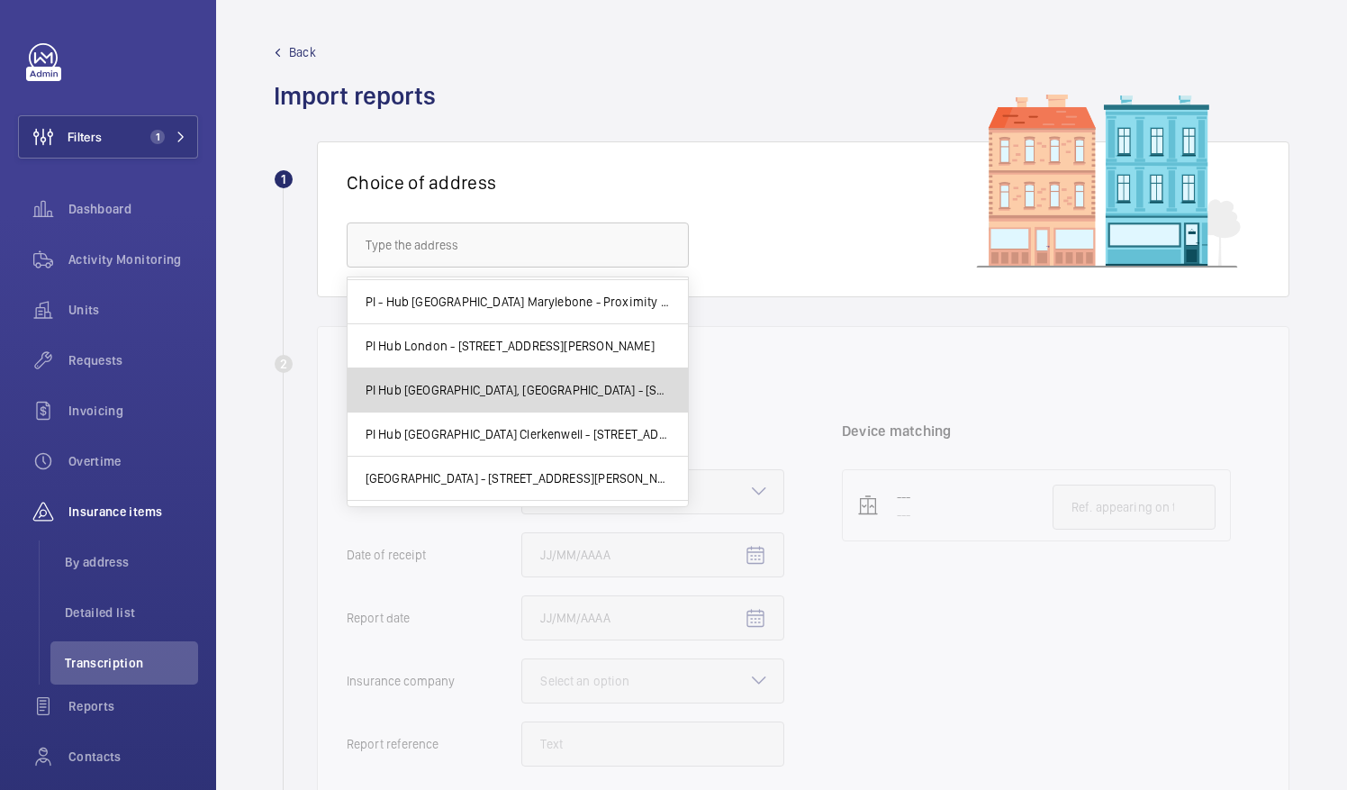
click at [560, 402] on mat-option "PI Hub [GEOGRAPHIC_DATA], [GEOGRAPHIC_DATA] - [STREET_ADDRESS]" at bounding box center [518, 390] width 340 height 44
type input "PI Hub [GEOGRAPHIC_DATA], [GEOGRAPHIC_DATA] - [STREET_ADDRESS]"
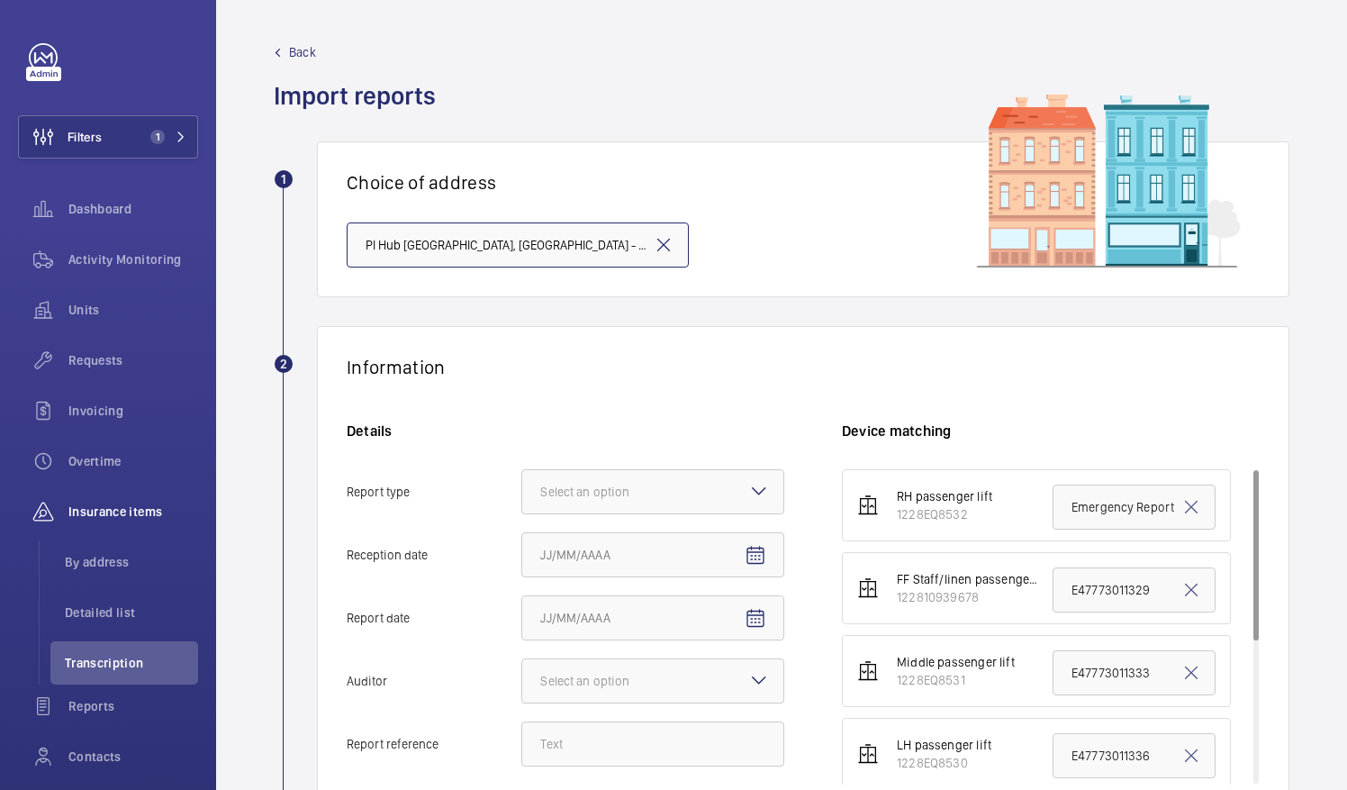
scroll to position [0, 213]
click at [650, 497] on div "Select an option" at bounding box center [607, 492] width 134 height 18
click at [522, 497] on input "Report type Select an option" at bounding box center [522, 491] width 0 height 43
click at [663, 547] on span "Insurance company" at bounding box center [652, 547] width 225 height 18
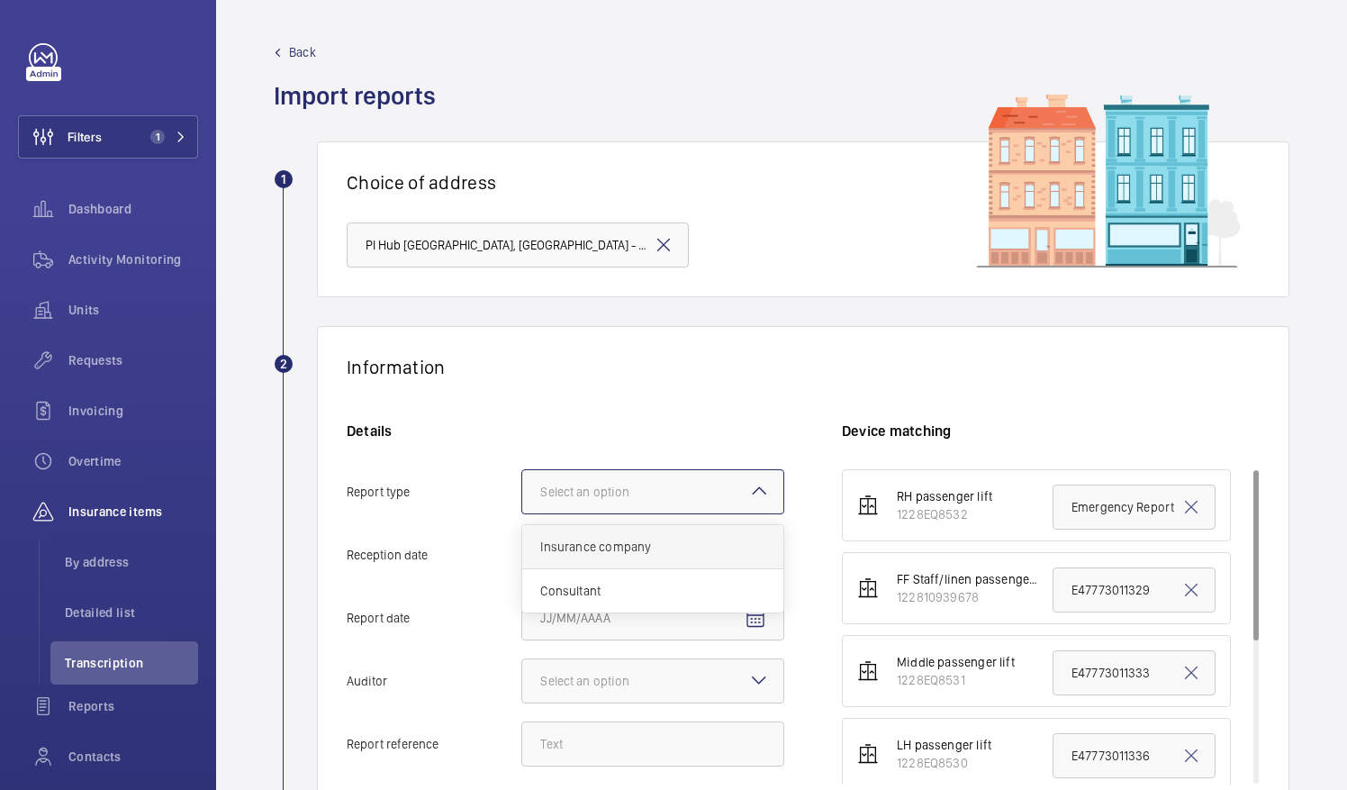
click at [522, 513] on input "Report type Select an option Insurance company Consultant" at bounding box center [522, 491] width 0 height 43
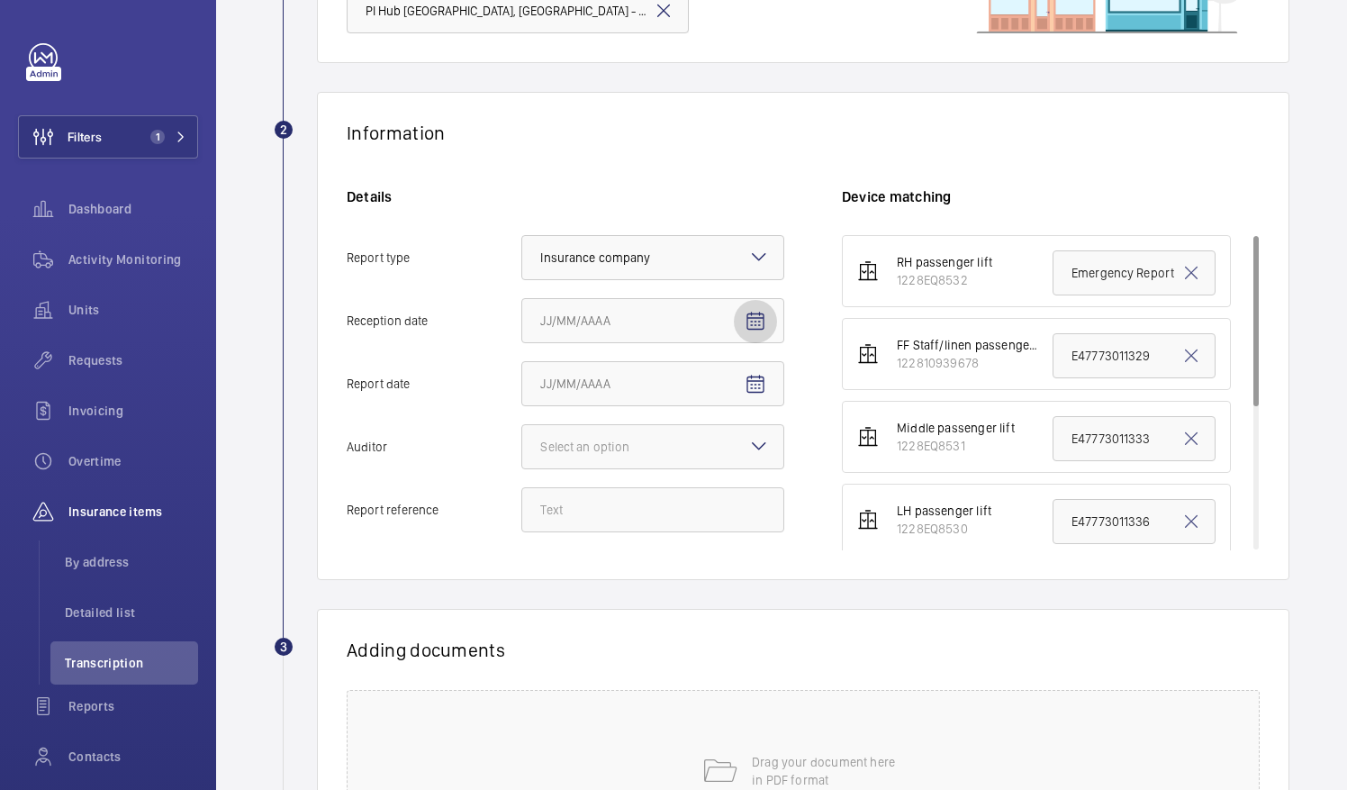
click at [748, 330] on mat-icon "Open calendar" at bounding box center [756, 322] width 22 height 22
click at [625, 497] on span "7" at bounding box center [619, 503] width 32 height 32
type input "[DATE]"
click at [760, 389] on mat-icon "Open calendar" at bounding box center [756, 385] width 22 height 22
click at [533, 560] on span "5" at bounding box center [547, 566] width 32 height 32
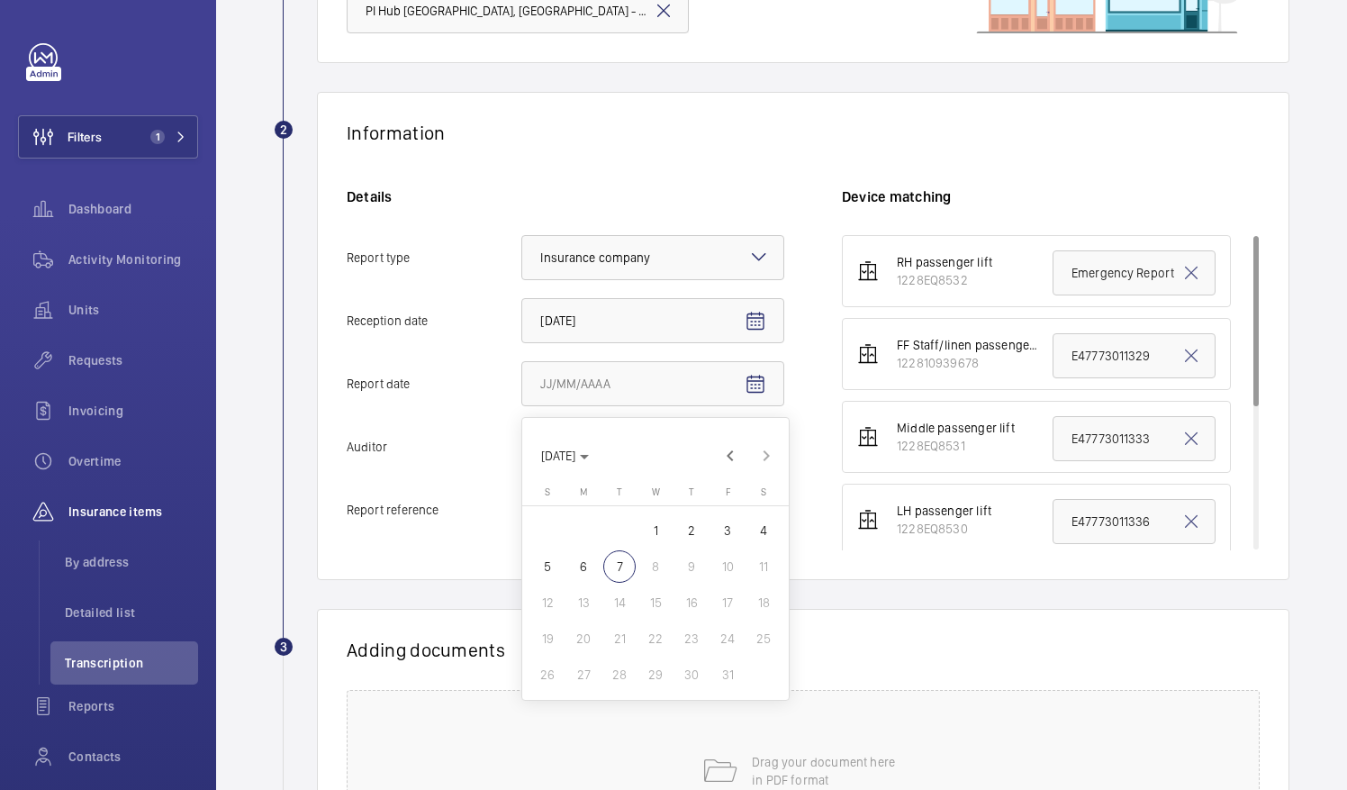
type input "[DATE]"
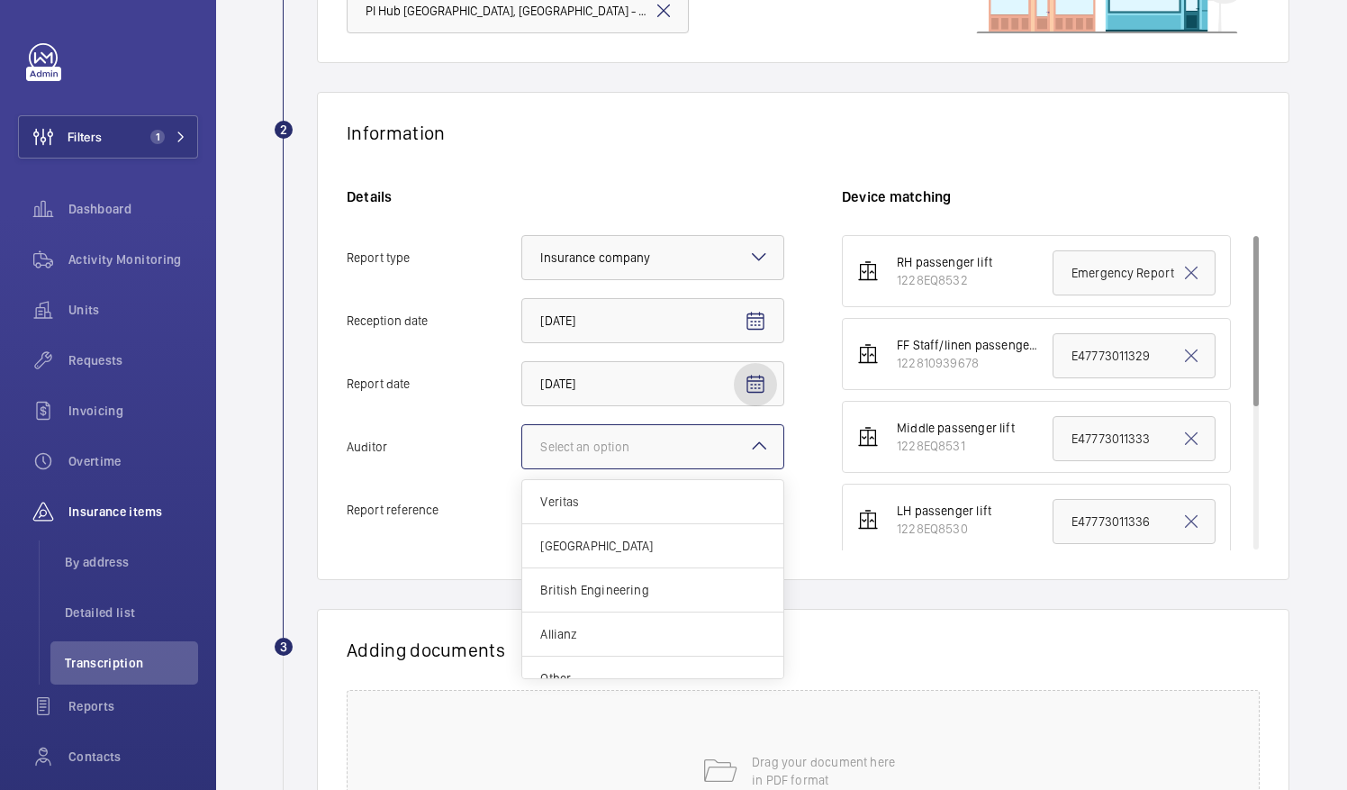
click at [621, 450] on div "Select an option" at bounding box center [607, 447] width 134 height 18
click at [522, 450] on input "Auditor Select an option Veritas Zurich British Engineering Allianz Other" at bounding box center [522, 446] width 0 height 43
click at [582, 642] on div "Allianz" at bounding box center [652, 634] width 261 height 44
click at [522, 468] on input "Auditor Select an option Veritas Zurich British Engineering Allianz Other" at bounding box center [522, 446] width 0 height 43
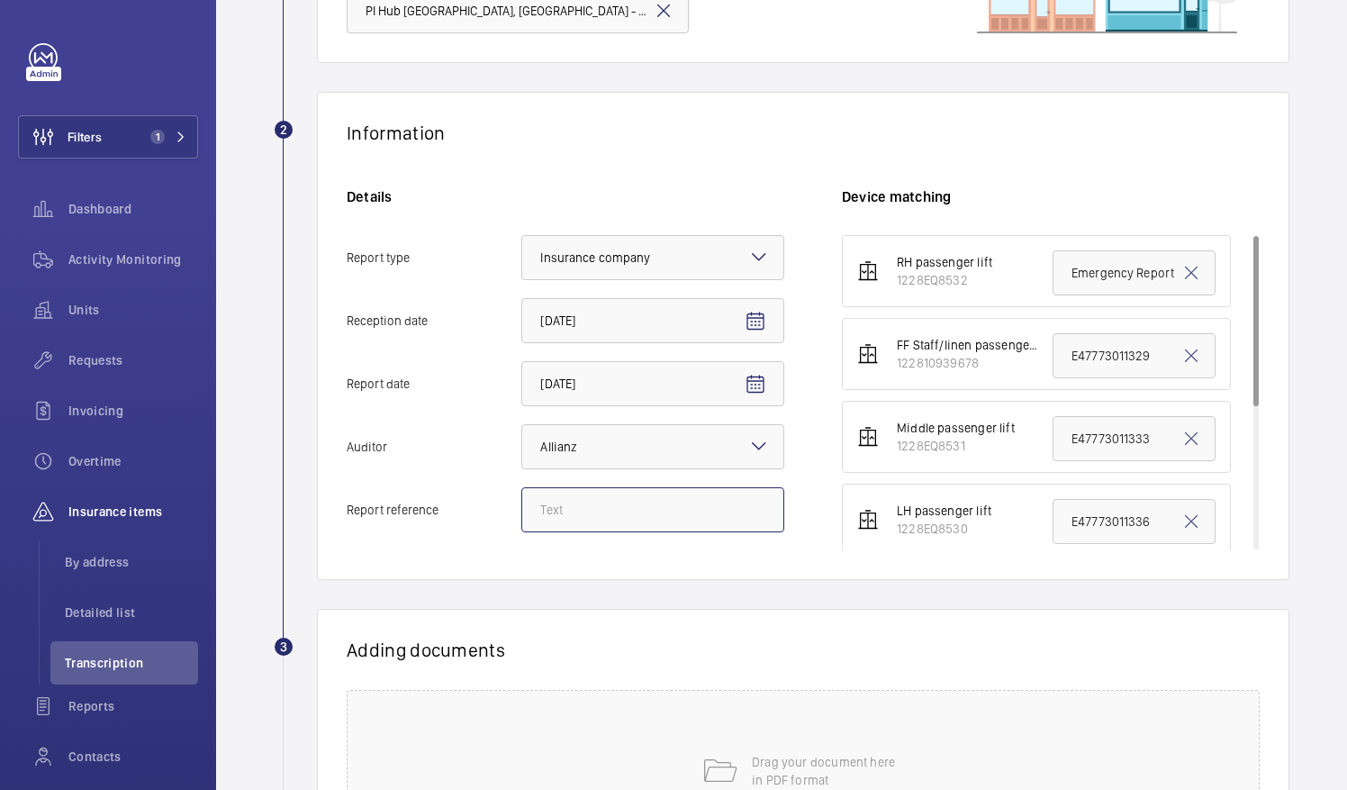
click at [638, 488] on input "Report reference" at bounding box center [652, 509] width 263 height 45
paste input "E52829002353"
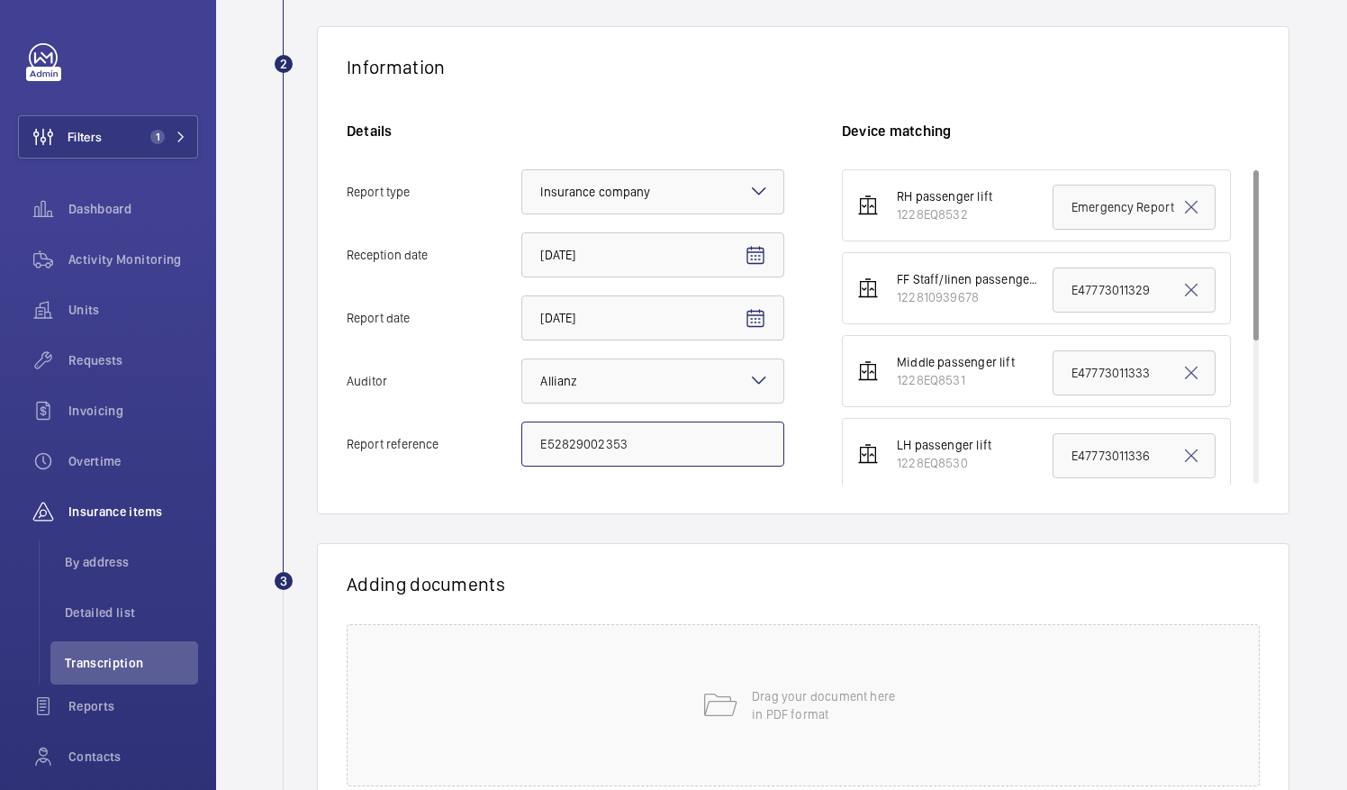
scroll to position [301, 0]
type input "E52829002353"
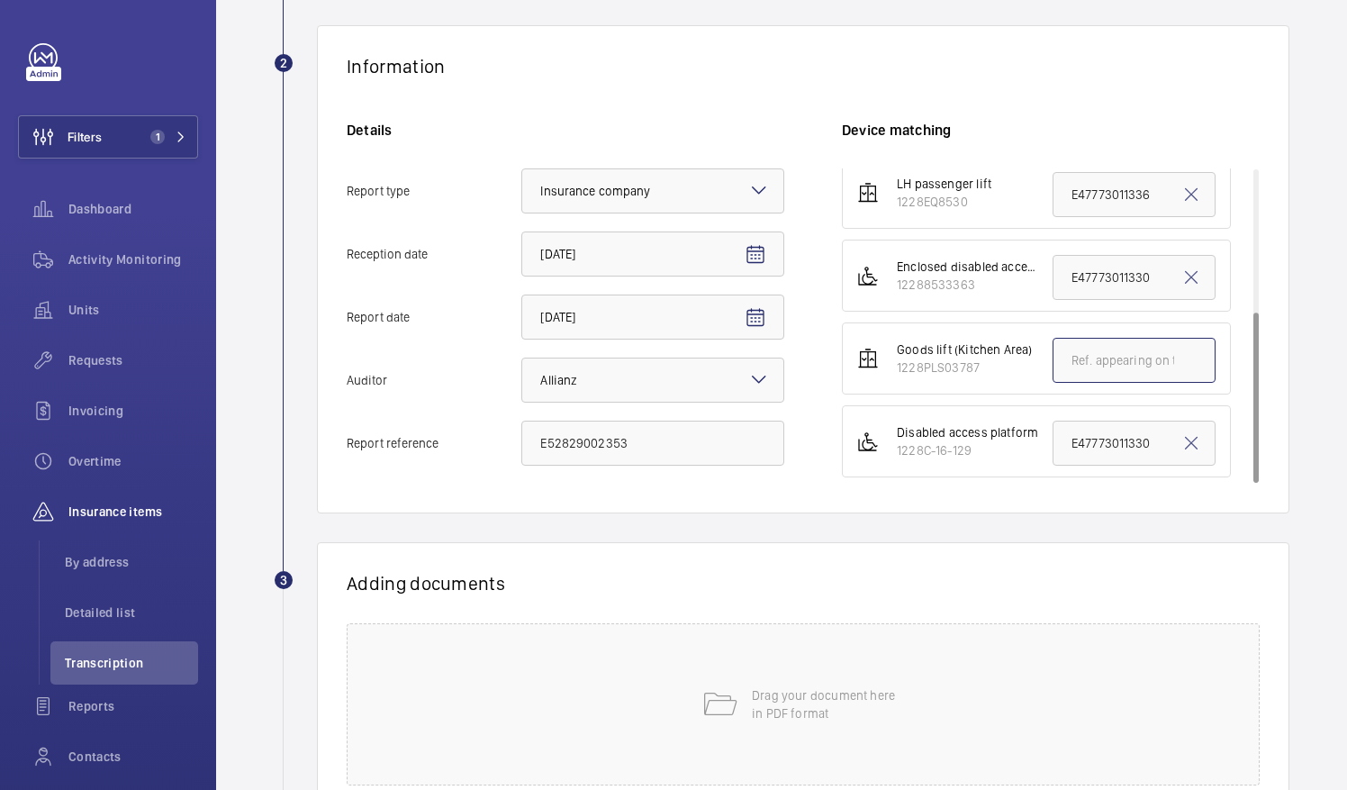
click at [1059, 351] on input "text" at bounding box center [1134, 360] width 163 height 45
paste input "E52829002353"
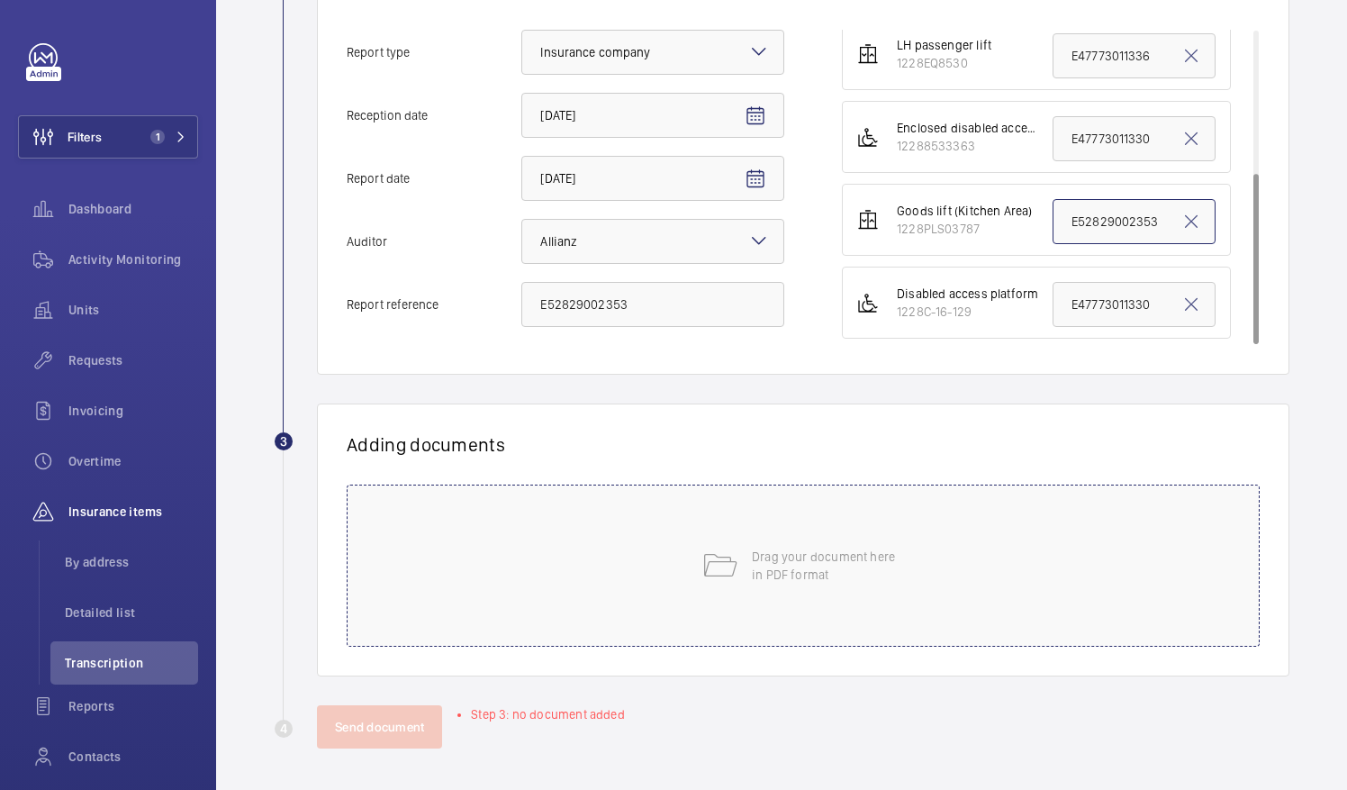
type input "E52829002353"
click at [729, 589] on div "Drag your document here in PDF format" at bounding box center [803, 565] width 913 height 162
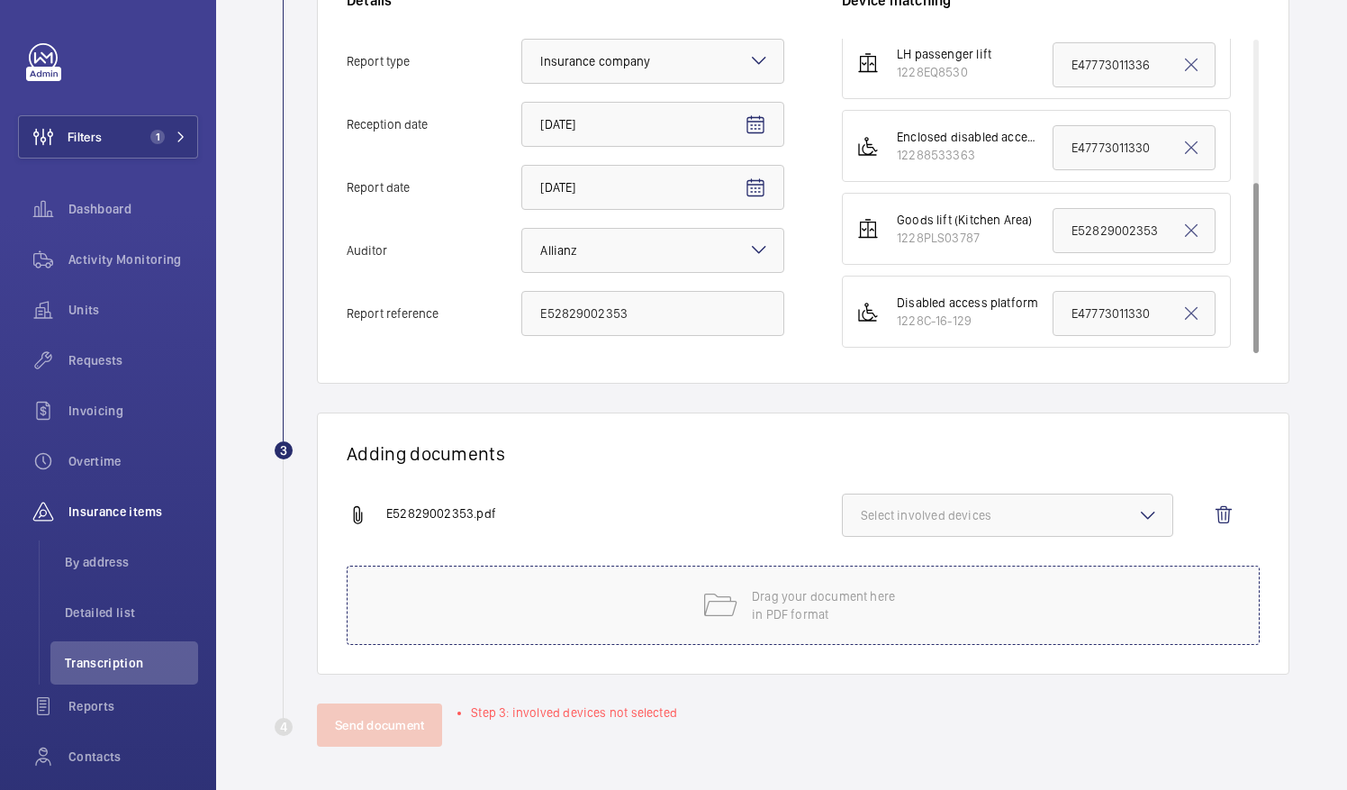
scroll to position [429, 0]
click at [985, 519] on span "Select involved devices" at bounding box center [1008, 517] width 294 height 18
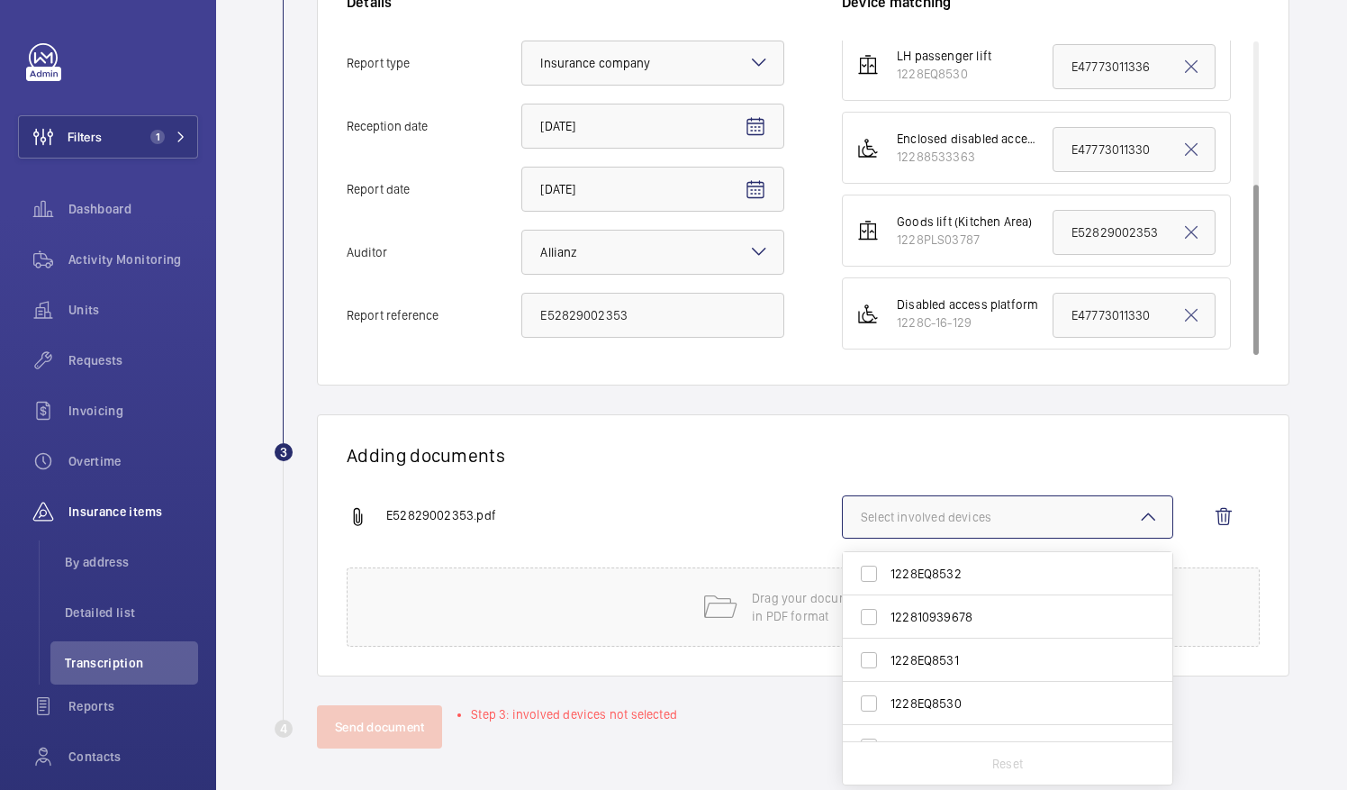
scroll to position [113, 0]
click at [878, 675] on input "1228PLS03787" at bounding box center [869, 676] width 36 height 36
checkbox input "true"
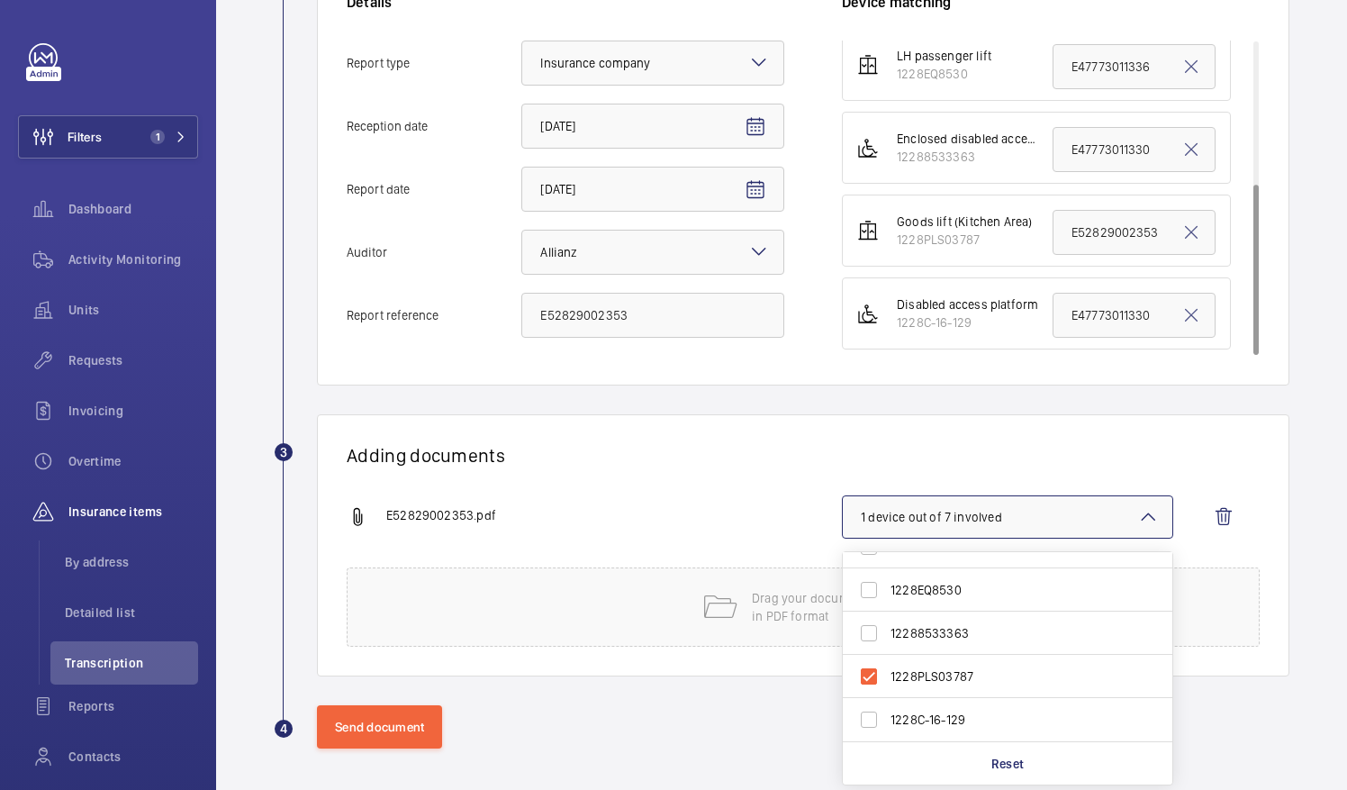
click at [738, 477] on div "Adding documents E52829002353.pdf 1 device out of 7 involved 1228EQ8532 1228109…" at bounding box center [803, 545] width 973 height 262
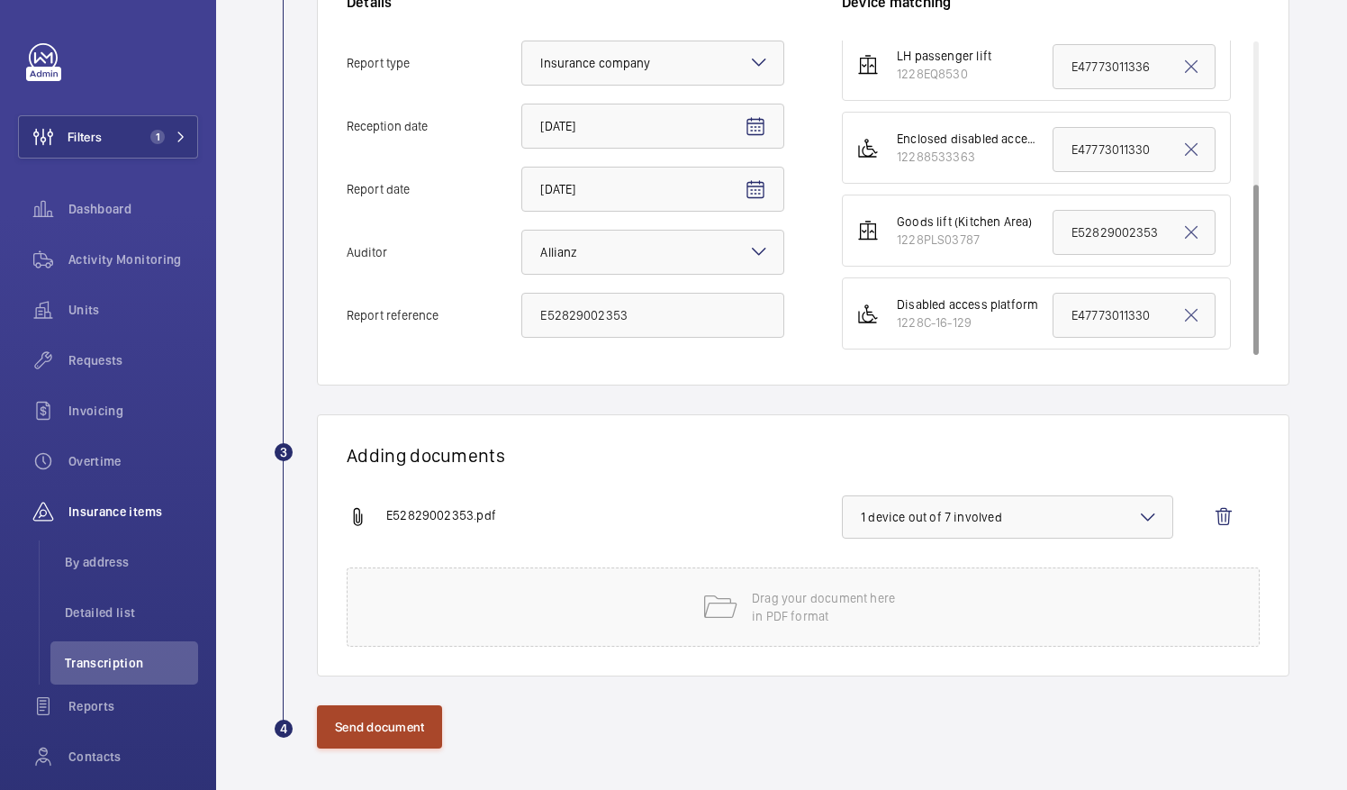
click at [409, 710] on button "Send document" at bounding box center [379, 726] width 125 height 43
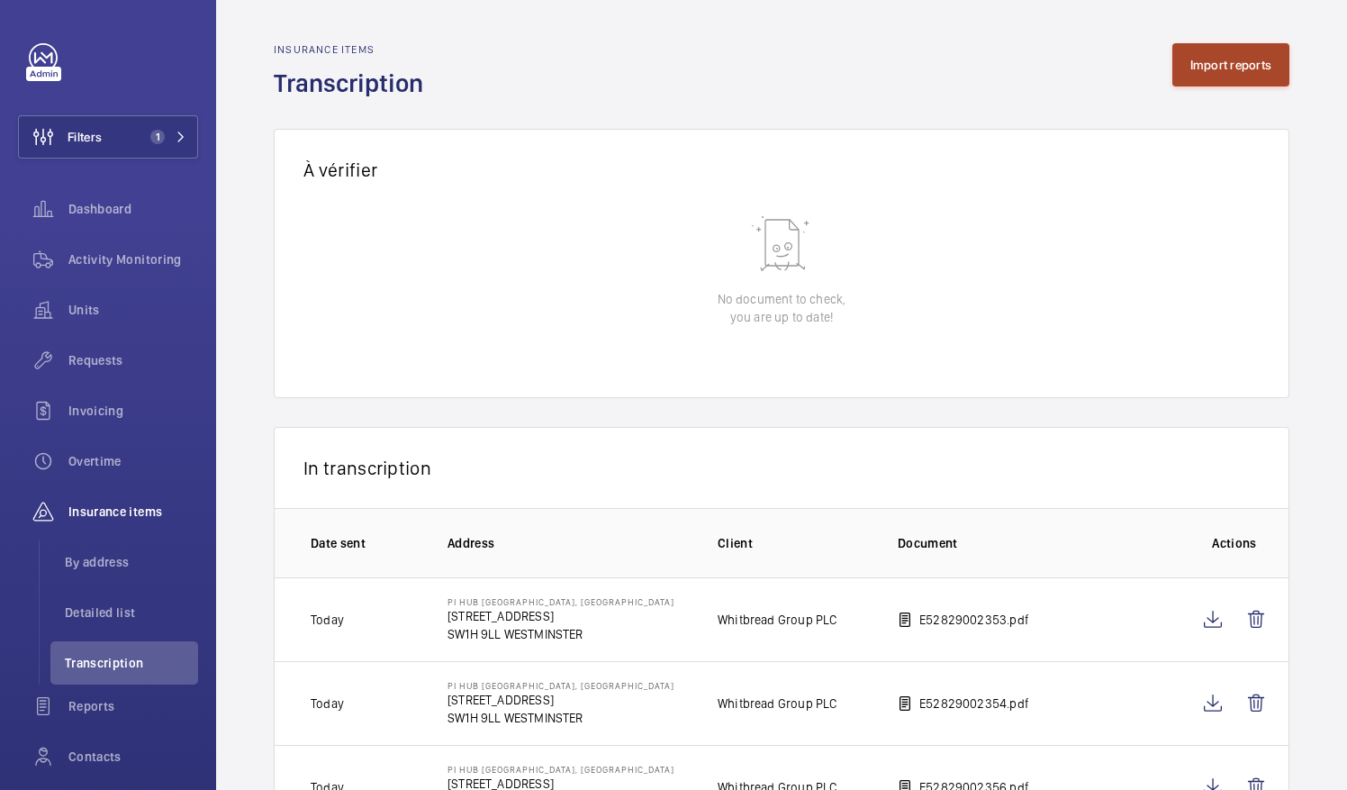
click at [1198, 81] on button "Import reports" at bounding box center [1232, 64] width 118 height 43
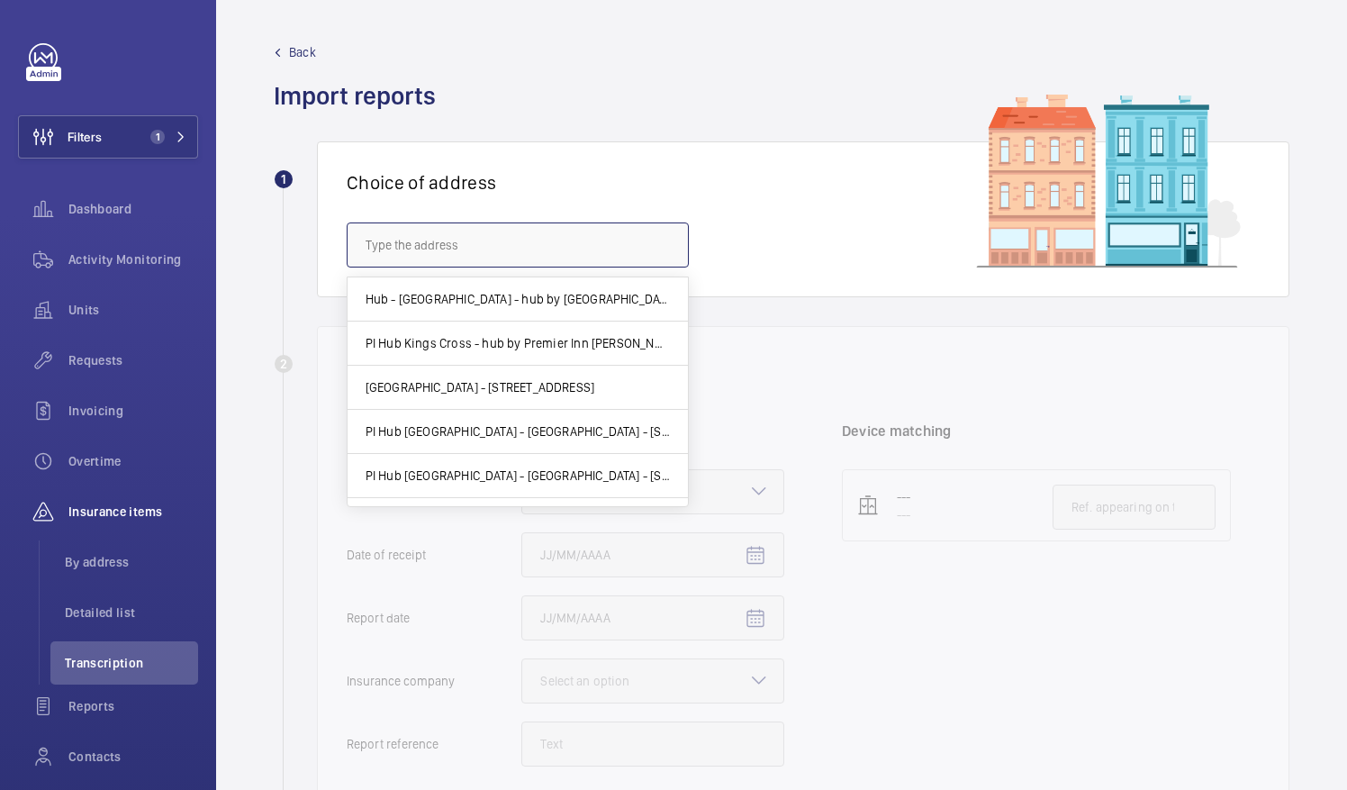
click at [594, 254] on input "text" at bounding box center [518, 244] width 342 height 45
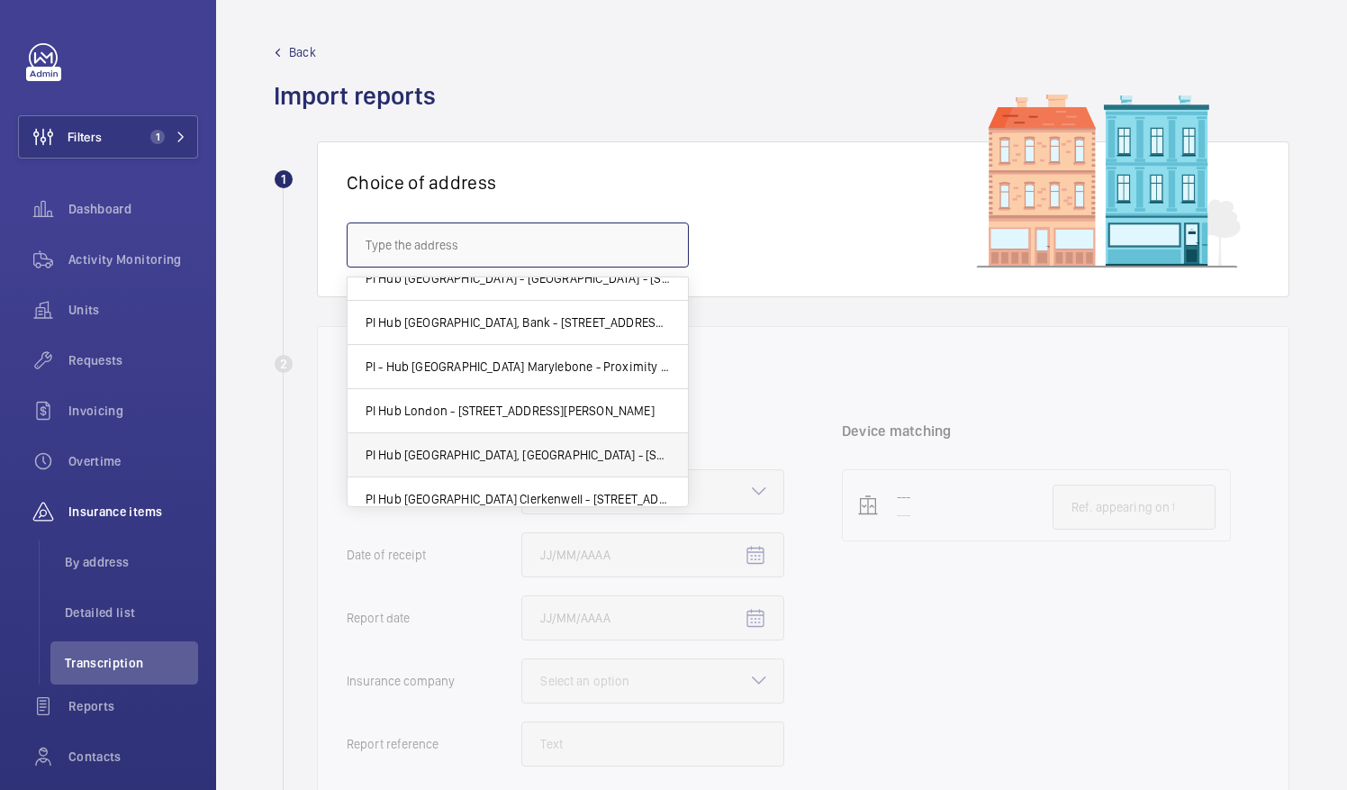
scroll to position [375, 0]
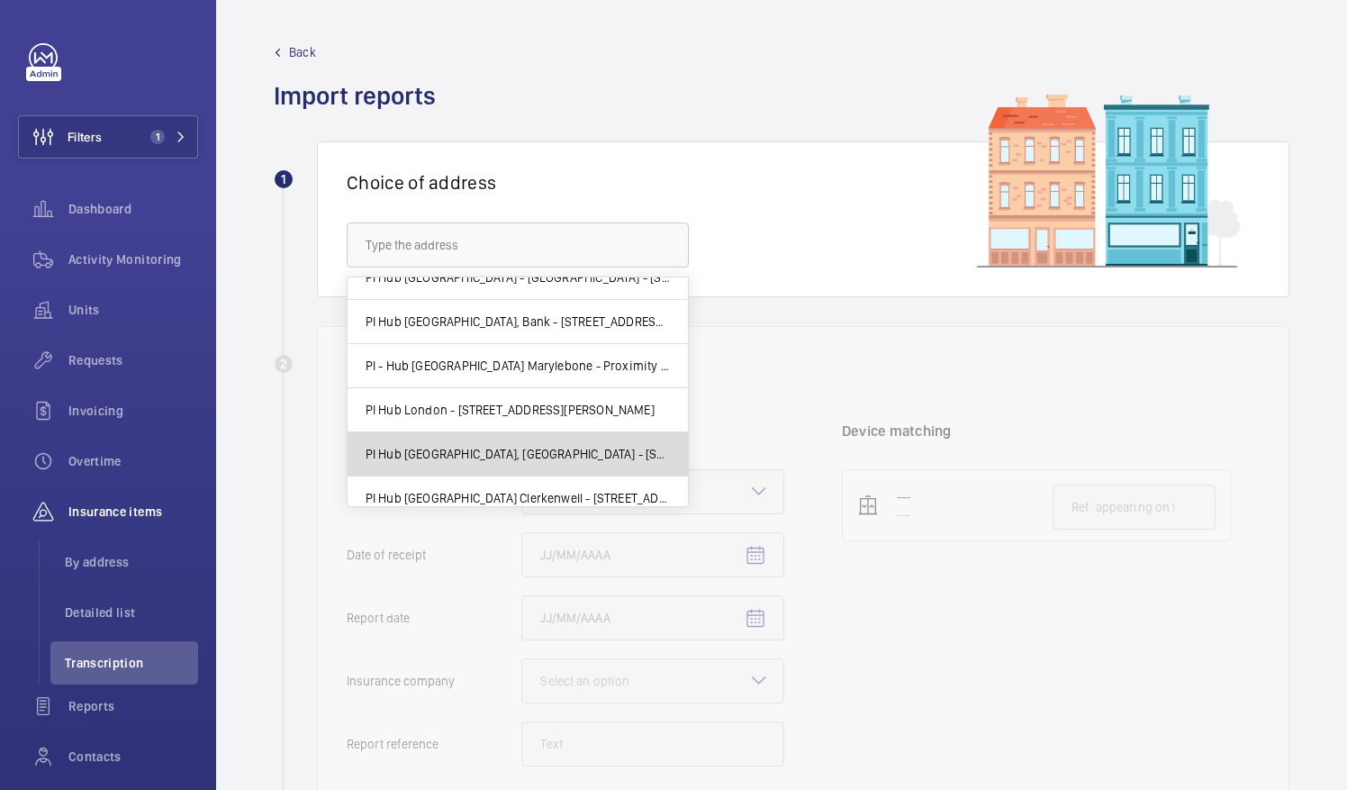
click at [565, 445] on span "PI Hub [GEOGRAPHIC_DATA], [GEOGRAPHIC_DATA] - [STREET_ADDRESS]" at bounding box center [518, 454] width 304 height 18
type input "PI Hub [GEOGRAPHIC_DATA], [GEOGRAPHIC_DATA] - [STREET_ADDRESS]"
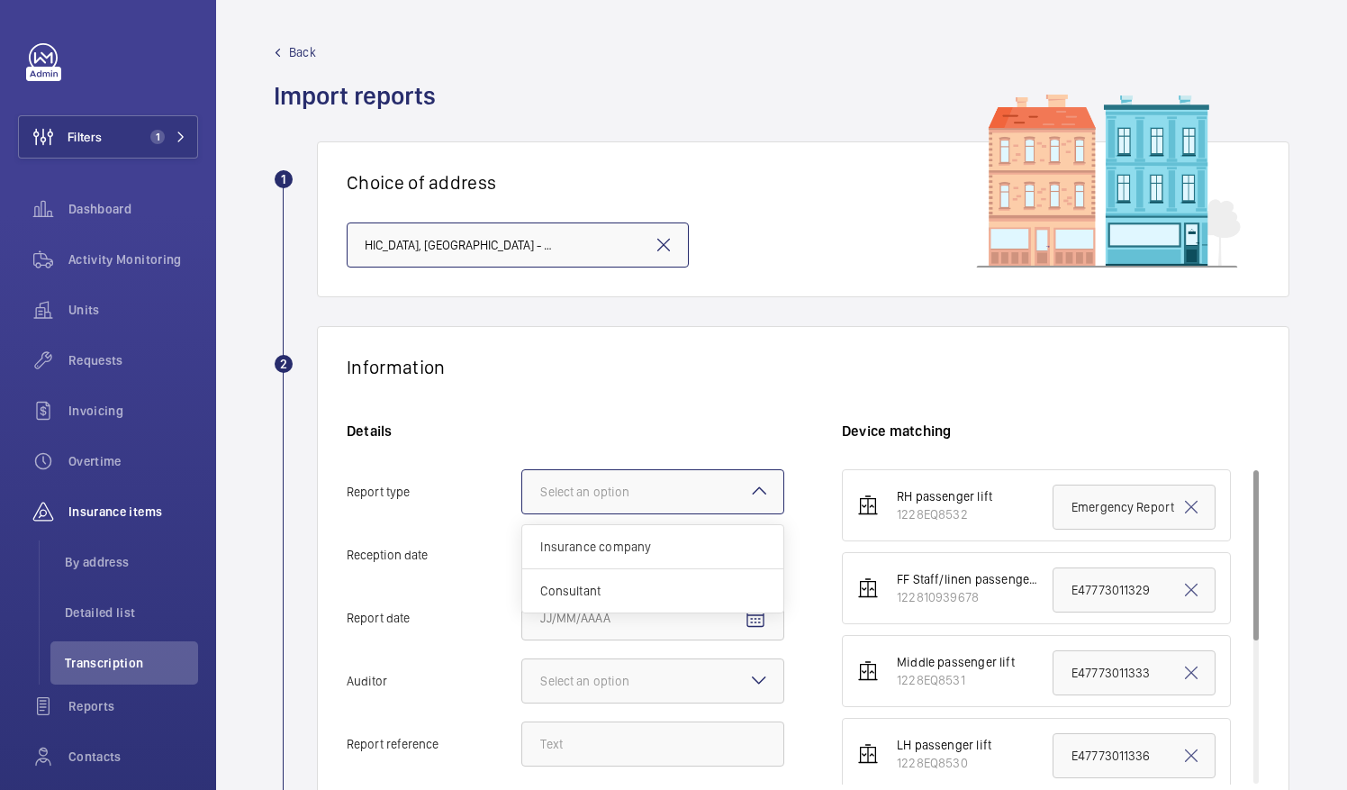
click at [735, 474] on div at bounding box center [652, 491] width 261 height 43
click at [522, 474] on input "Report type Select an option Insurance company Consultant" at bounding box center [522, 491] width 0 height 43
click at [711, 528] on div "Insurance company" at bounding box center [652, 547] width 261 height 44
click at [522, 513] on input "Report type Select an option Insurance company Consultant" at bounding box center [522, 491] width 0 height 43
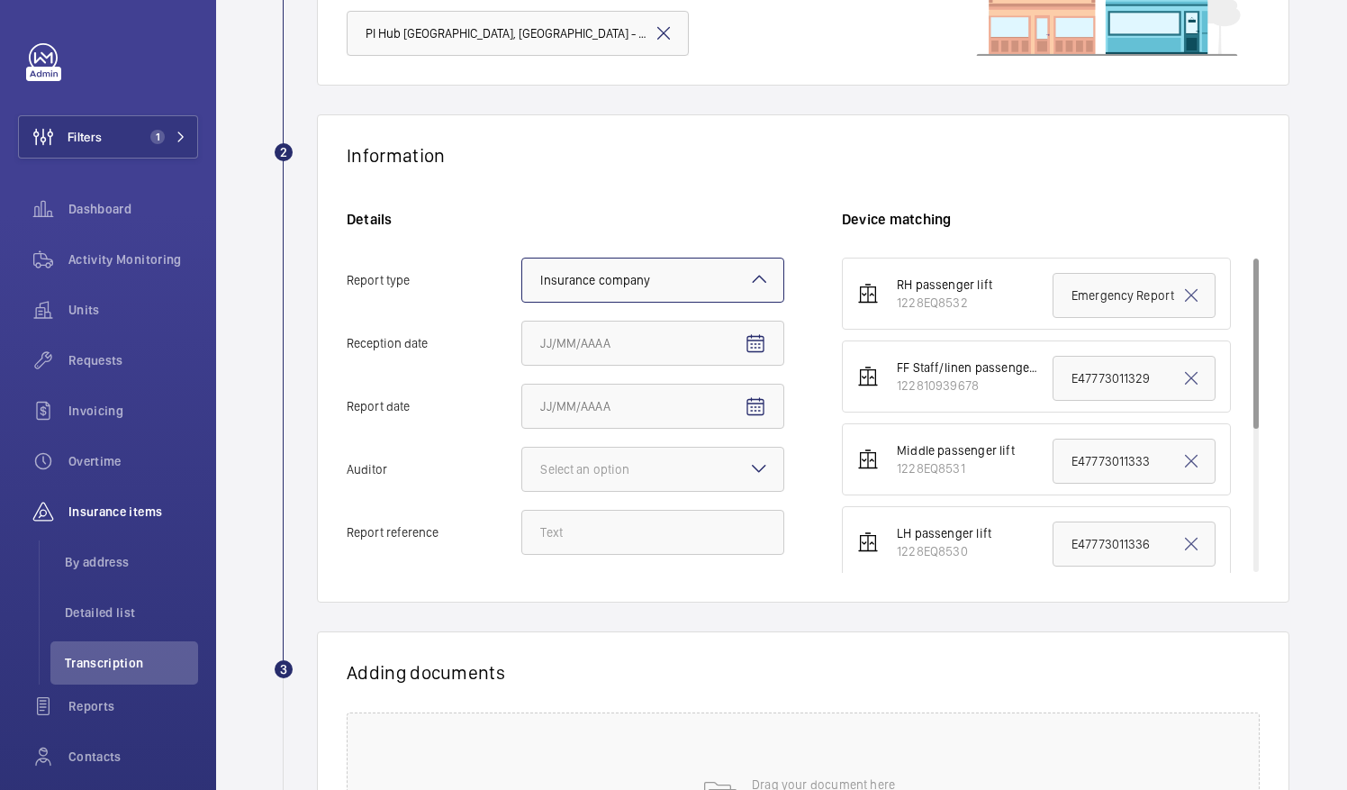
scroll to position [213, 0]
click at [773, 346] on span "Open calendar" at bounding box center [755, 342] width 43 height 43
click at [617, 531] on span "7" at bounding box center [619, 525] width 32 height 32
type input "[DATE]"
click at [755, 406] on mat-icon "Open calendar" at bounding box center [756, 406] width 22 height 22
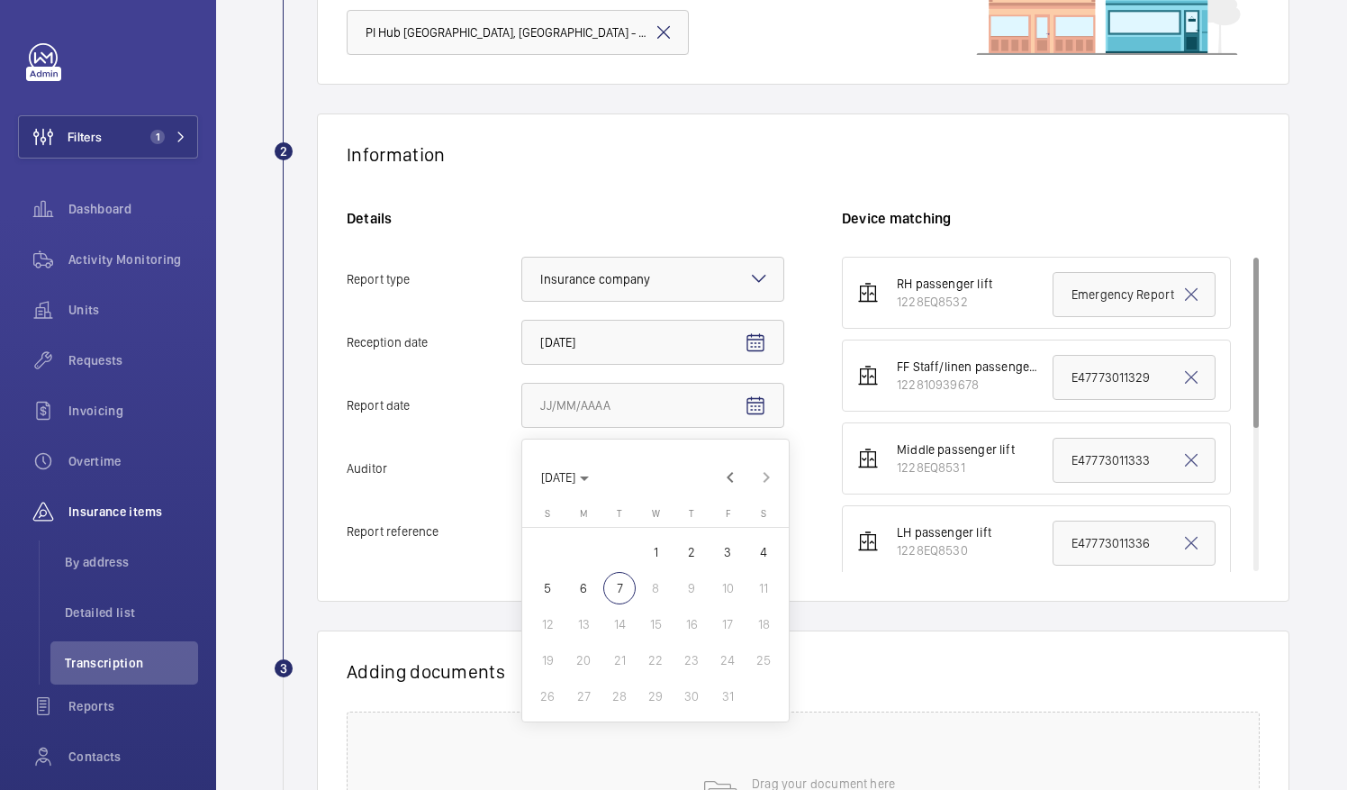
click at [552, 577] on span "5" at bounding box center [547, 588] width 32 height 32
type input "[DATE]"
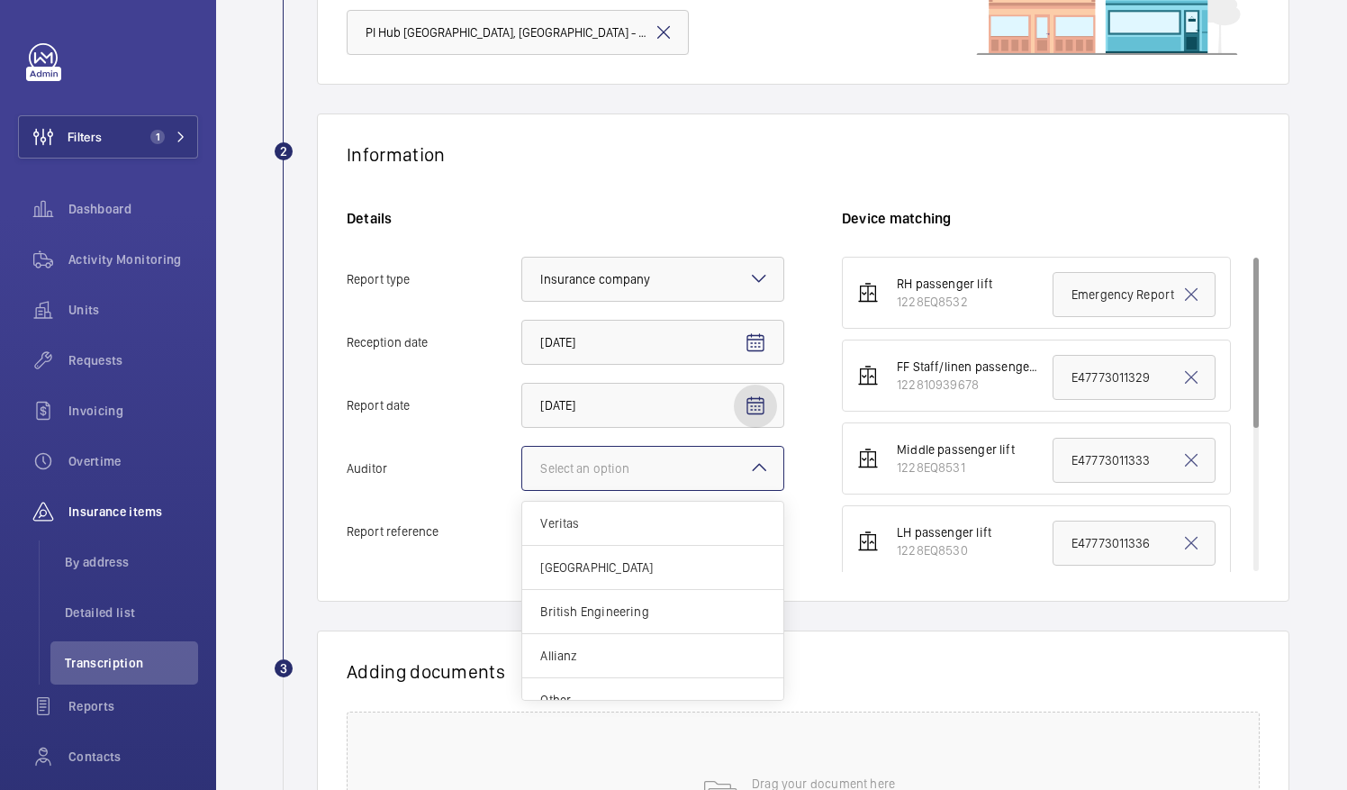
click at [654, 475] on div "Select an option" at bounding box center [607, 468] width 134 height 18
click at [522, 475] on input "Auditor Select an option Veritas Zurich British Engineering Allianz Other" at bounding box center [522, 468] width 0 height 43
click at [573, 669] on div "Allianz" at bounding box center [652, 656] width 261 height 44
click at [522, 490] on input "Auditor Select an option Veritas Zurich British Engineering Allianz Other" at bounding box center [522, 468] width 0 height 43
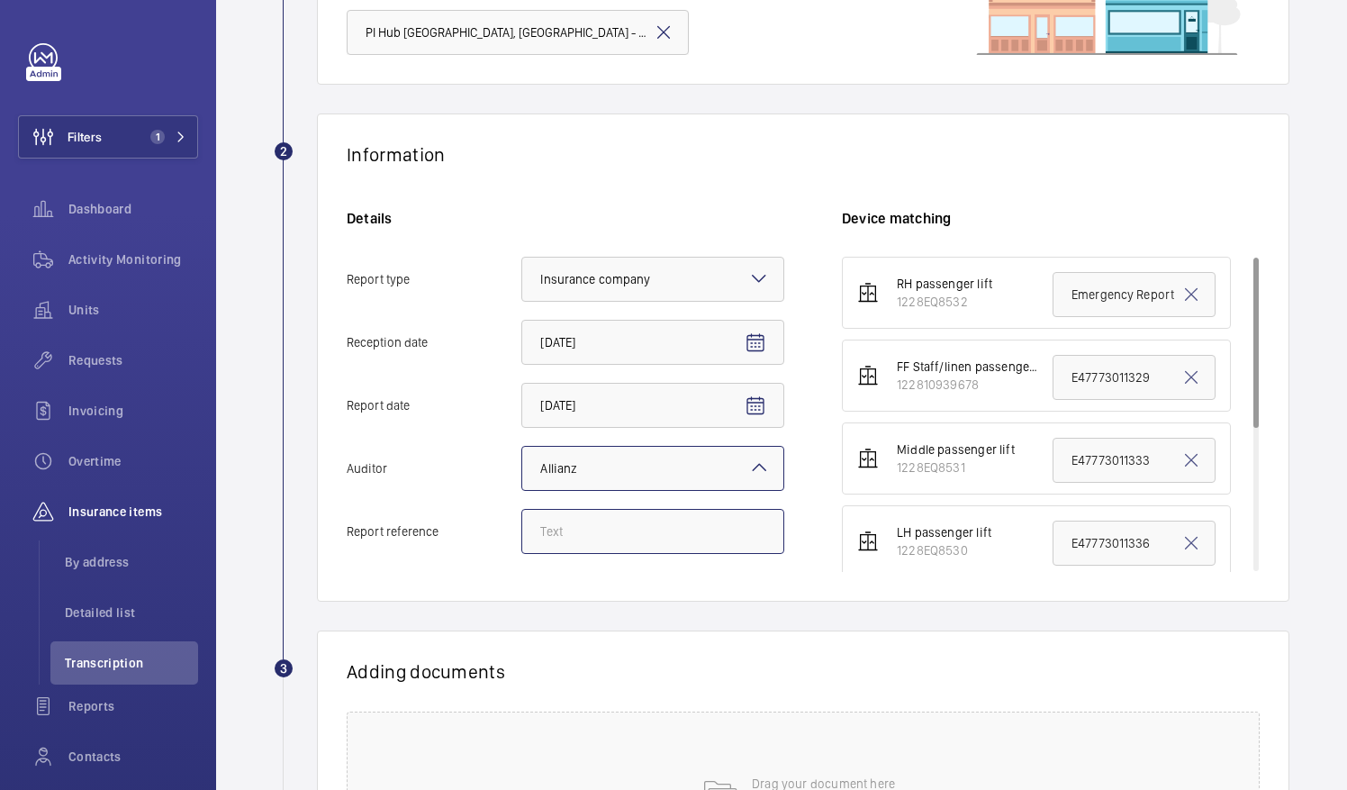
click at [638, 549] on input "Report reference" at bounding box center [652, 531] width 263 height 45
paste input "E52829002351"
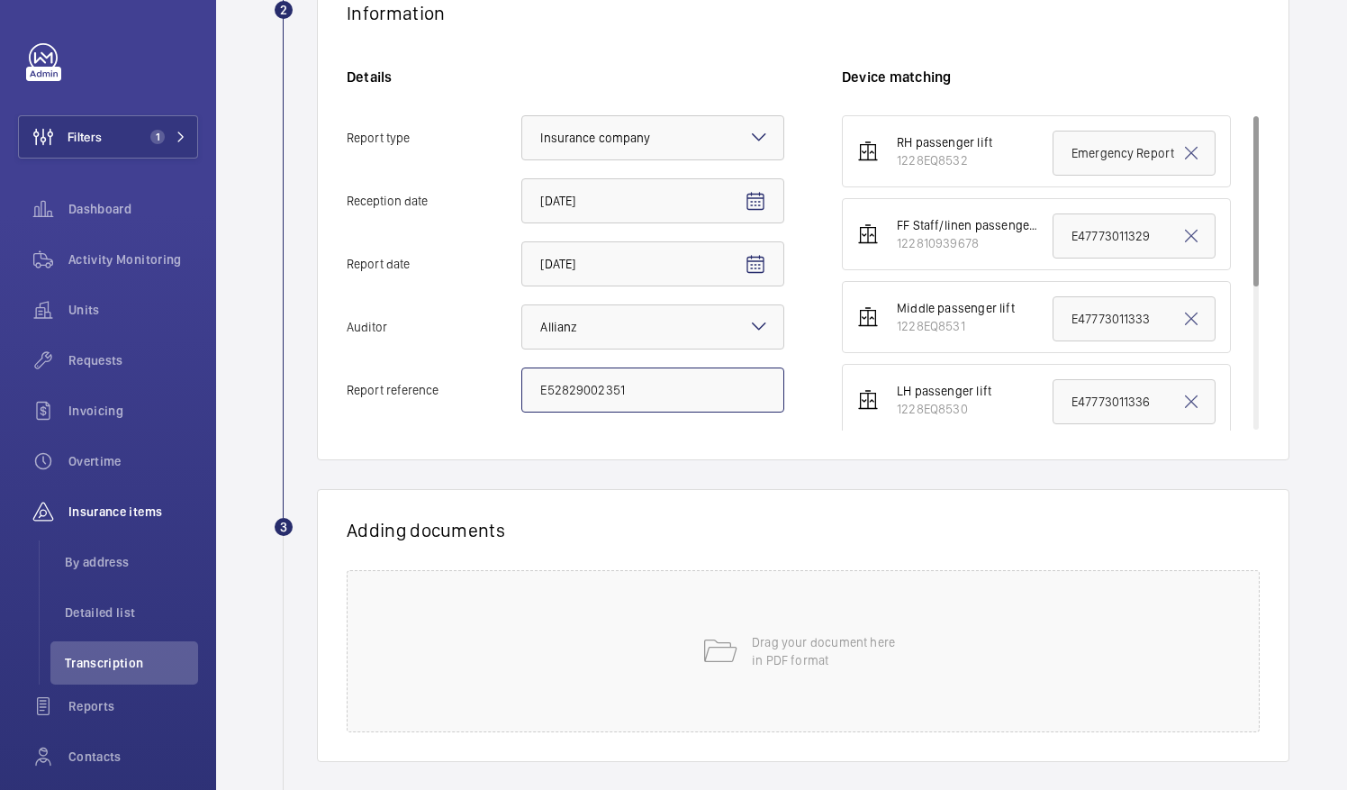
scroll to position [355, 0]
type input "E52829002351"
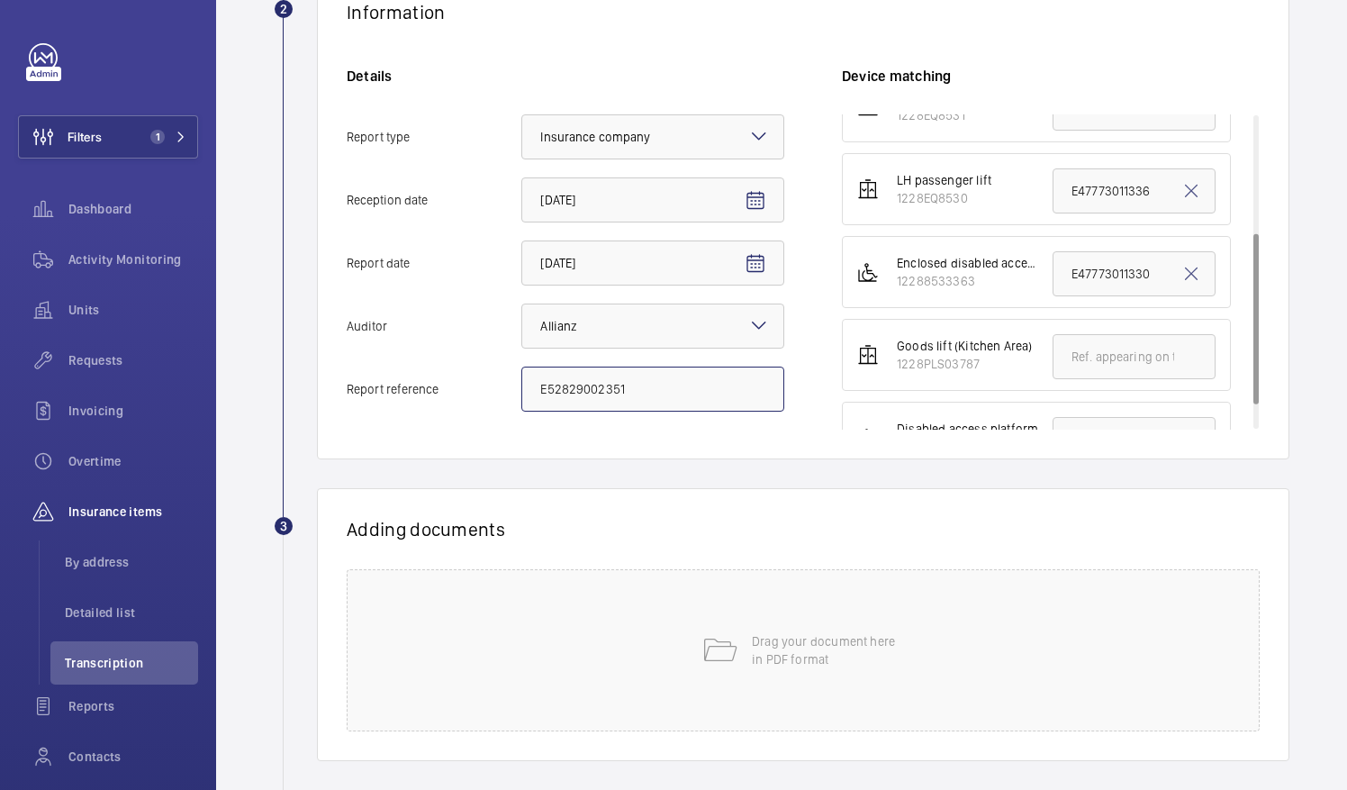
scroll to position [260, 0]
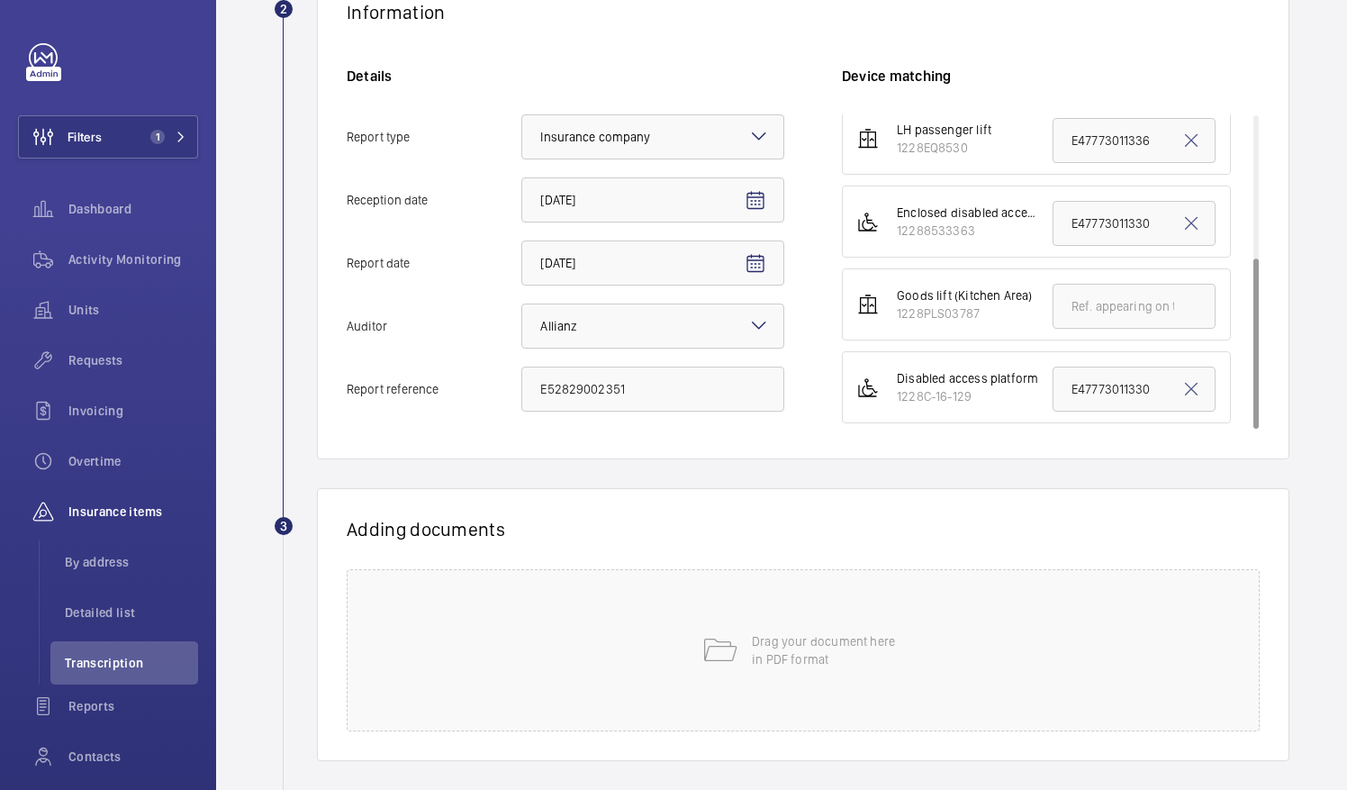
click at [380, 247] on label "Report date [DATE]" at bounding box center [566, 262] width 438 height 45
click at [521, 247] on input "[DATE]" at bounding box center [652, 262] width 263 height 45
drag, startPoint x: 1046, startPoint y: 226, endPoint x: 1247, endPoint y: 239, distance: 201.2
click at [1247, 239] on div "Information Details Report type Select an option × Insurance company × Receptio…" at bounding box center [803, 215] width 973 height 488
paste input "52829002351"
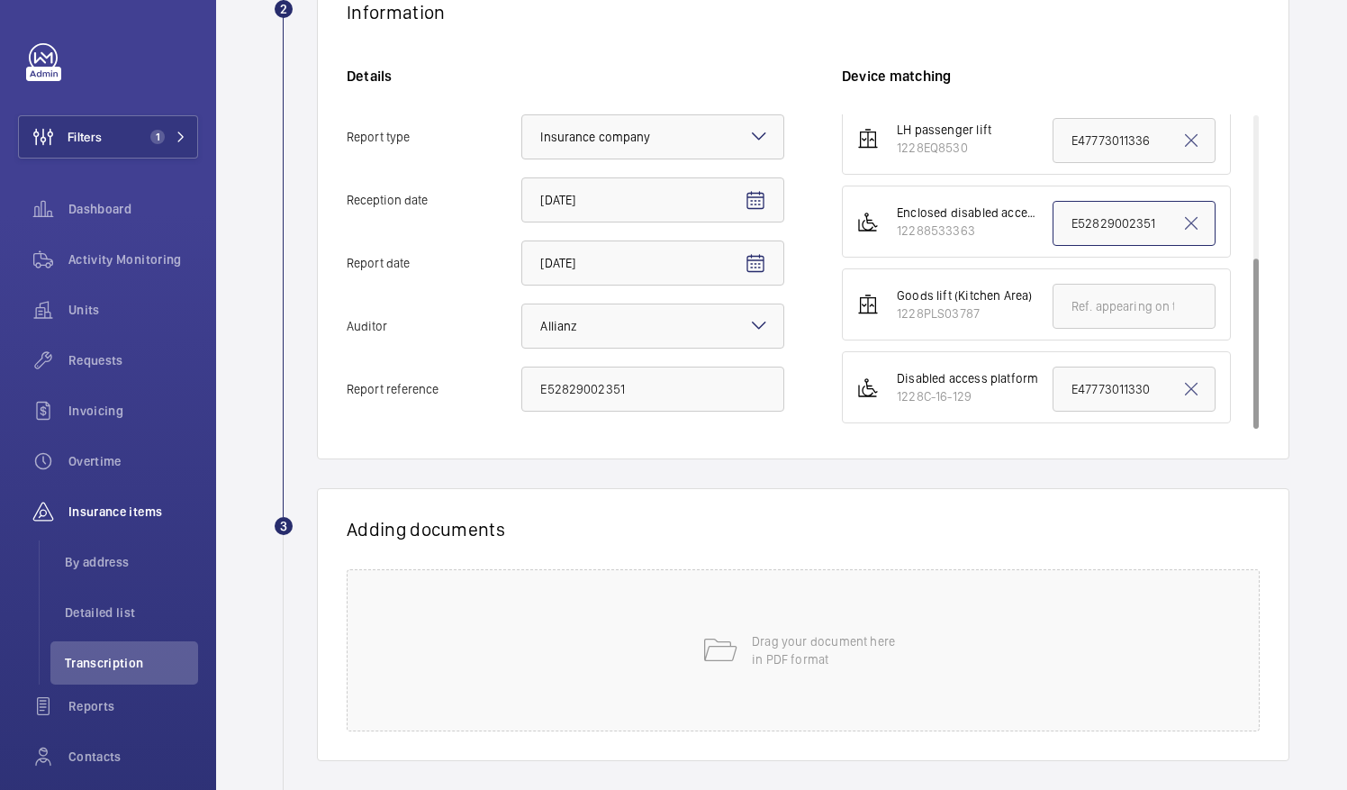
scroll to position [439, 0]
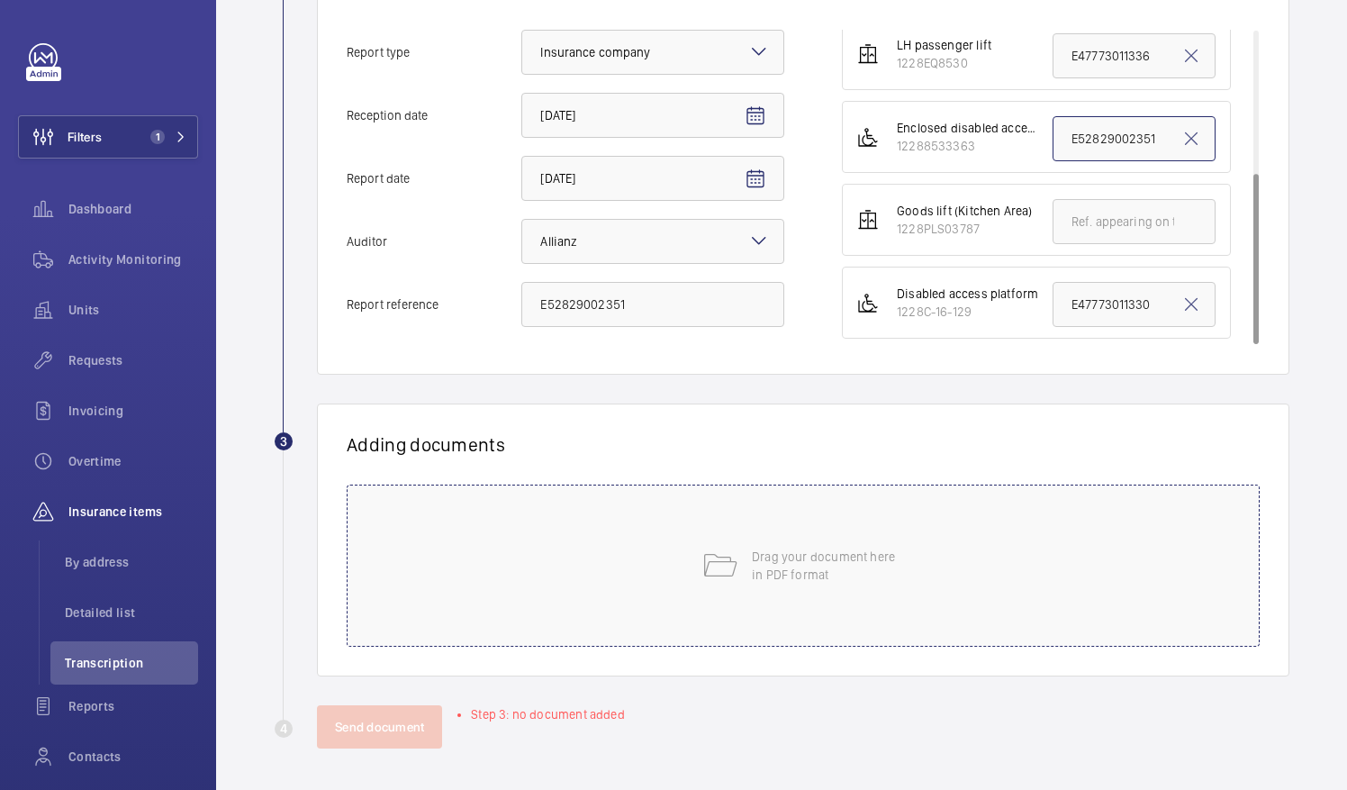
type input "E52829002351"
click at [776, 563] on p "Drag your document here in PDF format" at bounding box center [828, 566] width 153 height 36
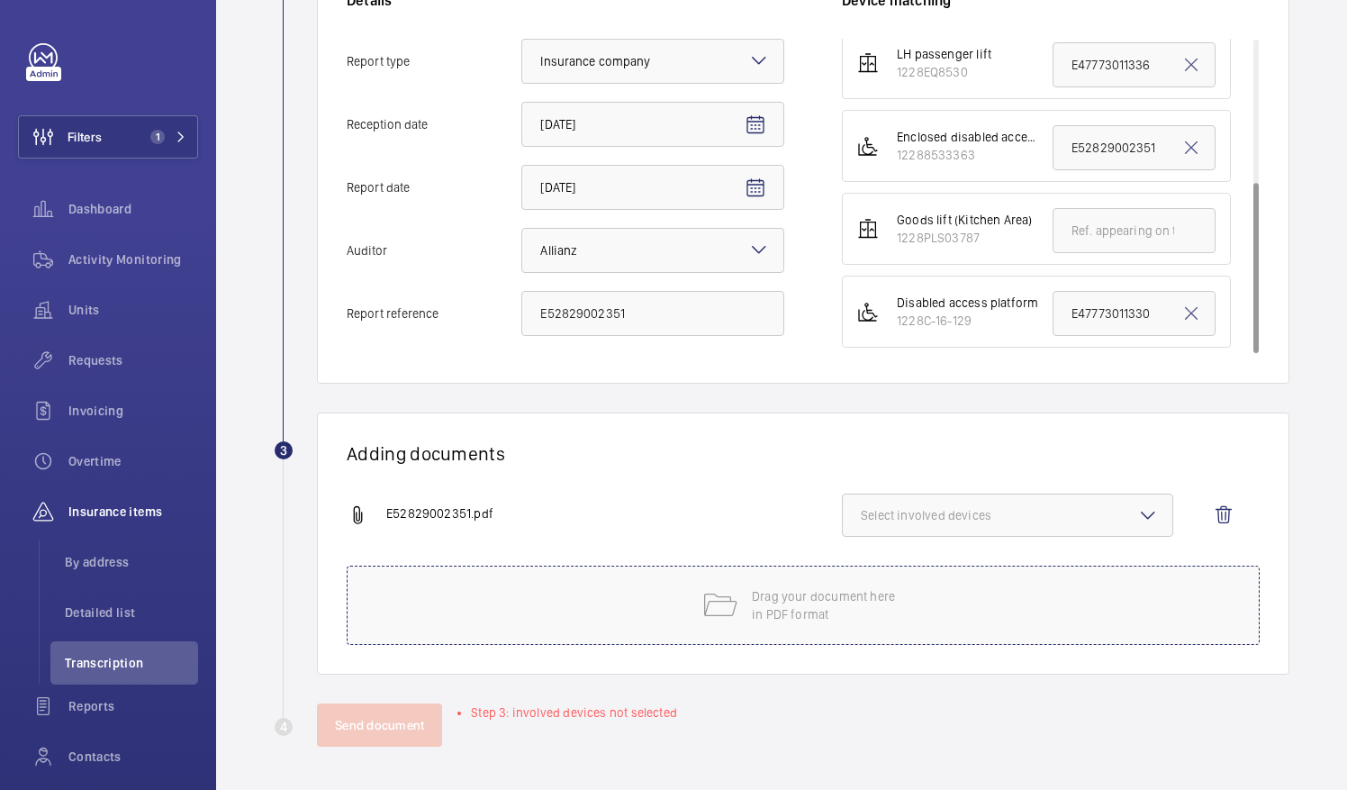
scroll to position [429, 0]
click at [935, 519] on span "Select involved devices" at bounding box center [1008, 517] width 294 height 18
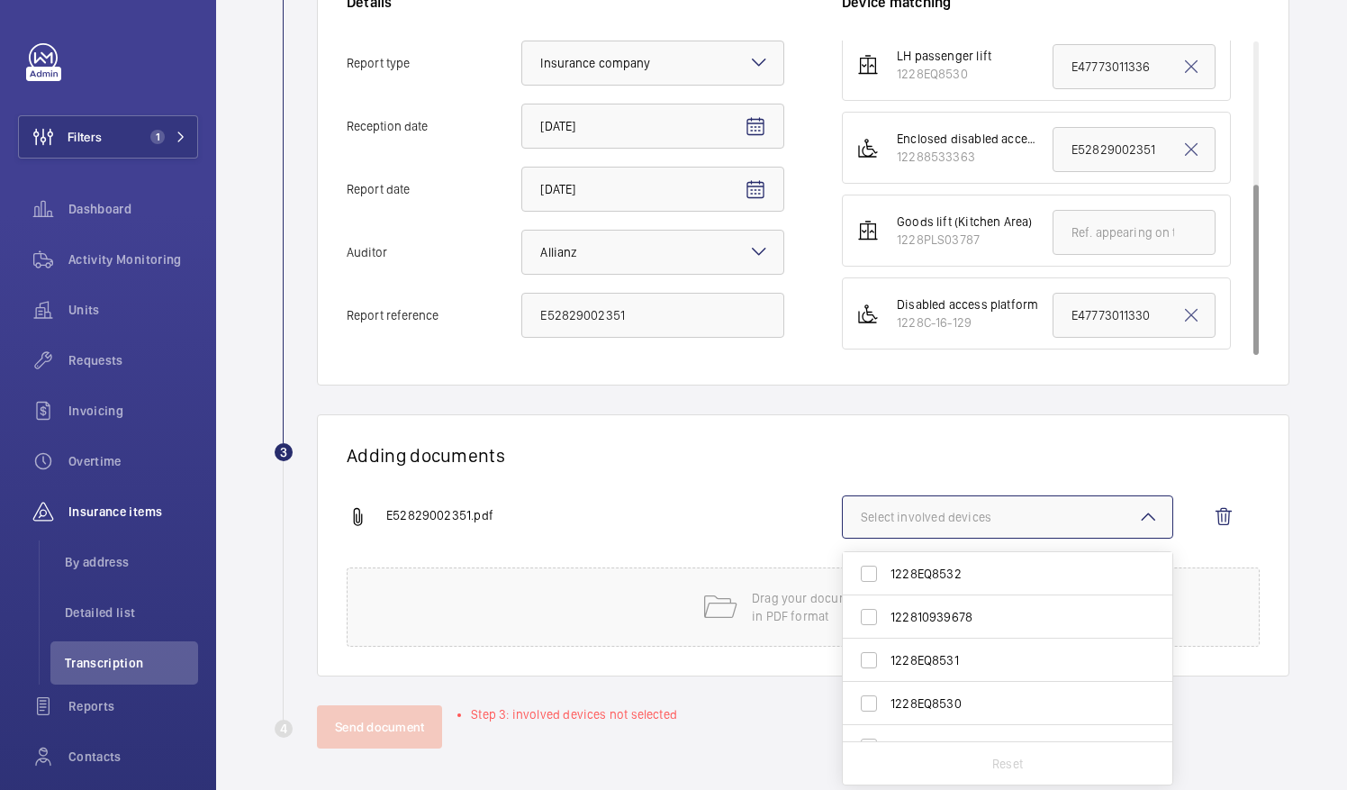
scroll to position [113, 0]
click at [1010, 620] on label "12288533363" at bounding box center [994, 632] width 303 height 43
click at [887, 620] on input "12288533363" at bounding box center [869, 633] width 36 height 36
checkbox input "true"
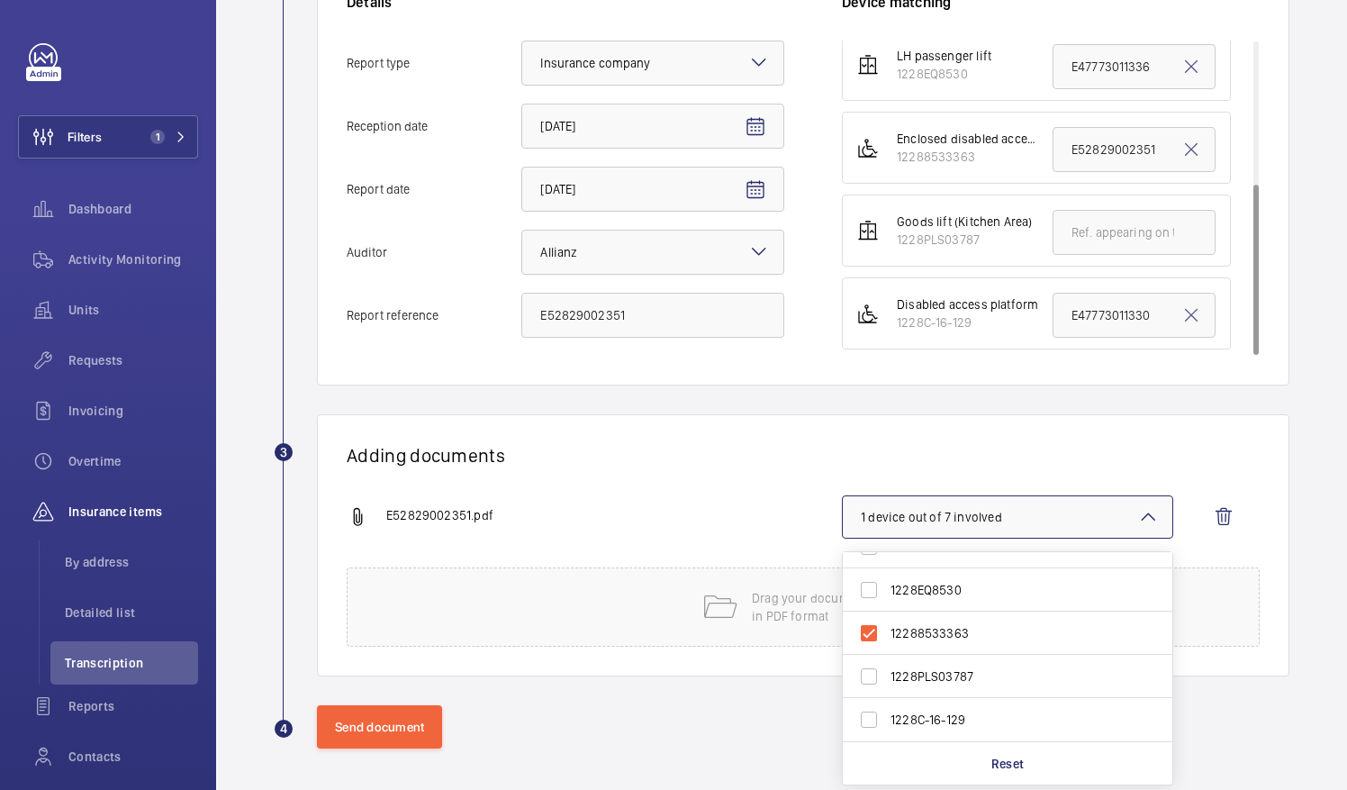
click at [578, 673] on div "Adding documents E52829002351.pdf 1 device out of 7 involved 1228EQ8532 1228109…" at bounding box center [803, 545] width 973 height 262
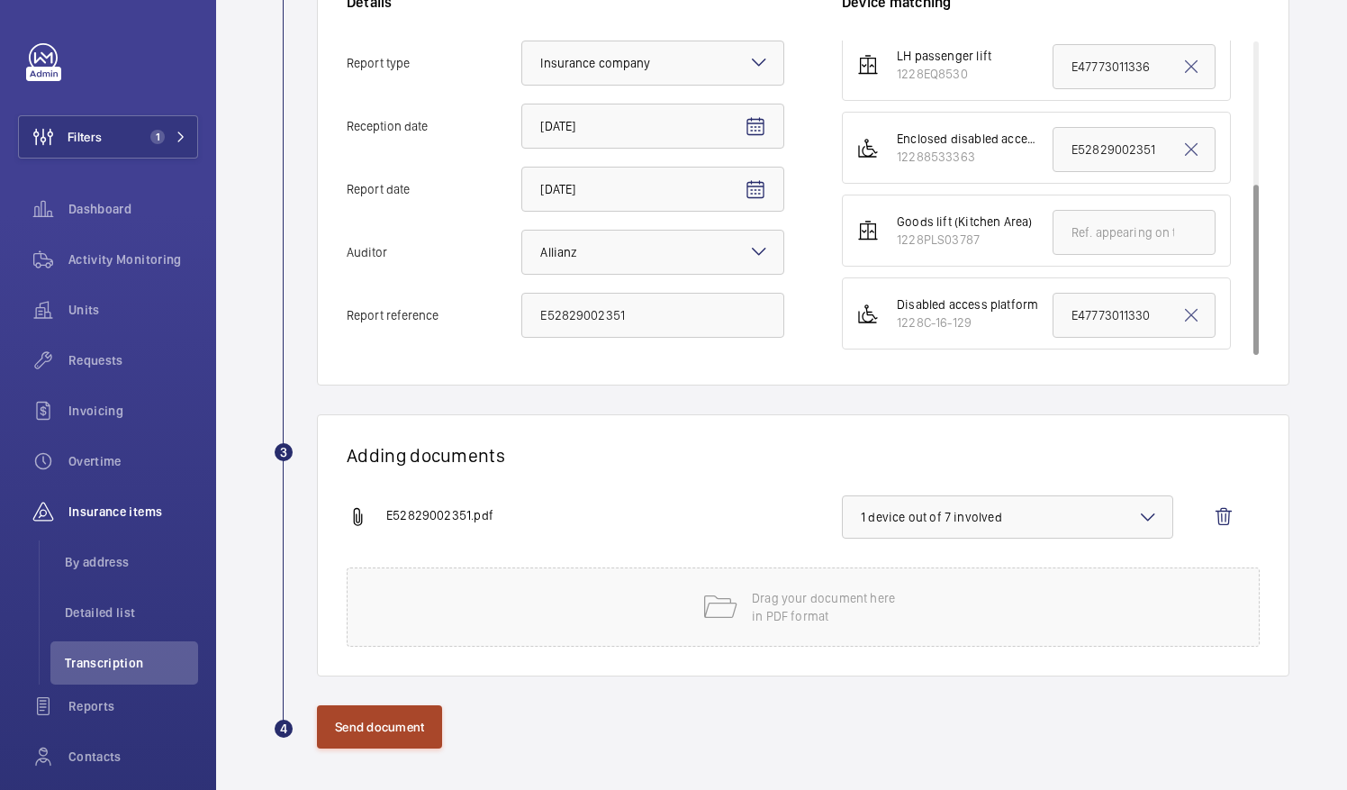
click at [421, 724] on button "Send document" at bounding box center [379, 726] width 125 height 43
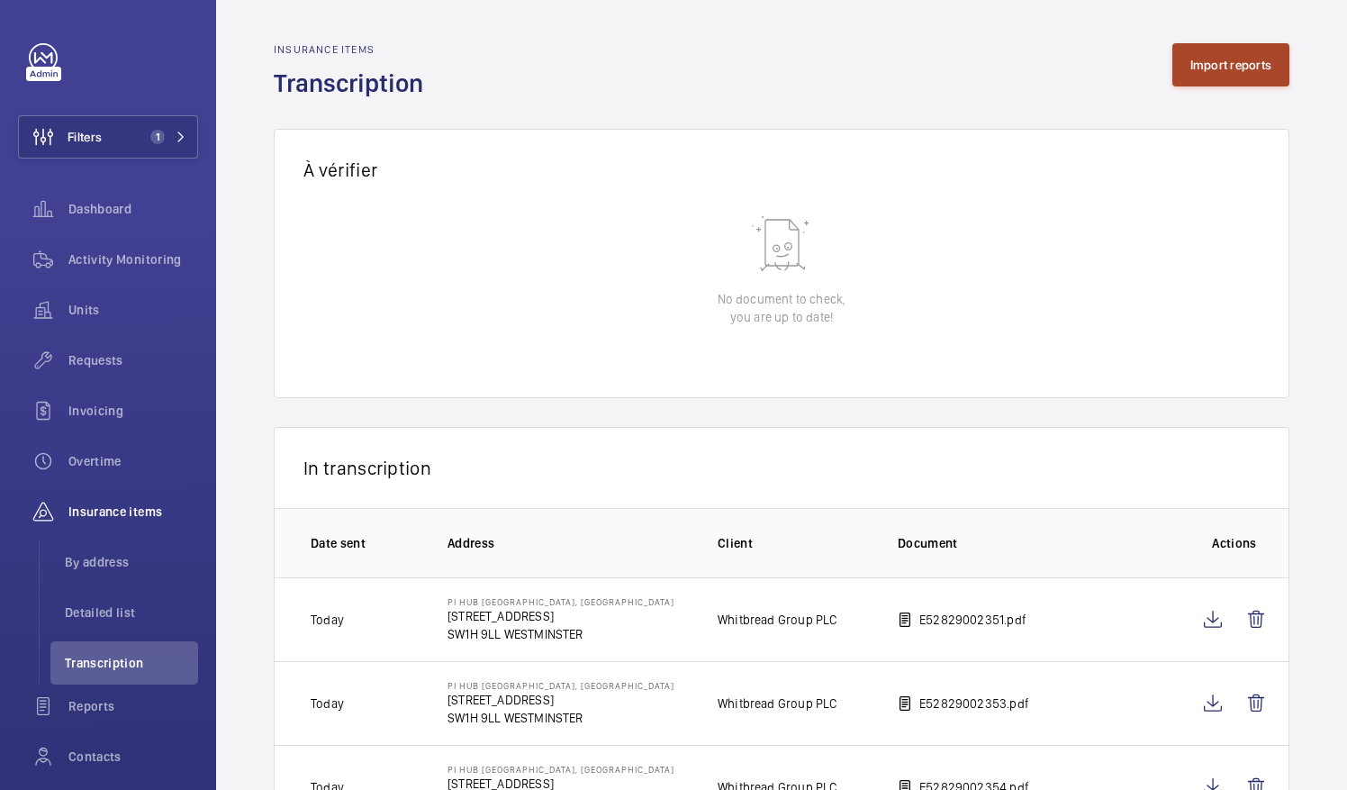
click at [1185, 58] on button "Import reports" at bounding box center [1232, 64] width 118 height 43
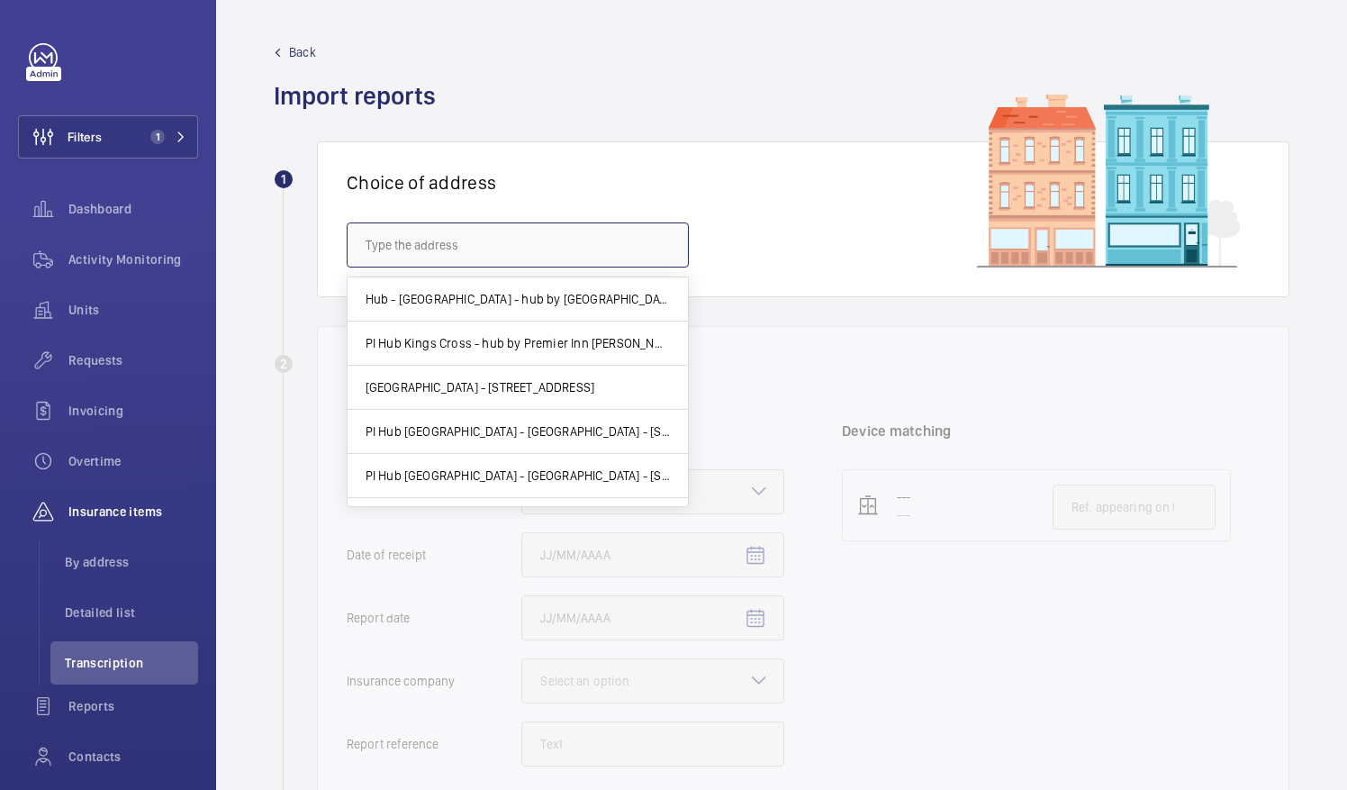
click at [602, 231] on input "text" at bounding box center [518, 244] width 342 height 45
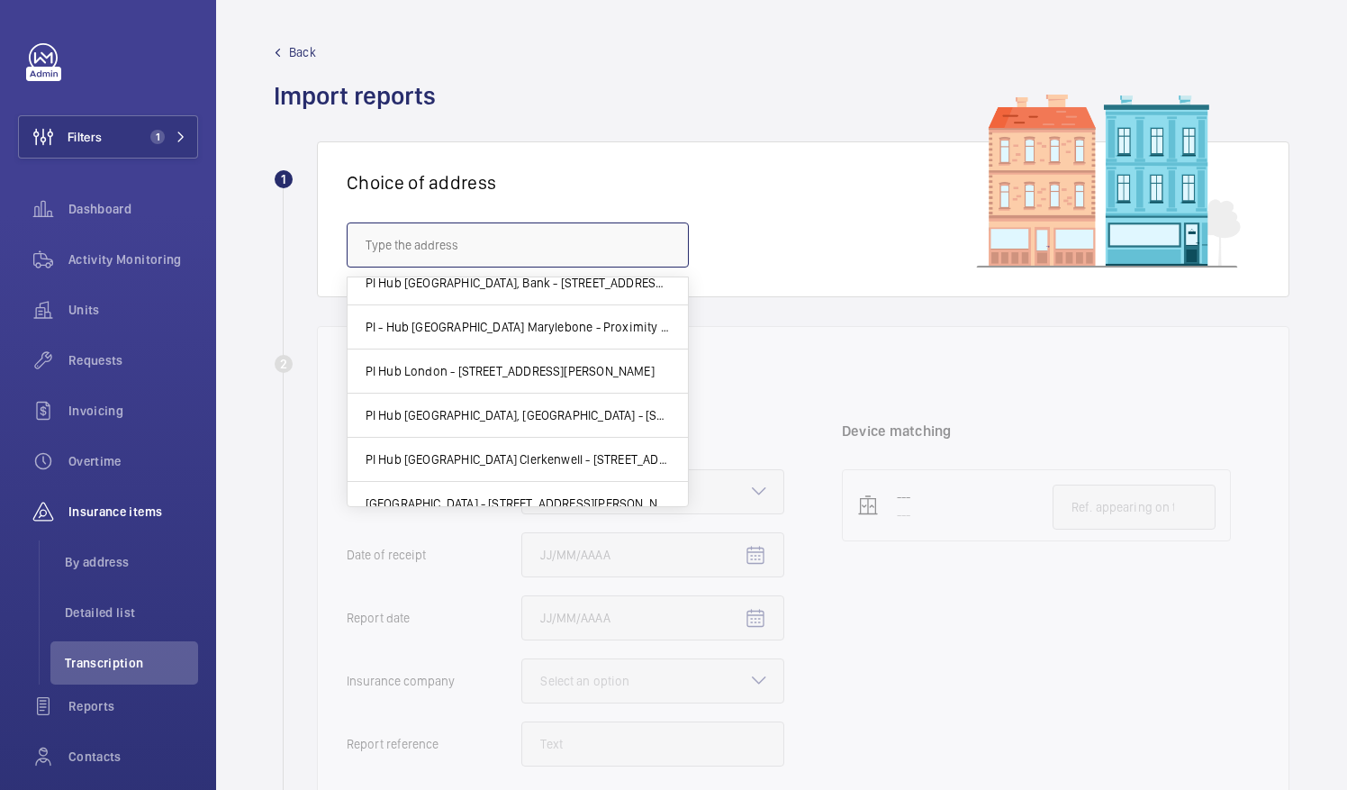
scroll to position [415, 0]
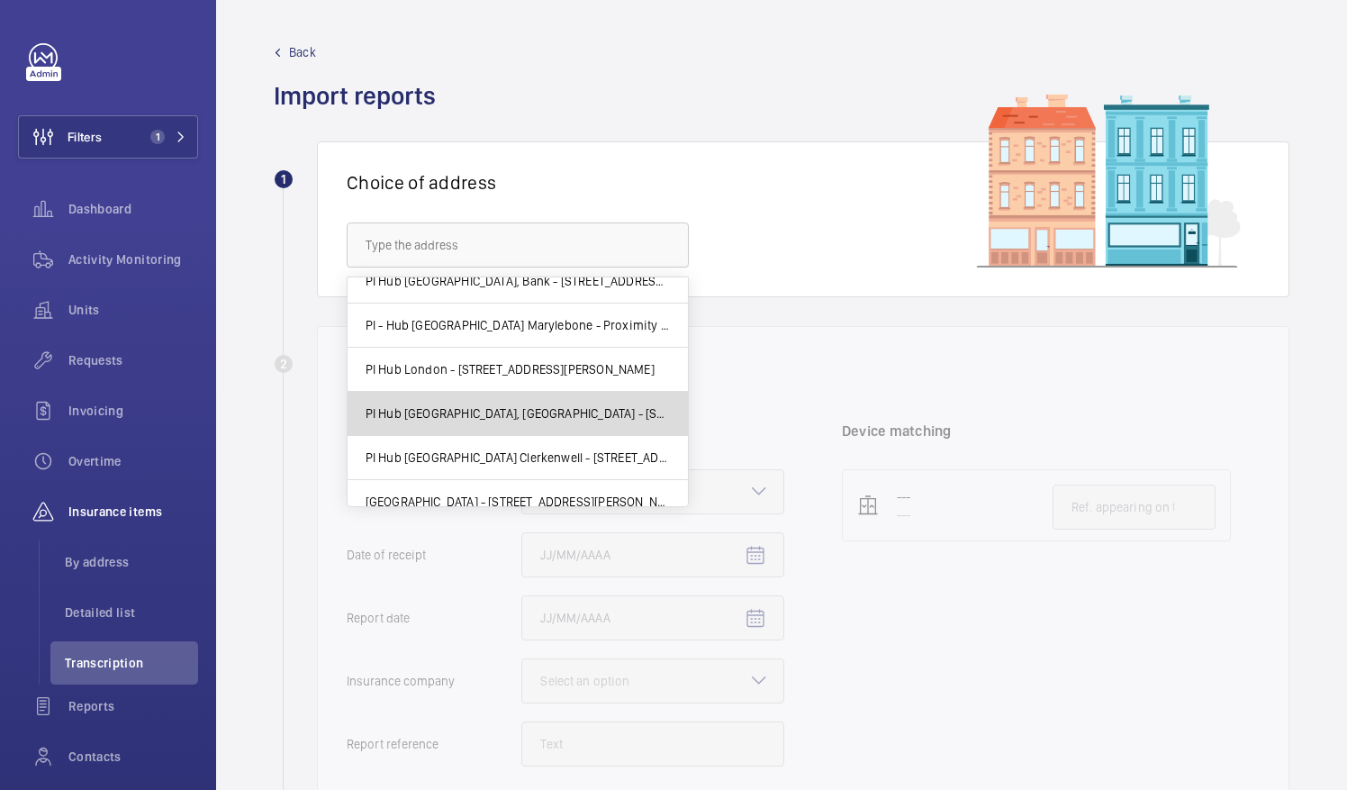
click at [570, 394] on mat-option "PI Hub [GEOGRAPHIC_DATA], [GEOGRAPHIC_DATA] - [STREET_ADDRESS]" at bounding box center [518, 414] width 340 height 44
type input "PI Hub [GEOGRAPHIC_DATA], [GEOGRAPHIC_DATA] - [STREET_ADDRESS]"
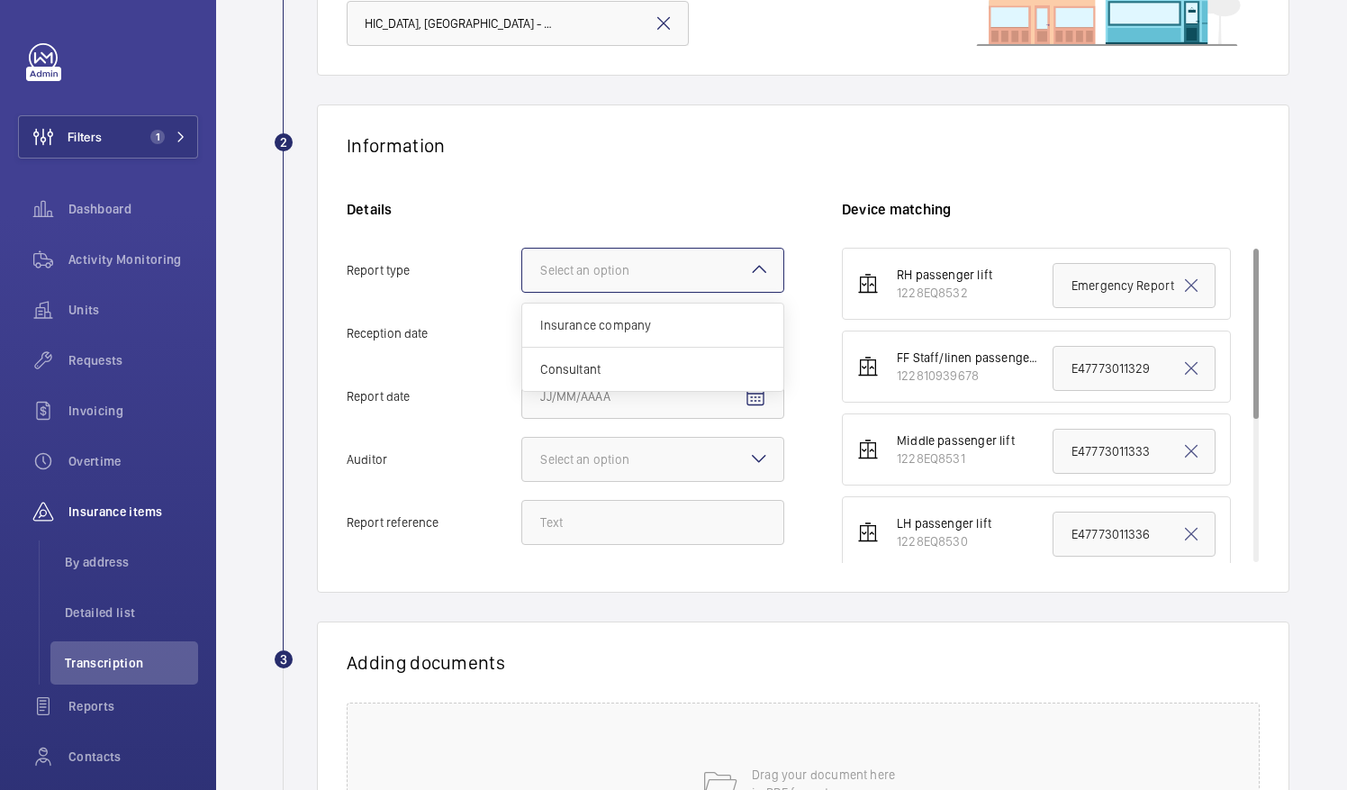
scroll to position [0, 0]
click at [764, 263] on mat-icon at bounding box center [759, 269] width 22 height 22
click at [522, 263] on input "Report type Select an option Insurance company Consultant" at bounding box center [522, 270] width 0 height 43
click at [711, 322] on span "Insurance company" at bounding box center [652, 325] width 225 height 18
click at [522, 292] on input "Report type Select an option Insurance company Consultant" at bounding box center [522, 270] width 0 height 43
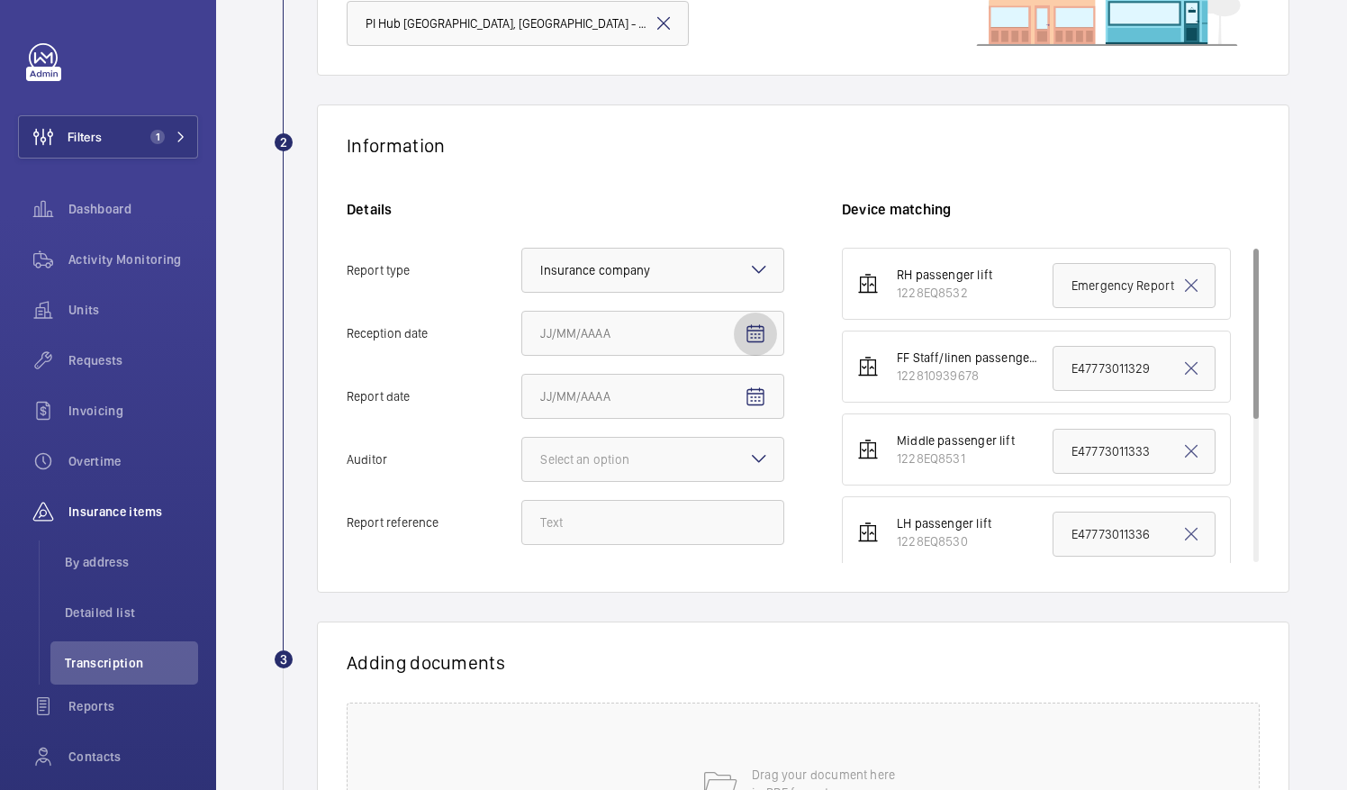
click at [758, 337] on mat-icon "Open calendar" at bounding box center [756, 334] width 22 height 22
click at [620, 510] on span "7" at bounding box center [619, 516] width 32 height 32
type input "[DATE]"
click at [736, 403] on span "Open calendar" at bounding box center [755, 397] width 43 height 43
click at [544, 572] on span "5" at bounding box center [547, 579] width 32 height 32
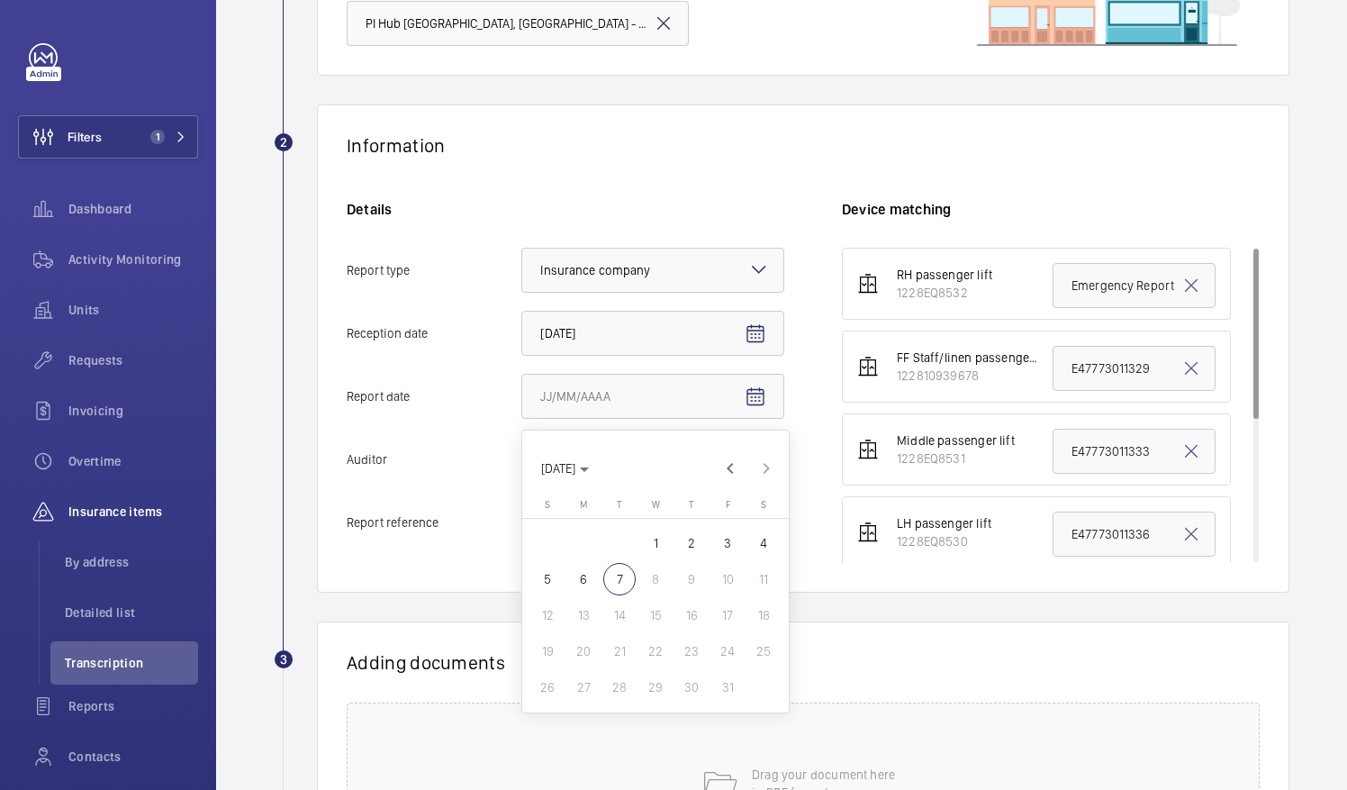
type input "[DATE]"
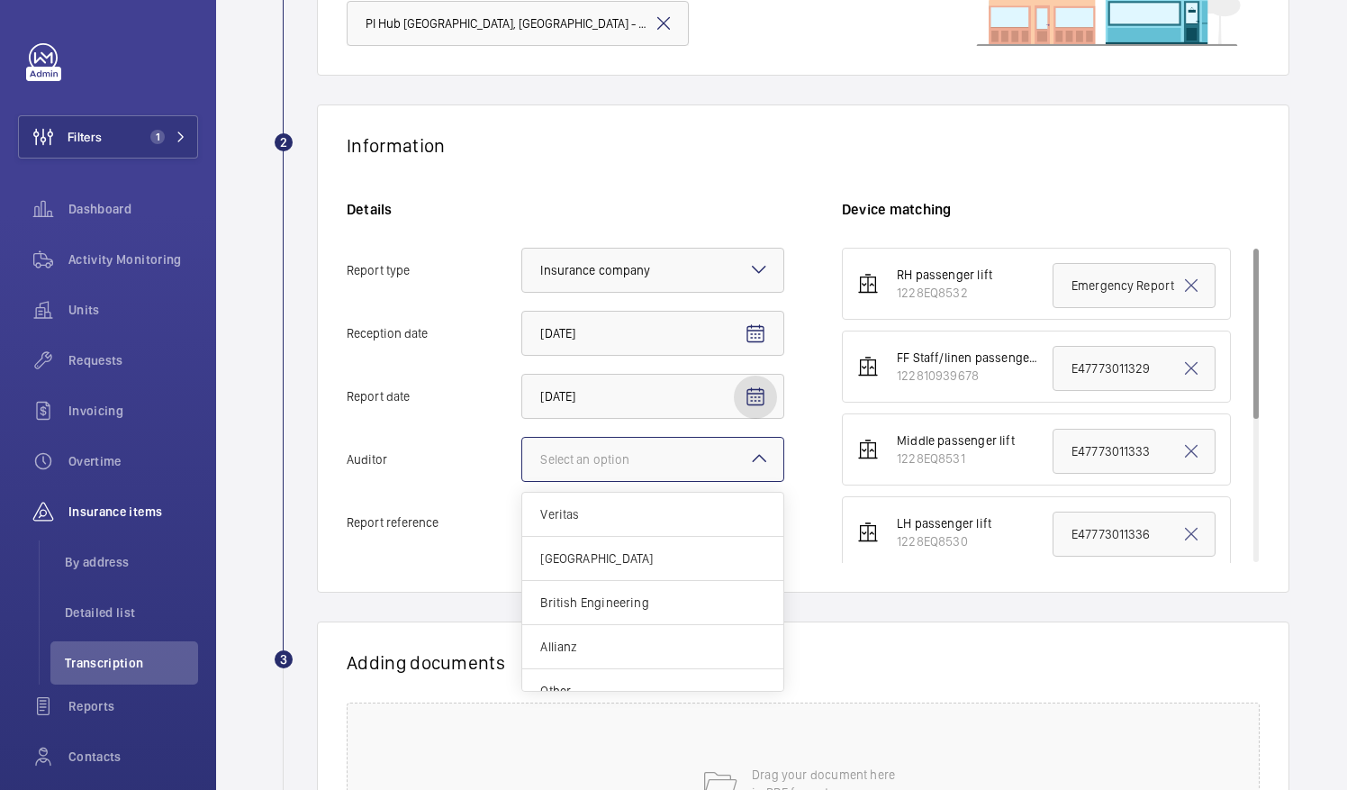
click at [629, 457] on div "Select an option" at bounding box center [607, 459] width 134 height 18
click at [522, 457] on input "Auditor Select an option Veritas Zurich British Engineering Allianz Other" at bounding box center [522, 459] width 0 height 43
click at [578, 644] on span "Allianz" at bounding box center [652, 647] width 225 height 18
click at [522, 481] on input "Auditor Select an option Veritas Zurich British Engineering Allianz Other" at bounding box center [522, 459] width 0 height 43
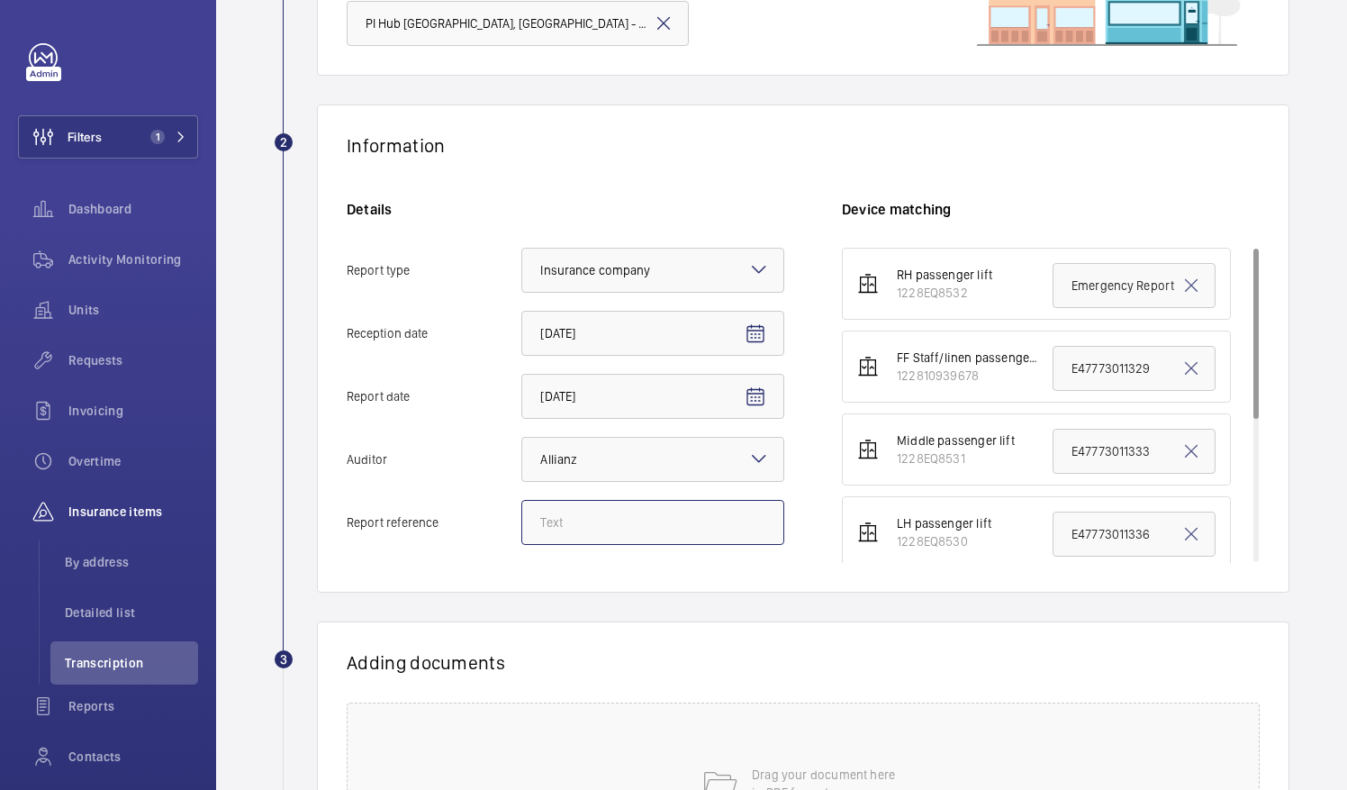
click at [646, 540] on input "Report reference" at bounding box center [652, 522] width 263 height 45
paste input "E52829002355"
type input "E52829002355"
drag, startPoint x: 1054, startPoint y: 434, endPoint x: 1245, endPoint y: 466, distance: 194.5
click at [1245, 466] on ul "RH passenger lift 1228EQ8532 Emergency Report FF Staff/linen passenger lift Fir…" at bounding box center [1051, 532] width 418 height 569
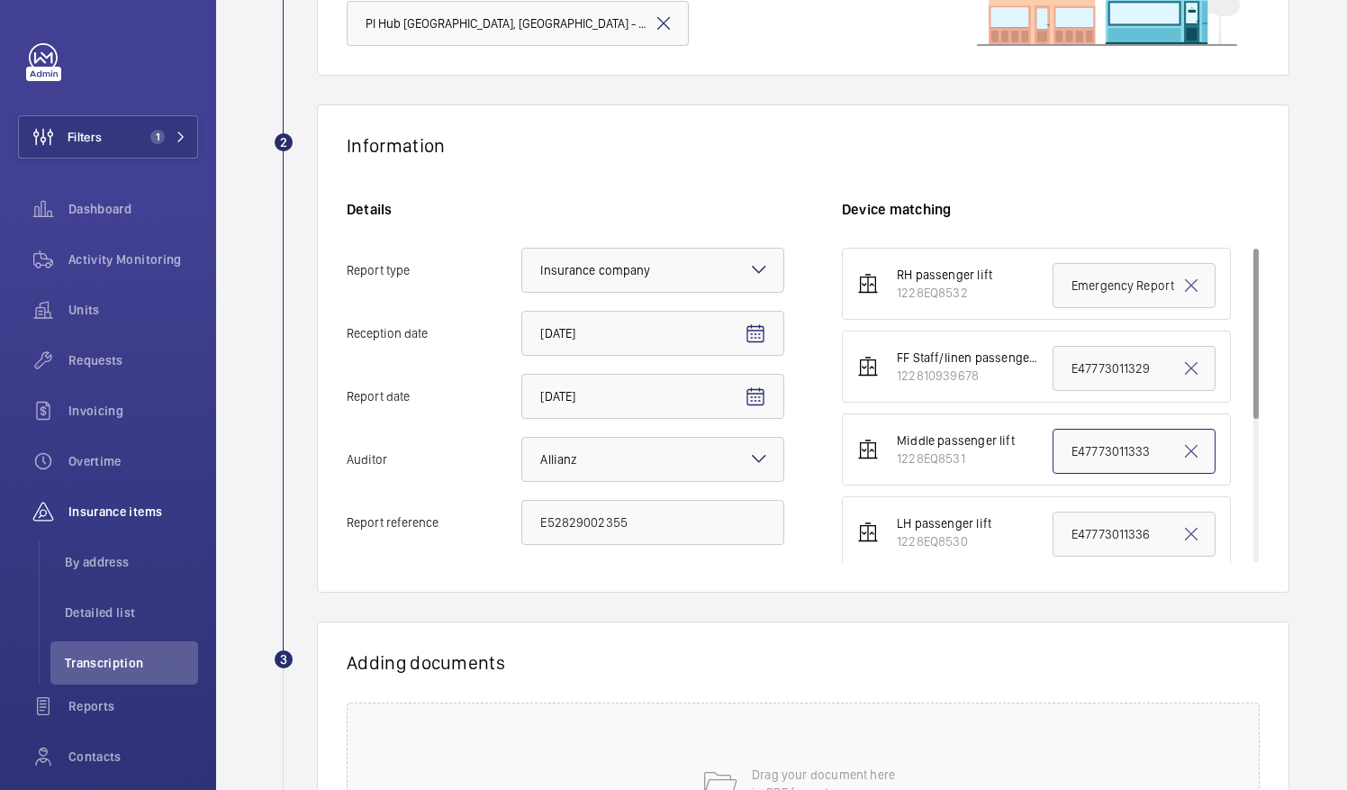
paste input "52829002355"
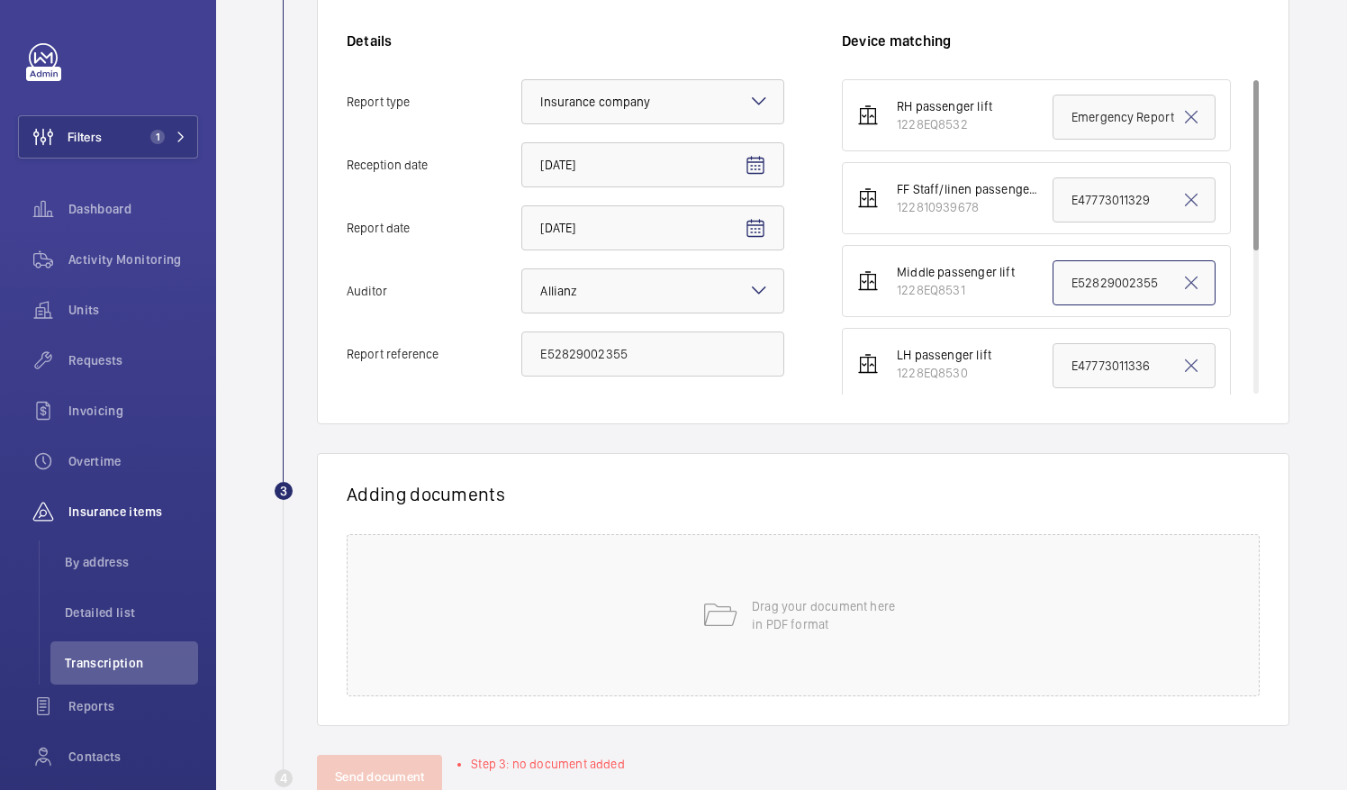
scroll to position [439, 0]
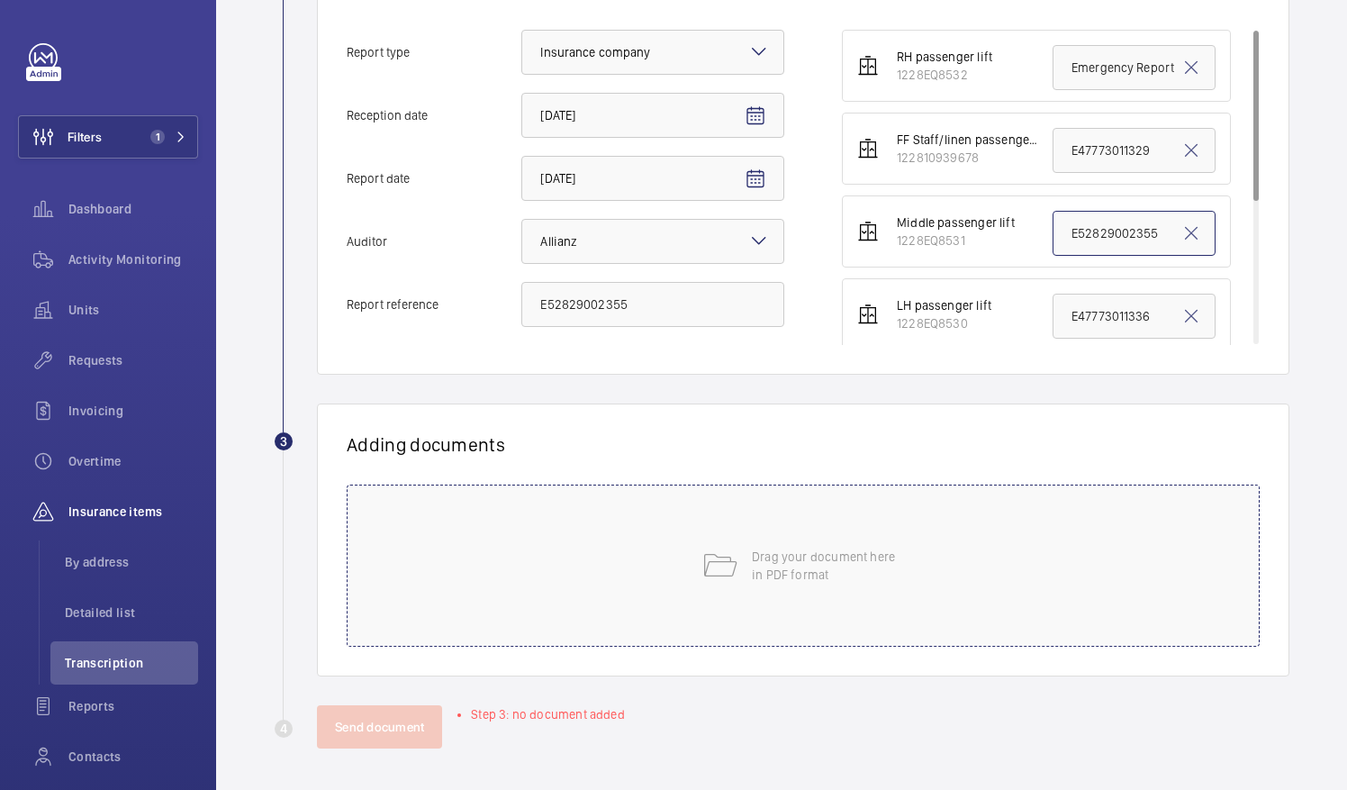
type input "E52829002355"
click at [822, 530] on div "Drag your document here in PDF format" at bounding box center [803, 565] width 913 height 162
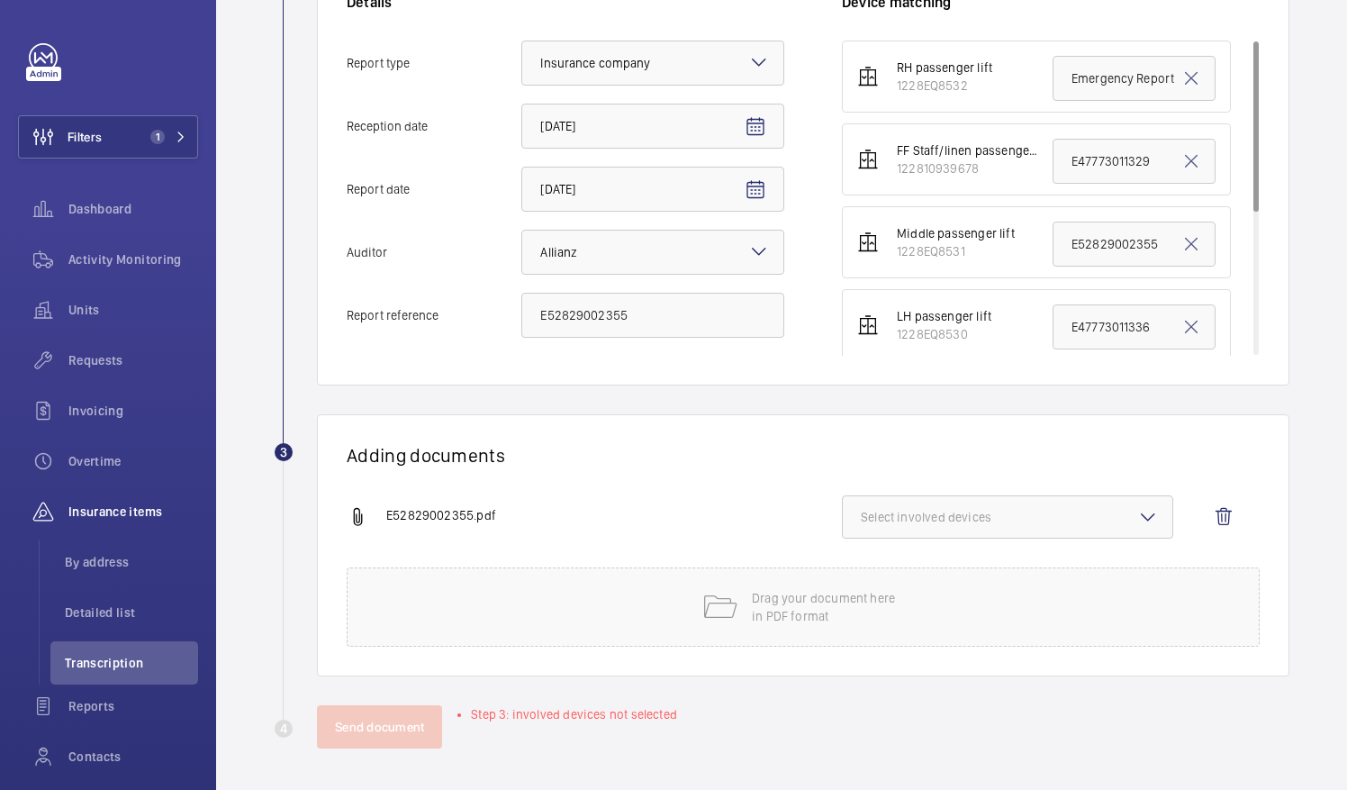
click at [1013, 508] on span "Select involved devices" at bounding box center [1008, 517] width 294 height 18
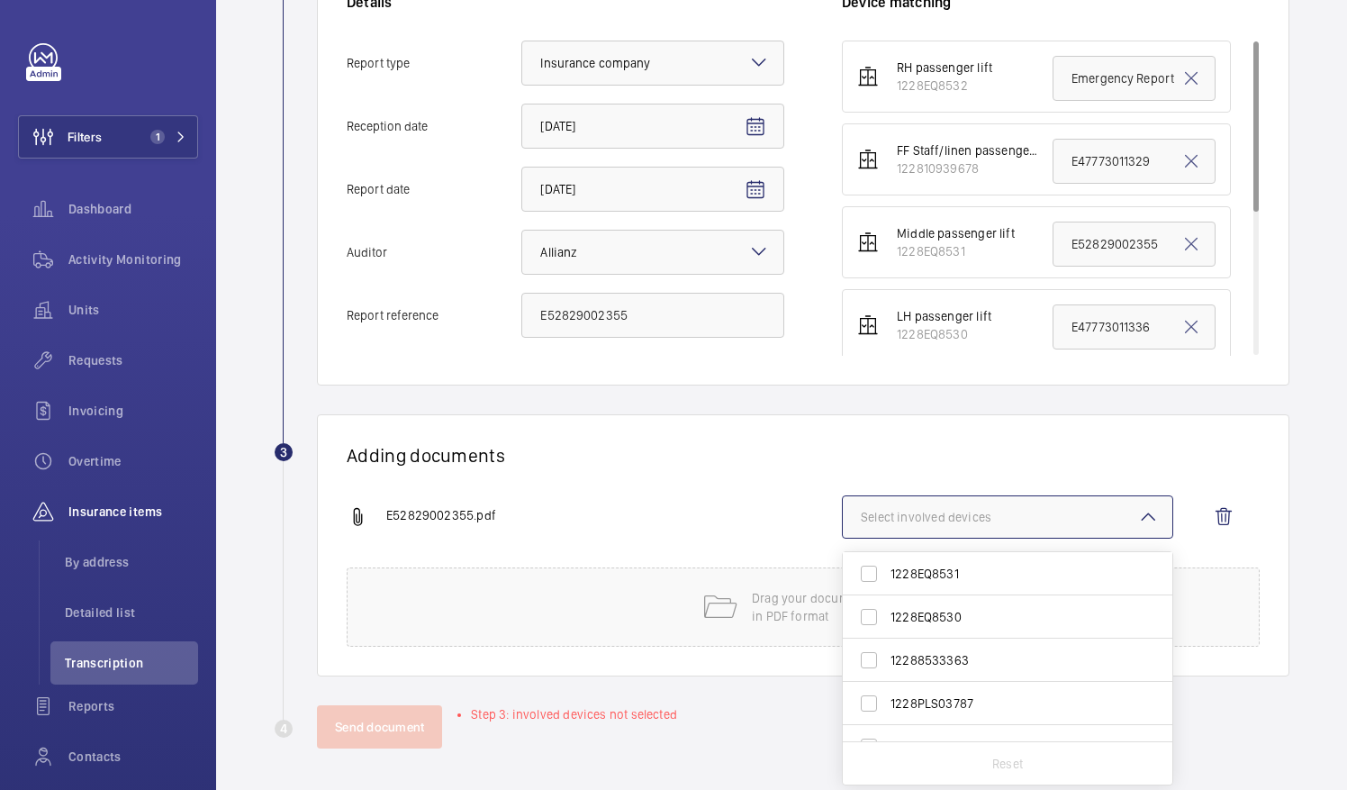
scroll to position [78, 0]
click at [1005, 589] on label "1228EQ8531" at bounding box center [994, 581] width 303 height 43
click at [887, 589] on input "1228EQ8531" at bounding box center [869, 582] width 36 height 36
checkbox input "true"
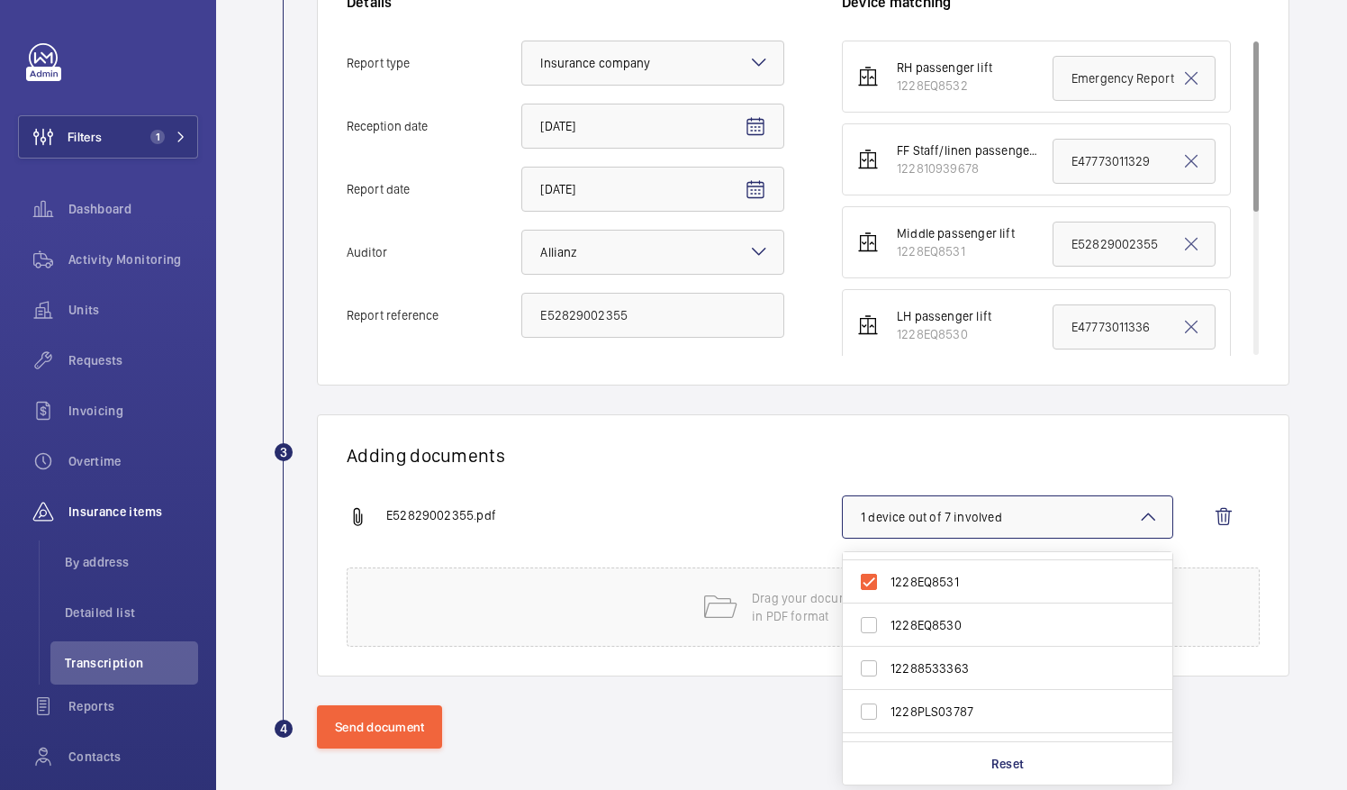
click at [600, 422] on div "Adding documents E52829002355.pdf 1 device out of 7 involved 1228EQ8532 1228109…" at bounding box center [803, 545] width 973 height 262
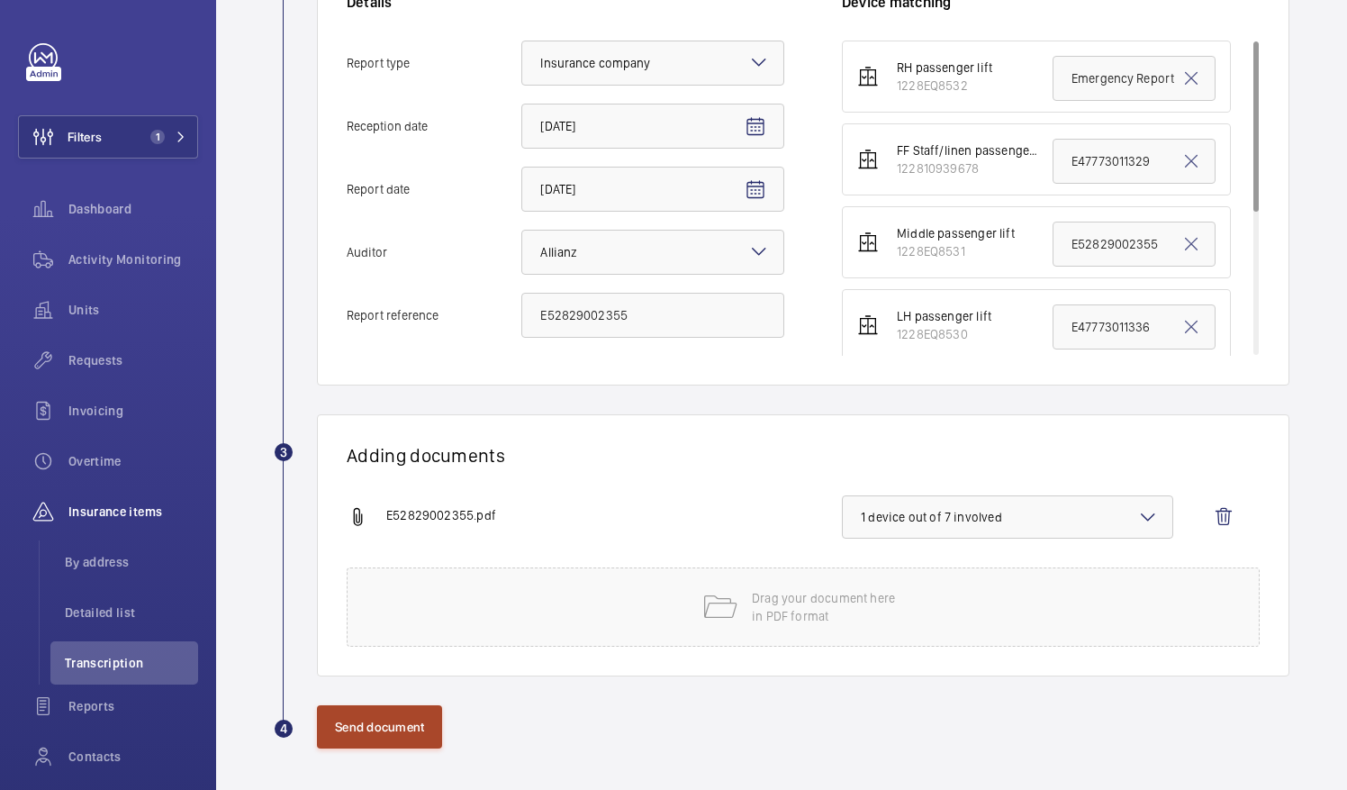
click at [390, 717] on button "Send document" at bounding box center [379, 726] width 125 height 43
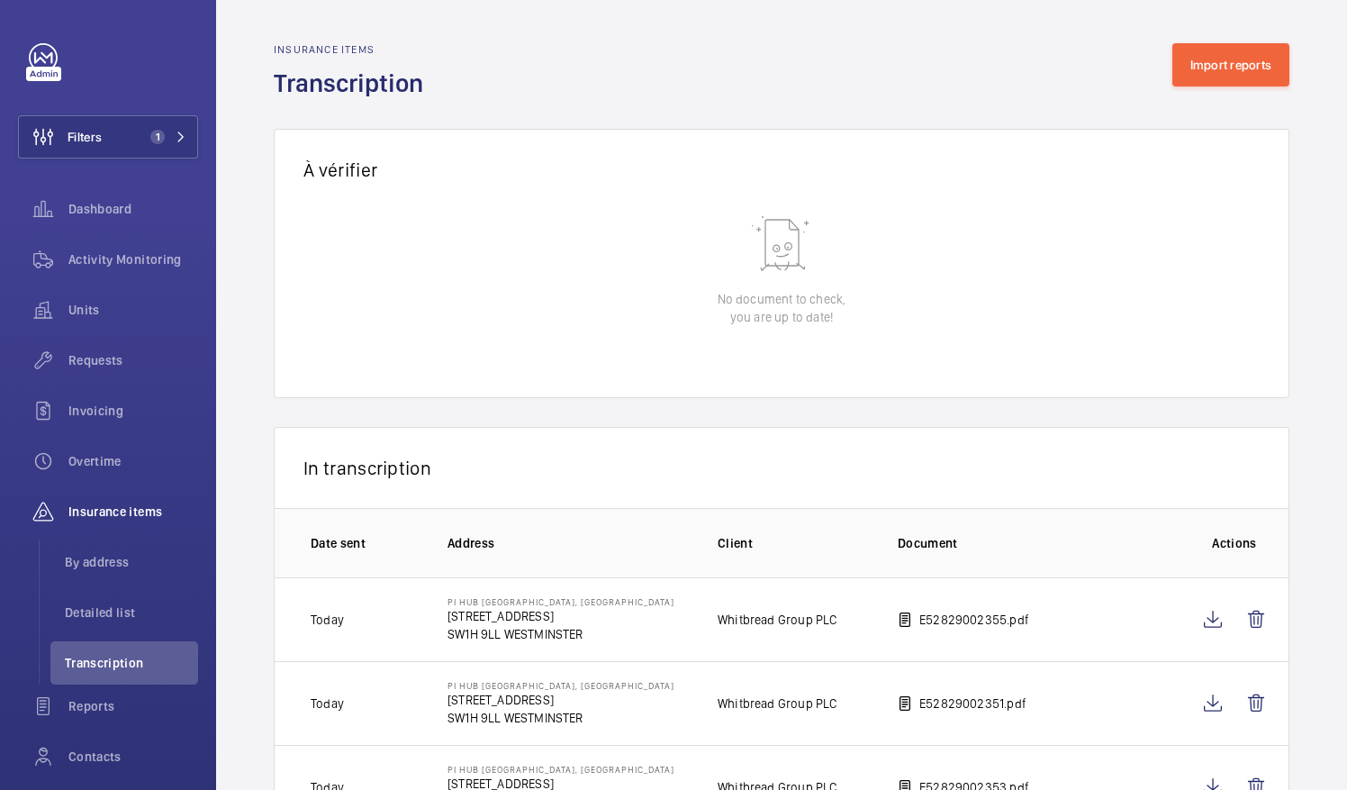
click at [782, 465] on div "In transcription" at bounding box center [782, 467] width 1016 height 81
click at [1218, 62] on button "Import reports" at bounding box center [1232, 64] width 118 height 43
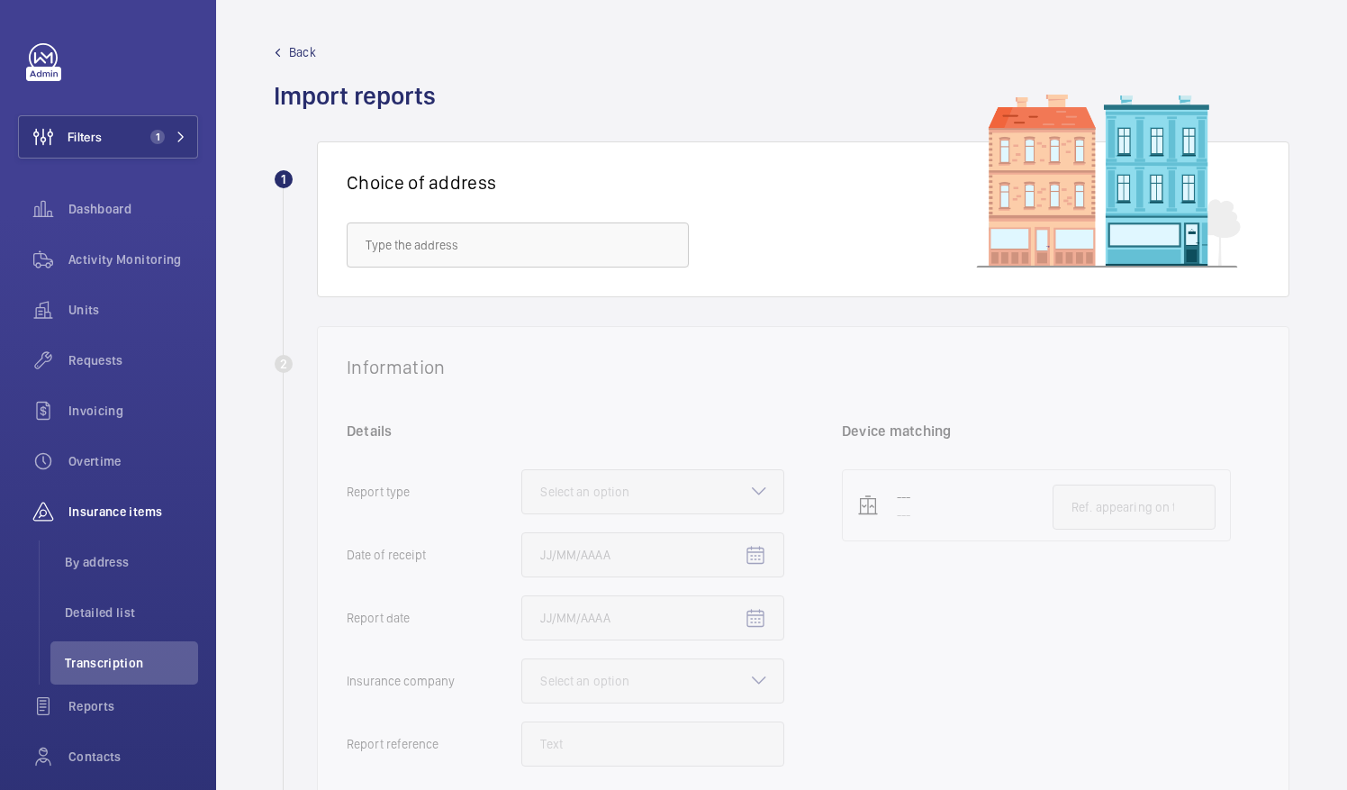
drag, startPoint x: 601, startPoint y: 269, endPoint x: 611, endPoint y: 241, distance: 29.9
click at [611, 241] on div "Choice of address" at bounding box center [803, 219] width 973 height 156
click at [611, 241] on input "text" at bounding box center [518, 244] width 342 height 45
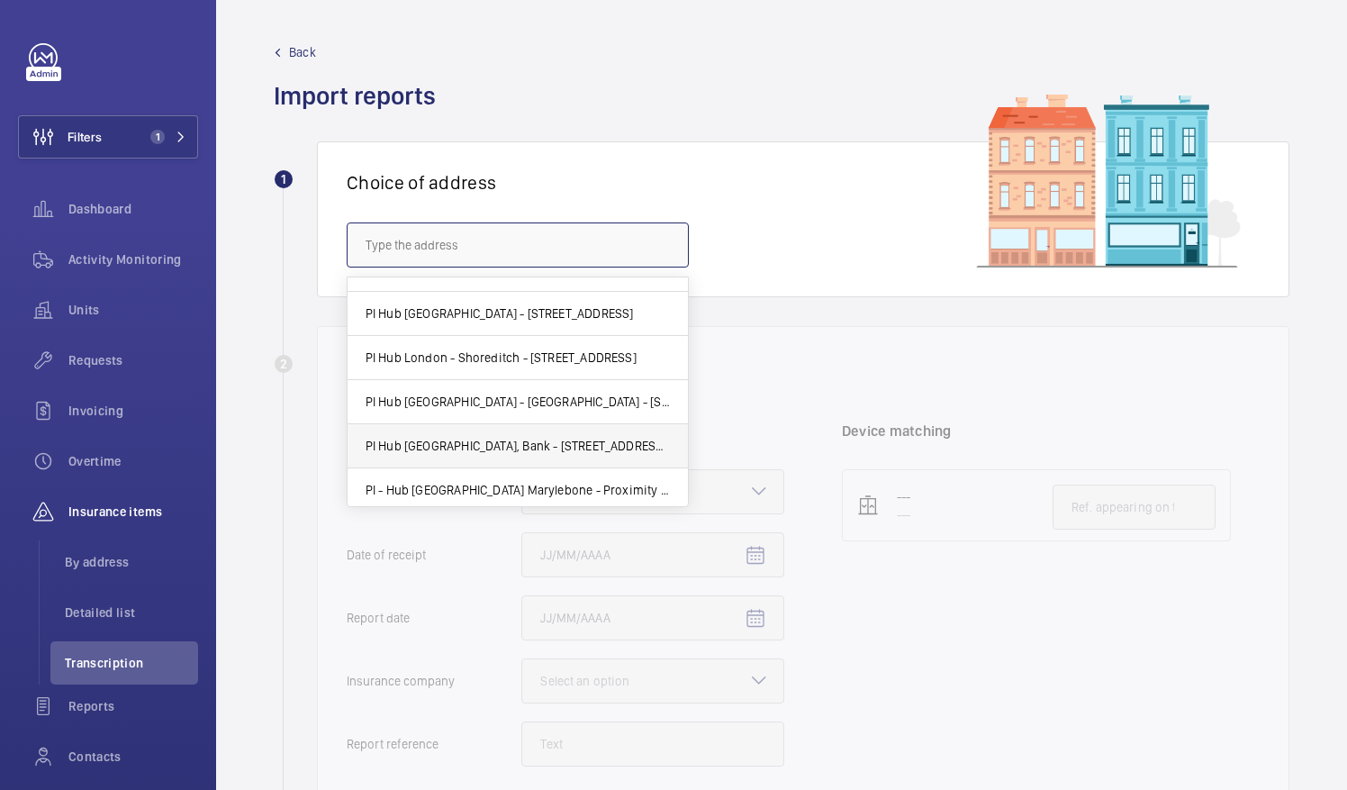
scroll to position [476, 0]
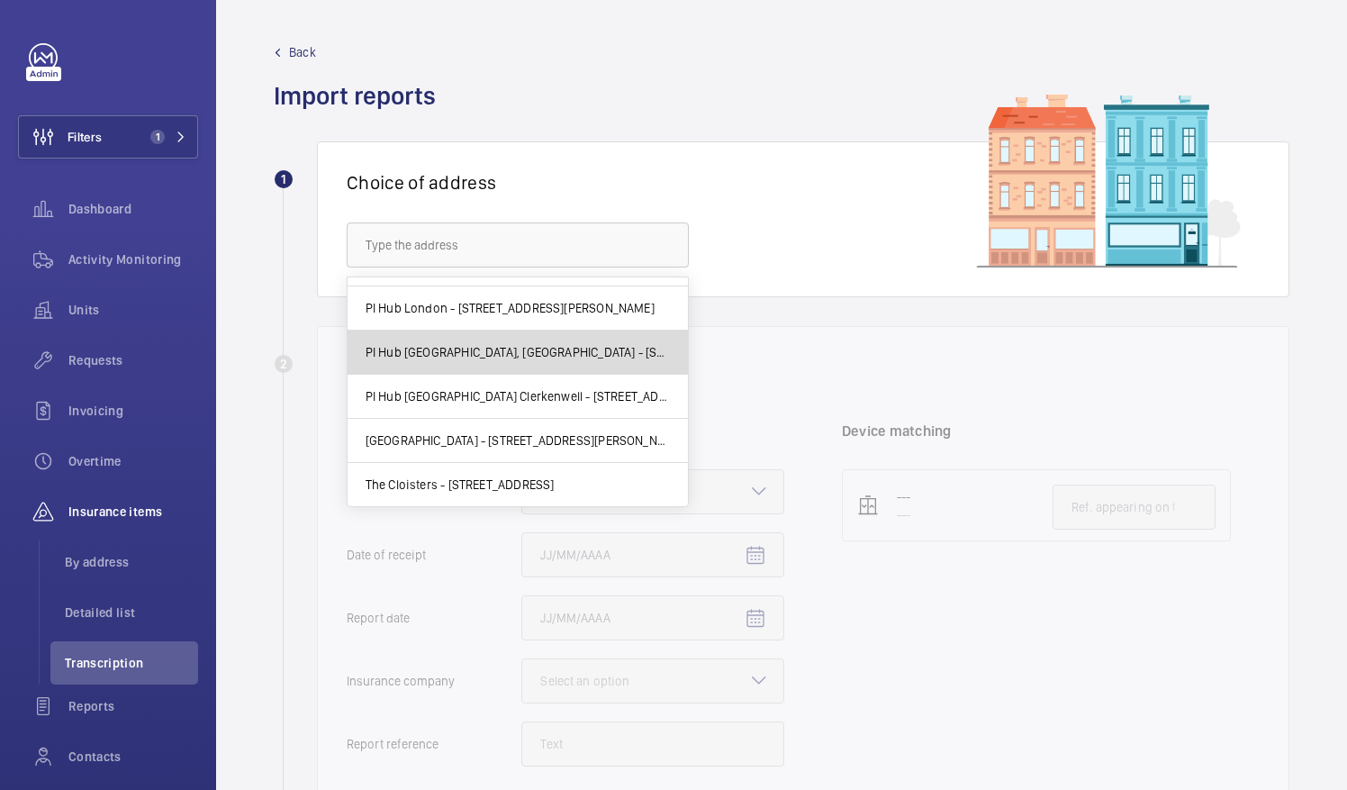
click at [533, 349] on span "PI Hub [GEOGRAPHIC_DATA], [GEOGRAPHIC_DATA] - [STREET_ADDRESS]" at bounding box center [518, 352] width 304 height 18
type input "PI Hub [GEOGRAPHIC_DATA], [GEOGRAPHIC_DATA] - [STREET_ADDRESS]"
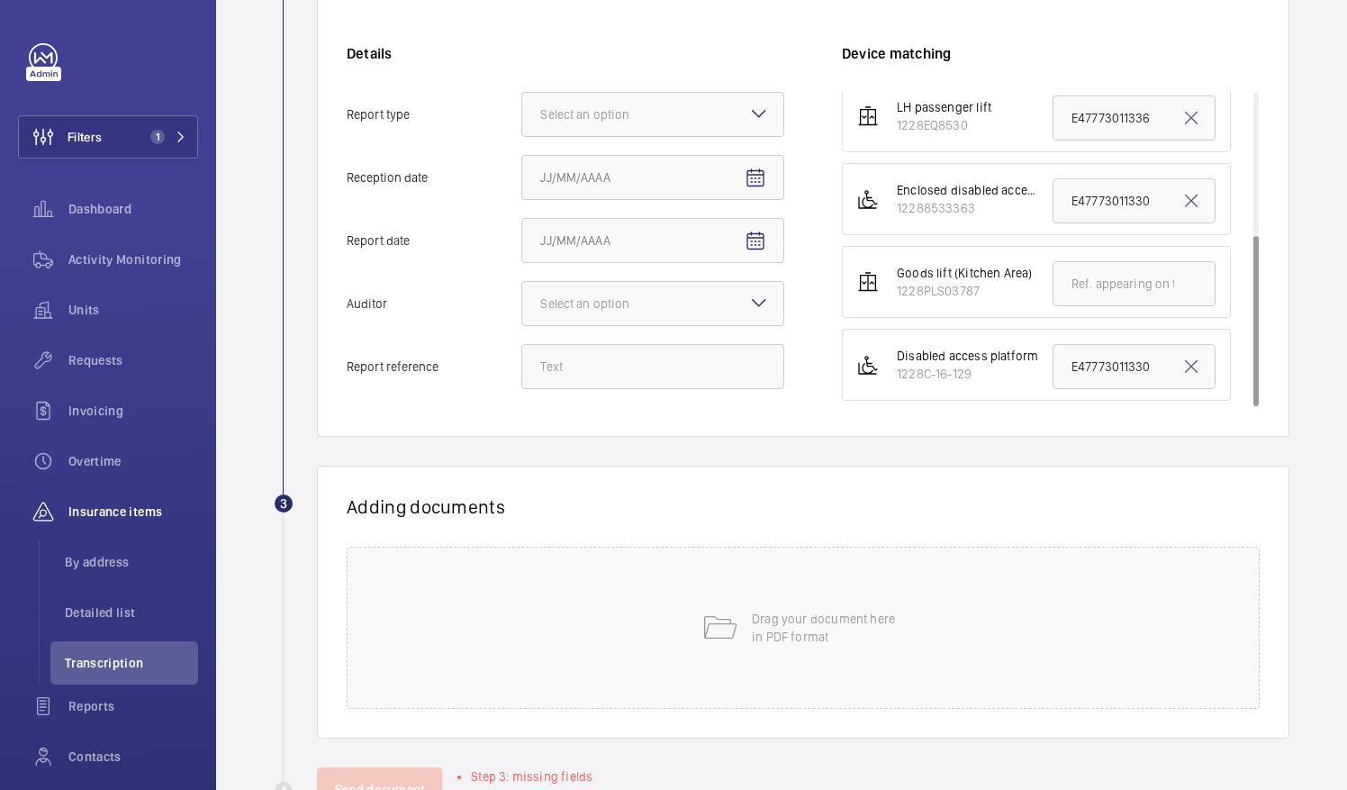
scroll to position [378, 0]
drag, startPoint x: 1041, startPoint y: 358, endPoint x: 1247, endPoint y: 379, distance: 207.3
click at [1247, 379] on div "Information Details Report type Select an option Reception date Report date Aud…" at bounding box center [803, 192] width 973 height 488
paste input "52829002357"
type input "E52829002357"
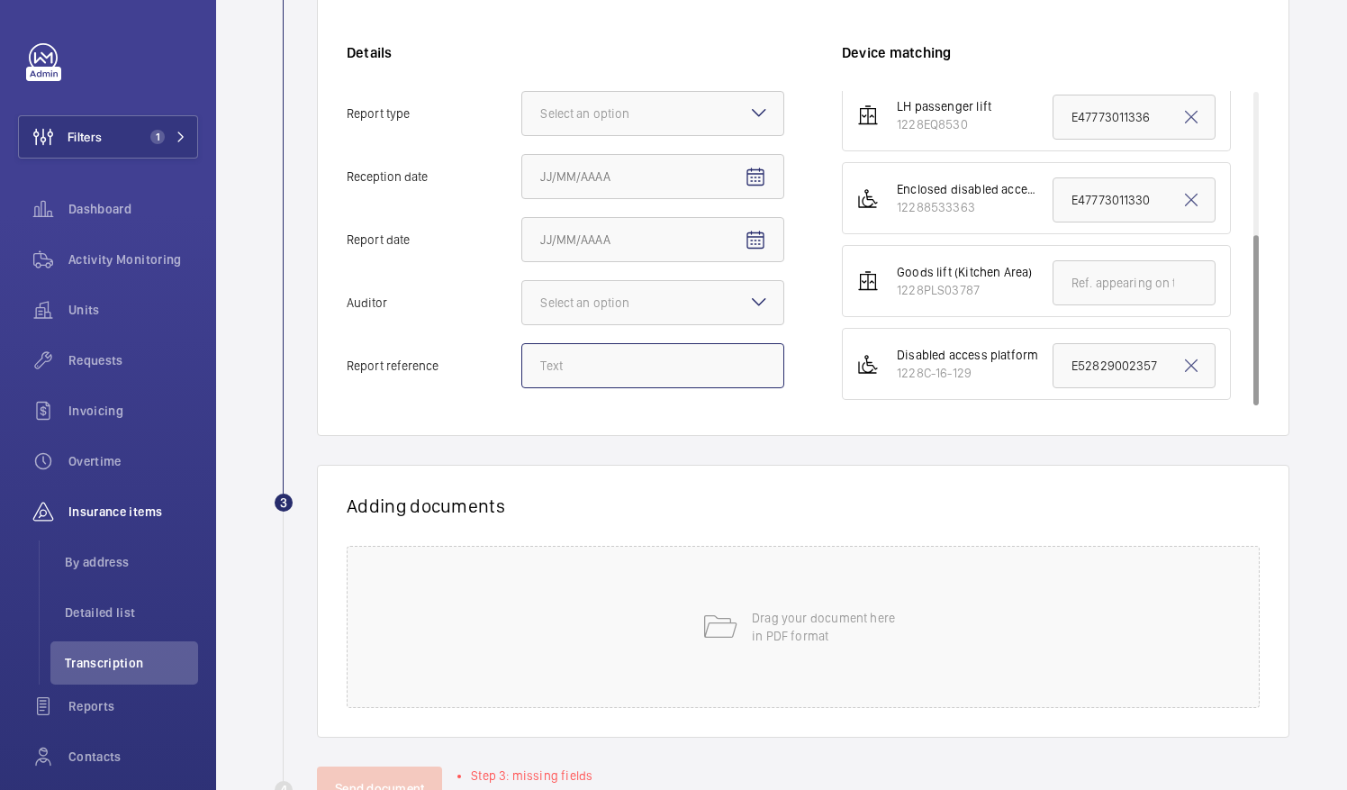
click at [619, 362] on input "Report reference" at bounding box center [652, 365] width 263 height 45
paste input "E52829002357"
click at [704, 122] on div at bounding box center [652, 113] width 261 height 43
type input "E52829002357"
click at [522, 122] on input "Report type Select an option" at bounding box center [522, 113] width 0 height 43
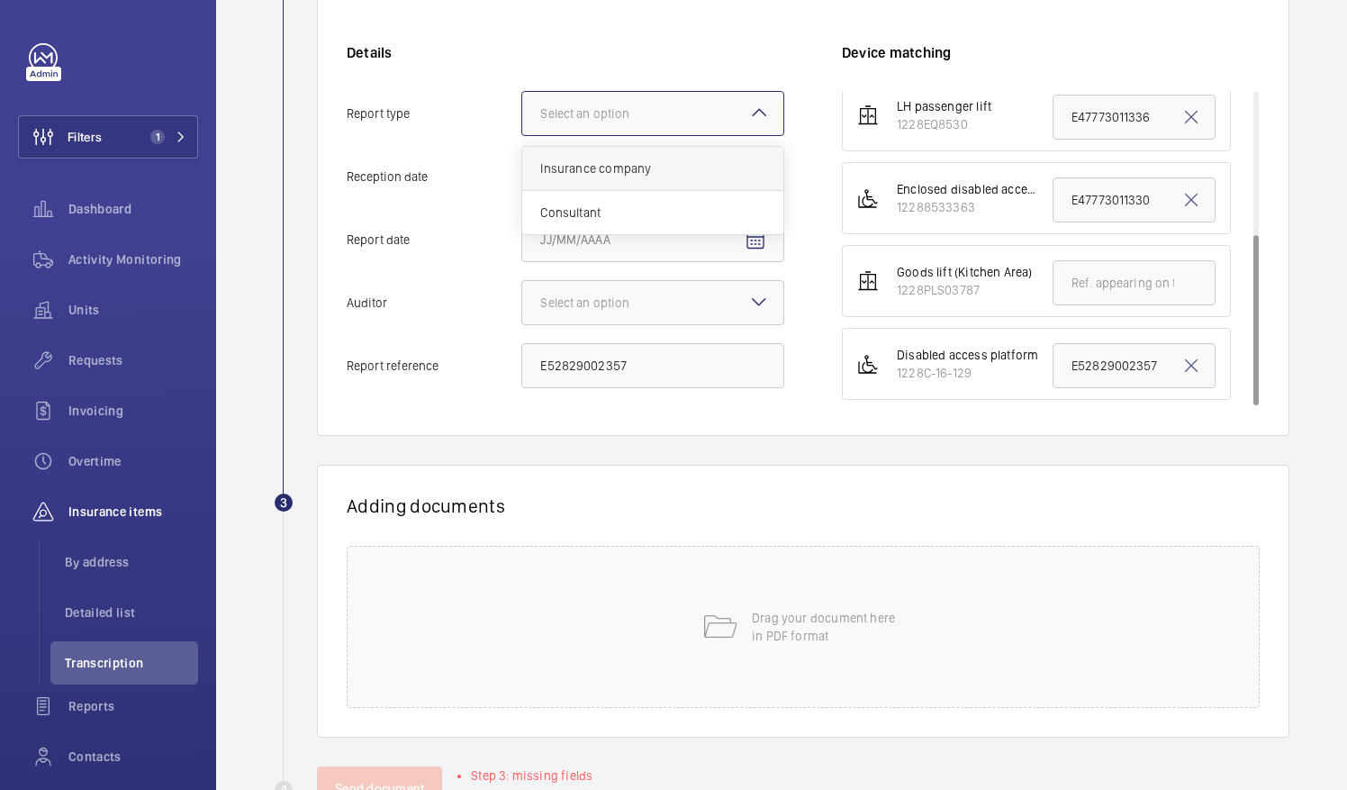
click at [669, 166] on span "Insurance company" at bounding box center [652, 168] width 225 height 18
click at [522, 135] on input "Report type Select an option Insurance company Consultant" at bounding box center [522, 113] width 0 height 43
click at [767, 187] on span "Open calendar" at bounding box center [755, 177] width 43 height 43
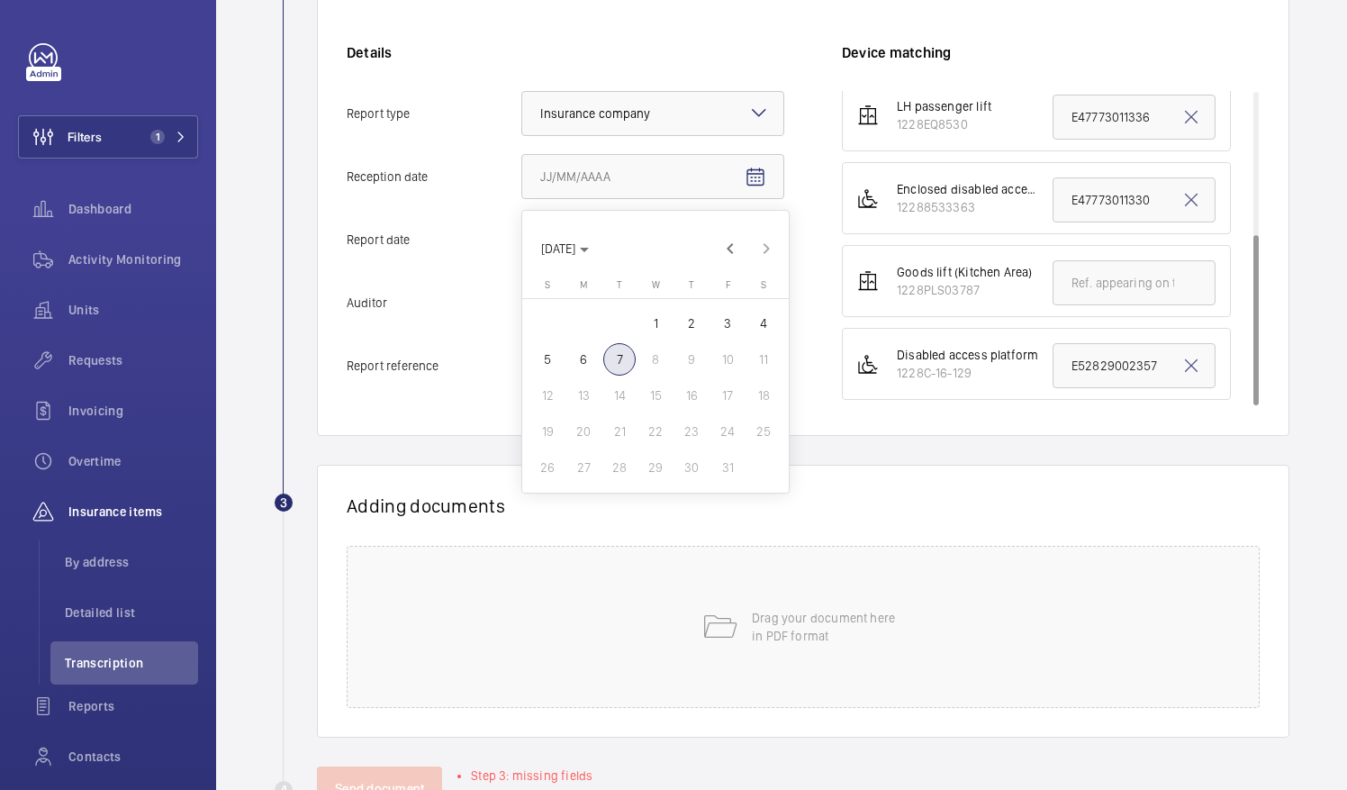
click at [629, 364] on span "7" at bounding box center [619, 359] width 32 height 32
type input "[DATE]"
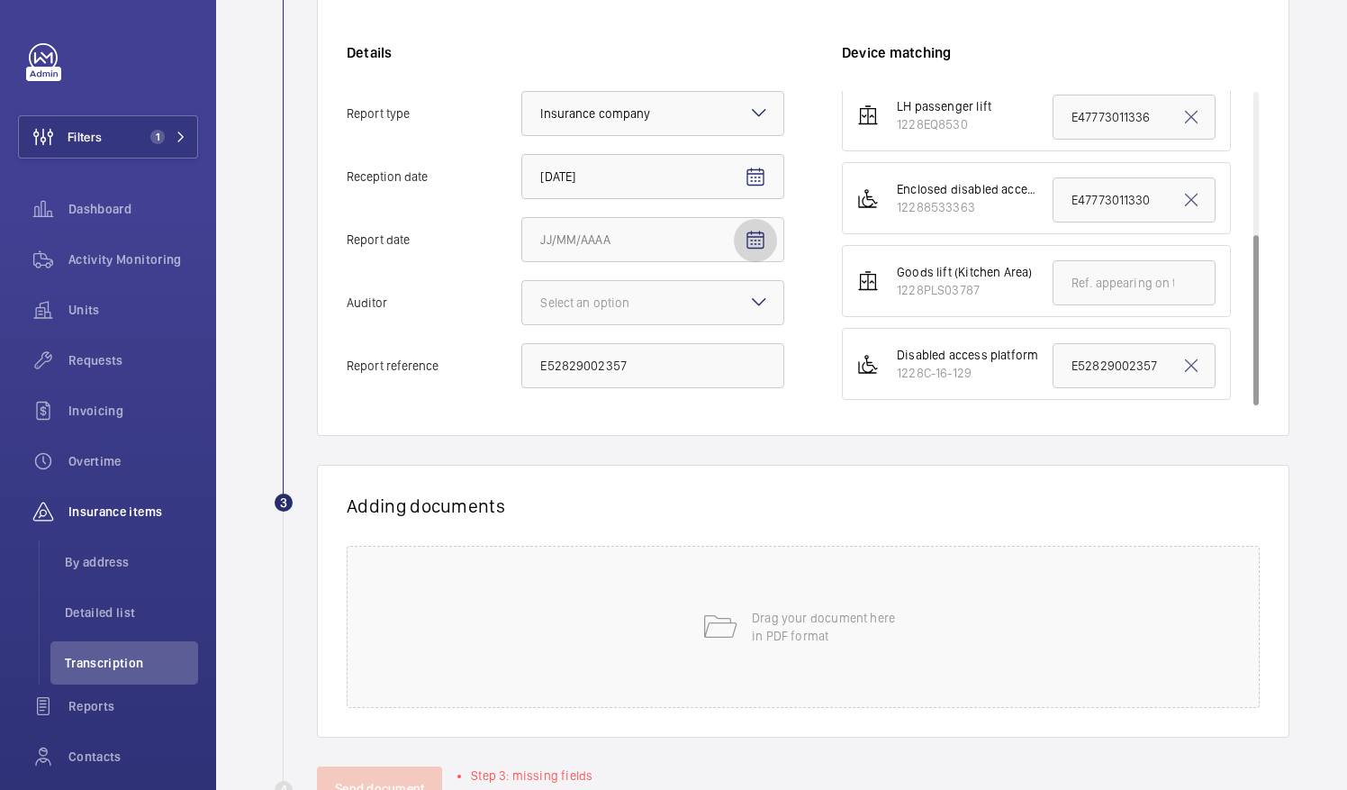
click at [756, 249] on mat-icon "Open calendar" at bounding box center [756, 241] width 22 height 22
click at [548, 421] on span "5" at bounding box center [547, 422] width 32 height 32
type input "[DATE]"
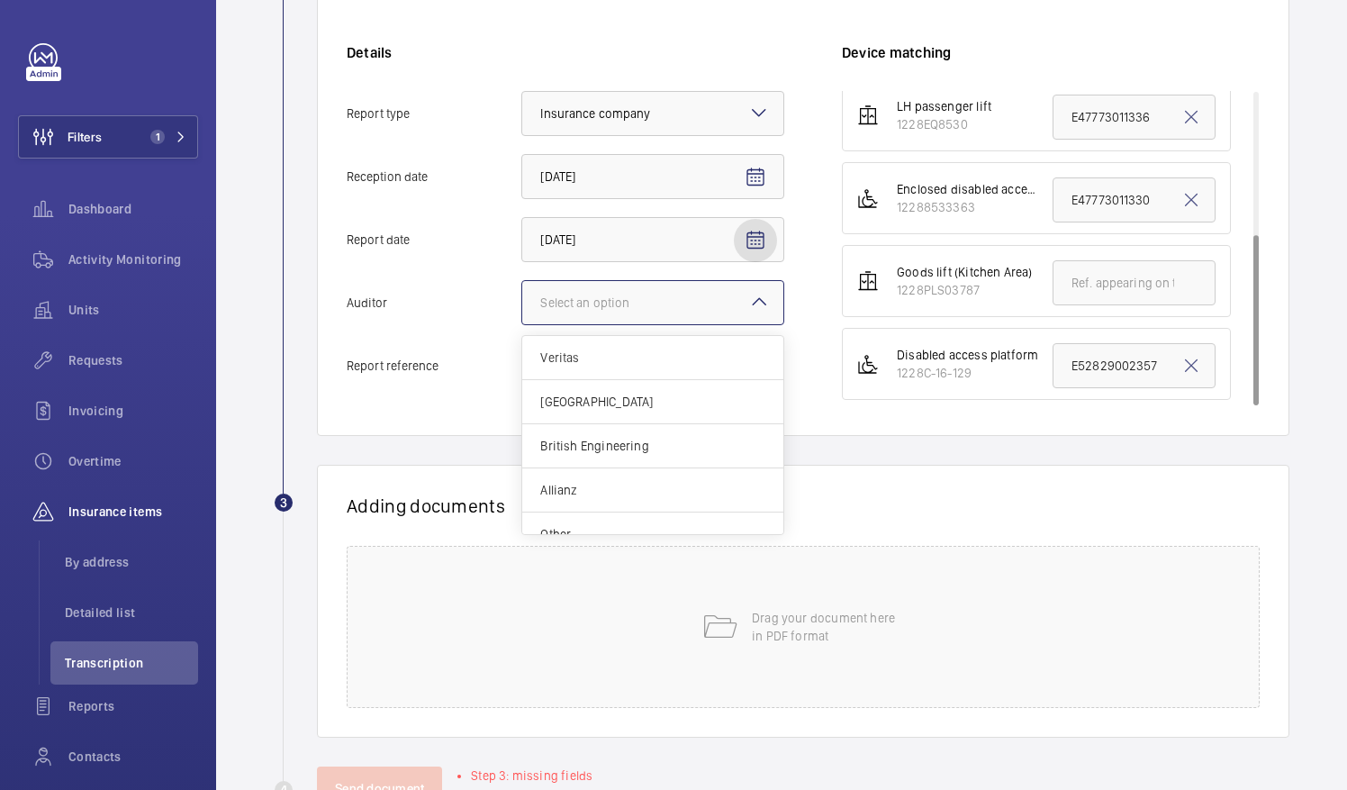
click at [654, 304] on div "Select an option" at bounding box center [607, 303] width 134 height 18
click at [522, 304] on input "Auditor Select an option Veritas Zurich British Engineering Allianz Other" at bounding box center [522, 302] width 0 height 43
click at [601, 477] on div "Allianz" at bounding box center [652, 490] width 261 height 44
click at [522, 324] on input "Auditor Select an option Veritas Zurich British Engineering Allianz Other" at bounding box center [522, 302] width 0 height 43
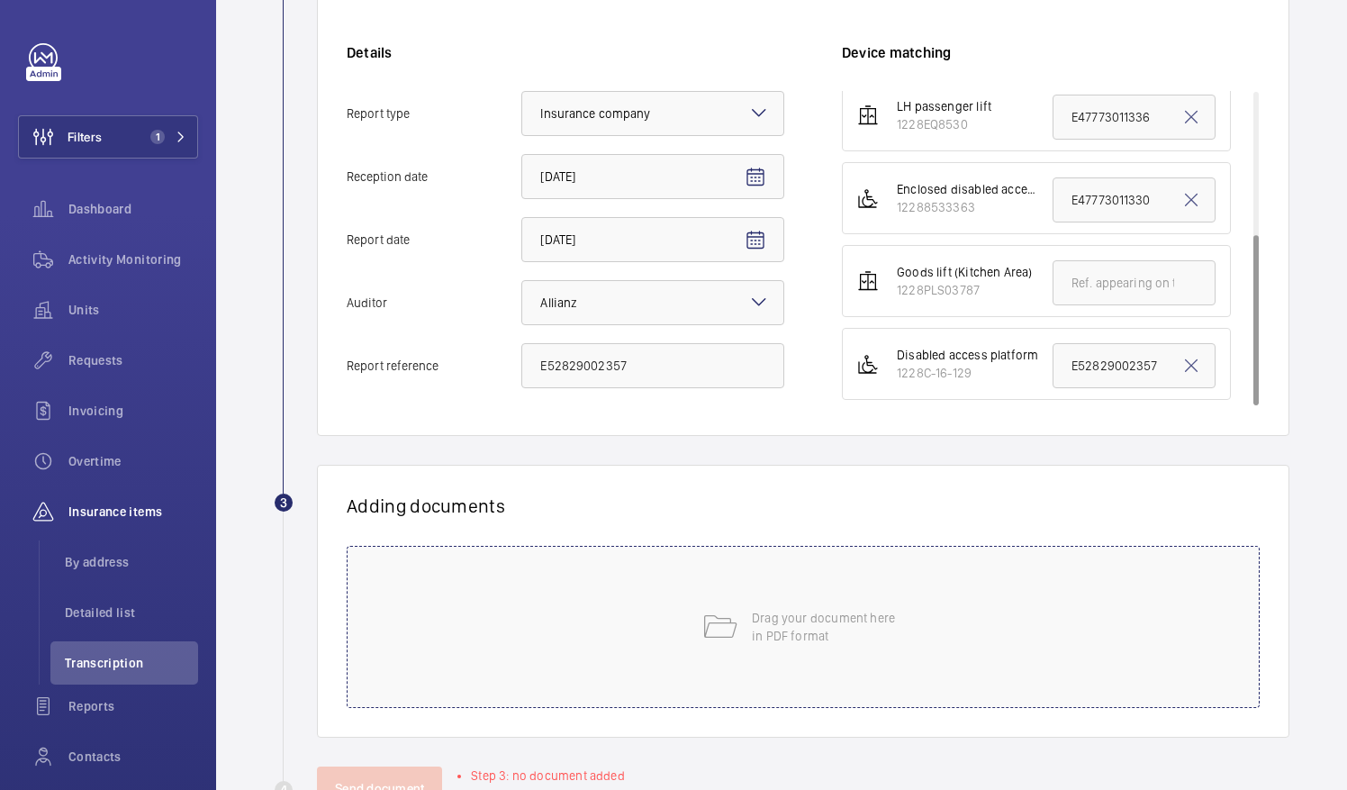
click at [604, 647] on div "Drag your document here in PDF format" at bounding box center [803, 627] width 913 height 162
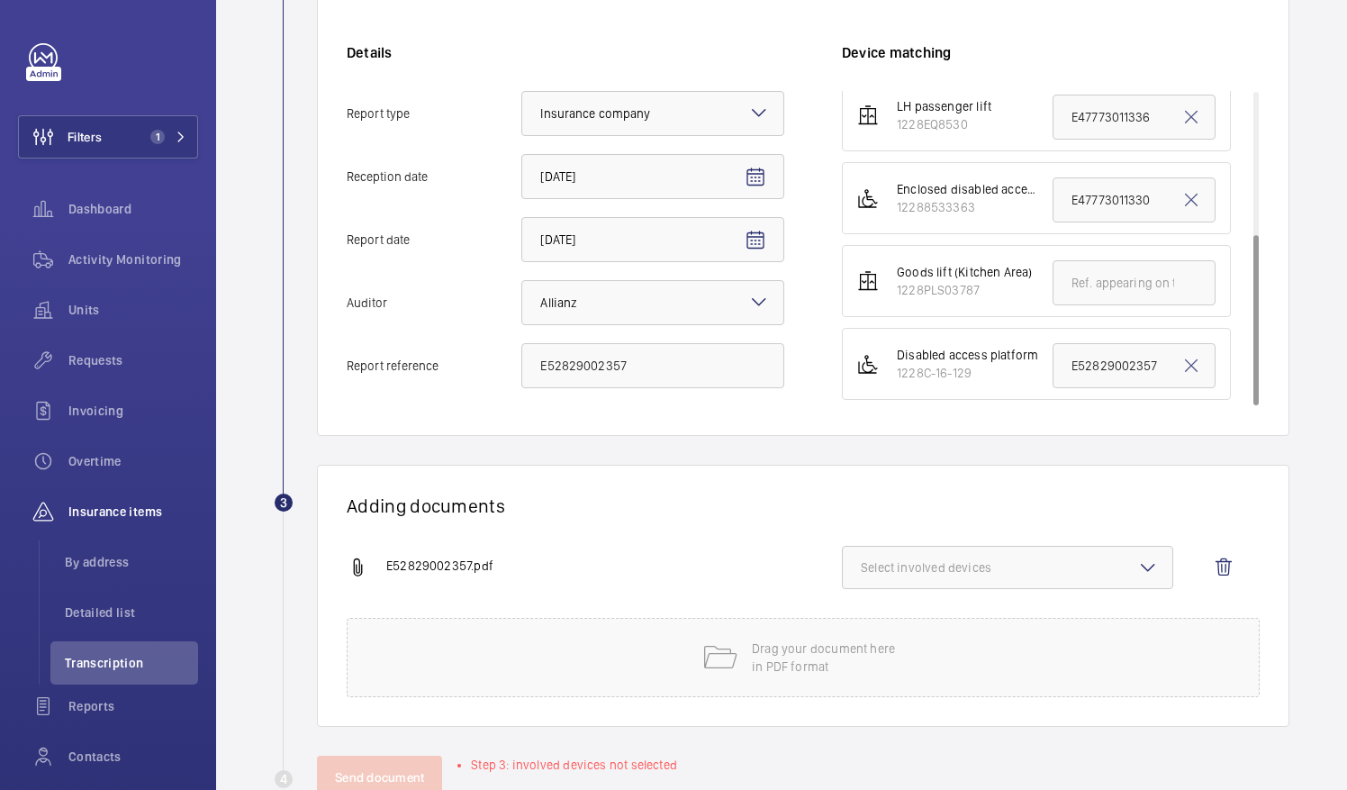
click at [1005, 566] on span "Select involved devices" at bounding box center [1008, 567] width 294 height 18
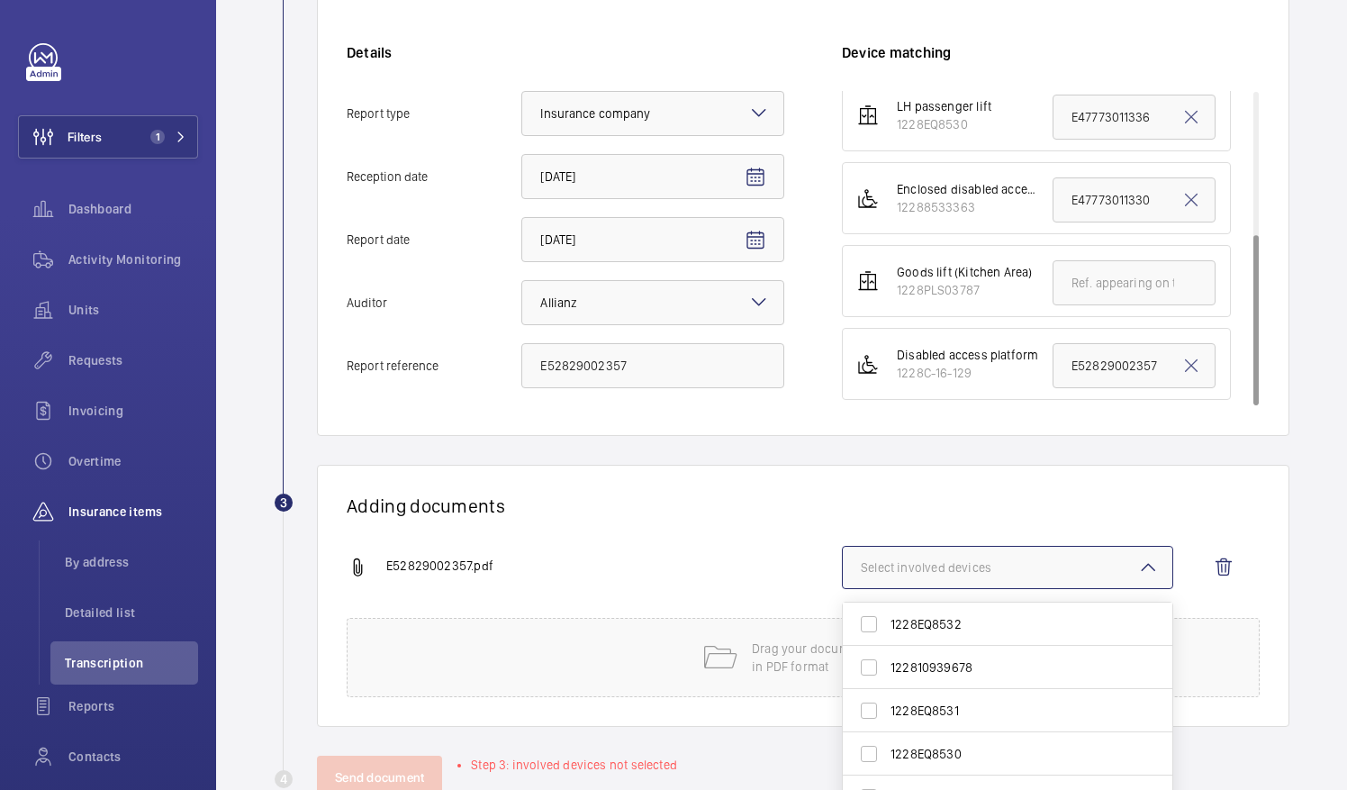
scroll to position [113, 0]
click at [933, 761] on span "1228C-16-129" at bounding box center [1009, 770] width 237 height 18
click at [887, 760] on input "1228C-16-129" at bounding box center [869, 770] width 36 height 36
checkbox input "true"
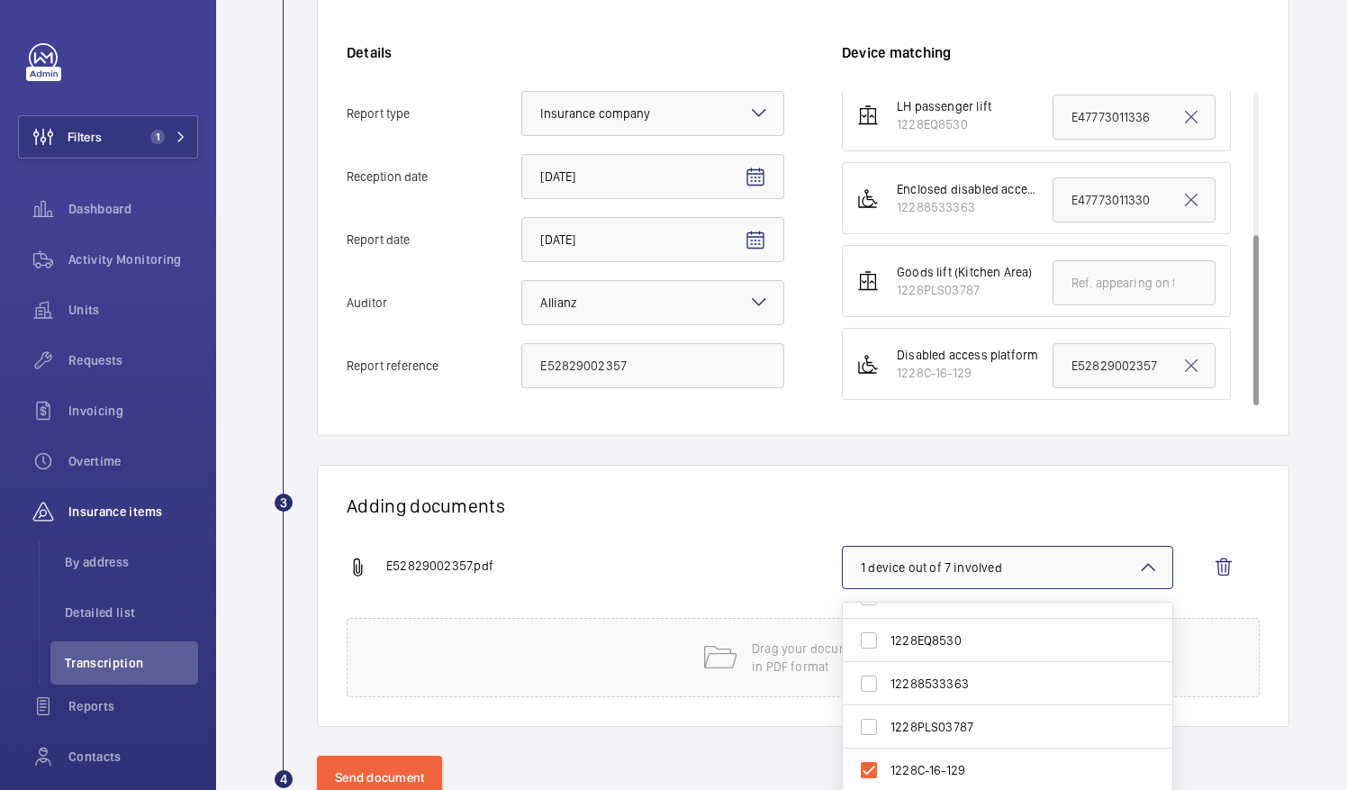
click at [792, 478] on div "Adding documents E52829002357.pdf 1 device out of 7 involved 1228EQ8532 1228109…" at bounding box center [803, 596] width 973 height 262
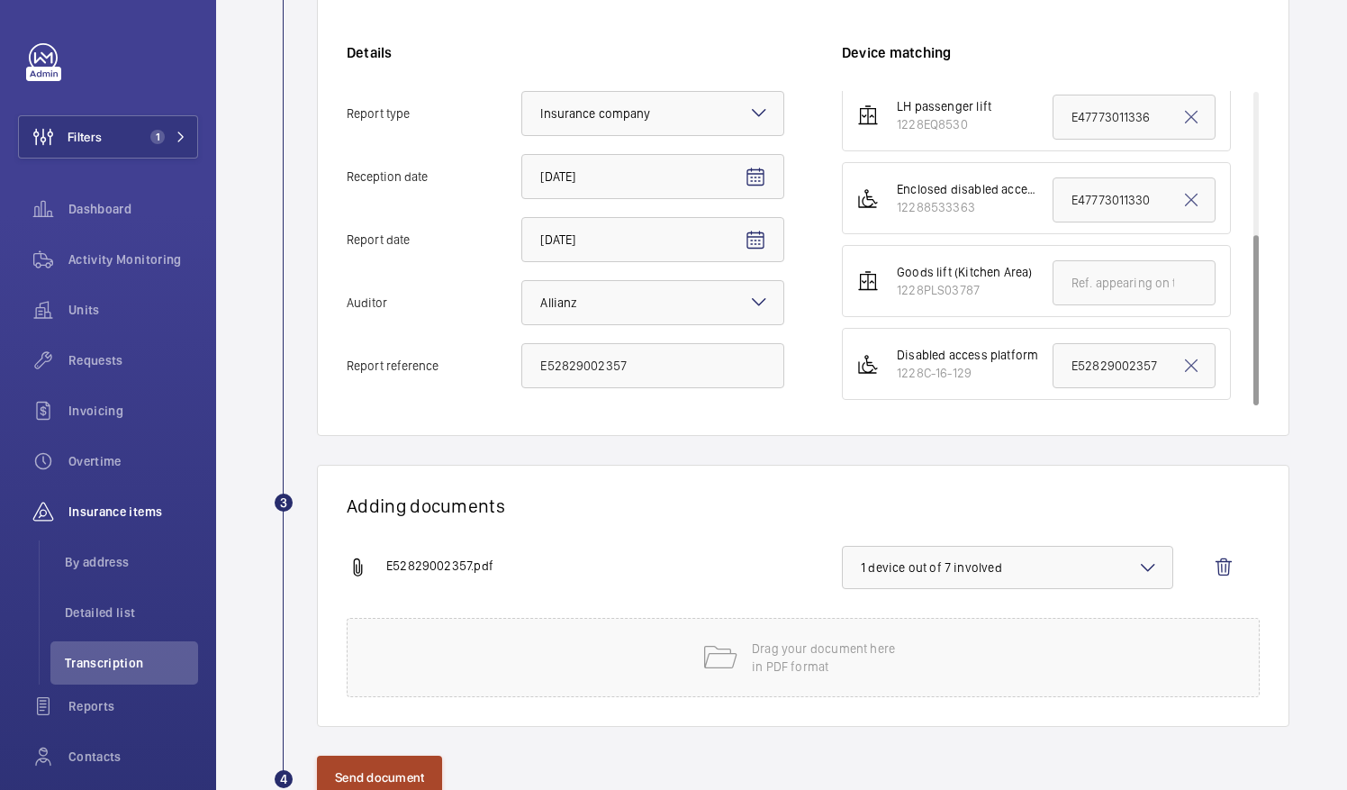
click at [385, 766] on button "Send document" at bounding box center [379, 777] width 125 height 43
